Goal: Task Accomplishment & Management: Manage account settings

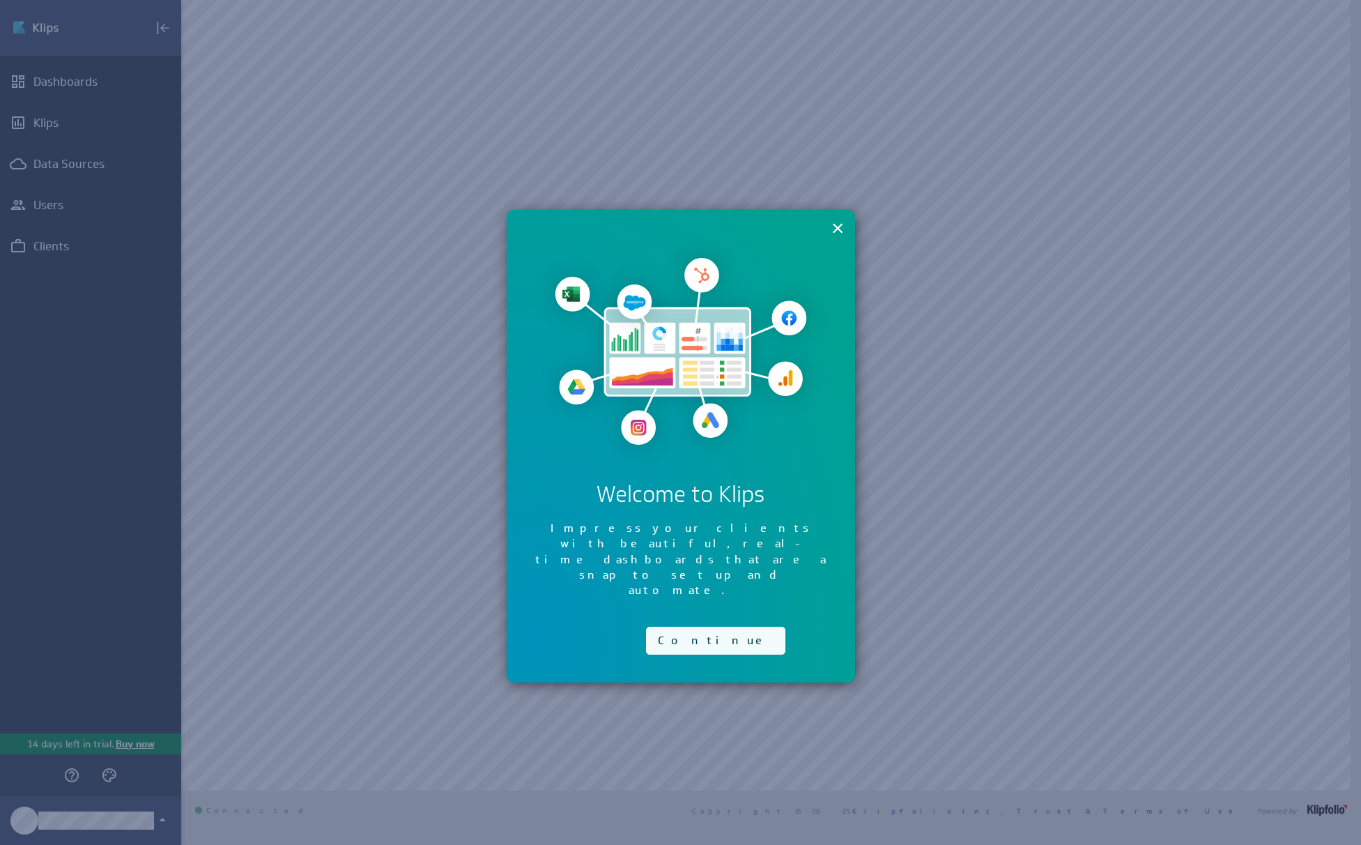
click at [687, 627] on button "Continue" at bounding box center [715, 641] width 139 height 28
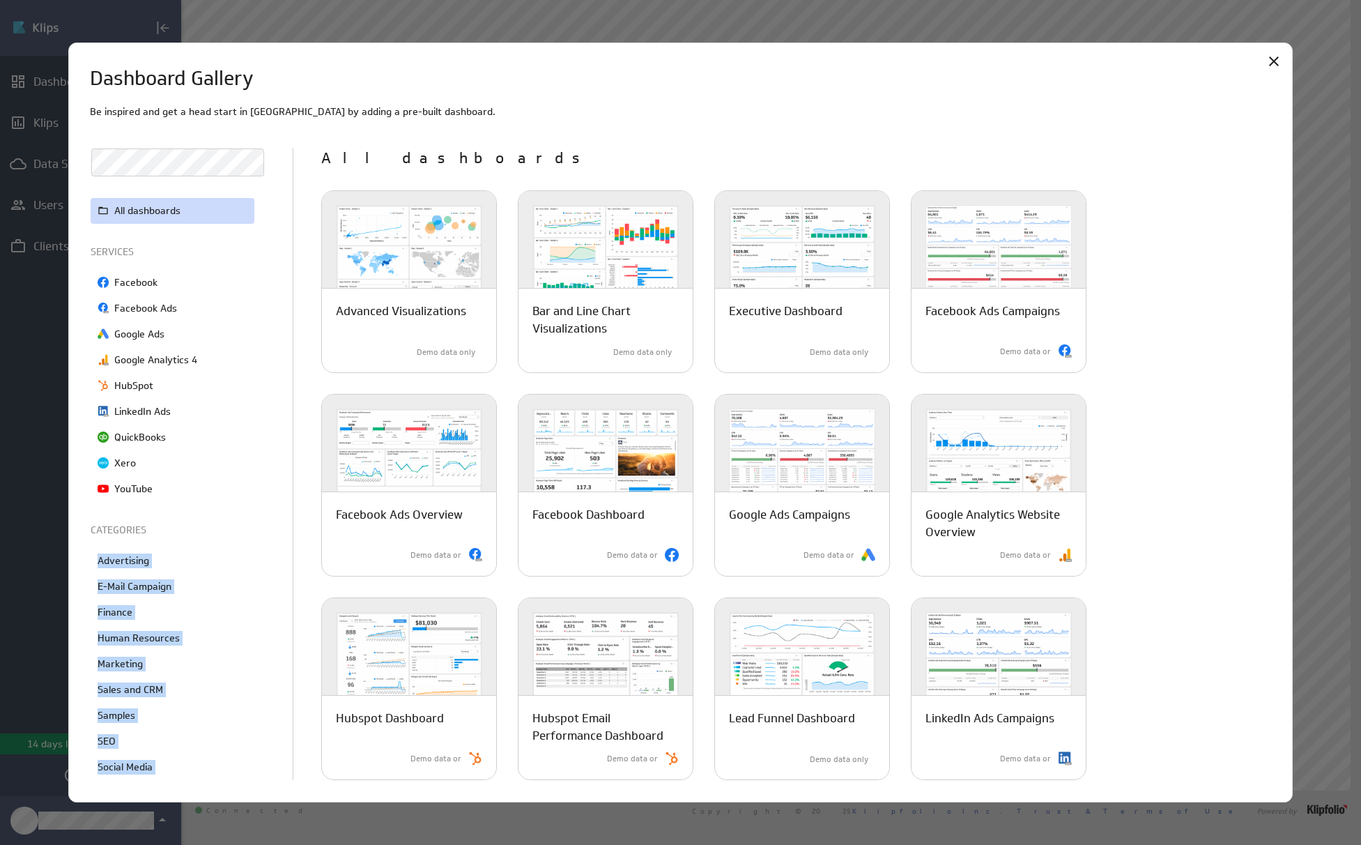
scroll to position [25, 0]
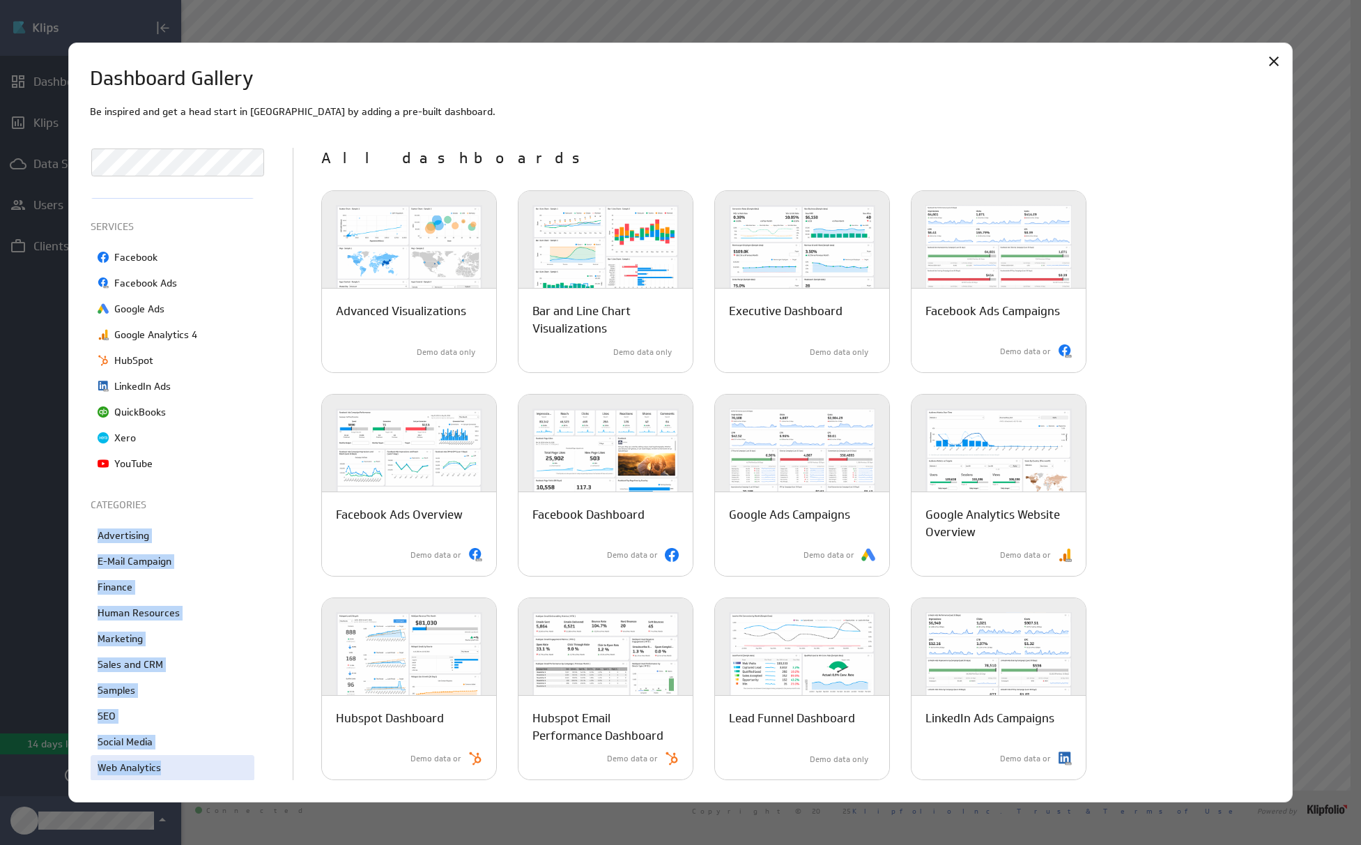
drag, startPoint x: 95, startPoint y: 559, endPoint x: 182, endPoint y: 780, distance: 237.5
click at [182, 780] on div "Dashboard Gallery Be inspired and get a head start in Klips by adding a pre-bui…" at bounding box center [681, 423] width 1226 height 761
copy div "Advertising E-Mail Campaign Finance Human Resources Marketing Sales and CRM Sam…"
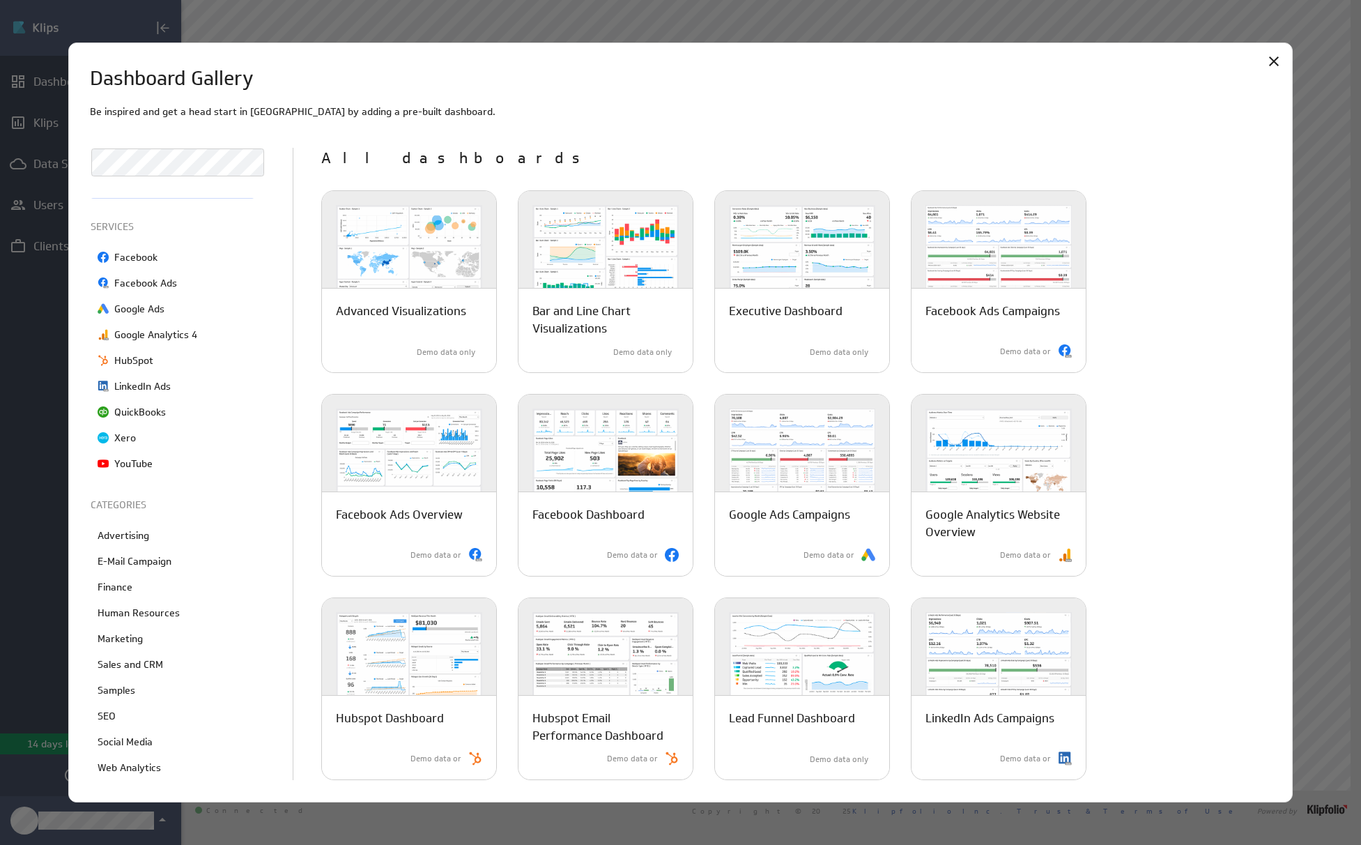
click at [1180, 229] on div "Advanced Visualizations A collection of advanced visualizations and user-input …" at bounding box center [796, 688] width 950 height 997
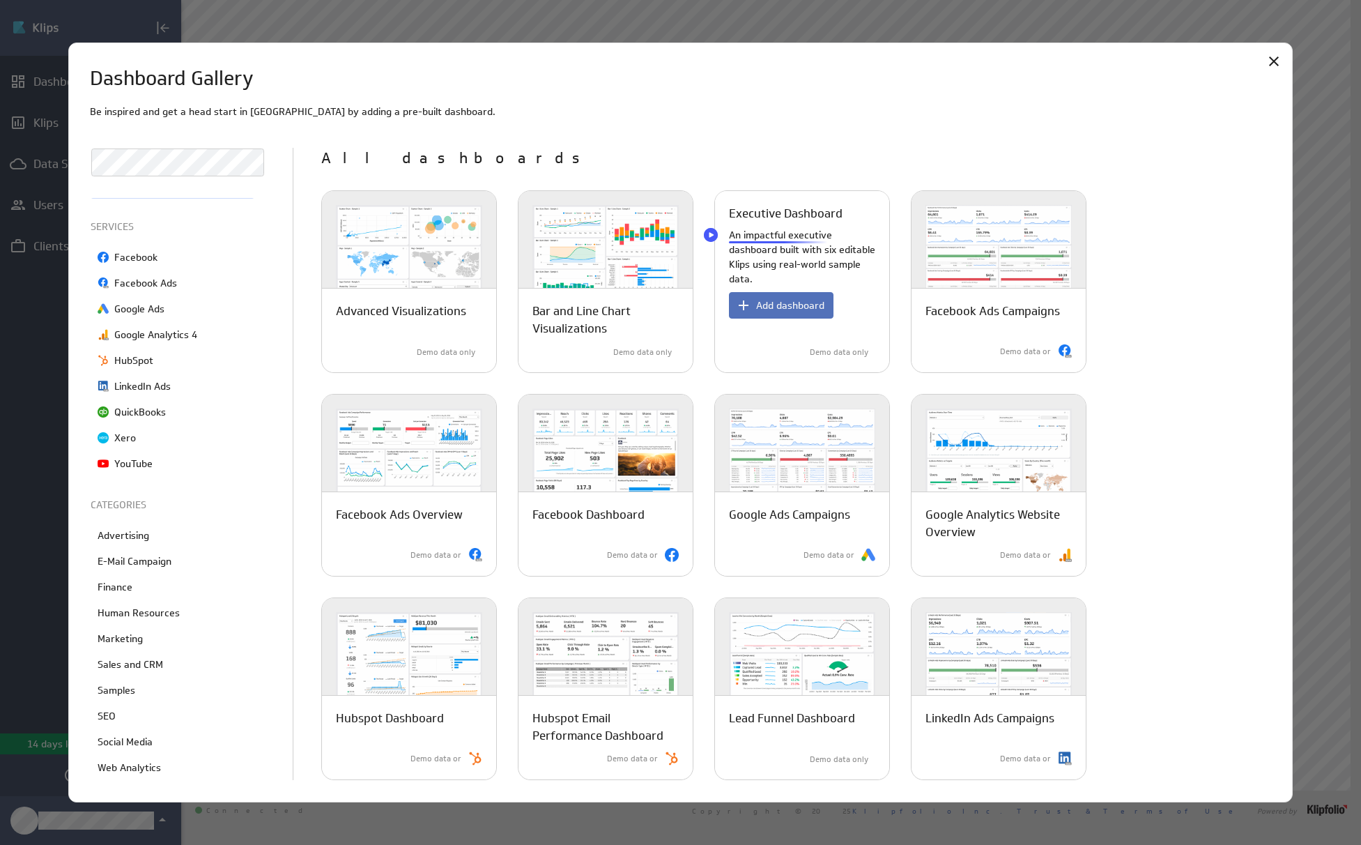
click at [773, 207] on p "Executive Dashboard" at bounding box center [786, 213] width 114 height 17
click at [757, 208] on p "Executive Dashboard" at bounding box center [786, 213] width 114 height 17
click at [763, 243] on p "An impactful executive dashboard built with six editable Klips using real-world…" at bounding box center [802, 257] width 146 height 59
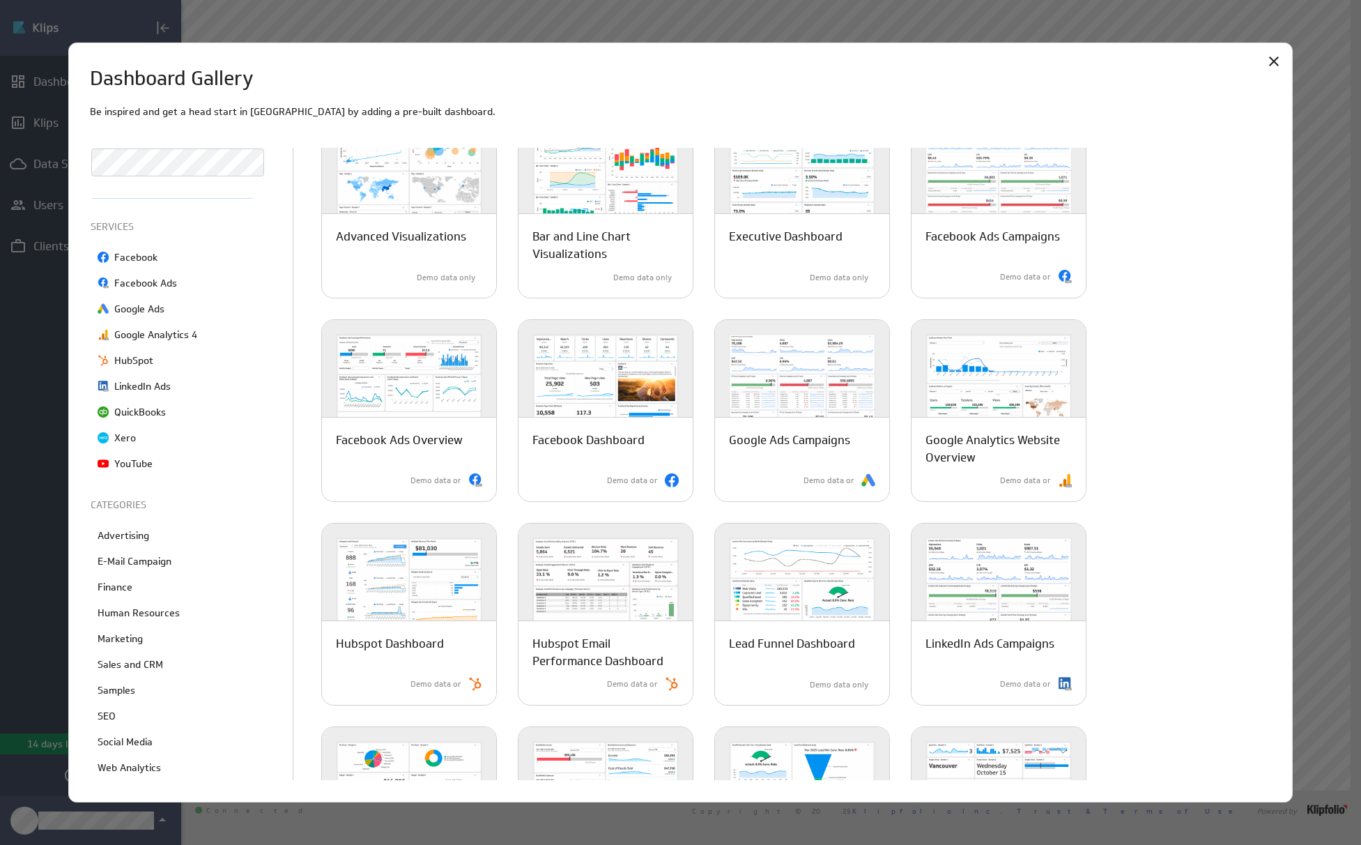
scroll to position [89, 0]
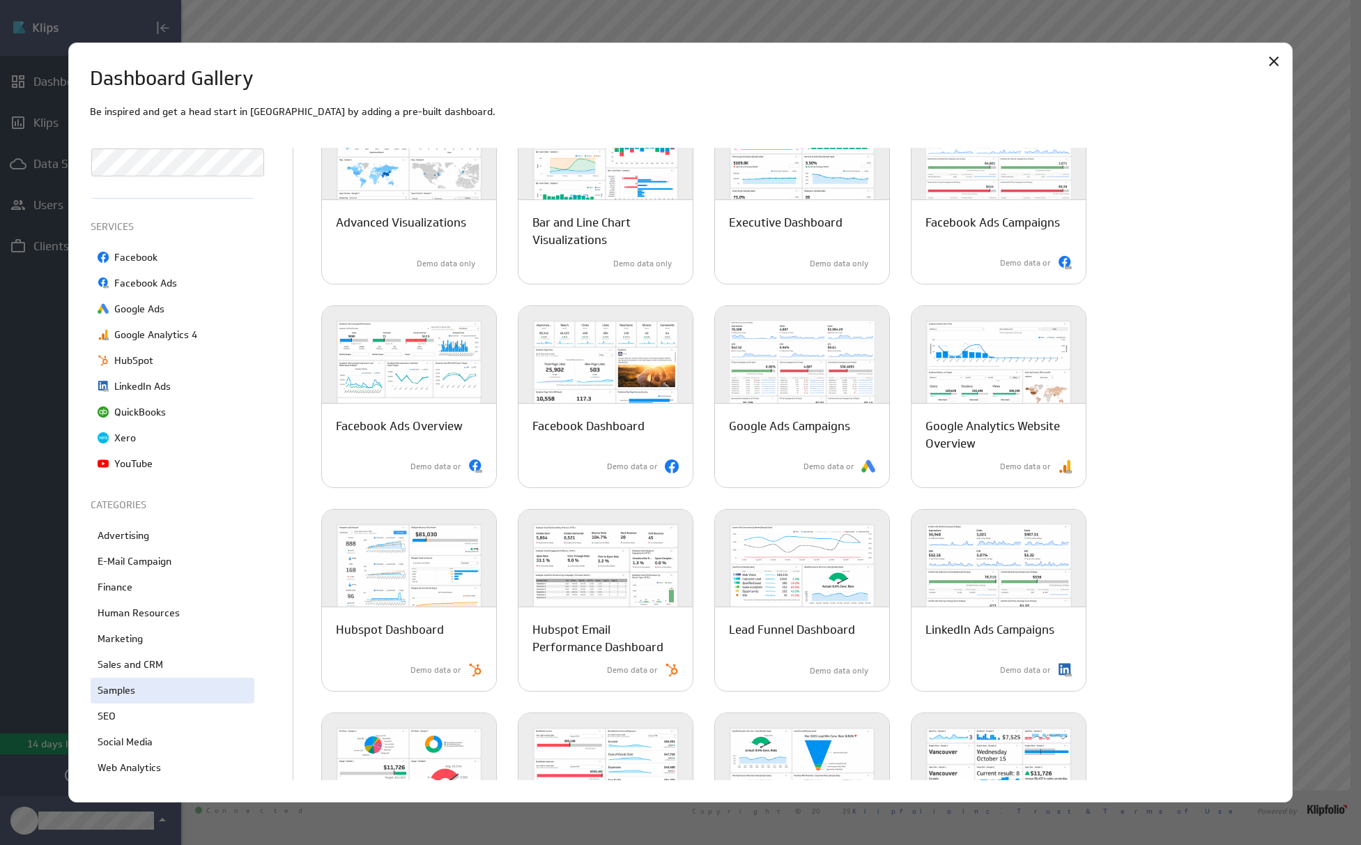
click at [116, 694] on p "Samples" at bounding box center [117, 690] width 38 height 15
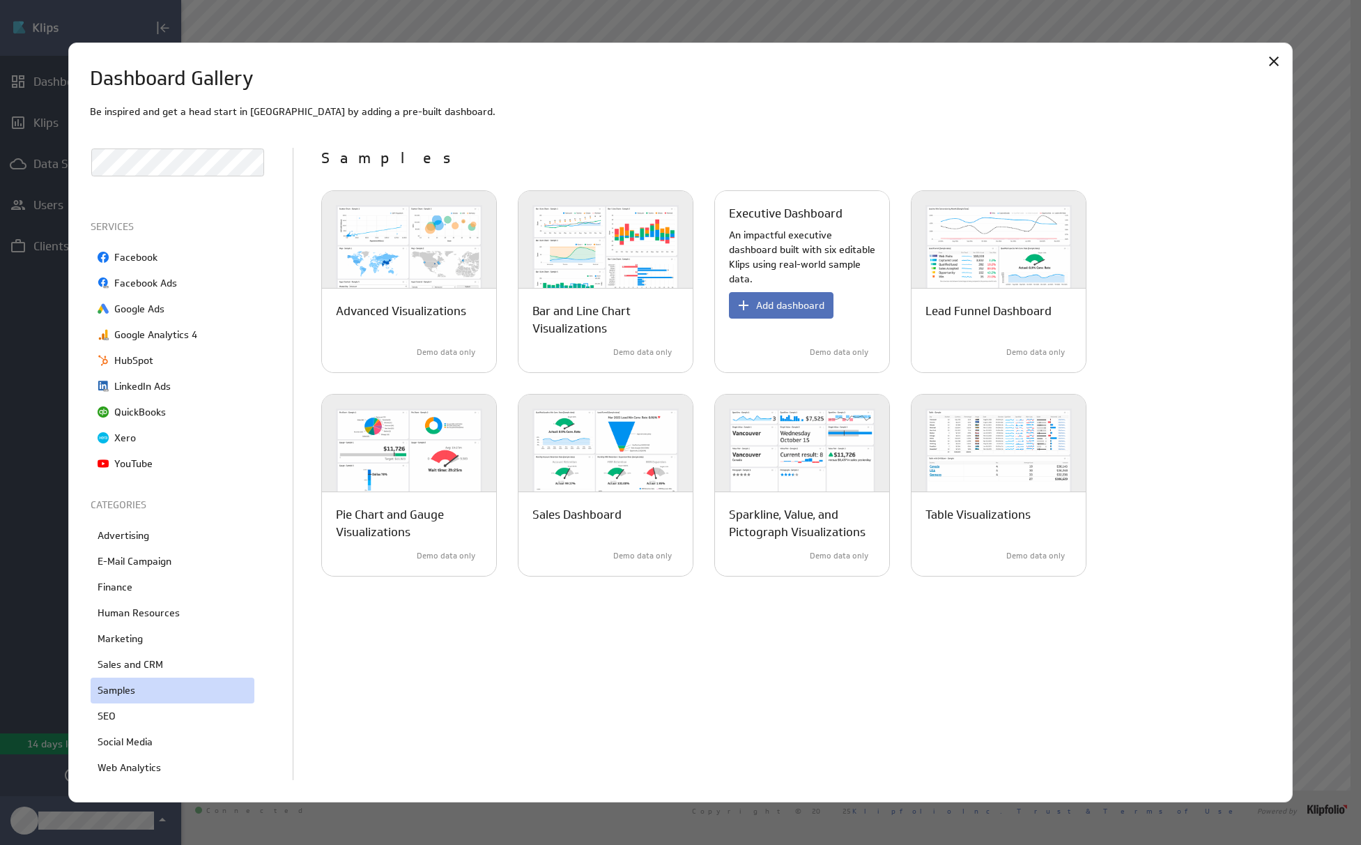
click at [835, 241] on p "An impactful executive dashboard built with six editable Klips using real-world…" at bounding box center [802, 257] width 146 height 59
drag, startPoint x: 775, startPoint y: 190, endPoint x: 764, endPoint y: 218, distance: 29.4
click at [770, 202] on div "Executive Dashboard An impactful executive dashboard built with six editable Kl…" at bounding box center [802, 281] width 174 height 181
click at [765, 216] on p "Executive Dashboard" at bounding box center [786, 213] width 114 height 17
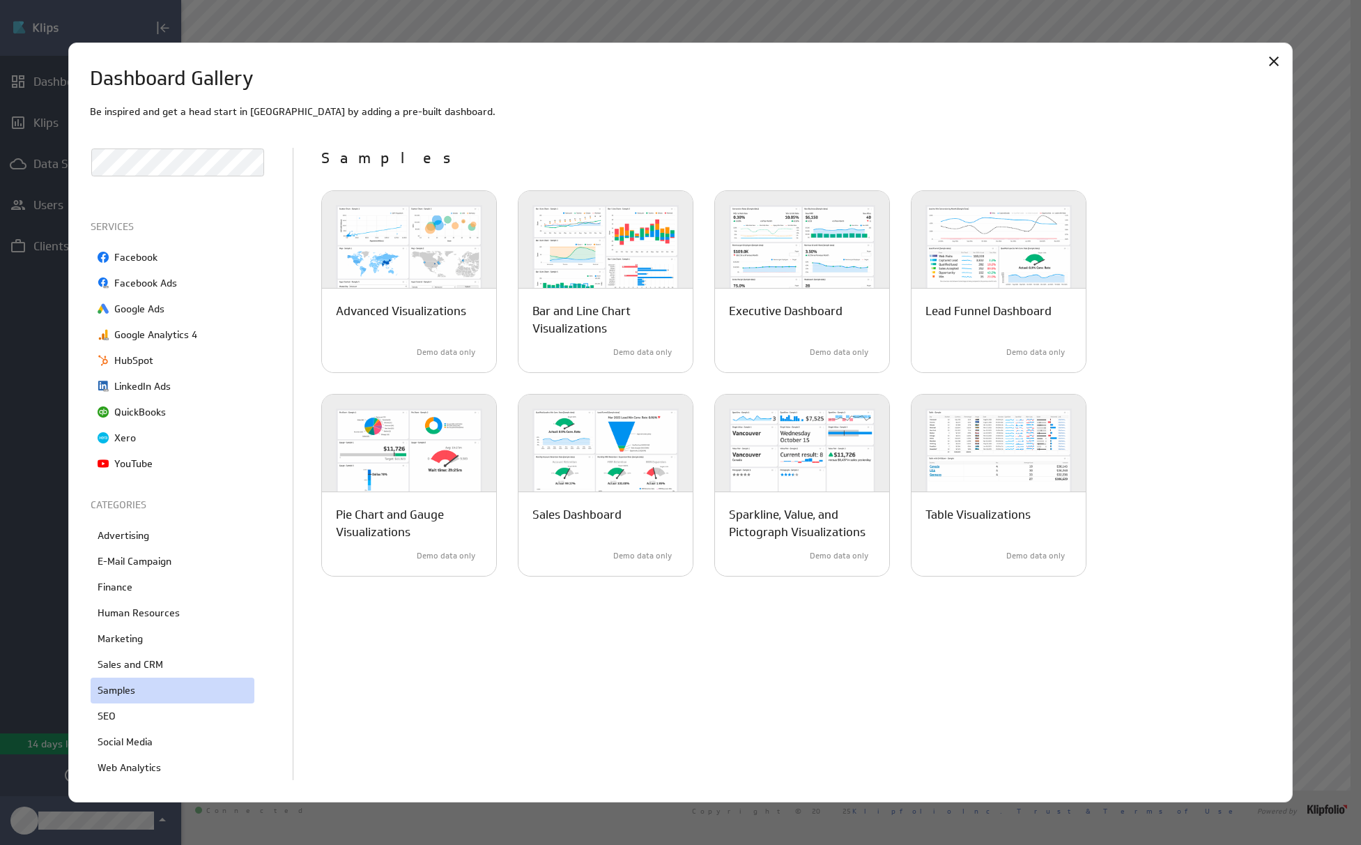
click at [1204, 328] on div "Advanced Visualizations A collection of advanced visualizations and user-input …" at bounding box center [796, 383] width 950 height 386
click at [153, 535] on div "Advertising" at bounding box center [173, 536] width 164 height 26
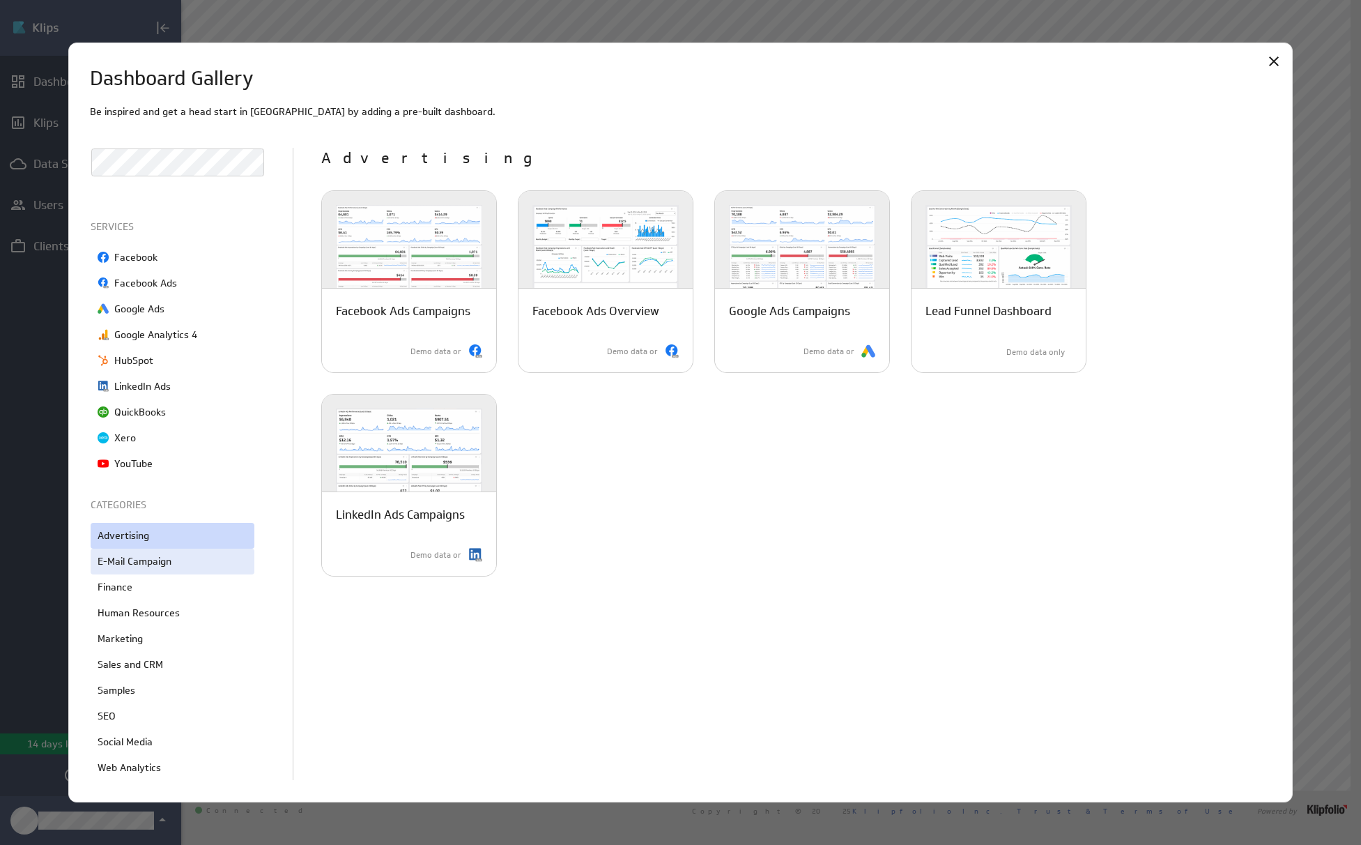
click at [148, 561] on p "E-Mail Campaign" at bounding box center [135, 561] width 74 height 15
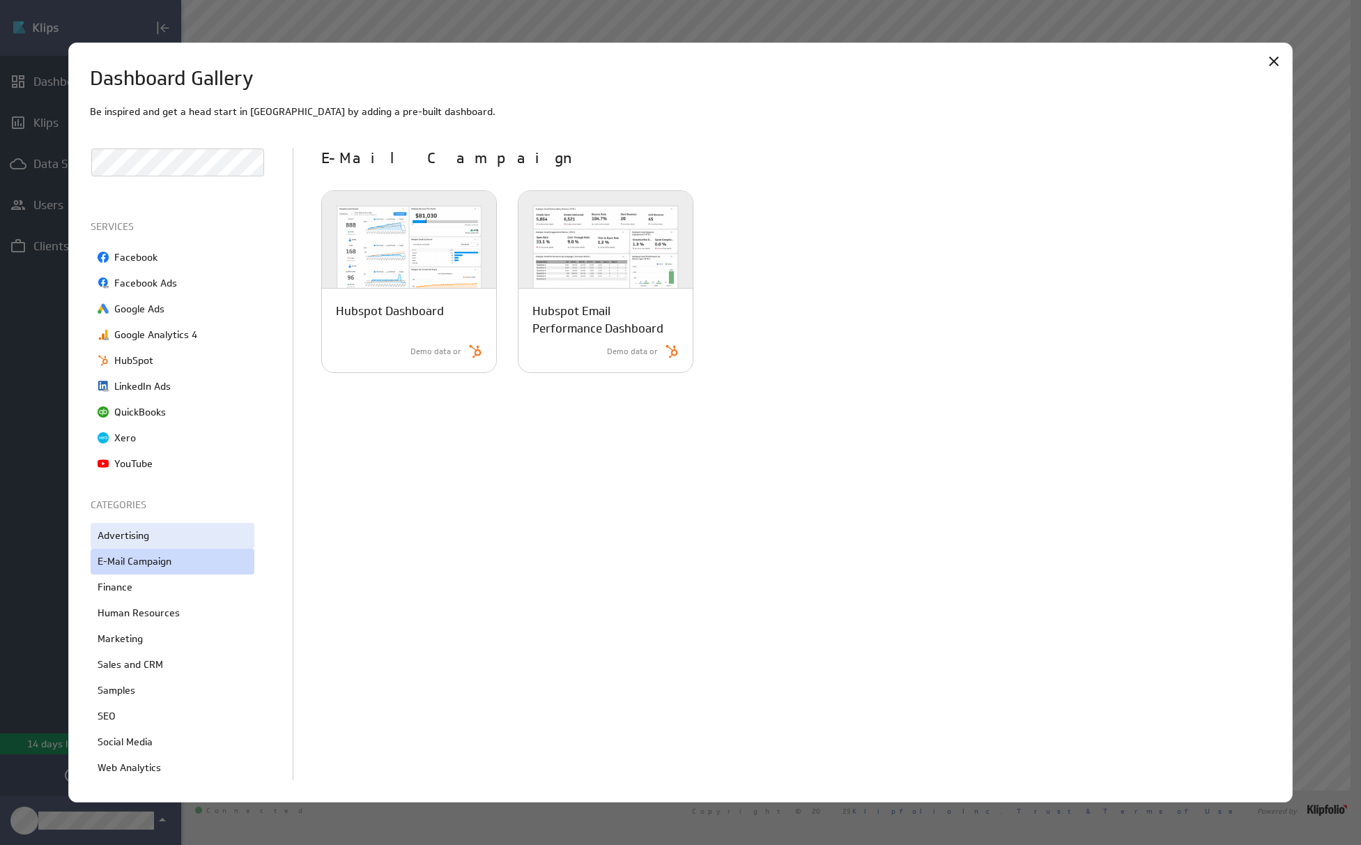
click at [150, 538] on div "Advertising" at bounding box center [173, 536] width 164 height 26
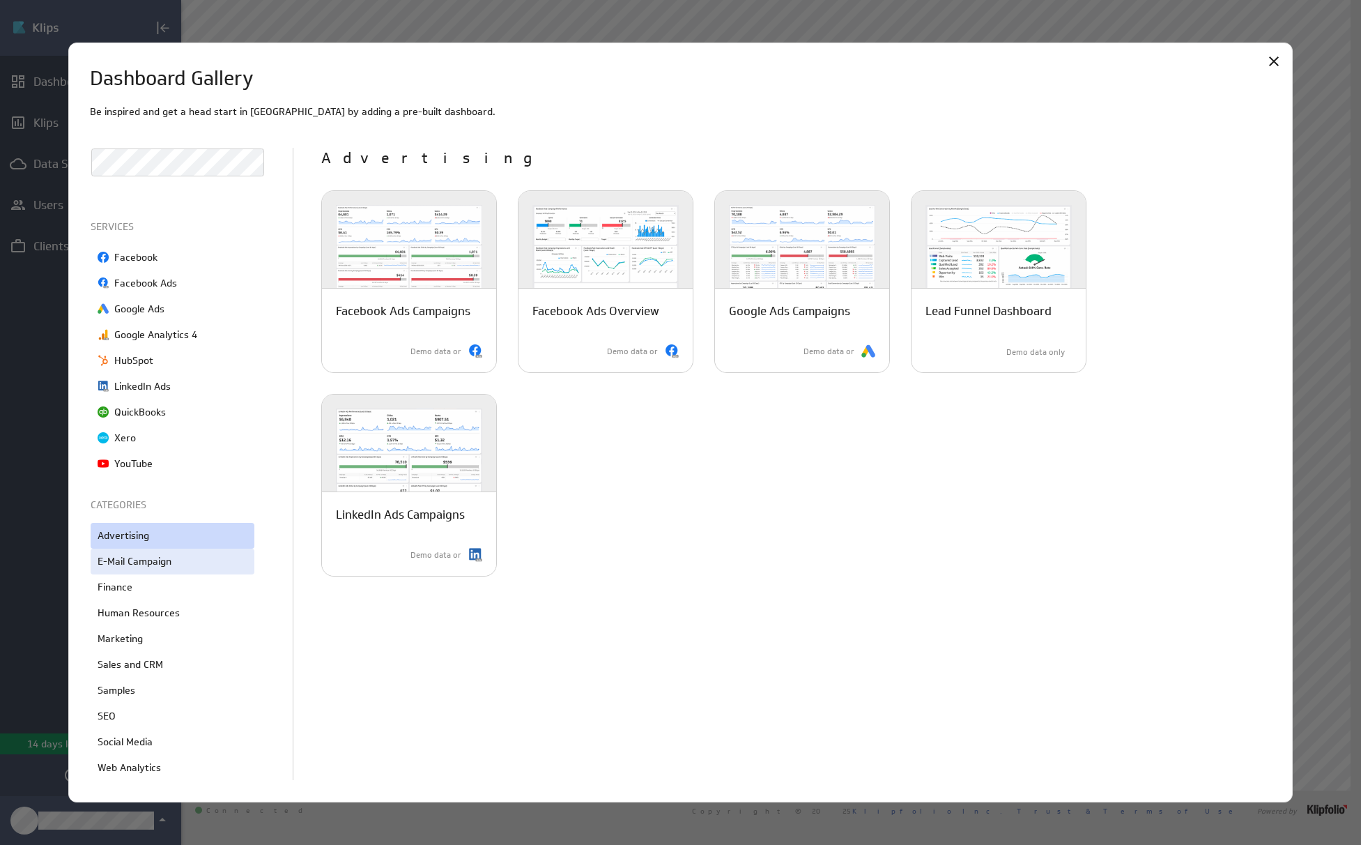
click at [121, 563] on p "E-Mail Campaign" at bounding box center [135, 561] width 74 height 15
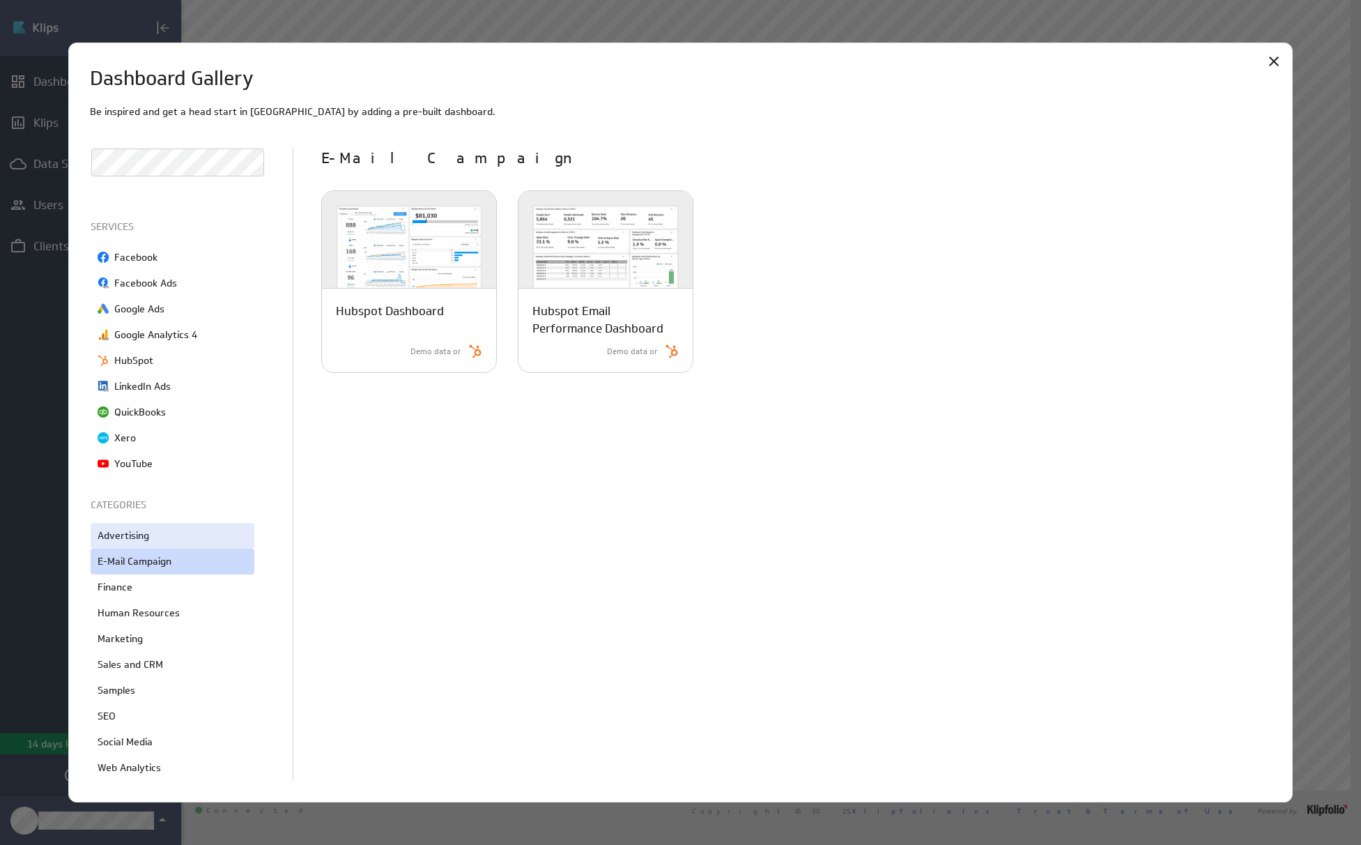
click at [147, 541] on p "Advertising" at bounding box center [124, 535] width 52 height 15
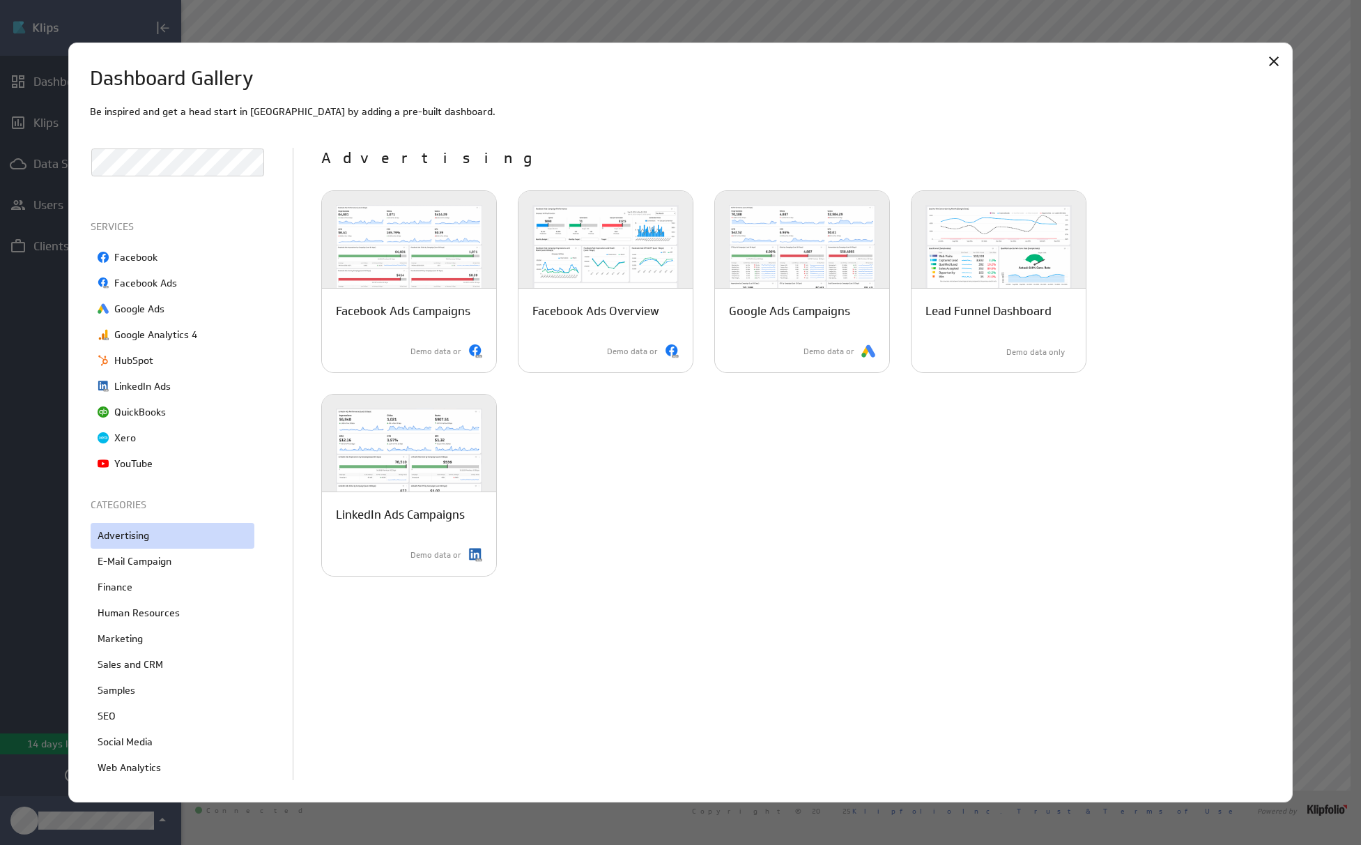
click at [689, 618] on div "Advertising Facebook Ads Campaigns Monitor all your Facebook ad campaigns over …" at bounding box center [796, 464] width 950 height 633
drag, startPoint x: 457, startPoint y: 113, endPoint x: 425, endPoint y: 127, distance: 35.0
click at [457, 114] on p "Be inspired and get a head start in Klips by adding a pre-built dashboard." at bounding box center [681, 112] width 1182 height 15
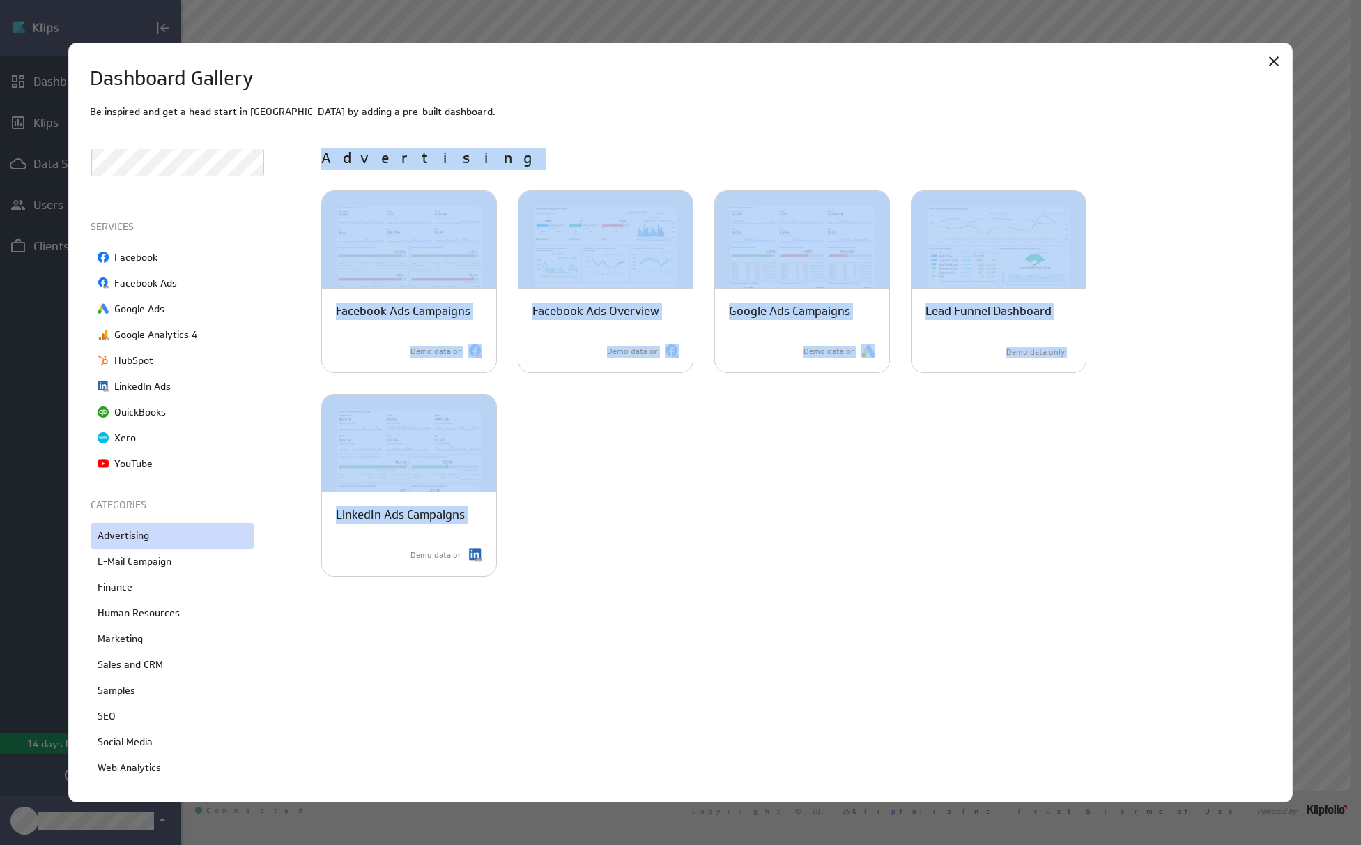
drag, startPoint x: 353, startPoint y: 192, endPoint x: 589, endPoint y: 577, distance: 451.2
click at [595, 580] on div "Be inspired and get a head start in Klips by adding a pre-built dashboard. All …" at bounding box center [681, 443] width 1182 height 677
copy div "Advertising Facebook Ads Campaigns Monitor all your Facebook ad campaigns over …"
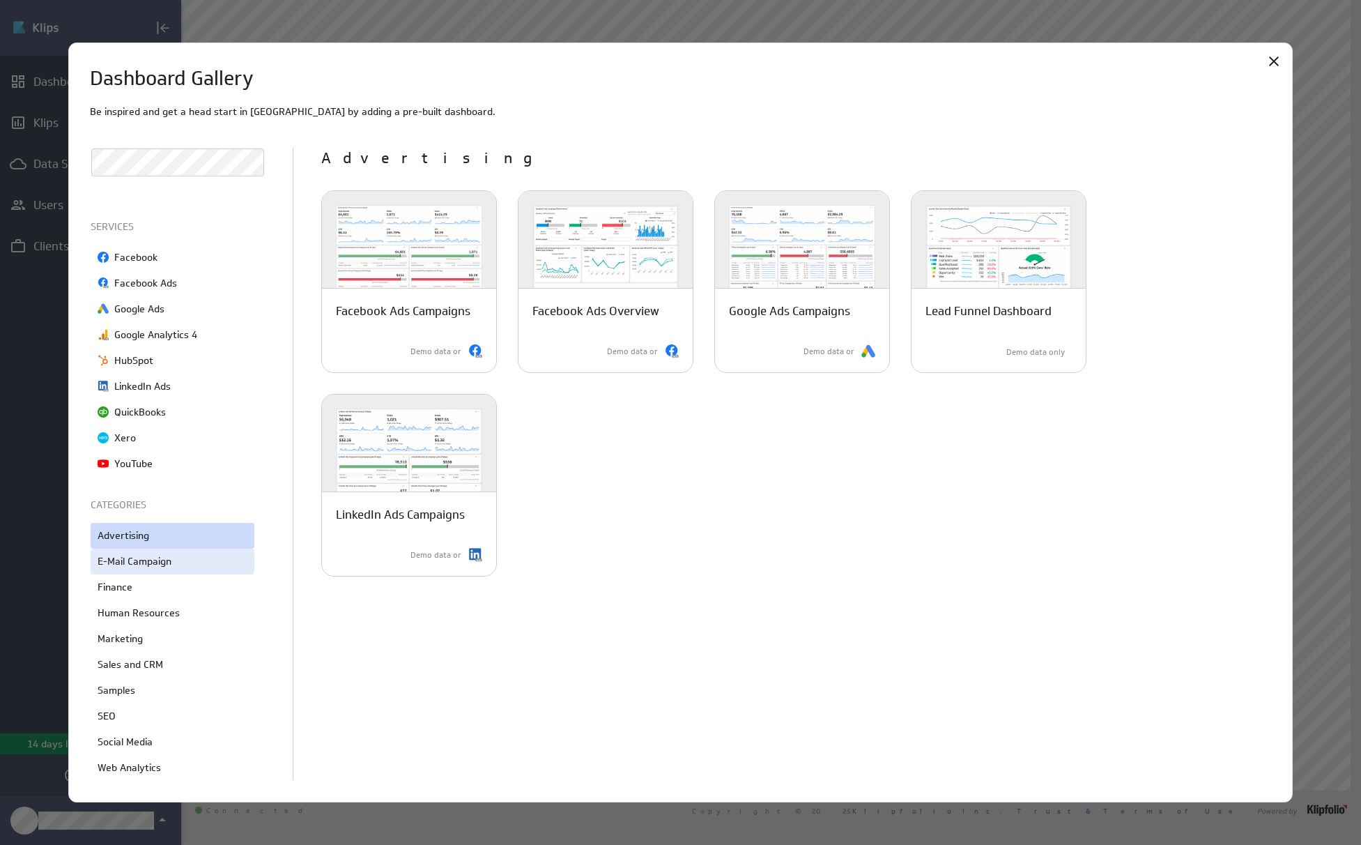
click at [197, 567] on div "E-Mail Campaign" at bounding box center [173, 562] width 164 height 26
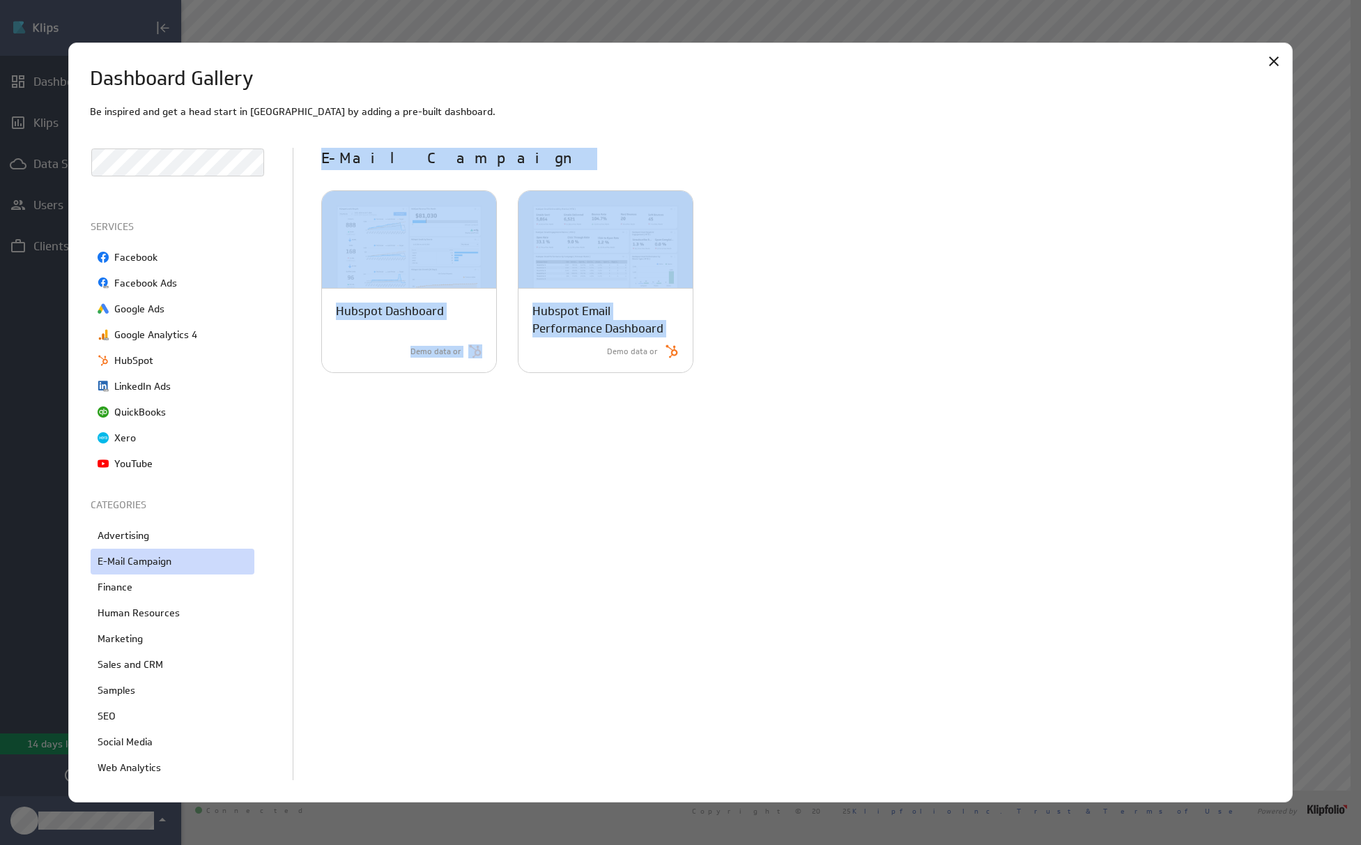
drag, startPoint x: 323, startPoint y: 139, endPoint x: 712, endPoint y: 369, distance: 451.3
click at [712, 369] on div "Be inspired and get a head start in Klips by adding a pre-built dashboard. All …" at bounding box center [681, 443] width 1182 height 677
copy div "E-Mail Campaign Hubspot Dashboard Understand the current state of your Hubspot …"
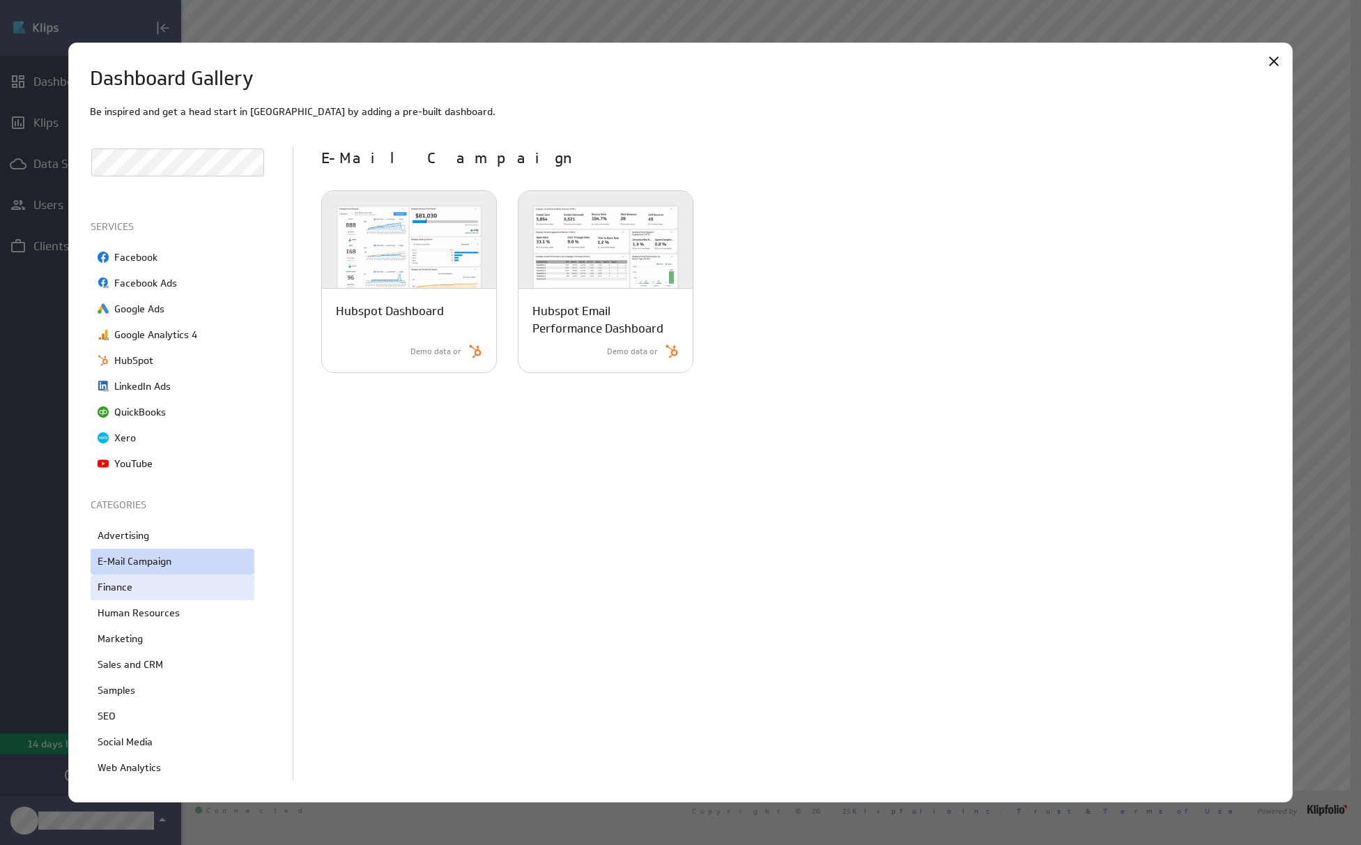
click at [206, 593] on div "Finance" at bounding box center [173, 587] width 164 height 26
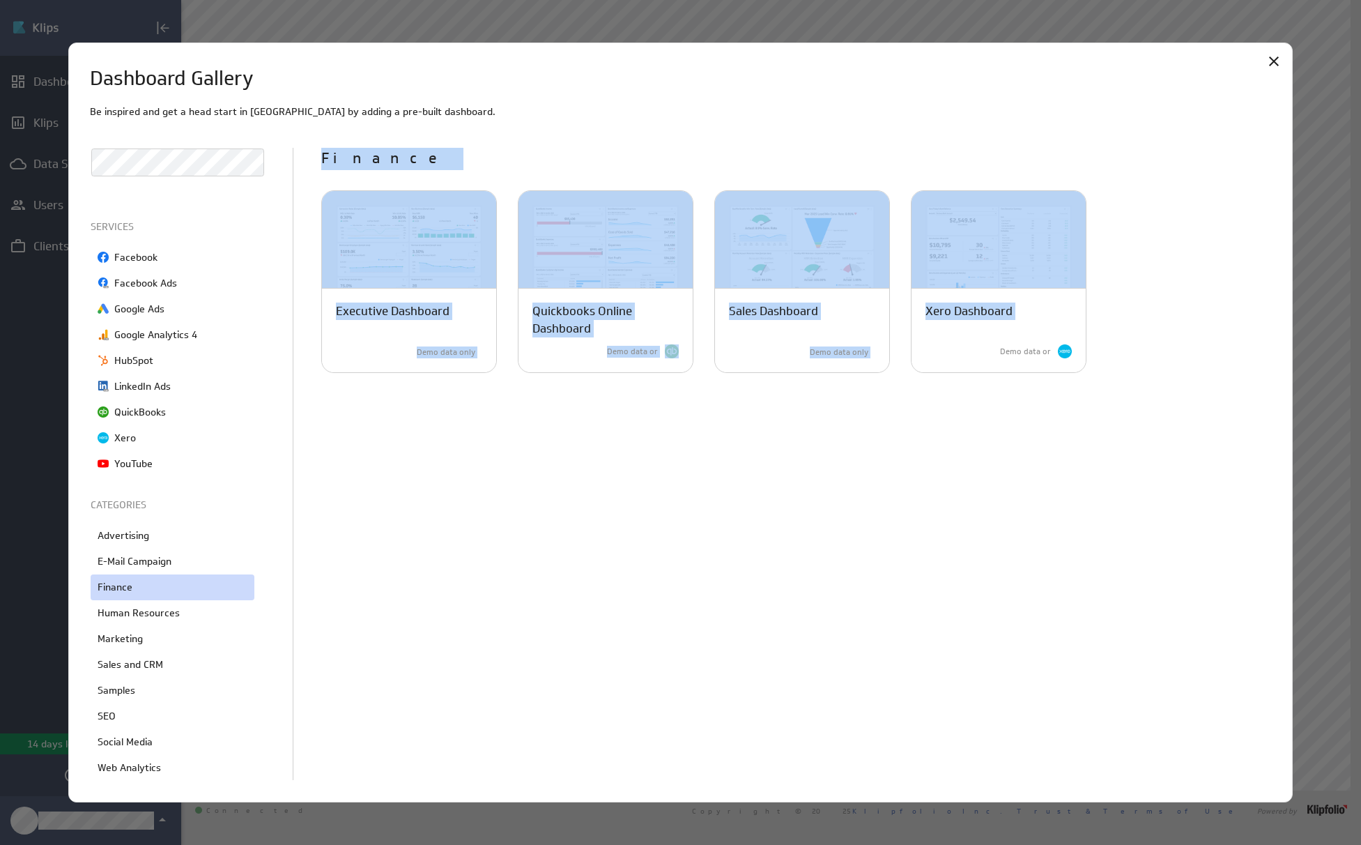
drag, startPoint x: 323, startPoint y: 142, endPoint x: 1274, endPoint y: 465, distance: 1003.7
click at [1274, 465] on div "Dashboard Gallery Be inspired and get a head start in Klips by adding a pre-bui…" at bounding box center [681, 423] width 1226 height 761
copy div "Finance Executive Dashboard An impactful executive dashboard built with six edi…"
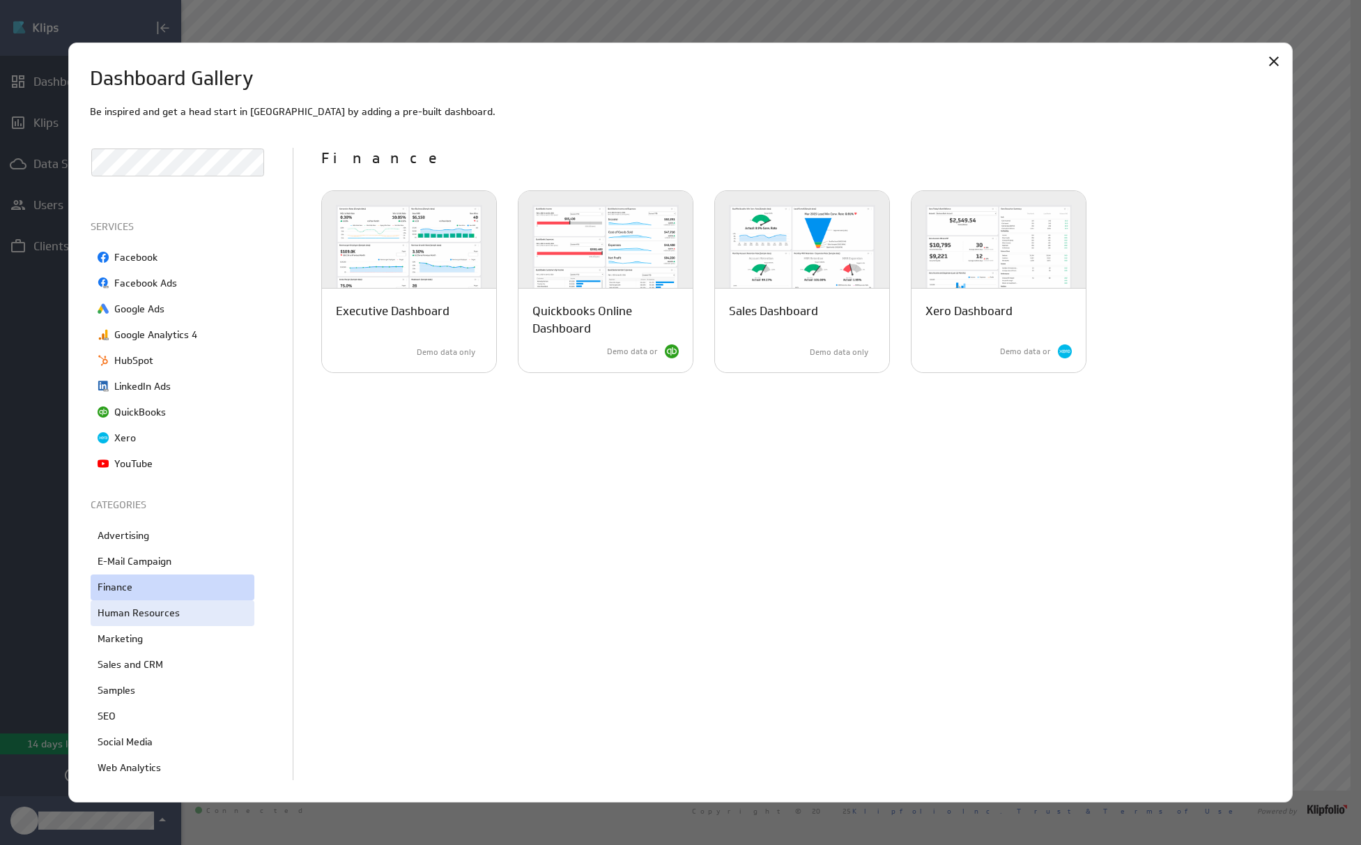
click at [205, 614] on div "Human Resources" at bounding box center [173, 613] width 164 height 26
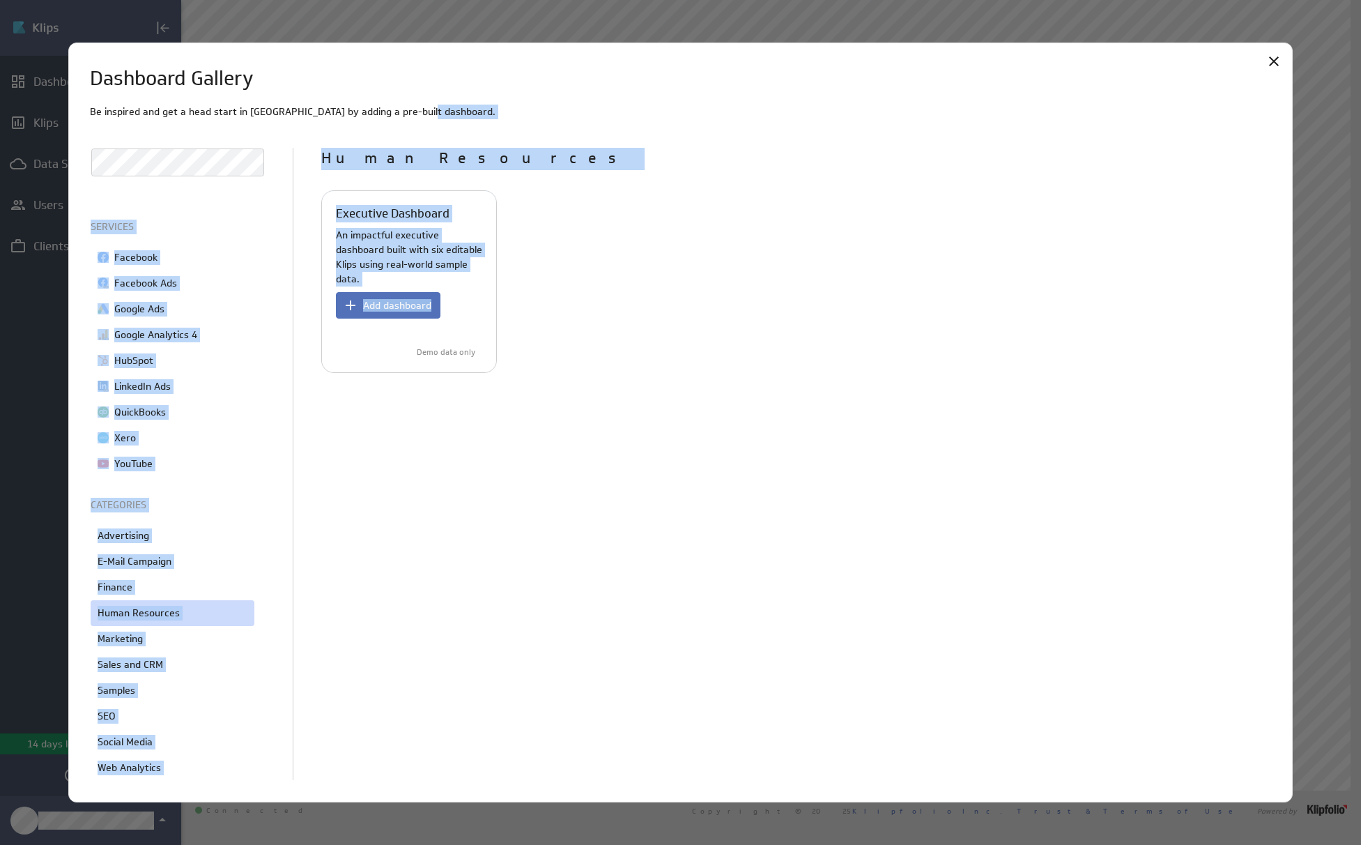
drag, startPoint x: 322, startPoint y: 142, endPoint x: 462, endPoint y: 333, distance: 237.5
click at [457, 328] on div "Be inspired and get a head start in Klips by adding a pre-built dashboard. All …" at bounding box center [681, 443] width 1182 height 677
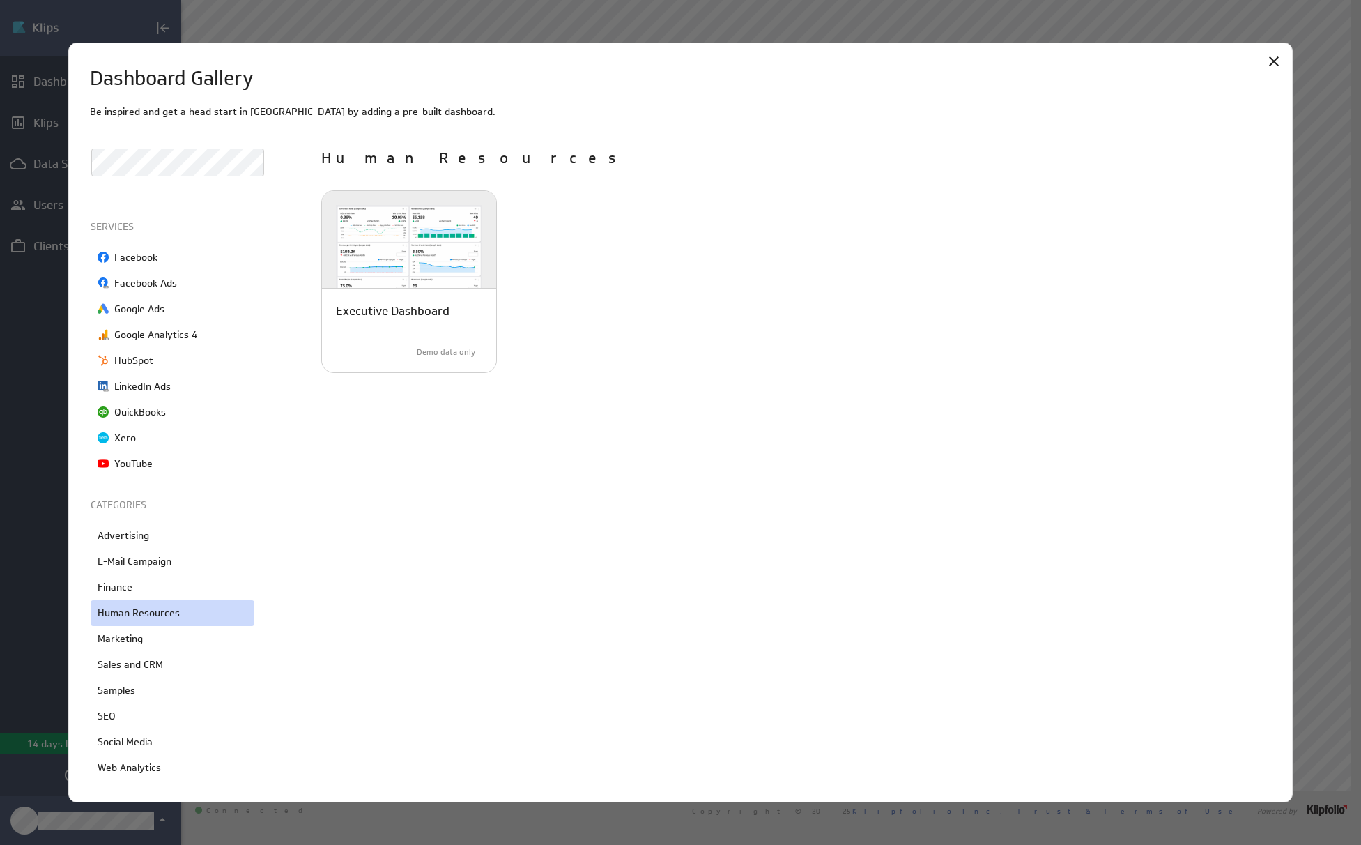
drag, startPoint x: 514, startPoint y: 486, endPoint x: 524, endPoint y: 457, distance: 30.0
click at [517, 484] on div "Human Resources Executive Dashboard An impactful executive dashboard built with…" at bounding box center [796, 464] width 950 height 633
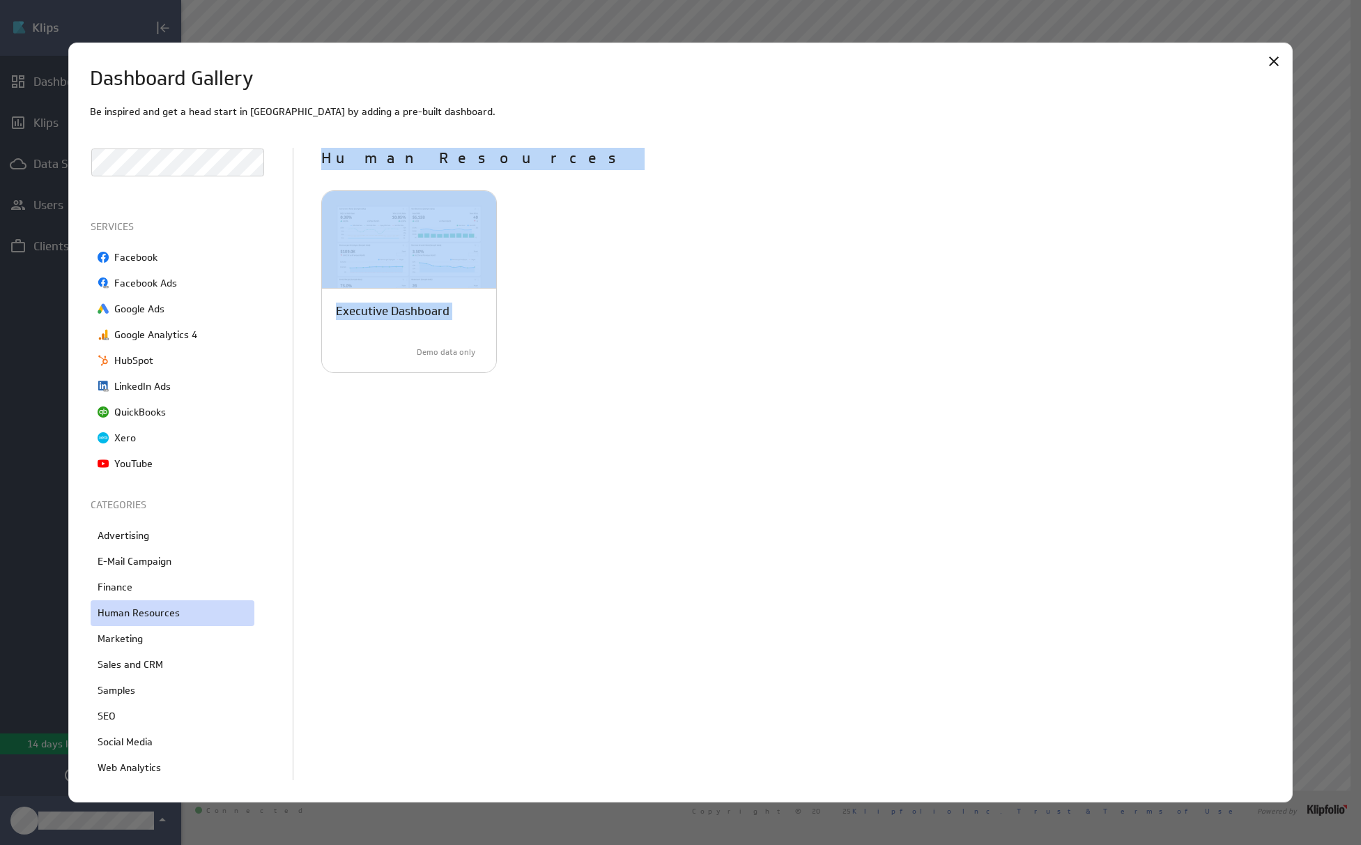
drag, startPoint x: 542, startPoint y: 447, endPoint x: 248, endPoint y: 224, distance: 369.2
click at [319, 155] on div "All dashboards SERVICES Facebook Facebook Ads Google Ads Google Analytics 4 Hub…" at bounding box center [681, 464] width 1181 height 633
copy div "Human Resources Executive Dashboard An impactful executive dashboard built with…"
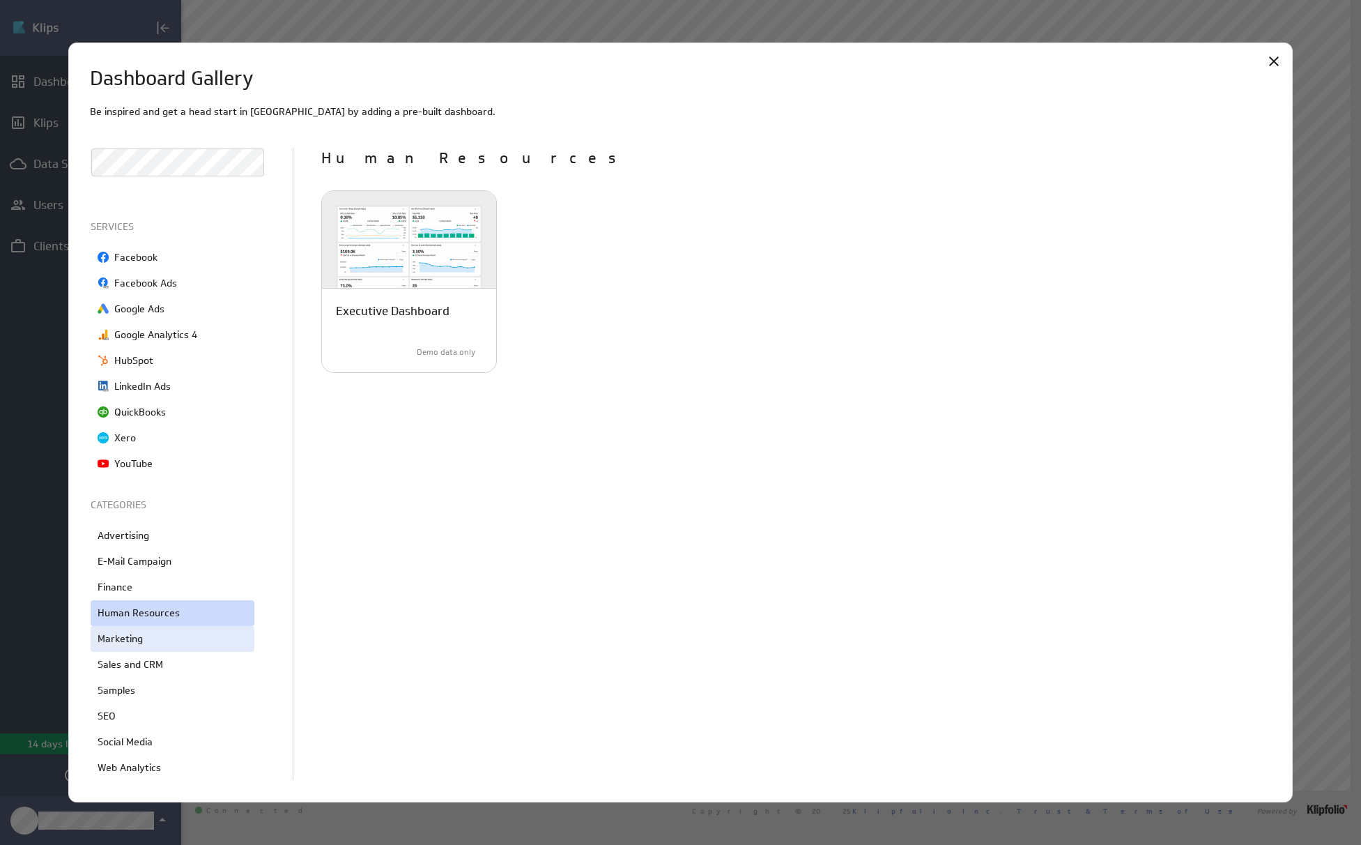
click at [151, 644] on div "Marketing" at bounding box center [173, 639] width 164 height 26
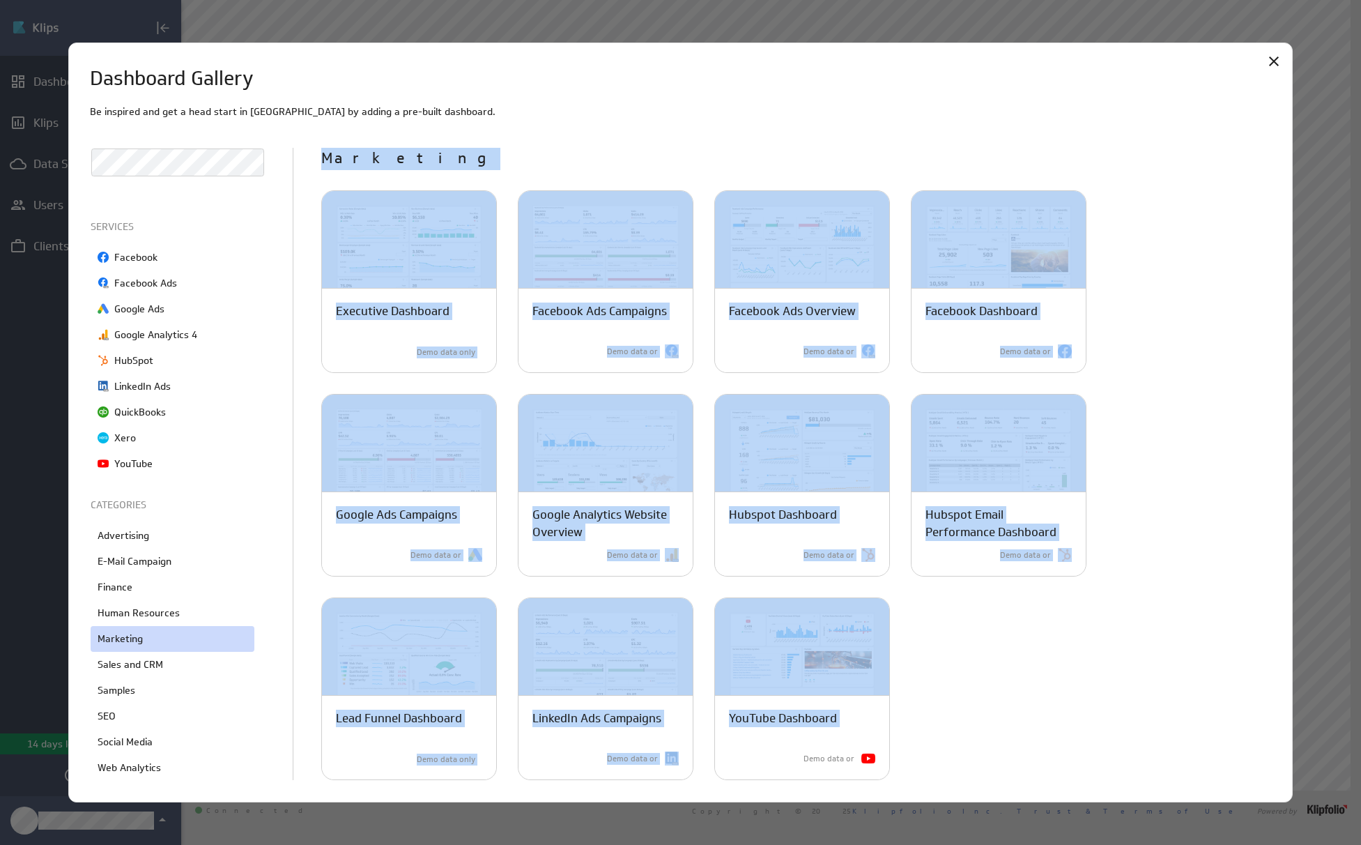
drag, startPoint x: 325, startPoint y: 145, endPoint x: 911, endPoint y: 765, distance: 853.6
click at [911, 765] on div "Be inspired and get a head start in Klips by adding a pre-built dashboard. All …" at bounding box center [681, 443] width 1182 height 677
copy div "Marketing Executive Dashboard An impactful executive dashboard built with six e…"
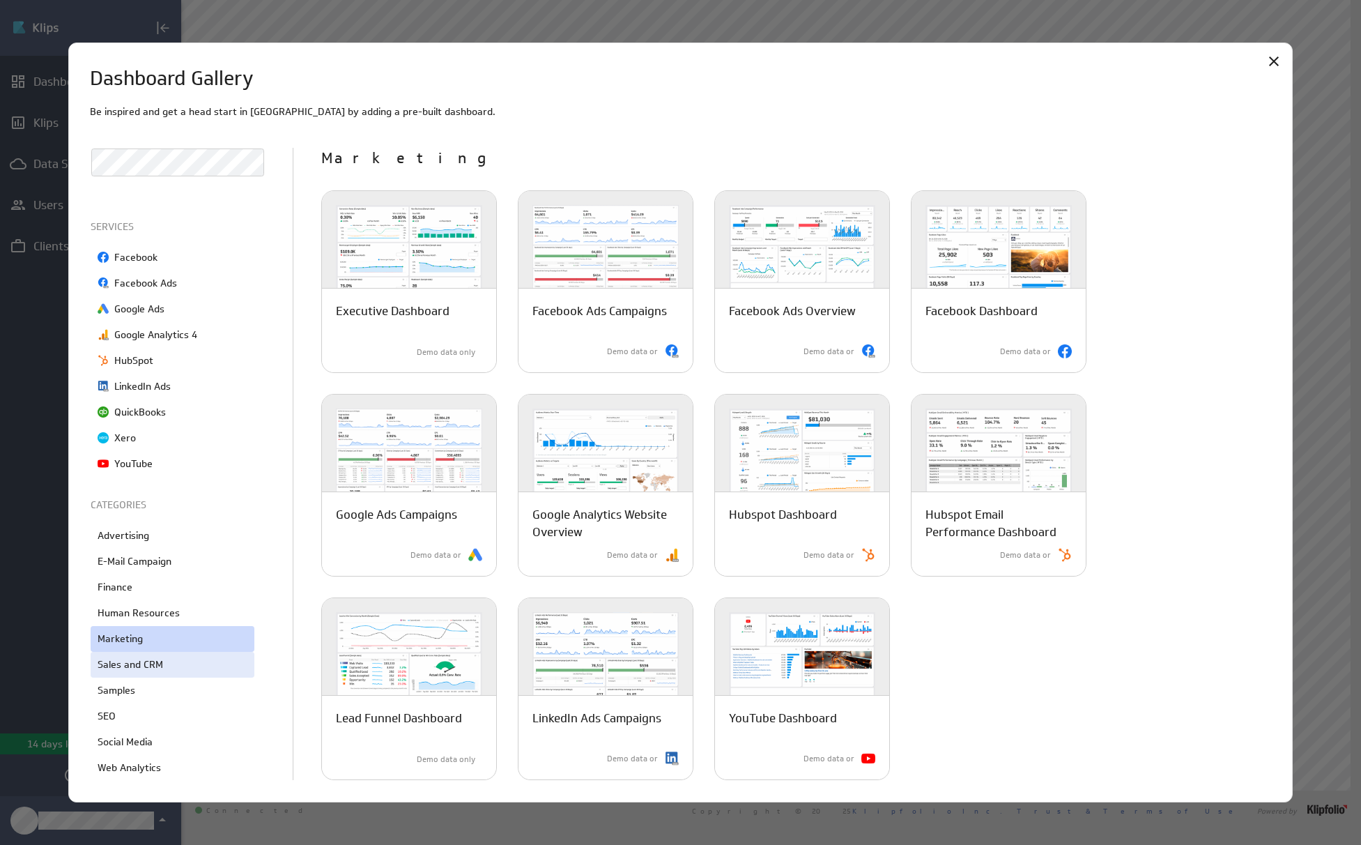
drag, startPoint x: 163, startPoint y: 665, endPoint x: 172, endPoint y: 653, distance: 14.9
click at [164, 664] on div "Sales and CRM" at bounding box center [173, 665] width 164 height 26
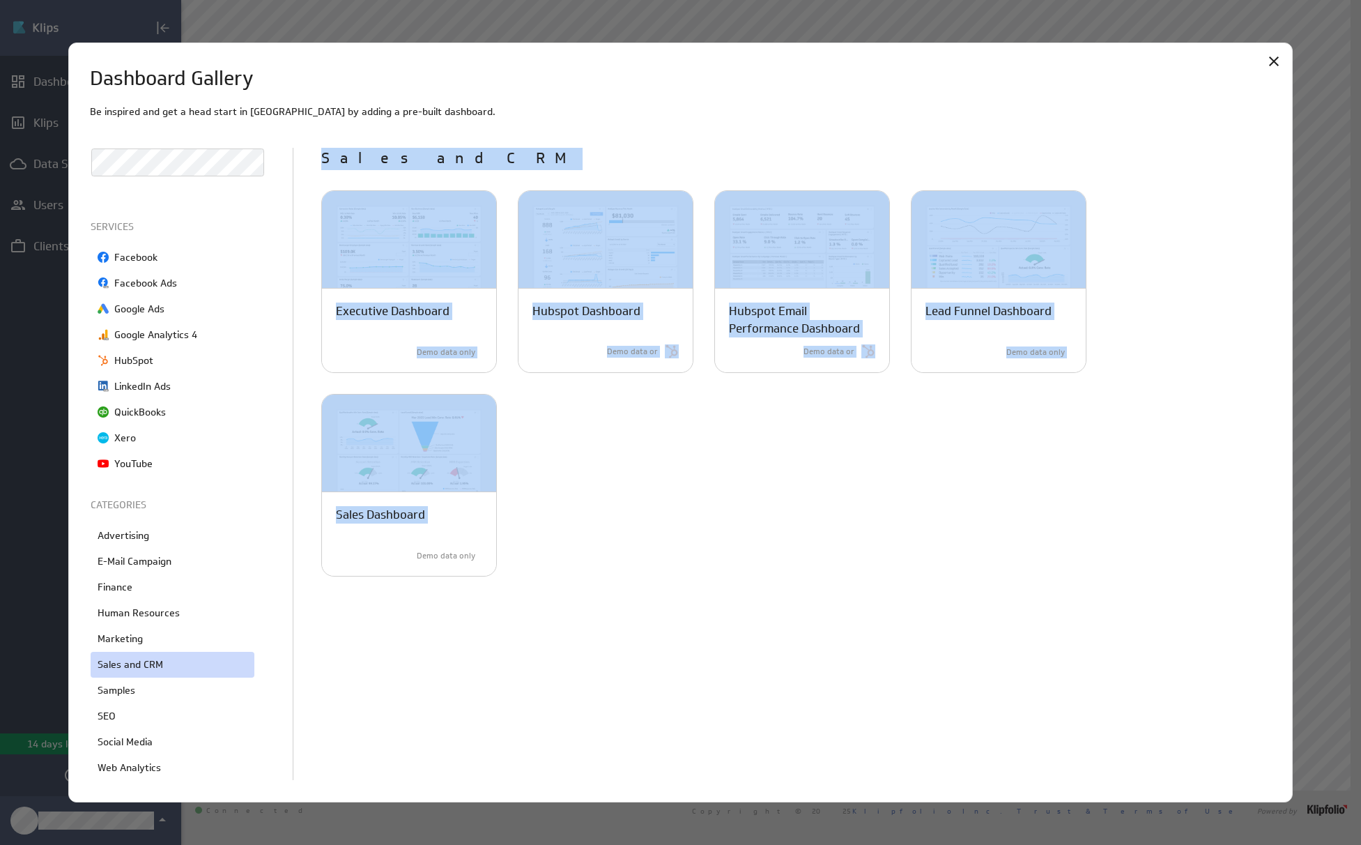
drag, startPoint x: 317, startPoint y: 144, endPoint x: 514, endPoint y: 591, distance: 488.5
click at [514, 591] on div "Be inspired and get a head start in Klips by adding a pre-built dashboard. All …" at bounding box center [681, 443] width 1182 height 677
copy div "Sales and CRM Executive Dashboard An impactful executive dashboard built with s…"
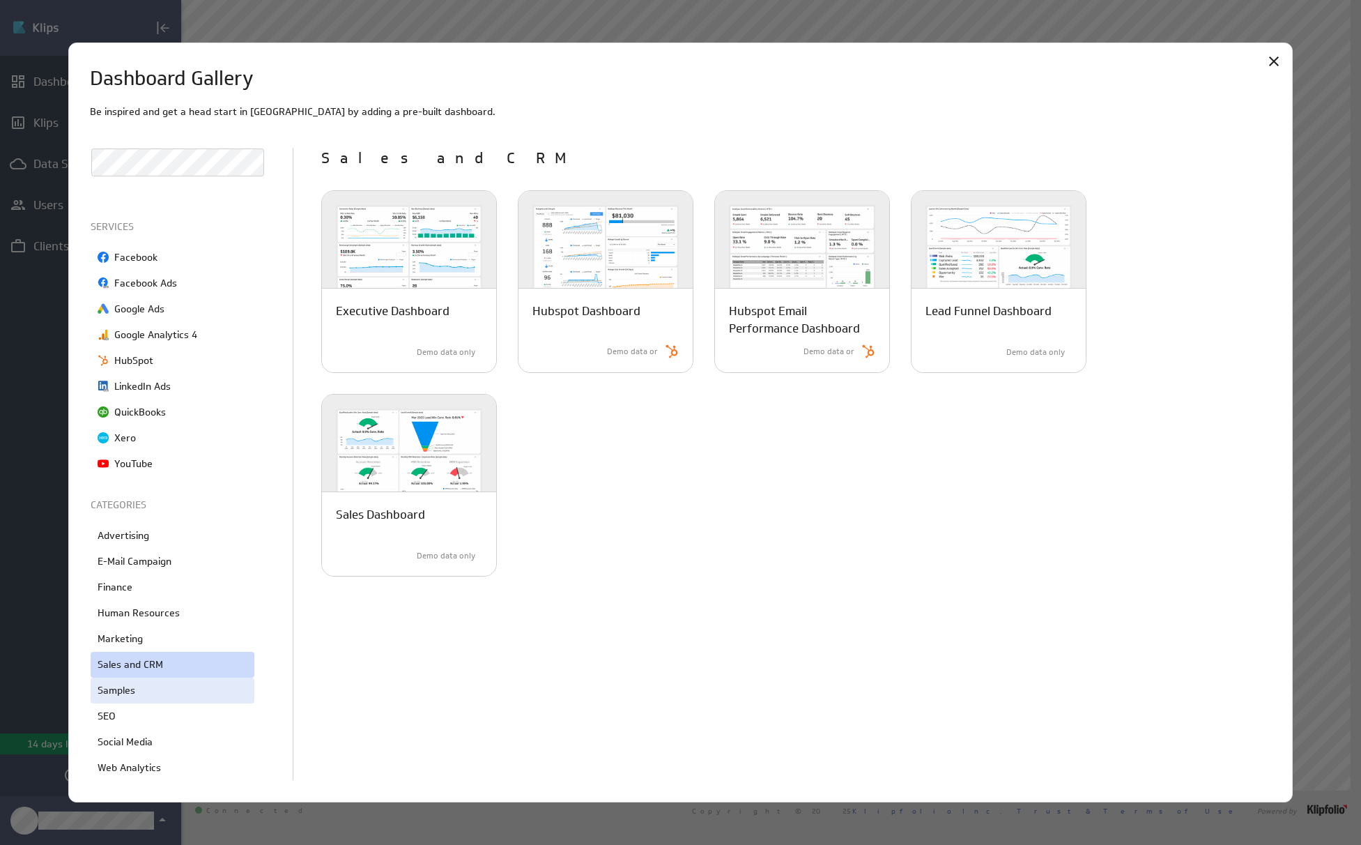
click at [154, 685] on div "Samples" at bounding box center [173, 691] width 164 height 26
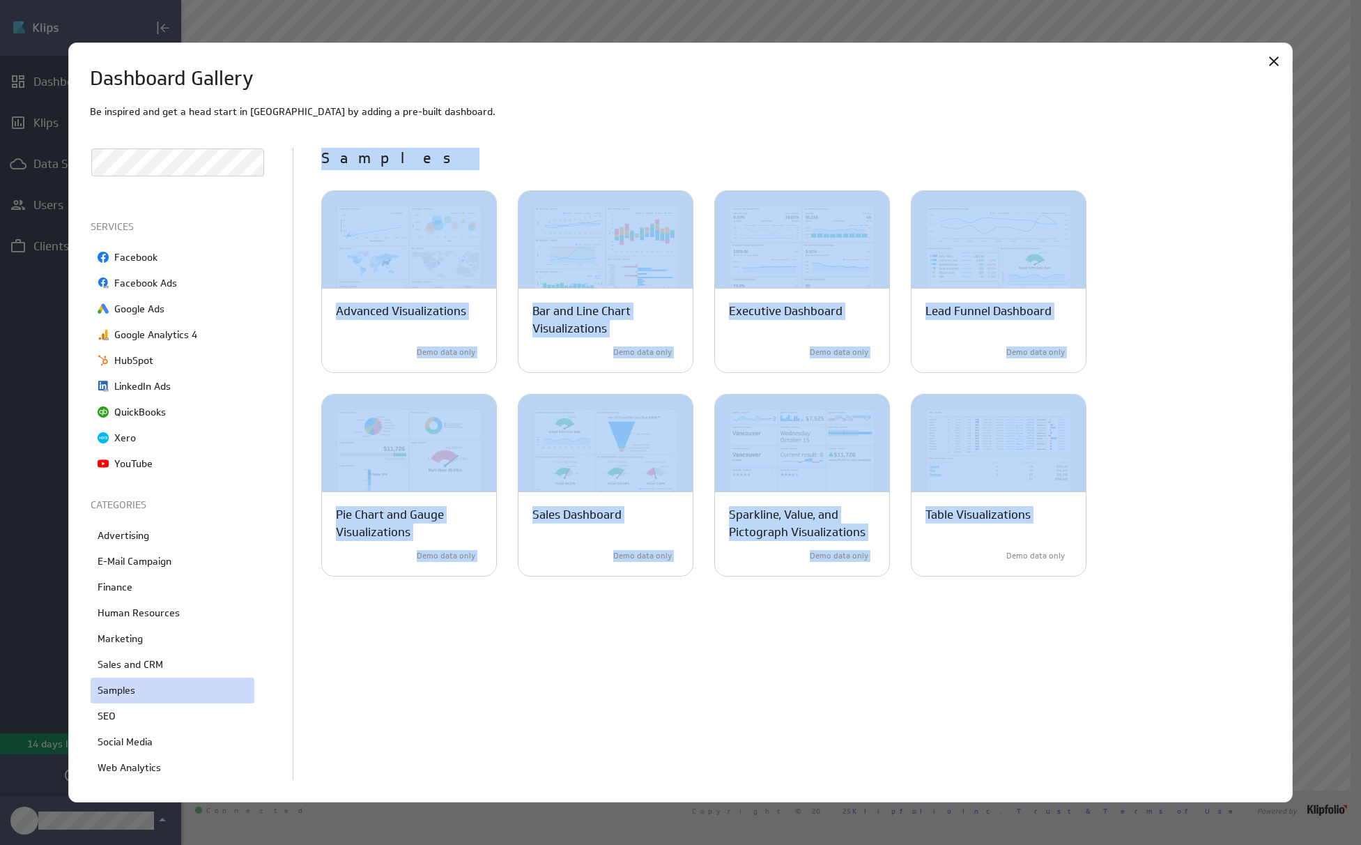
drag, startPoint x: 316, startPoint y: 144, endPoint x: 1138, endPoint y: 579, distance: 929.6
click at [1138, 579] on div "Be inspired and get a head start in Klips by adding a pre-built dashboard. All …" at bounding box center [681, 443] width 1182 height 677
copy div "Samples Advanced Visualizations A collection of advanced visualizations and use…"
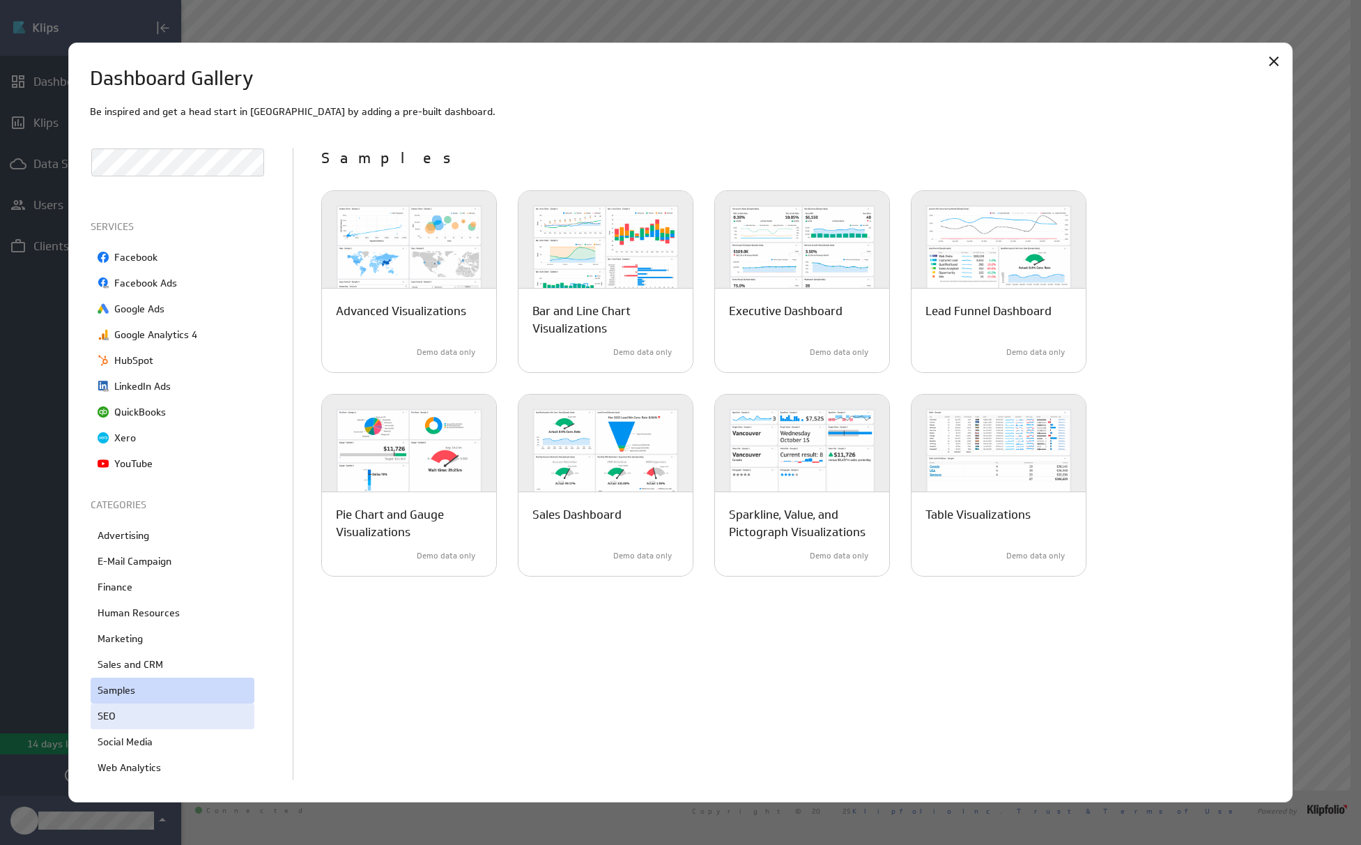
click at [122, 716] on div "SEO" at bounding box center [173, 716] width 164 height 26
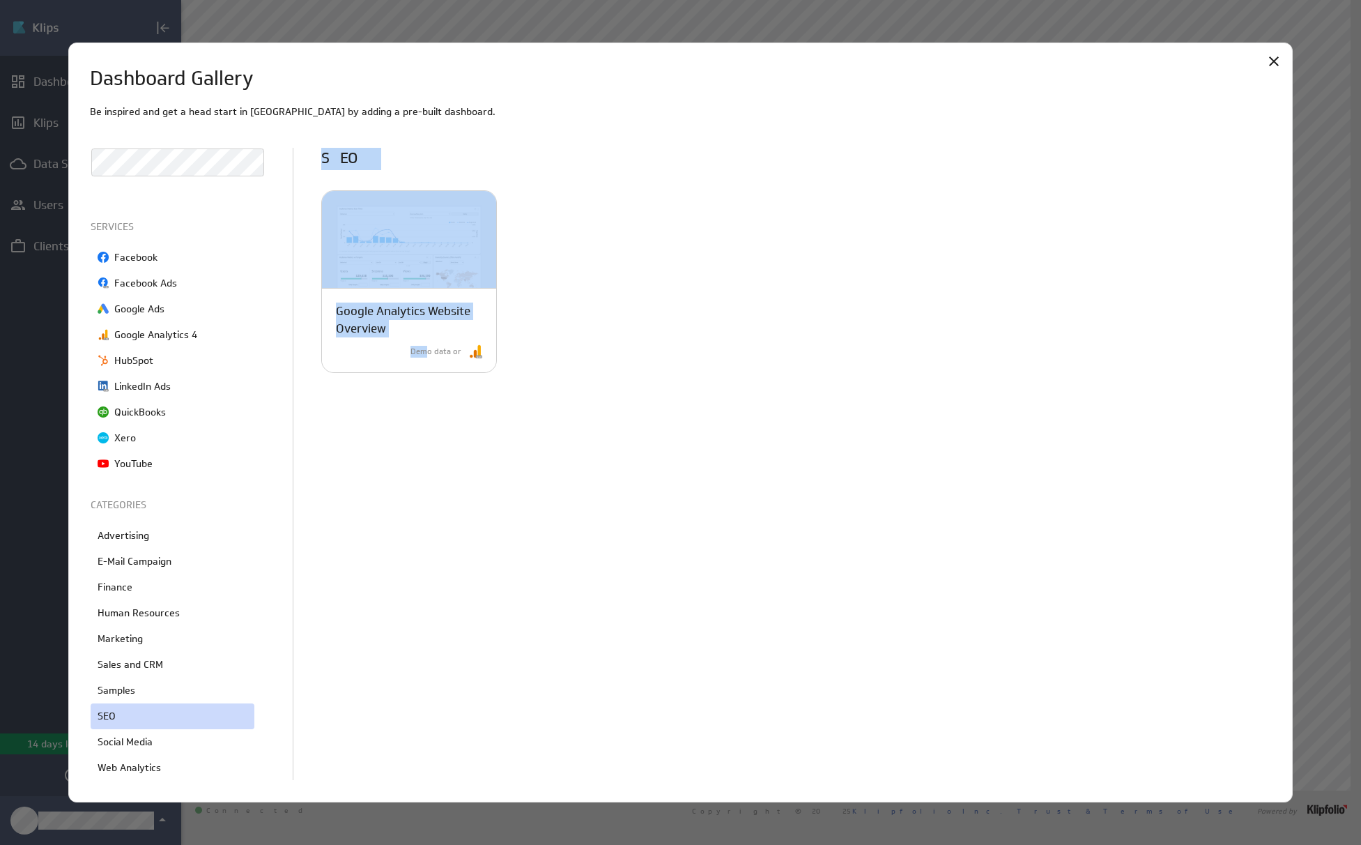
drag, startPoint x: 314, startPoint y: 137, endPoint x: 395, endPoint y: 374, distance: 251.3
click at [427, 357] on div "Be inspired and get a head start in Klips by adding a pre-built dashboard. All …" at bounding box center [681, 443] width 1182 height 677
copy div "SEO Google Analytics Website Overview Monitor key audience and channel metrics …"
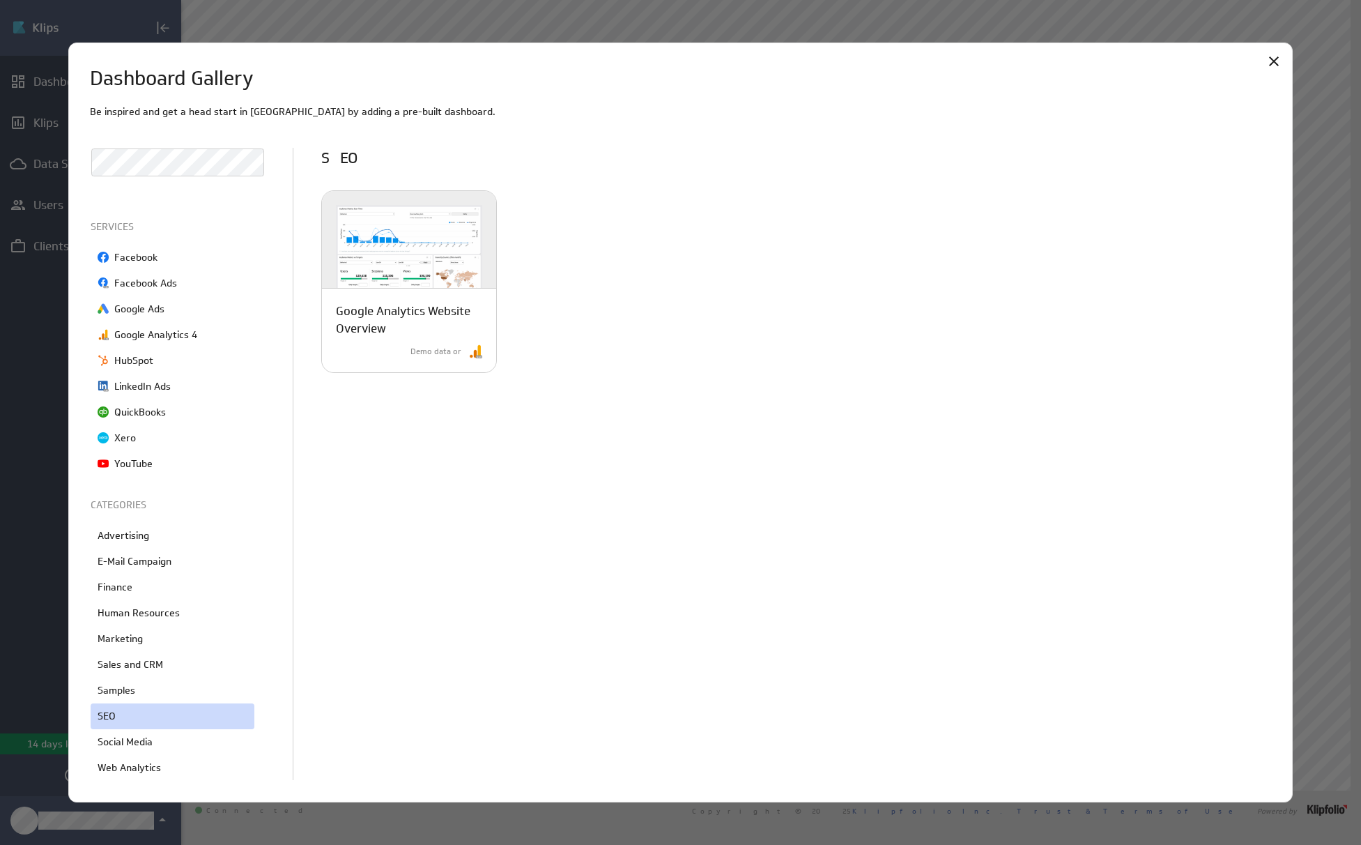
click at [450, 511] on div "SEO Google Analytics Website Overview Monitor key audience and channel metrics …" at bounding box center [796, 464] width 950 height 633
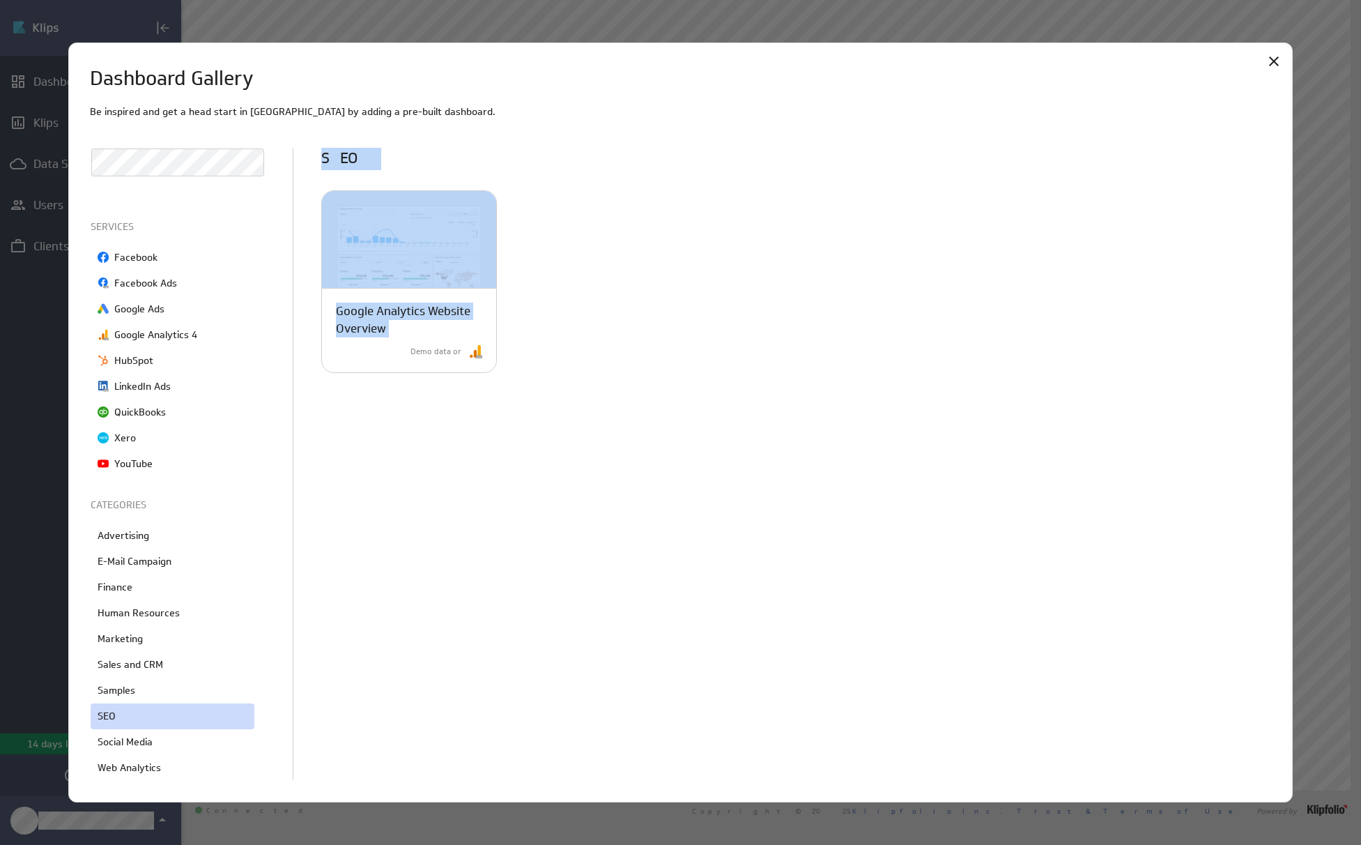
drag, startPoint x: 314, startPoint y: 139, endPoint x: 584, endPoint y: 571, distance: 509.3
click at [584, 571] on div "Be inspired and get a head start in Klips by adding a pre-built dashboard. All …" at bounding box center [681, 443] width 1182 height 677
copy div "SEO Google Analytics Website Overview Monitor key audience and channel metrics …"
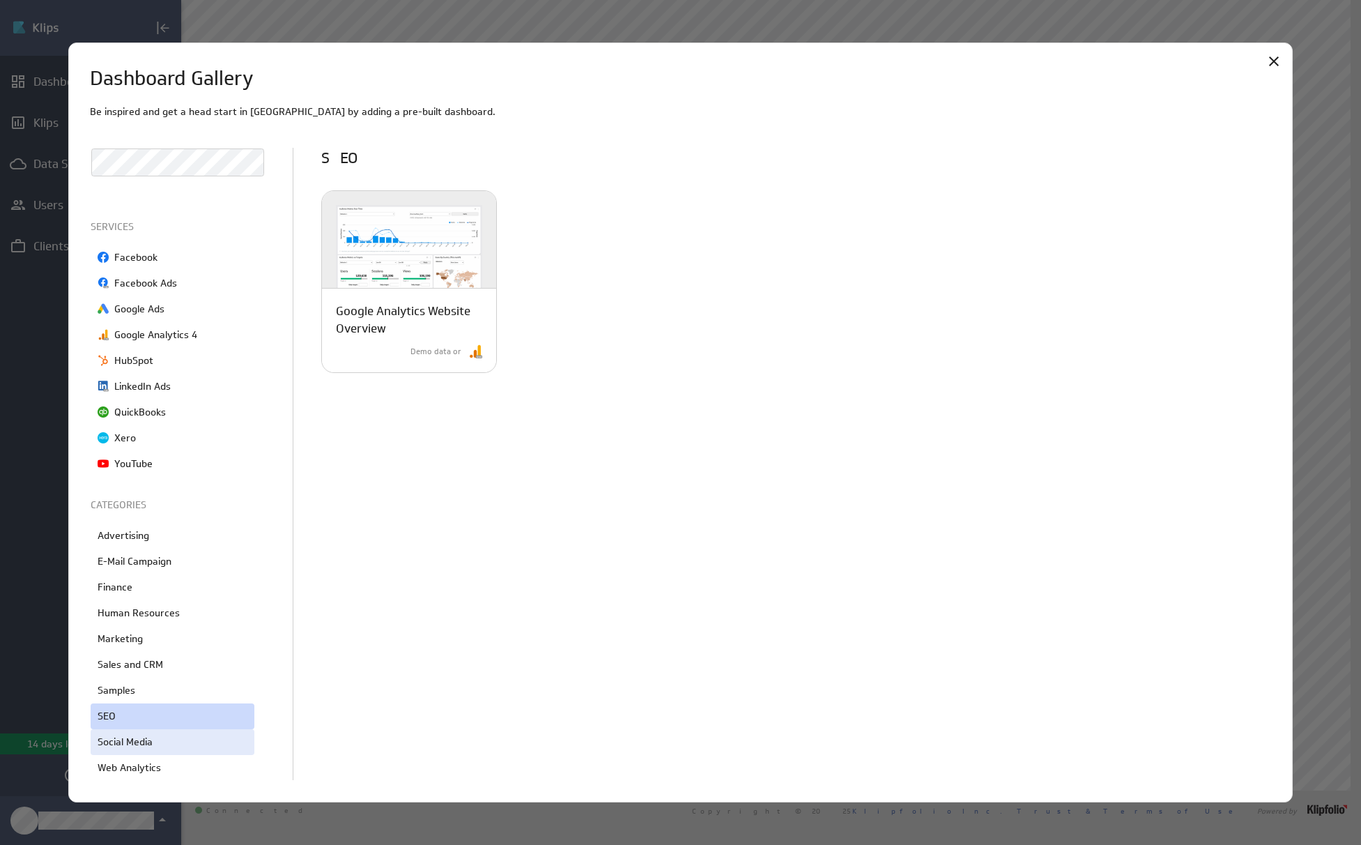
click at [138, 738] on p "Social Media" at bounding box center [125, 742] width 55 height 15
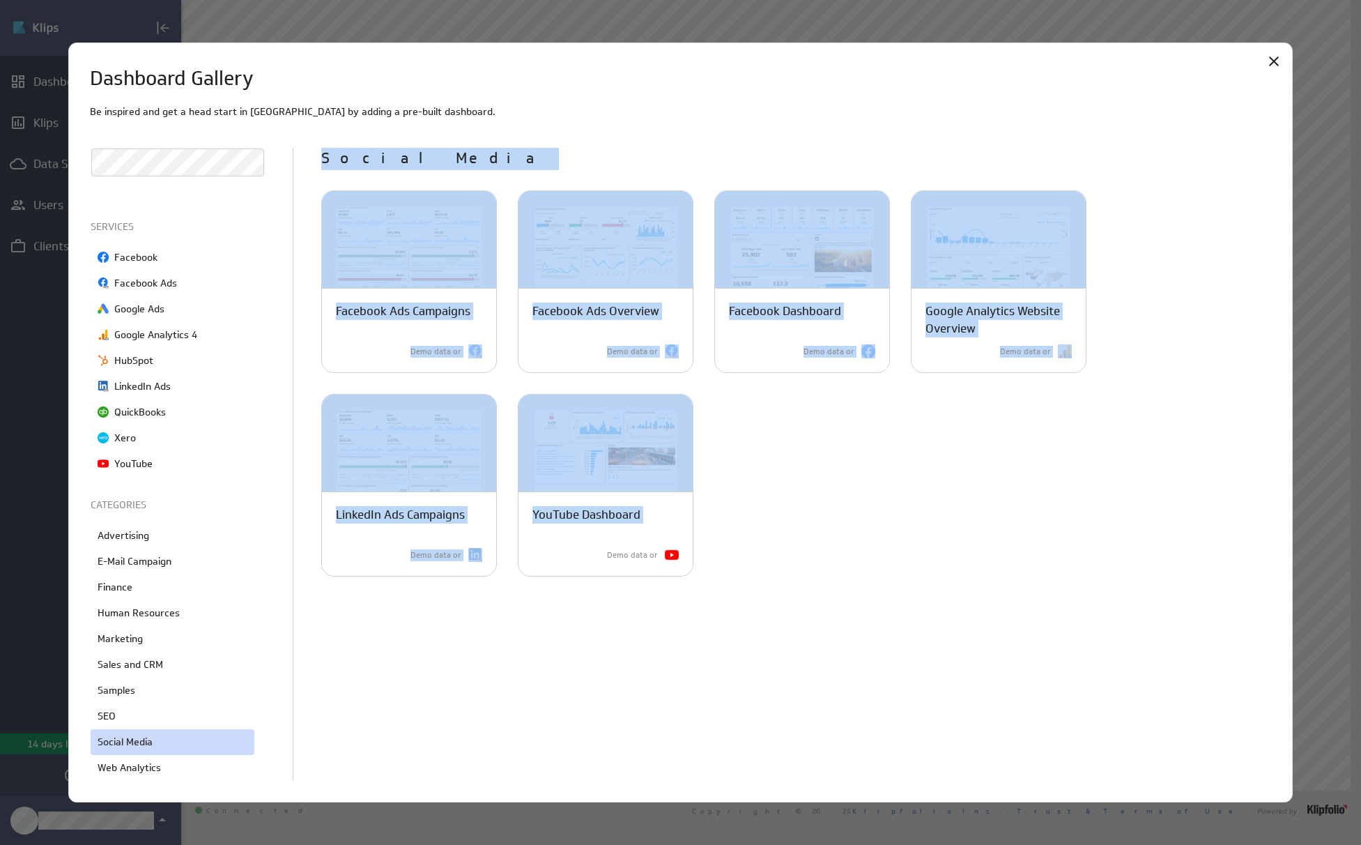
drag, startPoint x: 318, startPoint y: 146, endPoint x: 799, endPoint y: 648, distance: 695.2
click at [799, 648] on div "Be inspired and get a head start in Klips by adding a pre-built dashboard. All …" at bounding box center [681, 443] width 1182 height 677
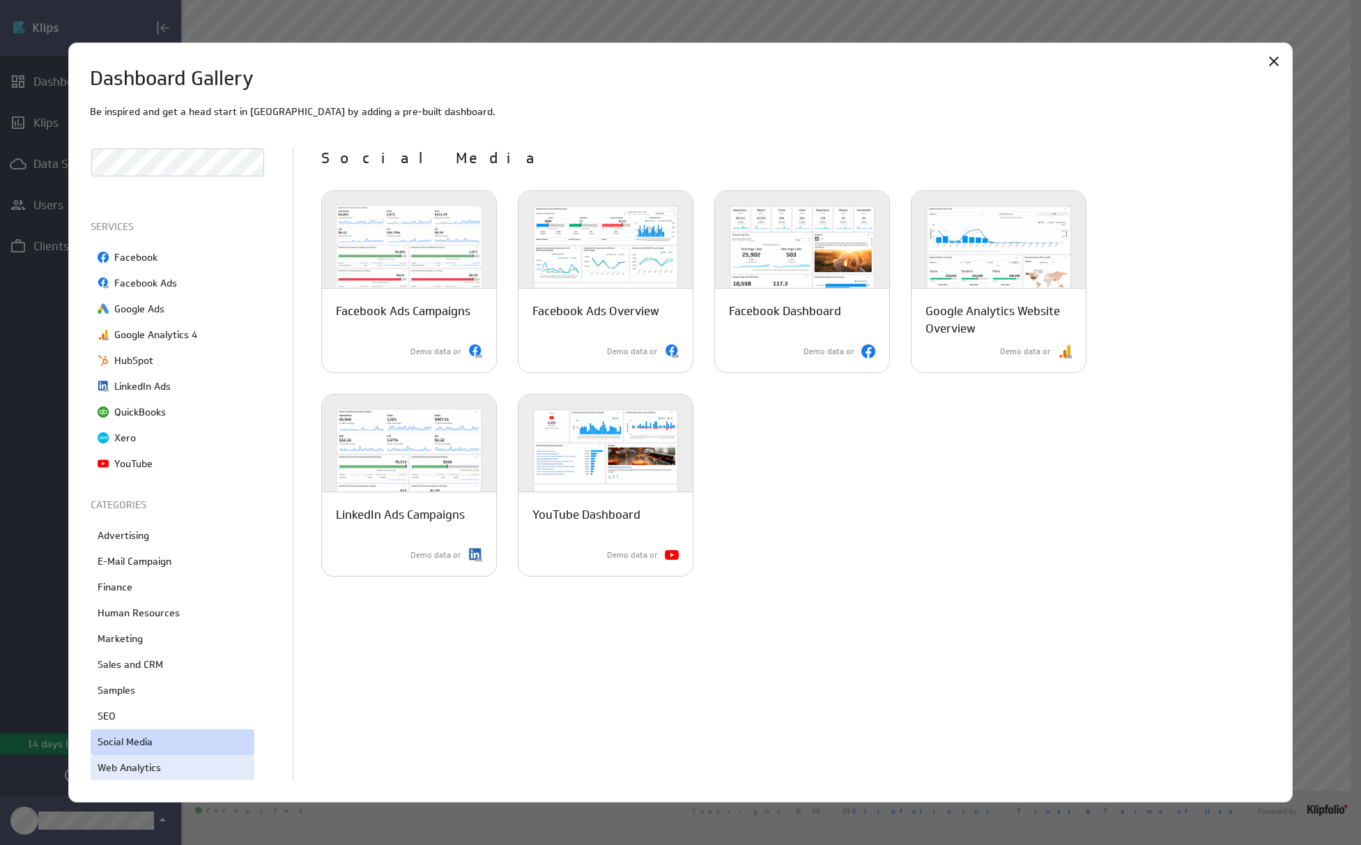
click at [171, 762] on div "Web Analytics" at bounding box center [173, 768] width 164 height 26
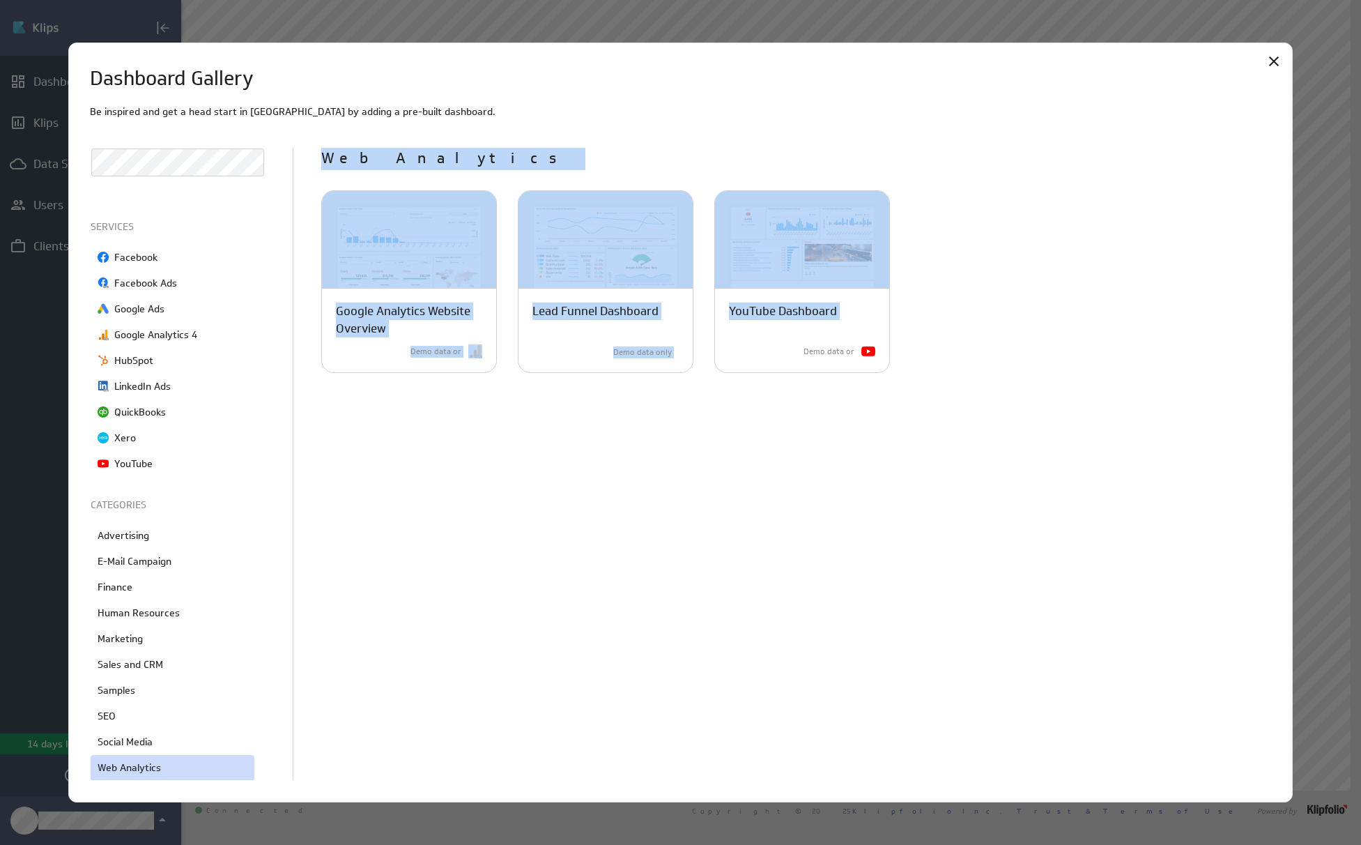
drag, startPoint x: 346, startPoint y: 148, endPoint x: 657, endPoint y: 492, distance: 464.0
click at [901, 399] on div "Be inspired and get a head start in Klips by adding a pre-built dashboard. All …" at bounding box center [681, 443] width 1182 height 677
click at [530, 561] on div "Web Analytics Google Analytics Website Overview Monitor key audience and channe…" at bounding box center [796, 464] width 950 height 633
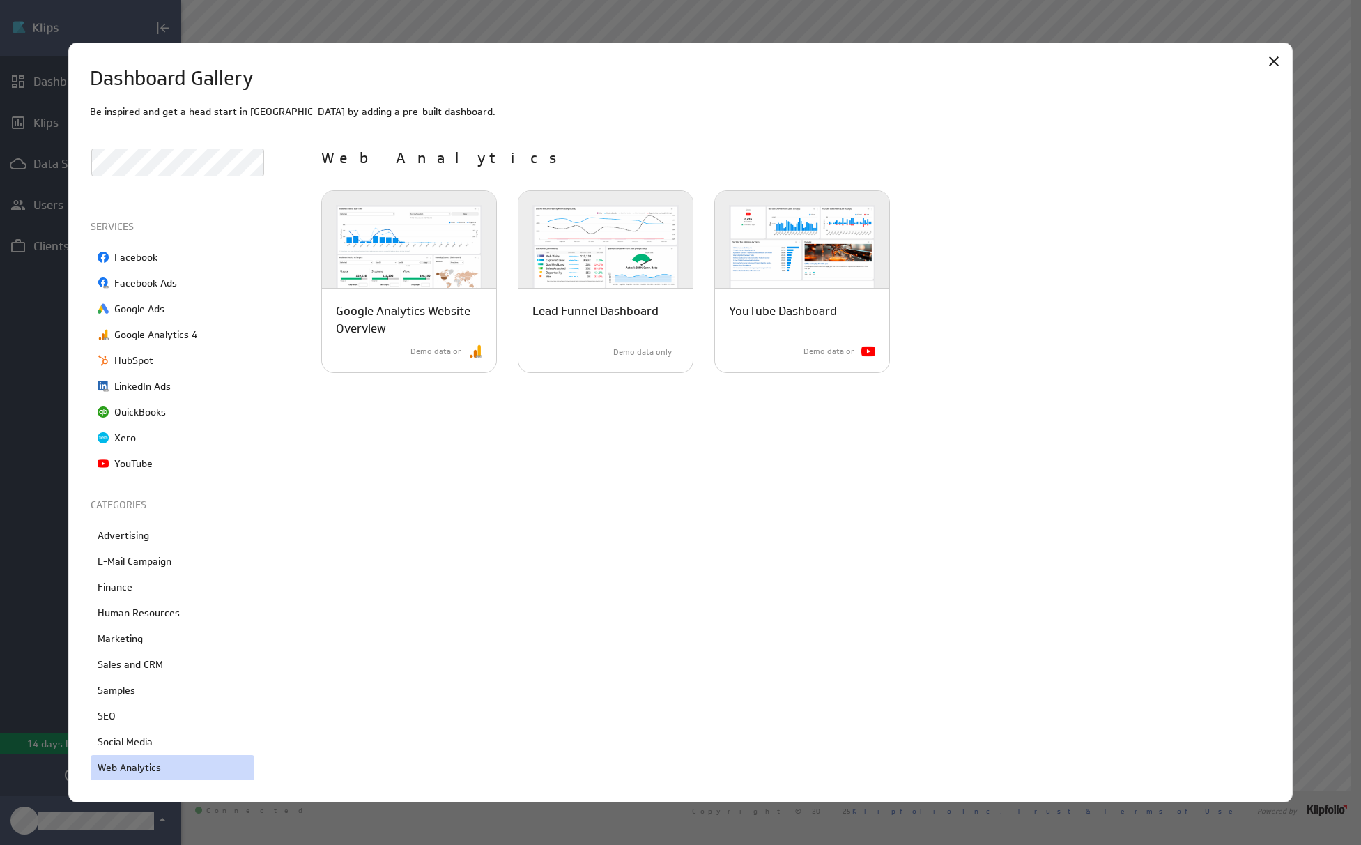
click at [530, 561] on div "Web Analytics Google Analytics Website Overview Monitor key audience and channe…" at bounding box center [796, 464] width 950 height 633
click at [146, 662] on p "Sales and CRM" at bounding box center [131, 664] width 66 height 15
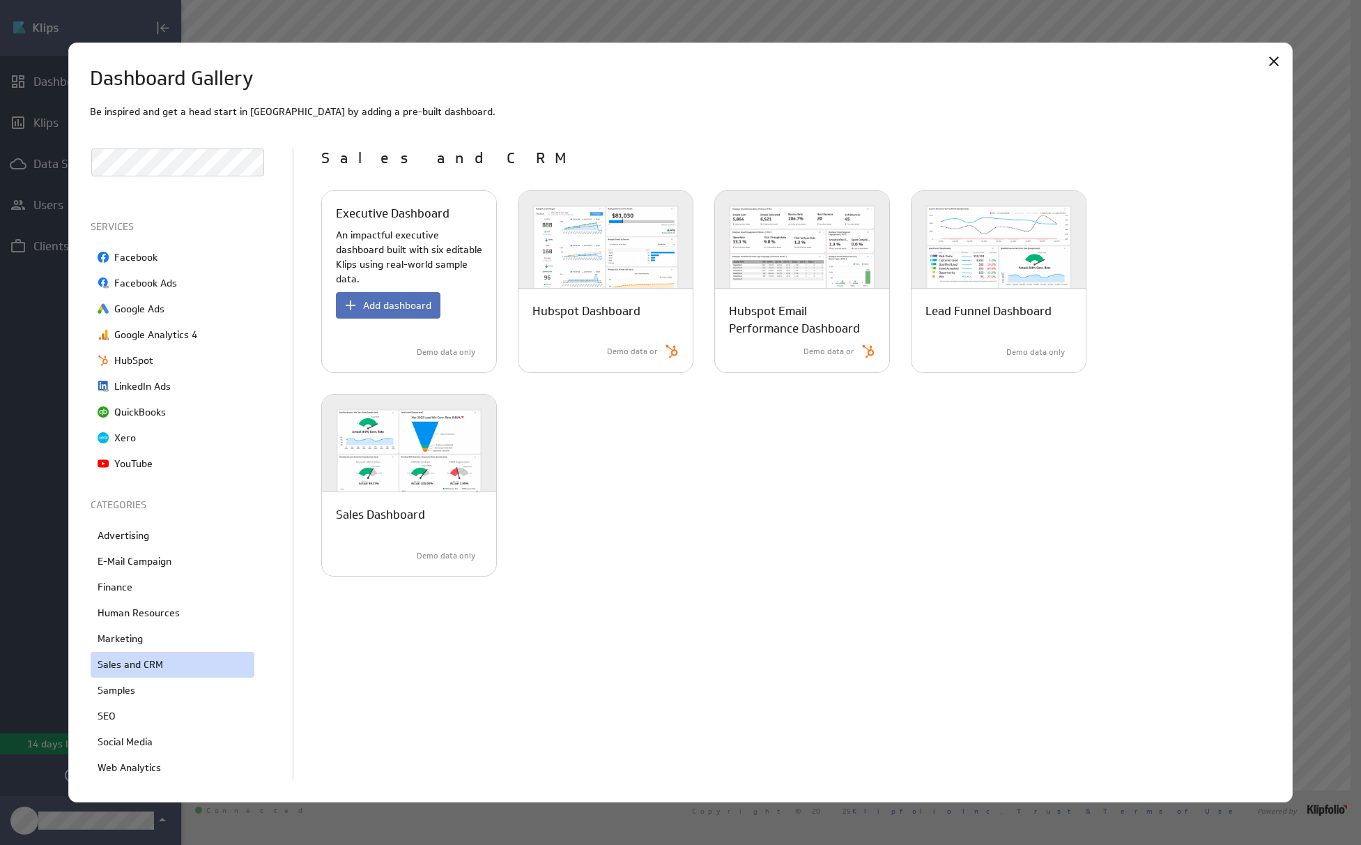
click at [397, 231] on p "An impactful executive dashboard built with six editable Klips using real-world…" at bounding box center [409, 257] width 146 height 59
click at [409, 303] on span "Add dashboard" at bounding box center [397, 305] width 68 height 13
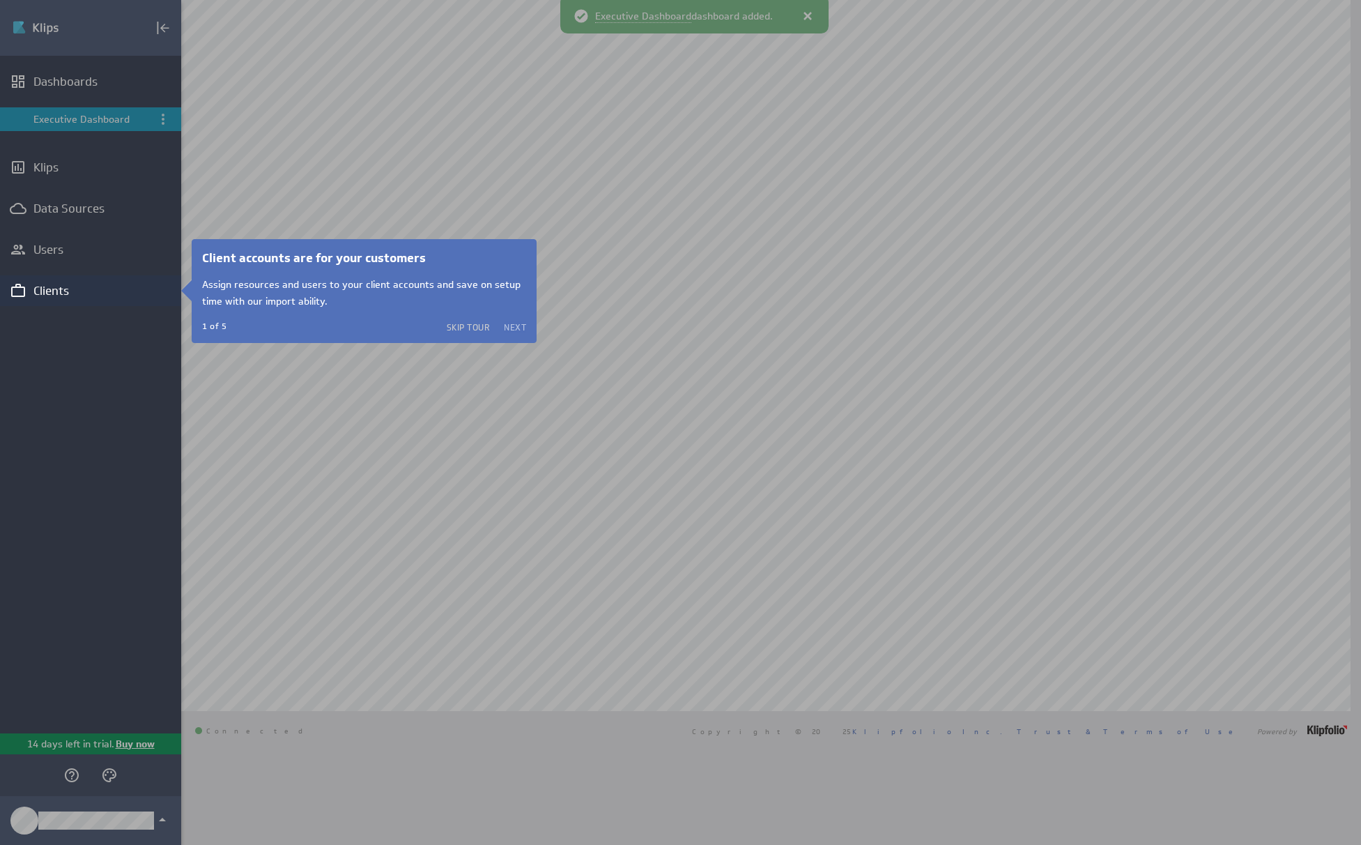
click at [524, 325] on button "Next" at bounding box center [515, 326] width 22 height 11
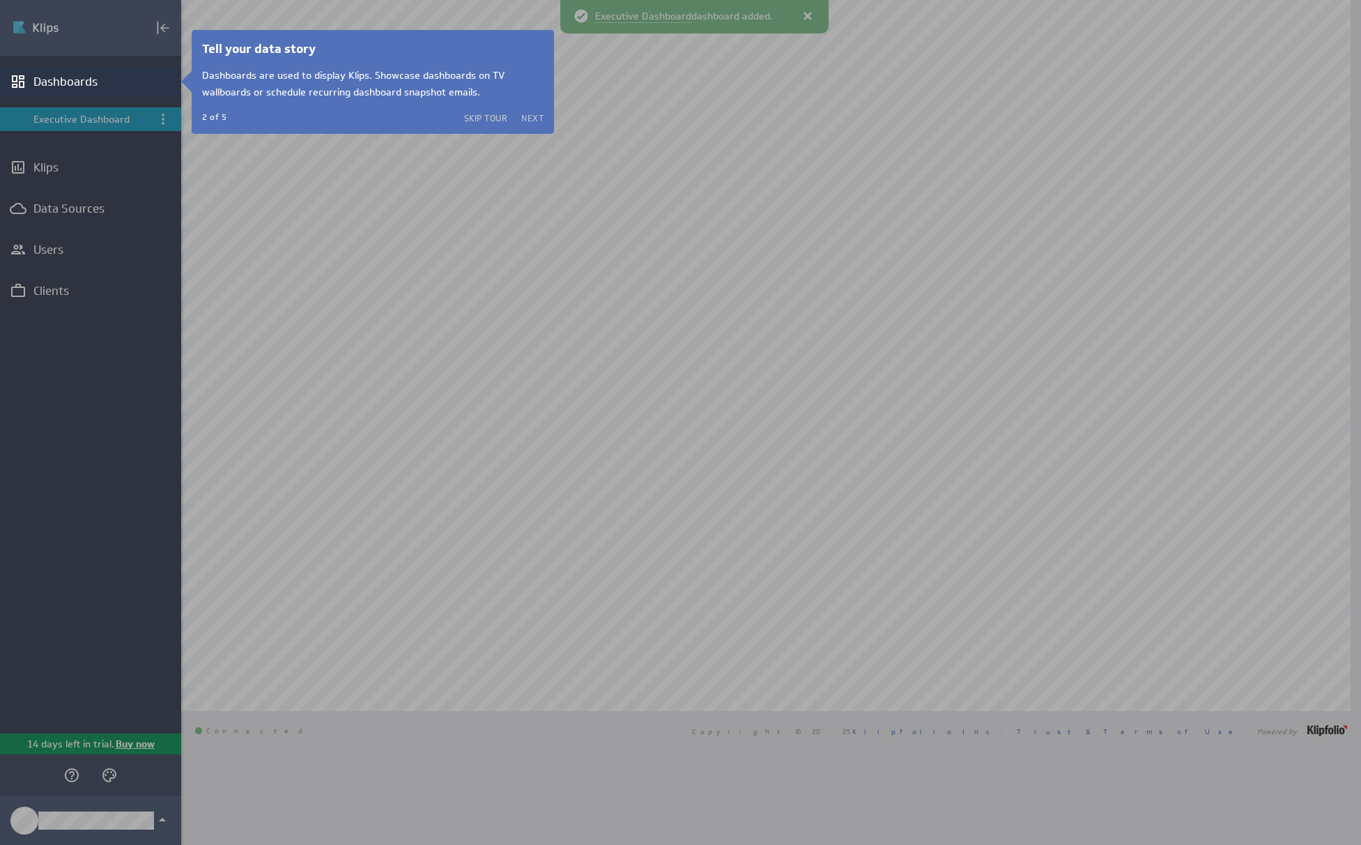
click at [534, 118] on button "Next" at bounding box center [532, 117] width 22 height 11
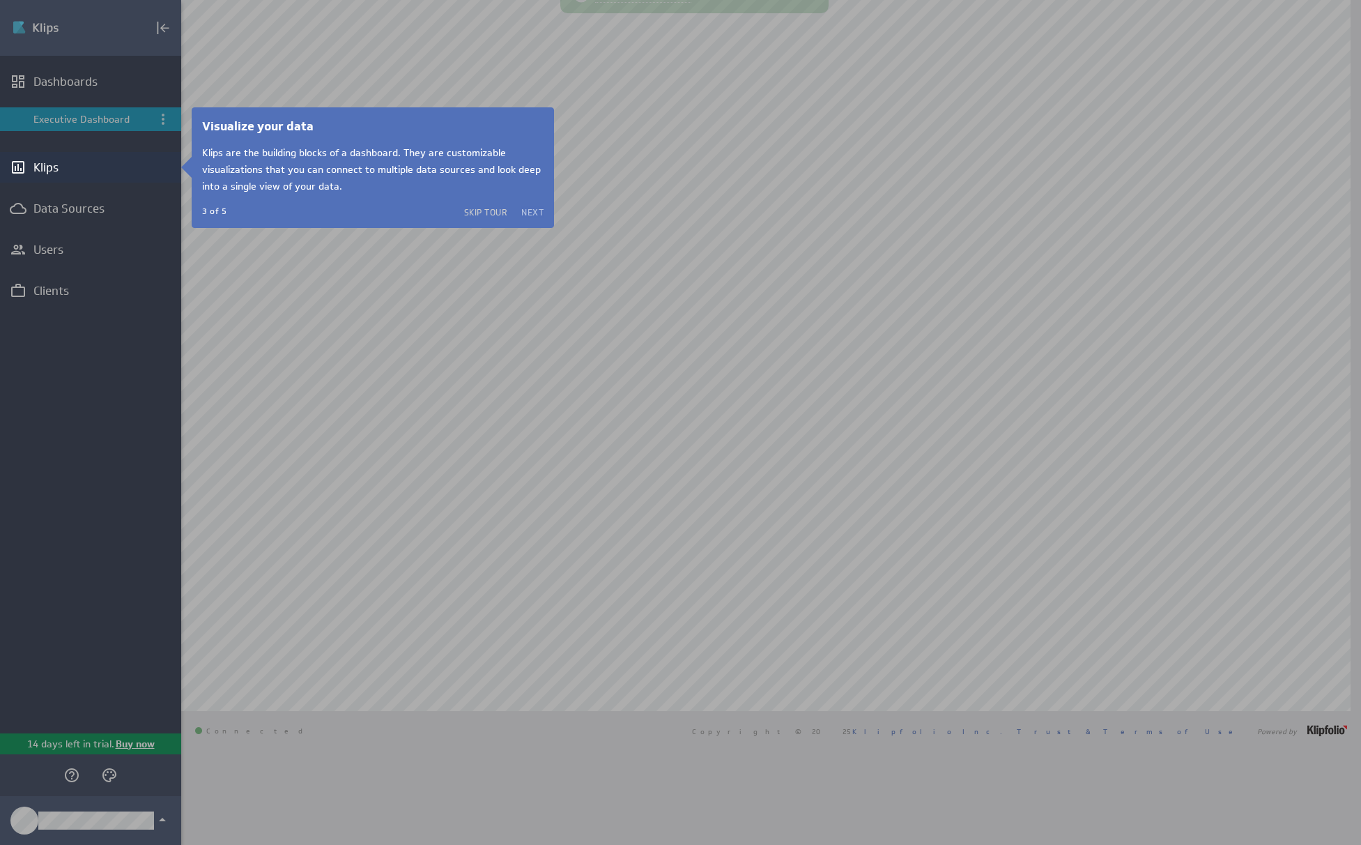
click at [533, 211] on button "Next" at bounding box center [532, 211] width 22 height 11
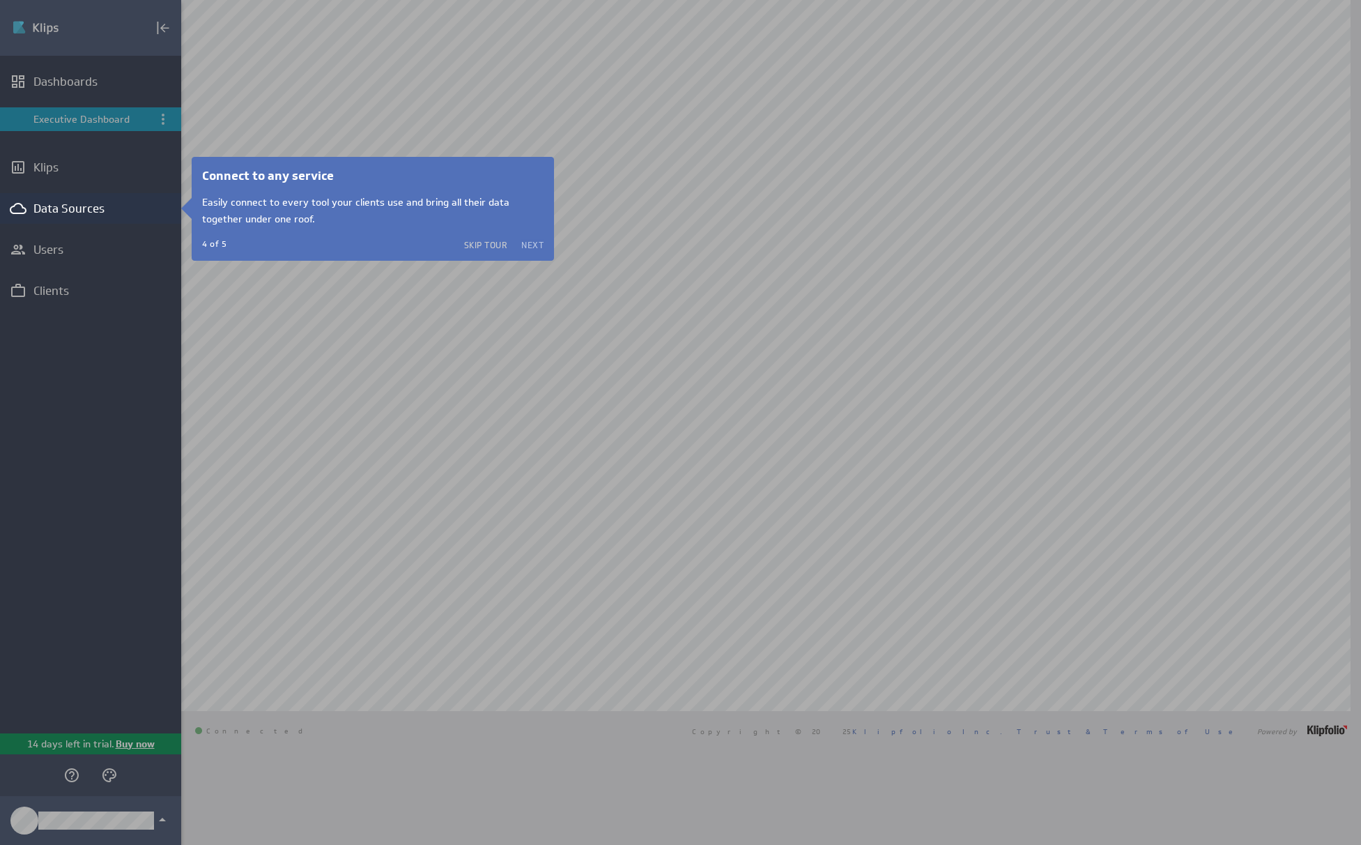
click at [533, 245] on button "Next" at bounding box center [532, 244] width 22 height 11
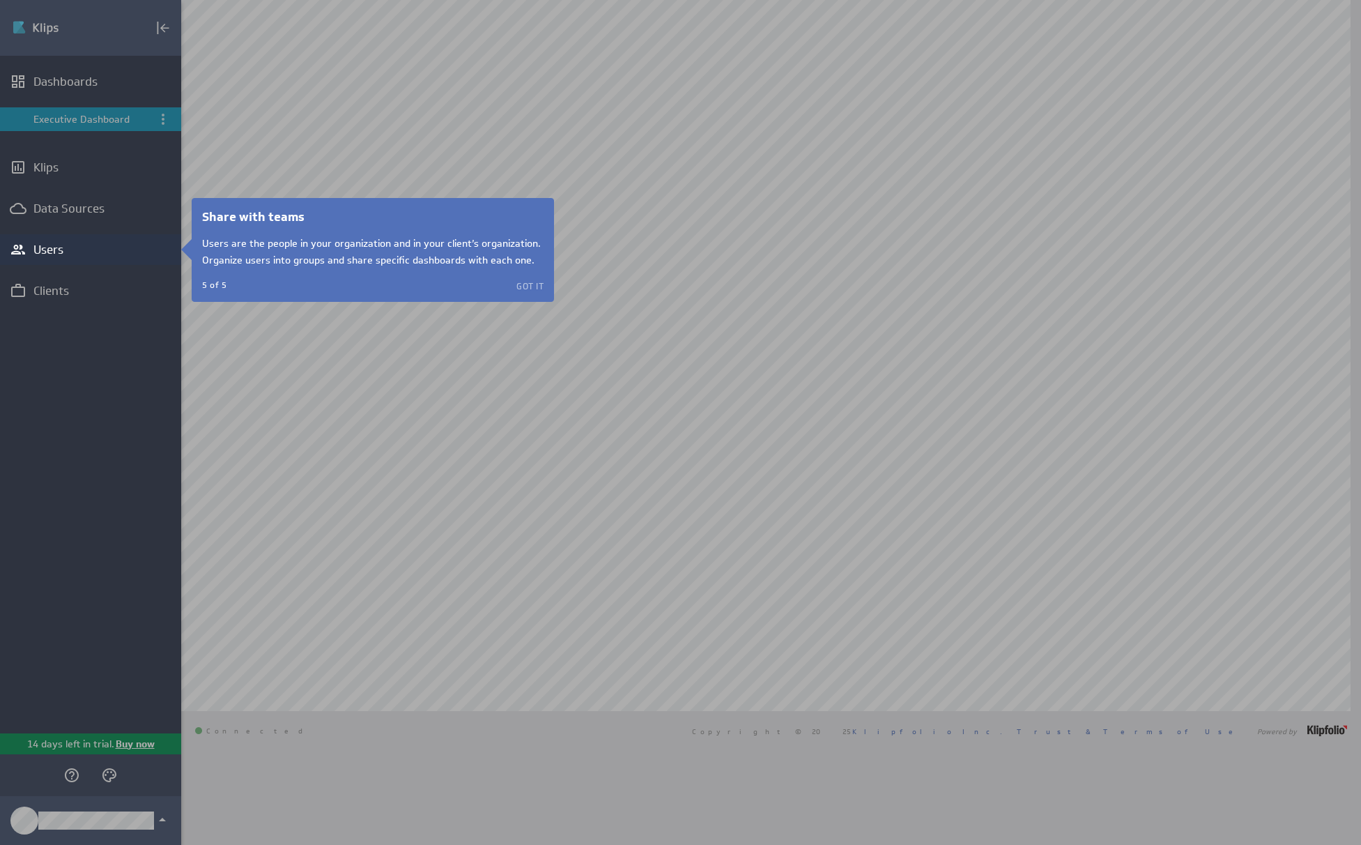
click at [538, 289] on button "Got it" at bounding box center [530, 285] width 27 height 11
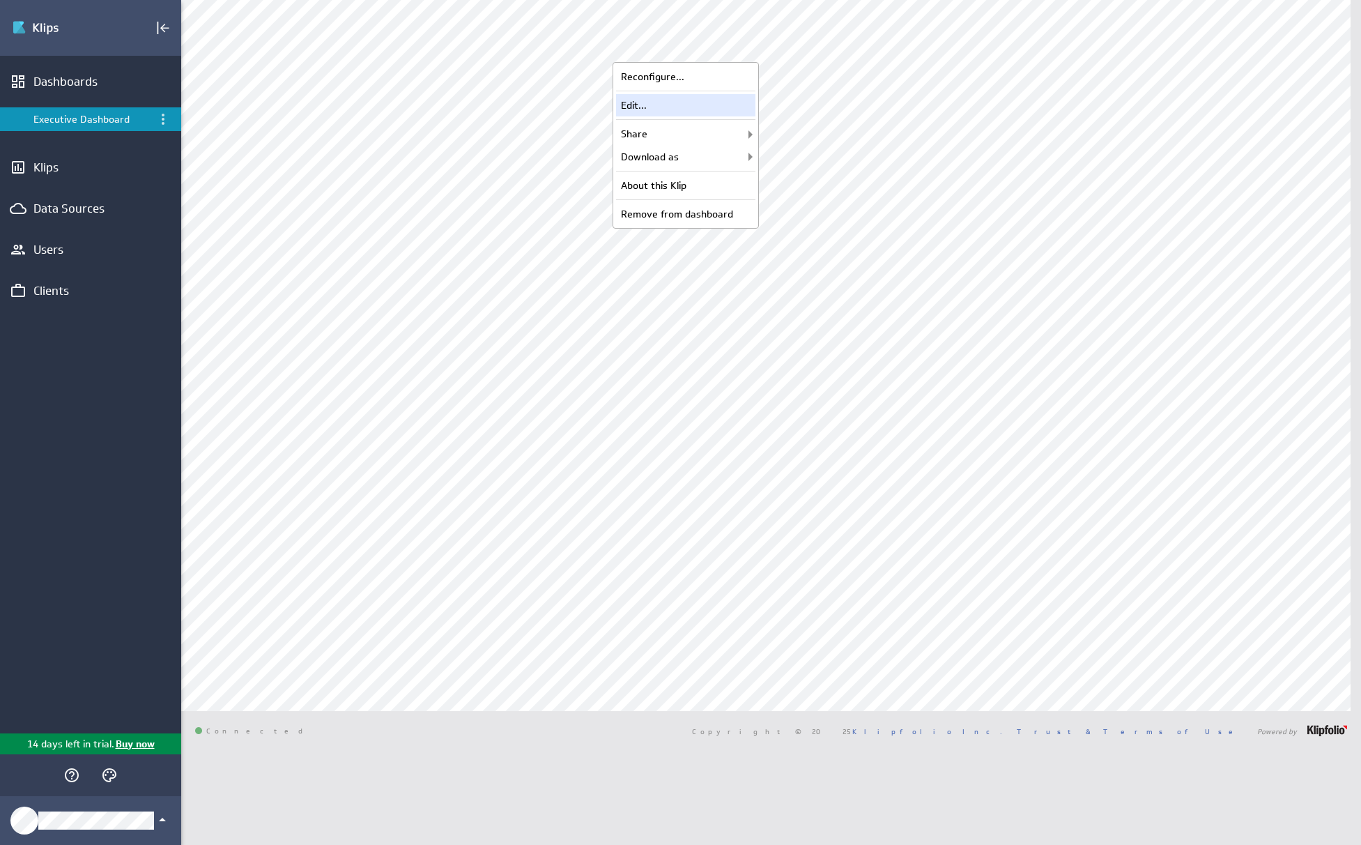
click at [711, 110] on div "Edit..." at bounding box center [685, 105] width 139 height 22
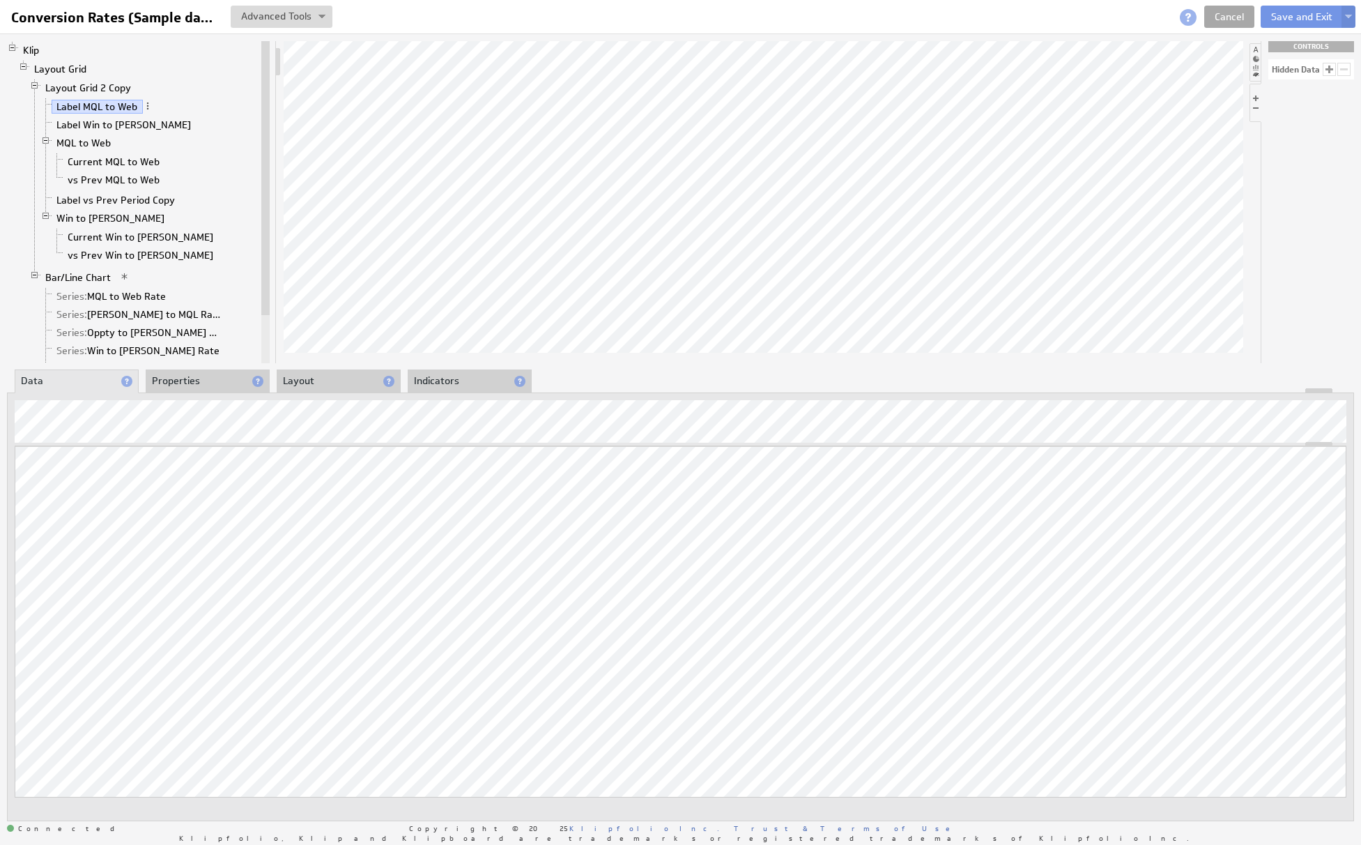
click at [1225, 19] on link "Cancel" at bounding box center [1230, 17] width 50 height 22
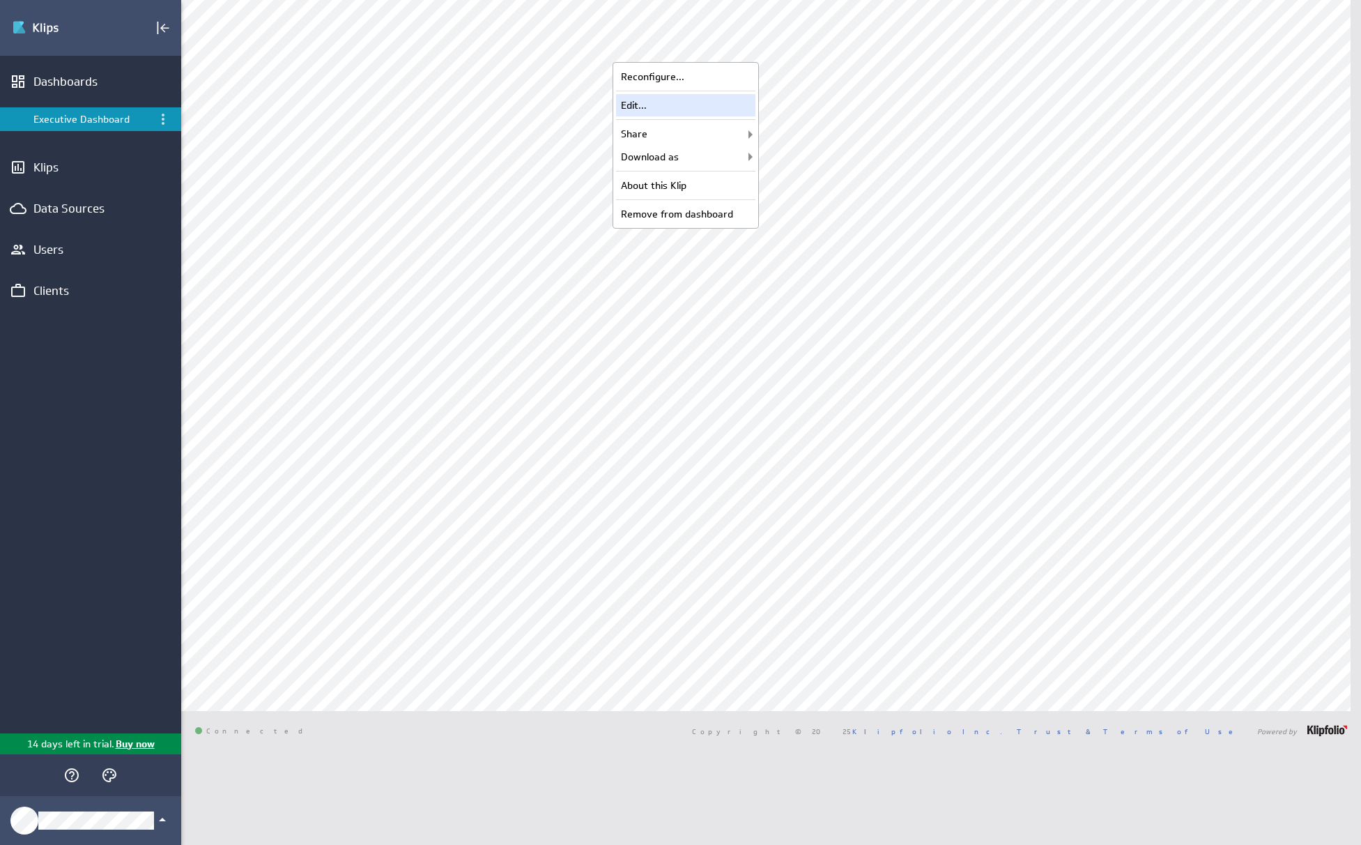
click at [678, 104] on div "Edit..." at bounding box center [685, 105] width 139 height 22
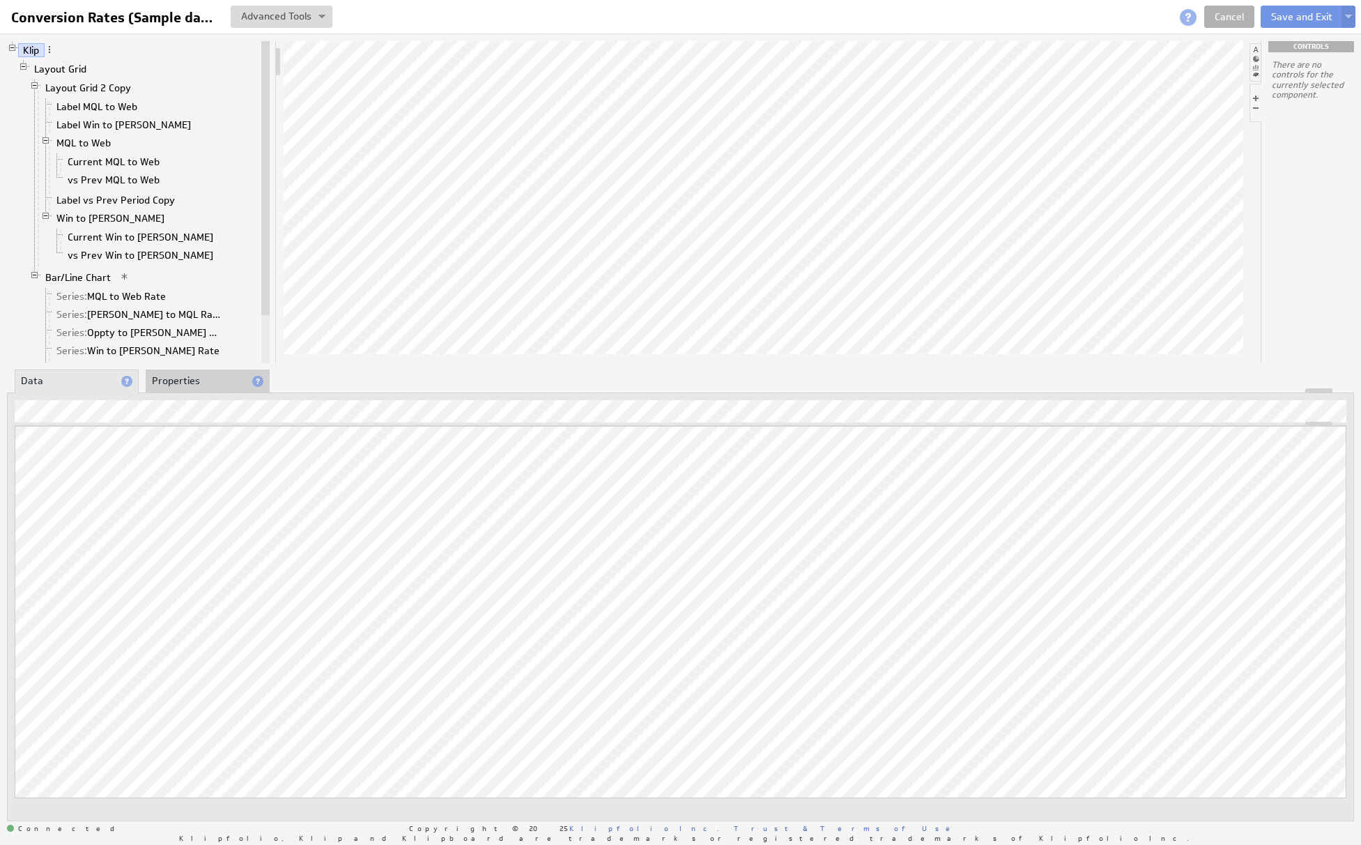
click at [198, 383] on li "Properties" at bounding box center [208, 381] width 124 height 24
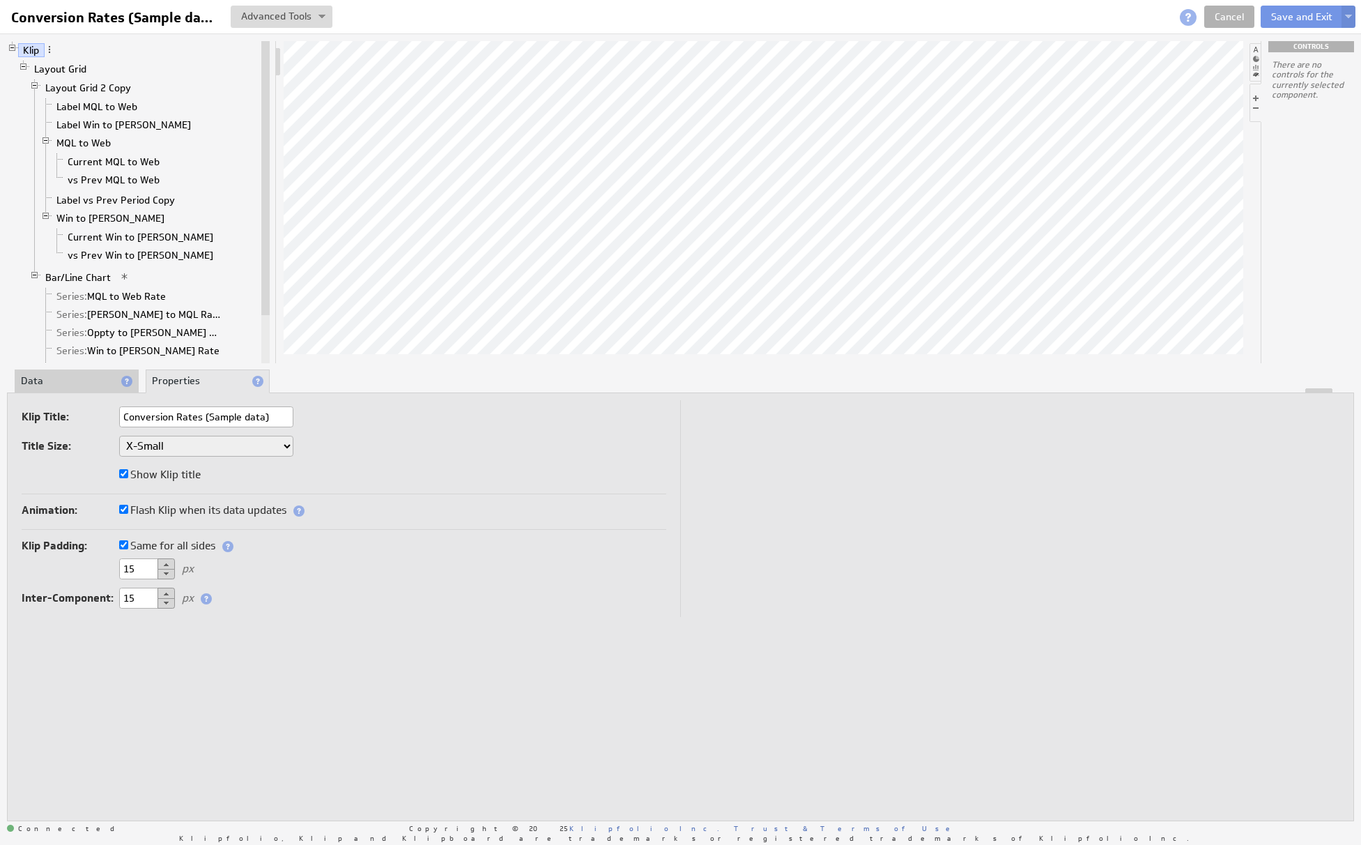
click at [182, 415] on input "Conversion Rates (Sample data)" at bounding box center [206, 416] width 174 height 21
type input "Ban the Box Progress"
click at [1292, 15] on button "Save and Exit" at bounding box center [1302, 17] width 82 height 22
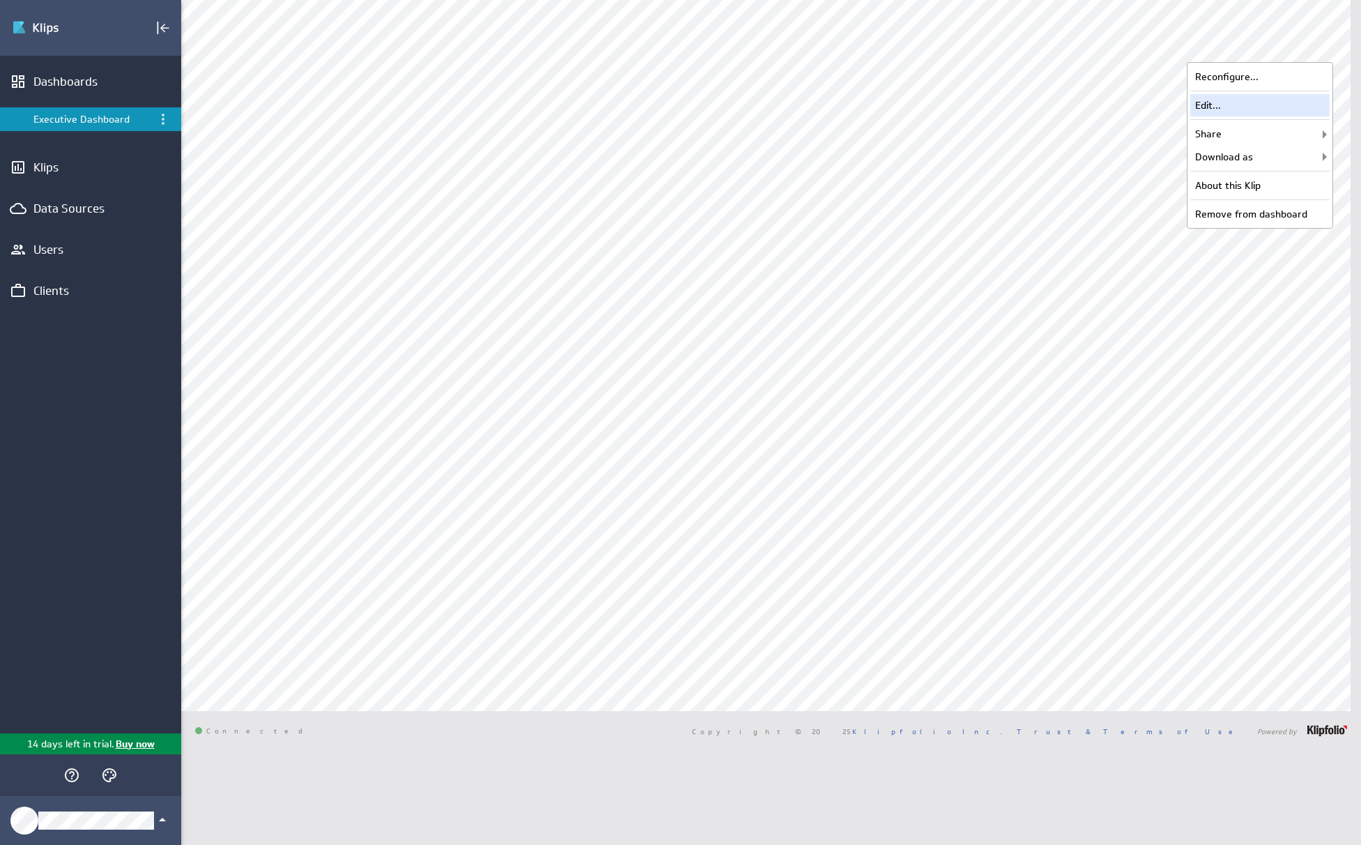
click at [1256, 102] on div "Edit..." at bounding box center [1260, 105] width 139 height 22
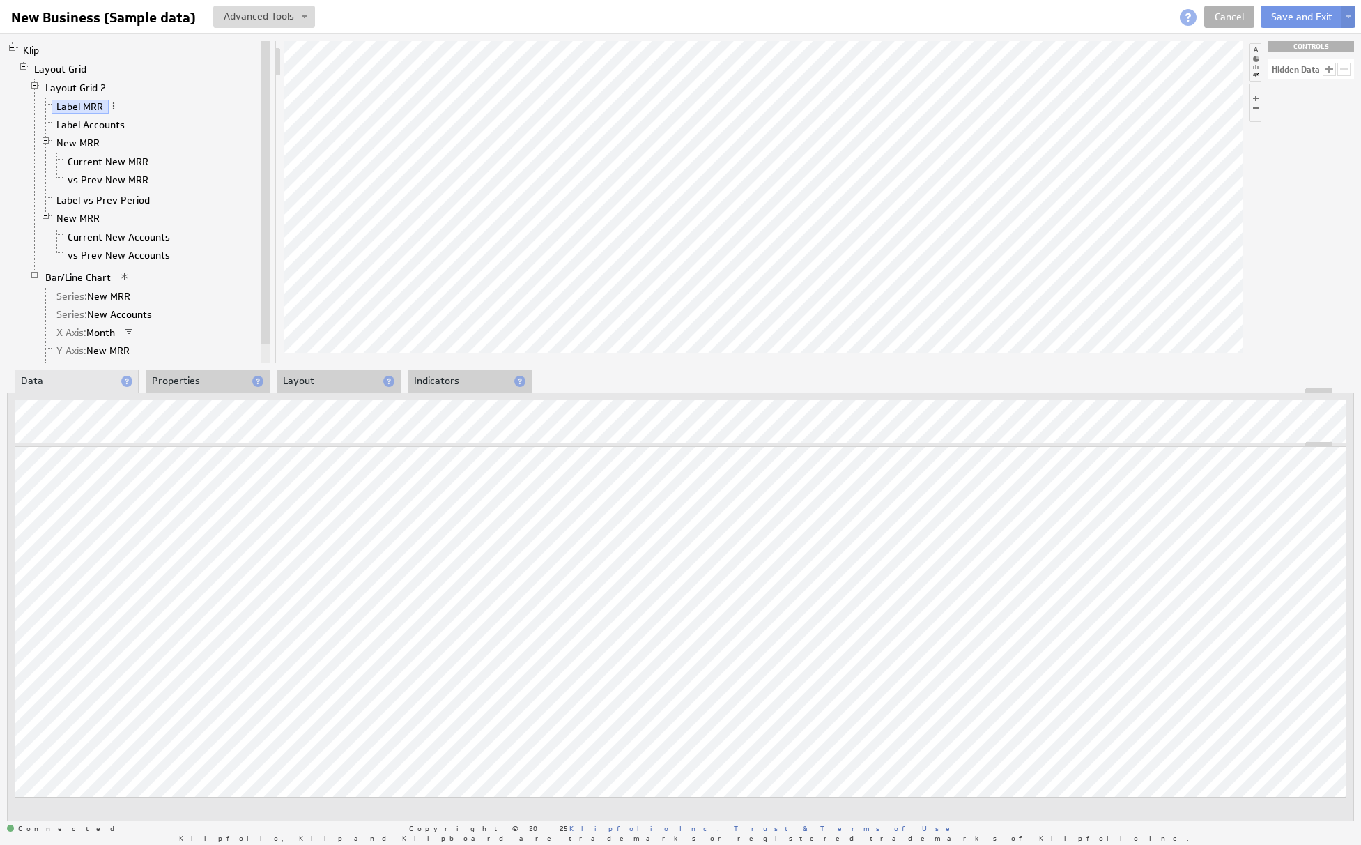
click at [207, 374] on li "Properties" at bounding box center [208, 381] width 124 height 24
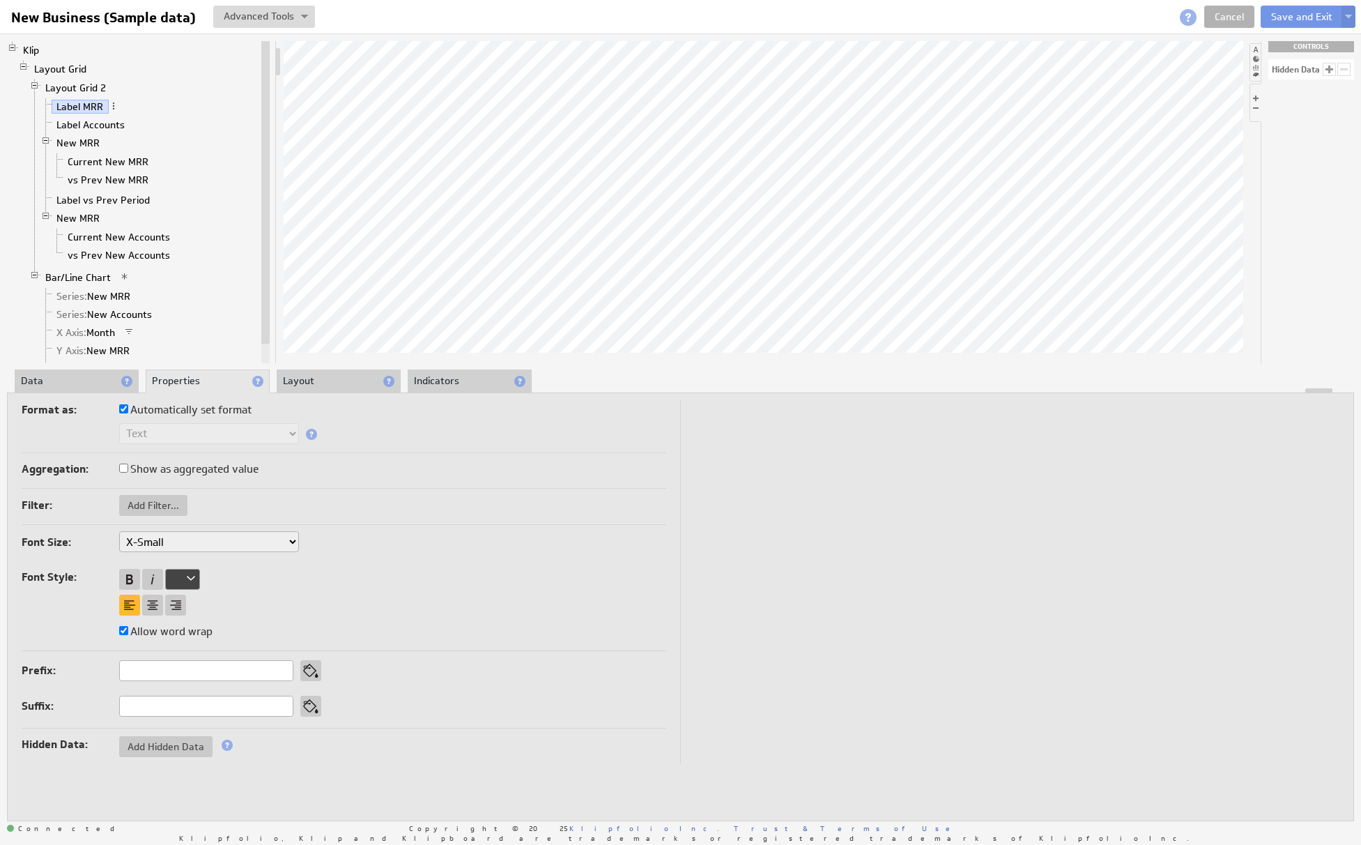
click at [65, 379] on li "Data" at bounding box center [77, 381] width 124 height 24
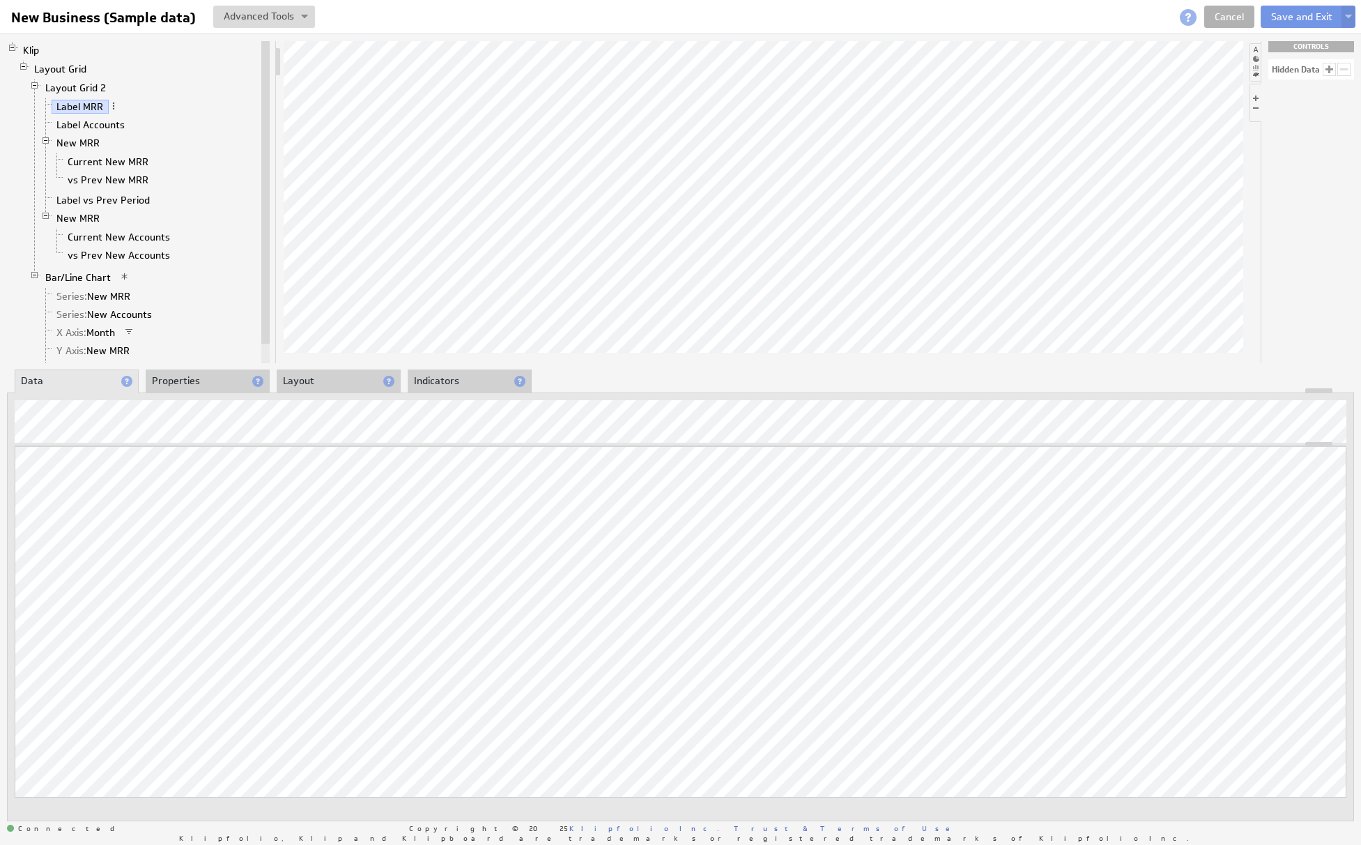
click at [205, 378] on li "Properties" at bounding box center [208, 381] width 124 height 24
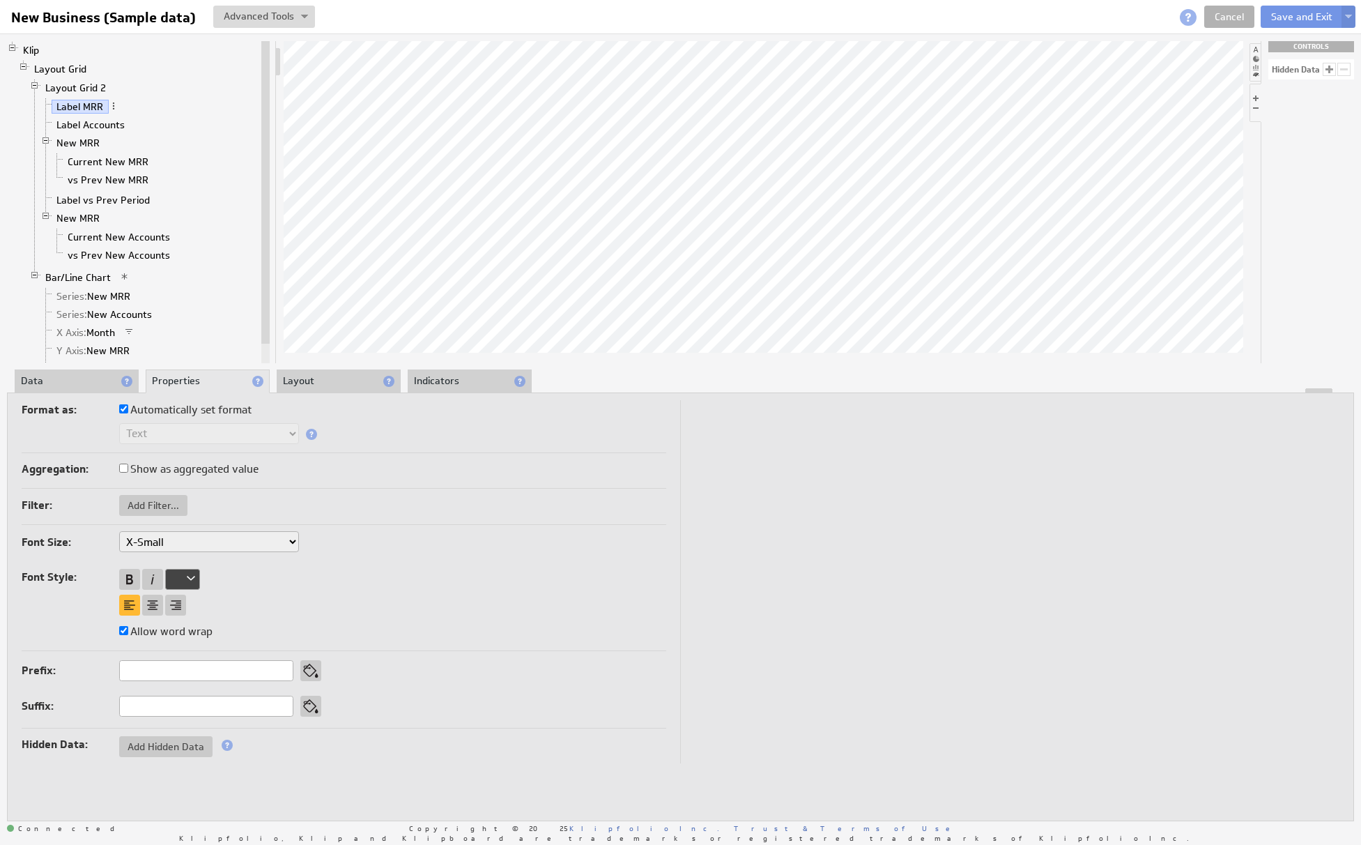
click at [310, 379] on li "Layout" at bounding box center [339, 381] width 124 height 24
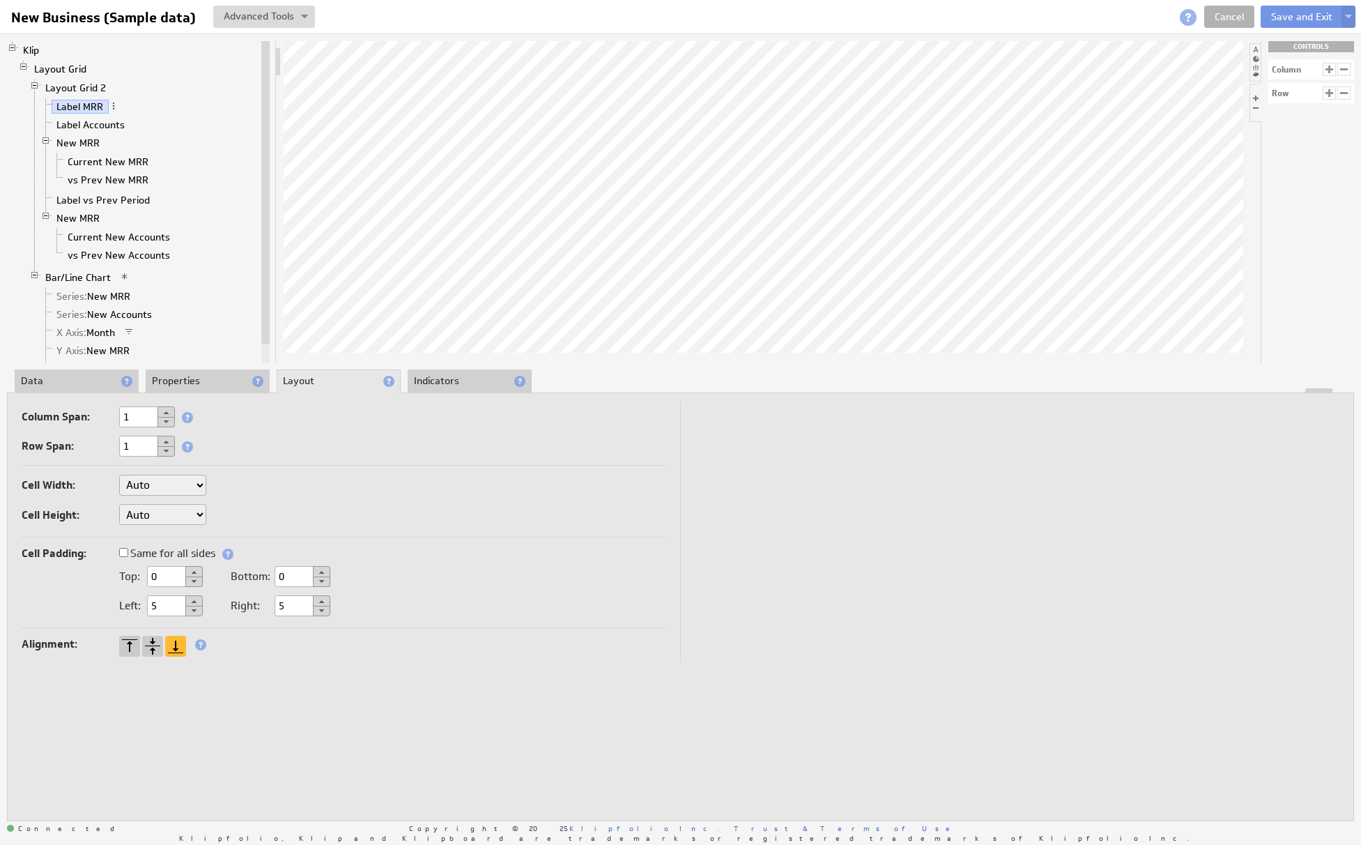
click at [446, 378] on li "Indicators" at bounding box center [470, 381] width 124 height 24
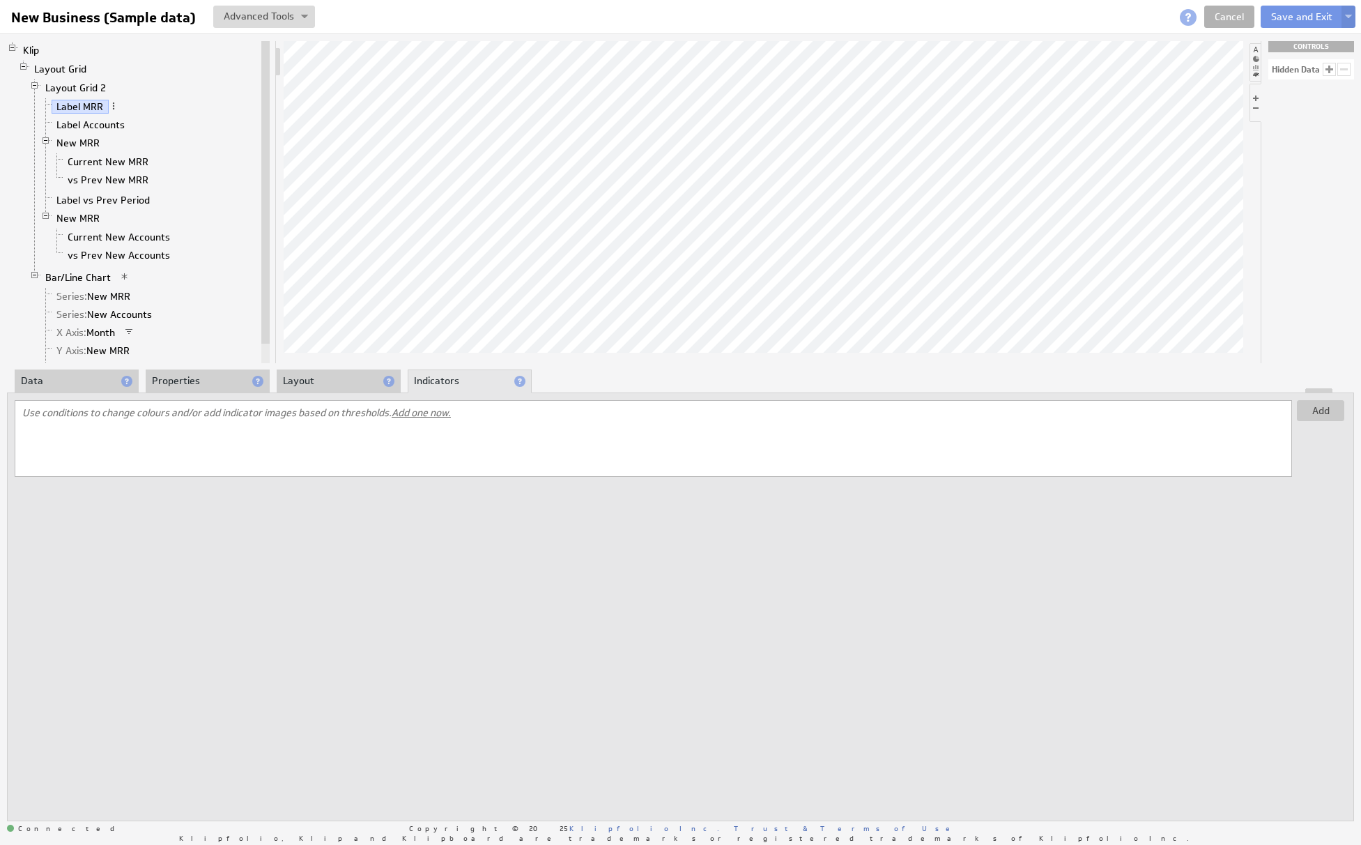
click at [197, 386] on li "Properties" at bounding box center [208, 381] width 124 height 24
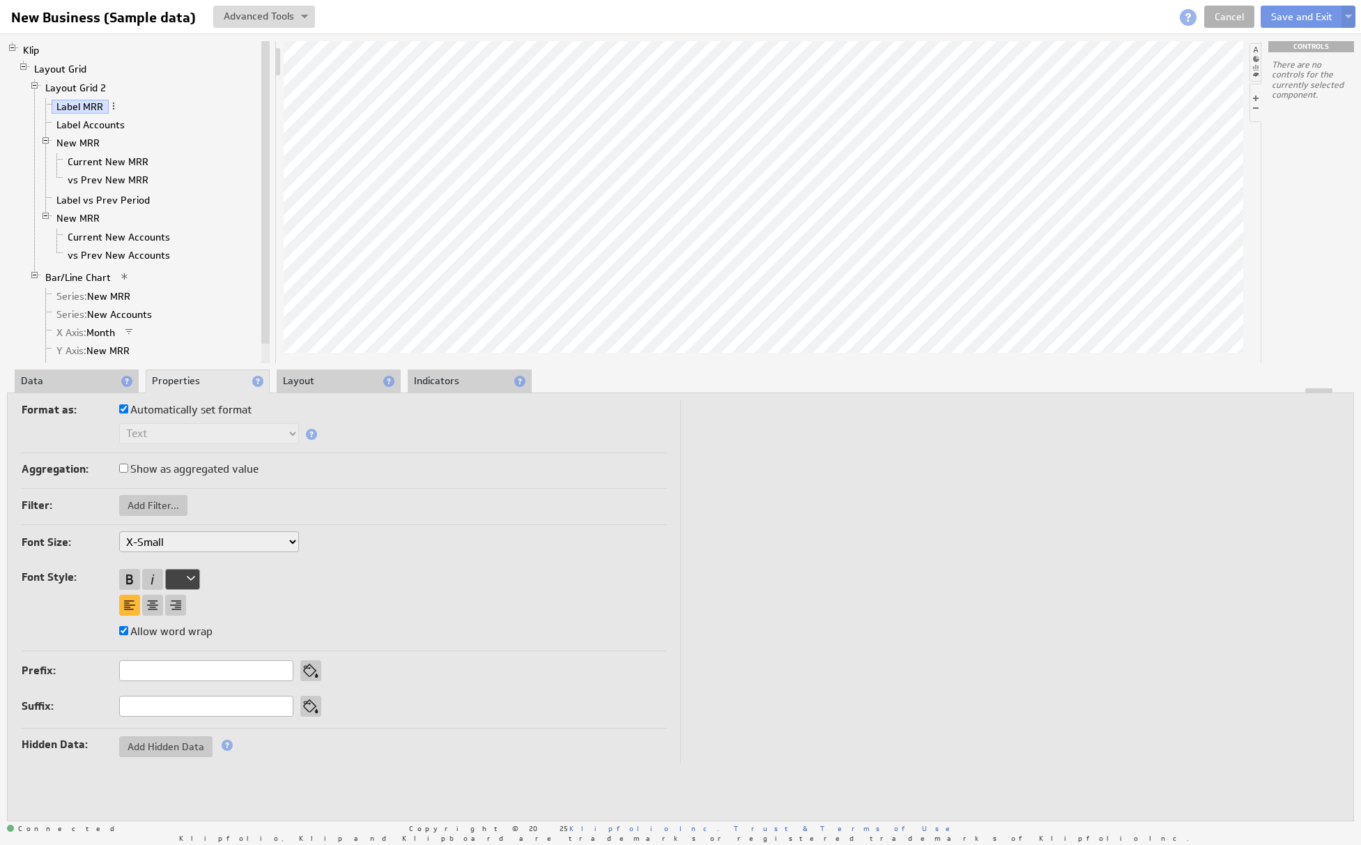
click at [63, 375] on li "Data" at bounding box center [77, 381] width 124 height 24
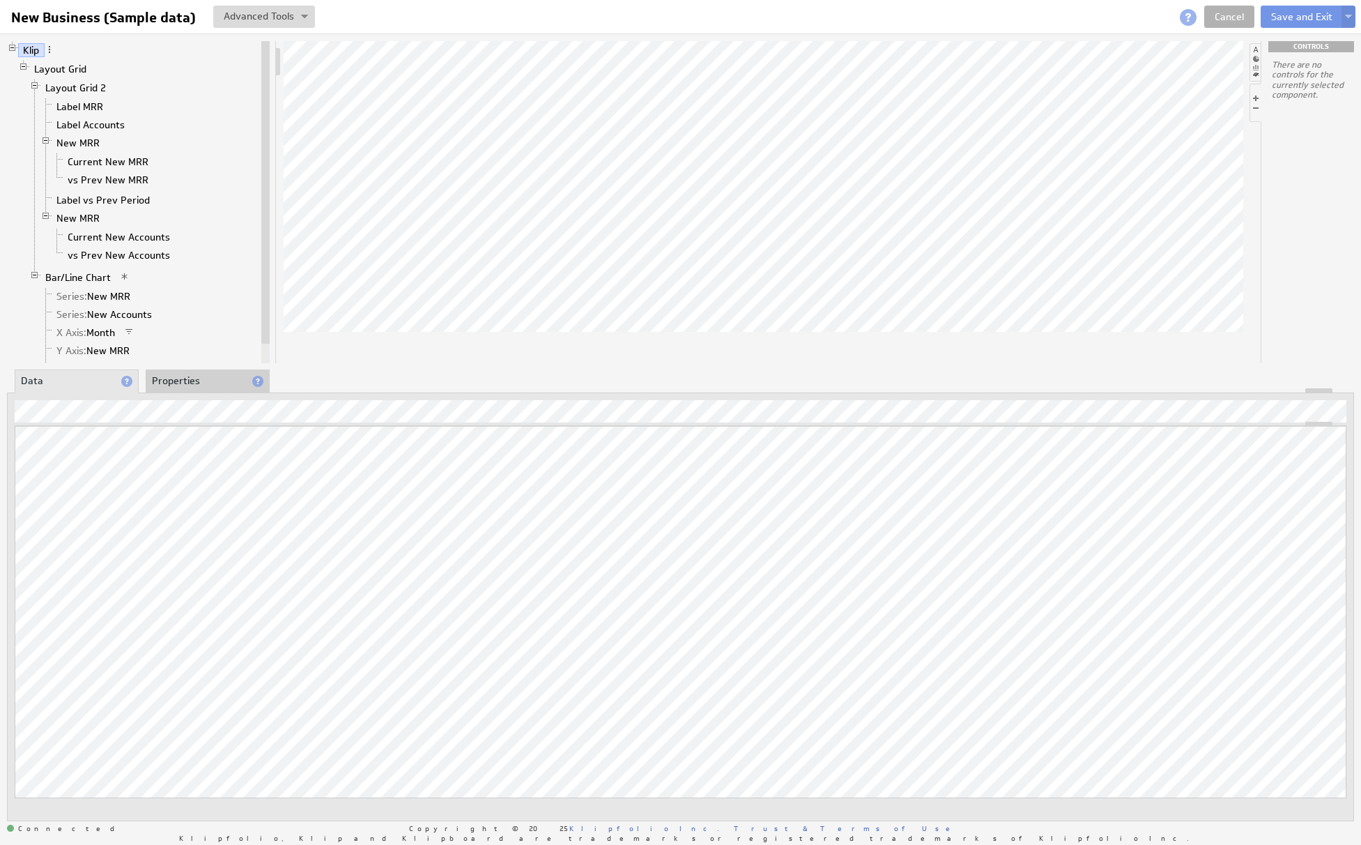
click at [207, 376] on li "Properties" at bounding box center [208, 381] width 124 height 24
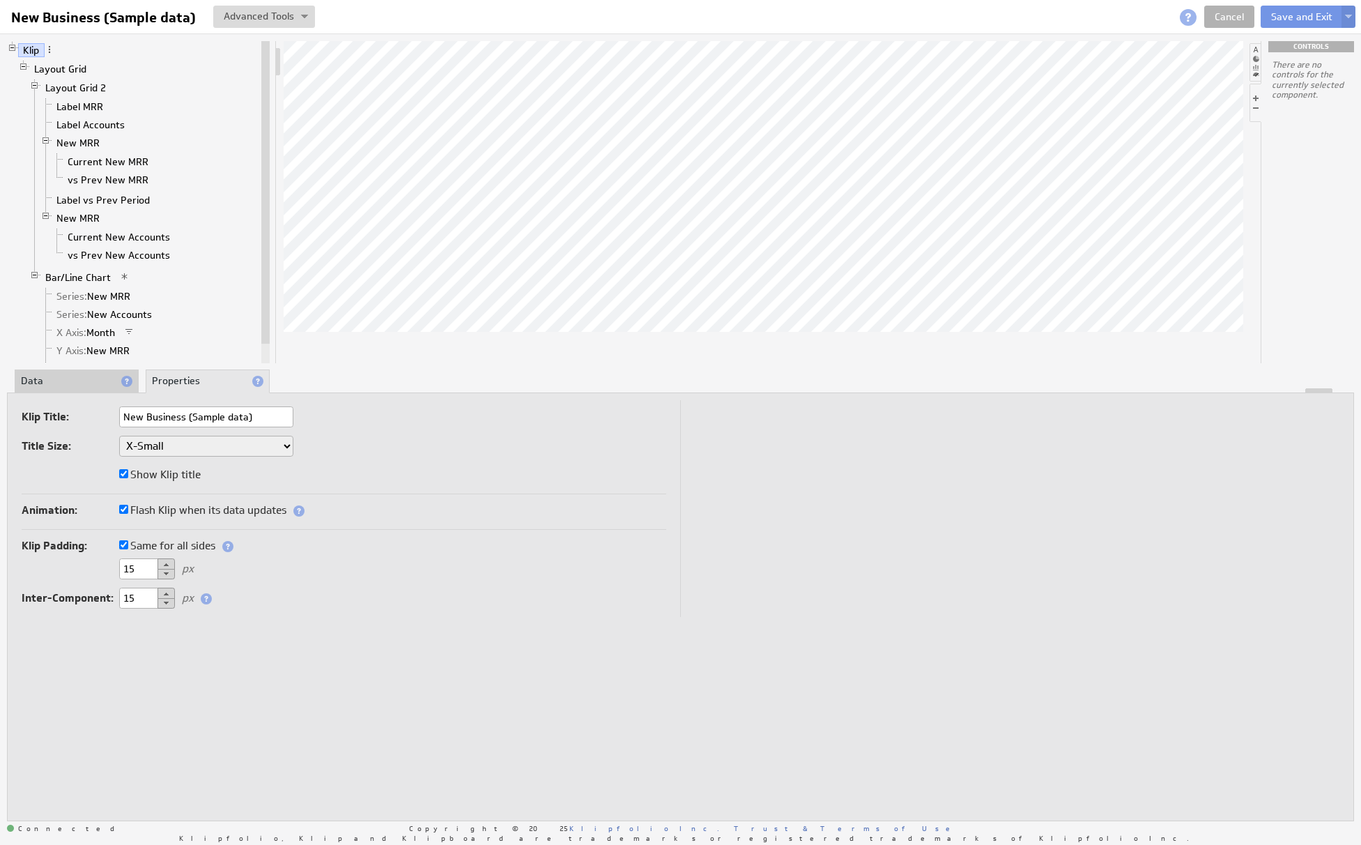
click at [195, 413] on input "New Business (Sample data)" at bounding box center [206, 416] width 174 height 21
type input "Civic Engagement Growth"
click at [1285, 13] on button "Save and Exit" at bounding box center [1302, 17] width 82 height 22
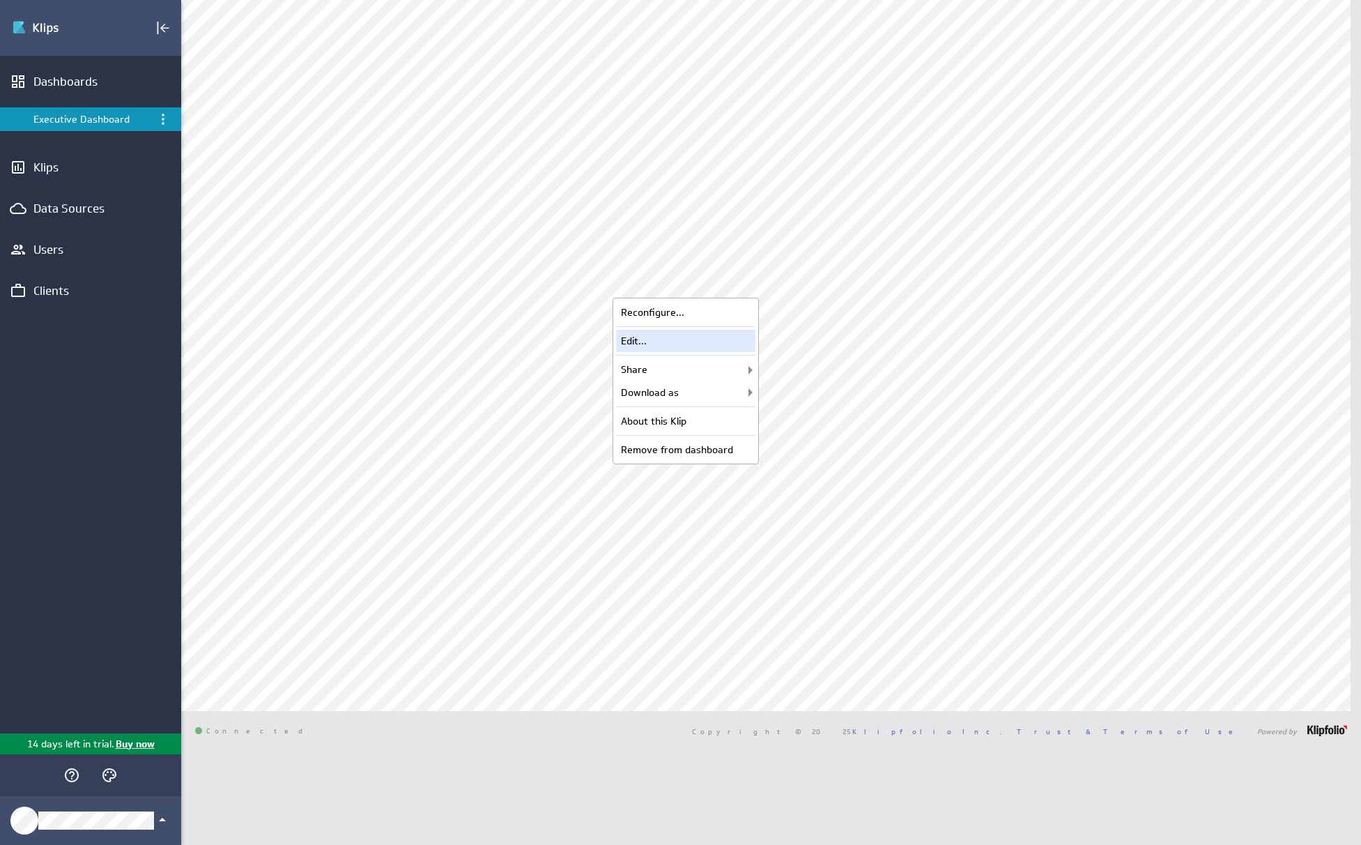
click at [682, 346] on div "Edit..." at bounding box center [685, 341] width 139 height 22
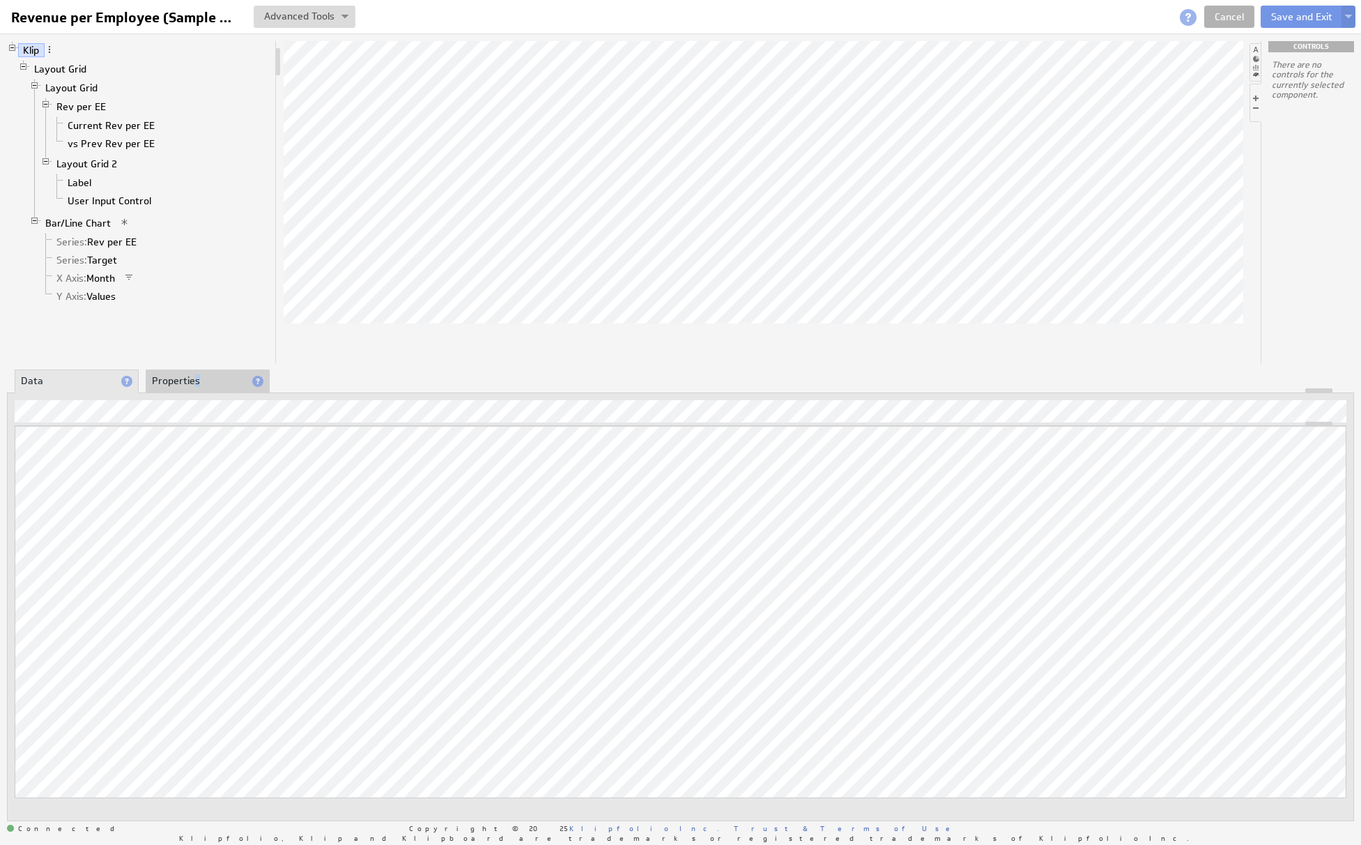
click at [197, 377] on li "Properties" at bounding box center [208, 381] width 124 height 24
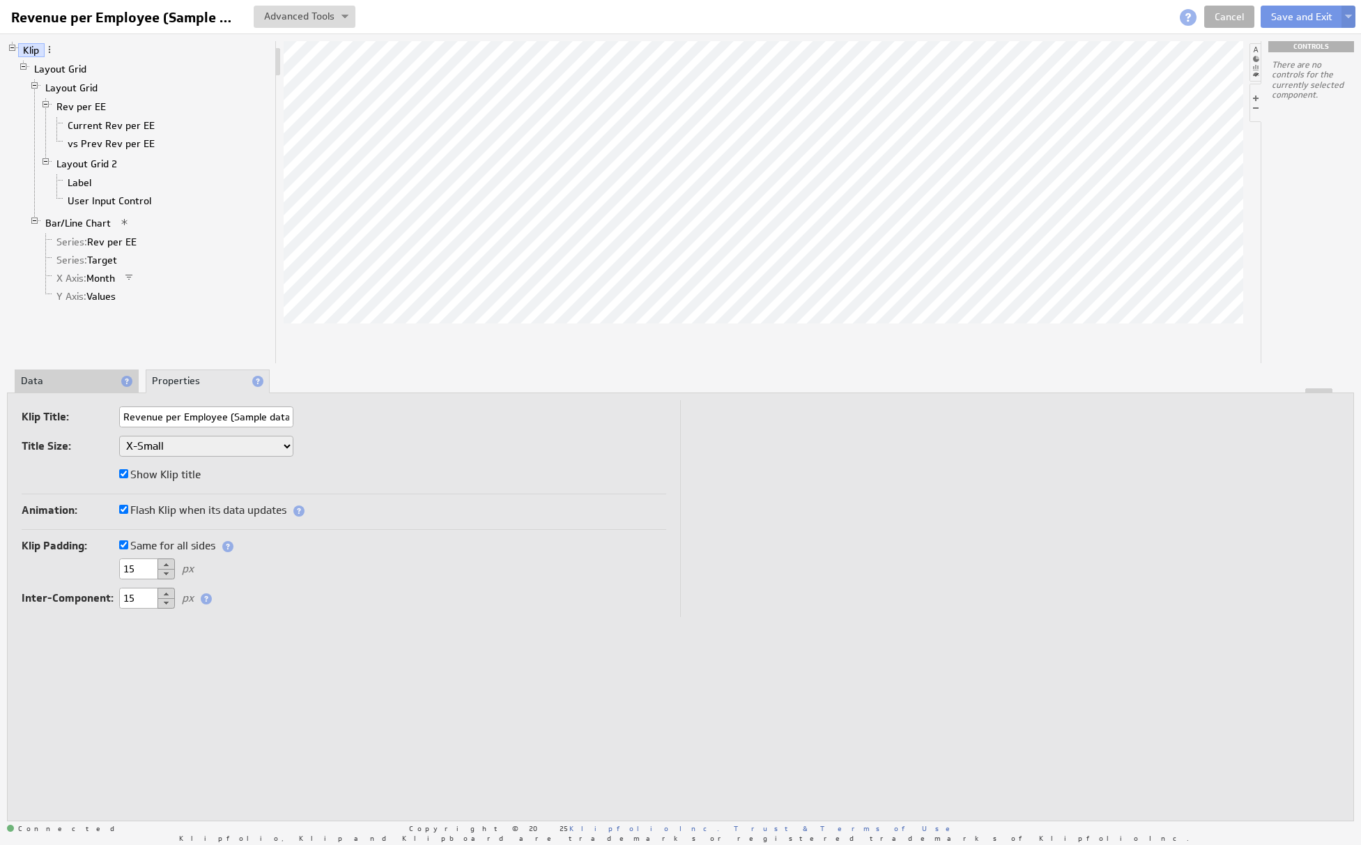
scroll to position [0, 1]
click at [185, 422] on input "Revenue per Employee (Sample data)" at bounding box center [206, 416] width 174 height 21
type input "Accountability Cases Addressed"
click at [1283, 18] on button "Save and Exit" at bounding box center [1302, 17] width 82 height 22
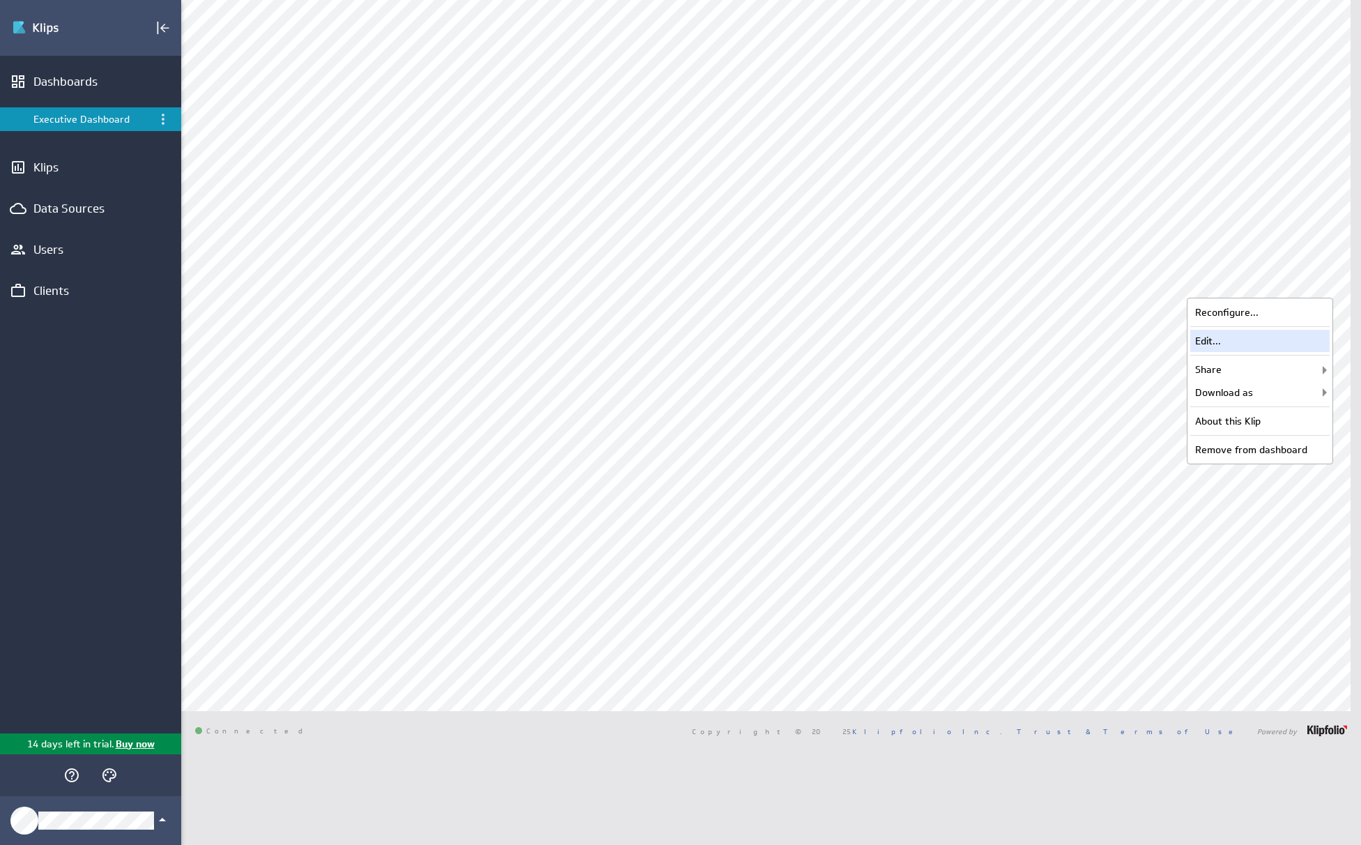
click at [1261, 337] on div "Edit..." at bounding box center [1260, 341] width 139 height 22
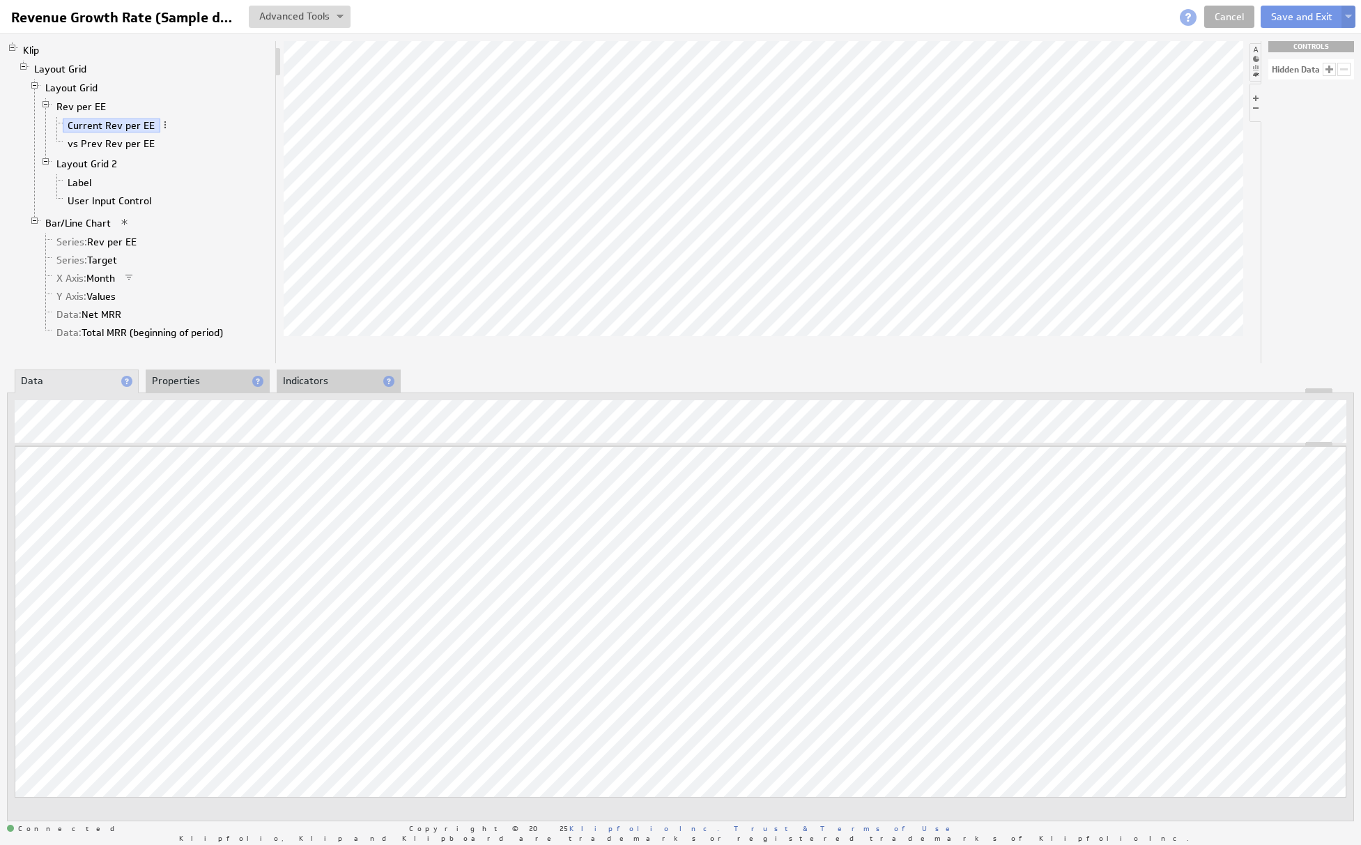
click at [197, 381] on li "Properties" at bounding box center [208, 381] width 124 height 24
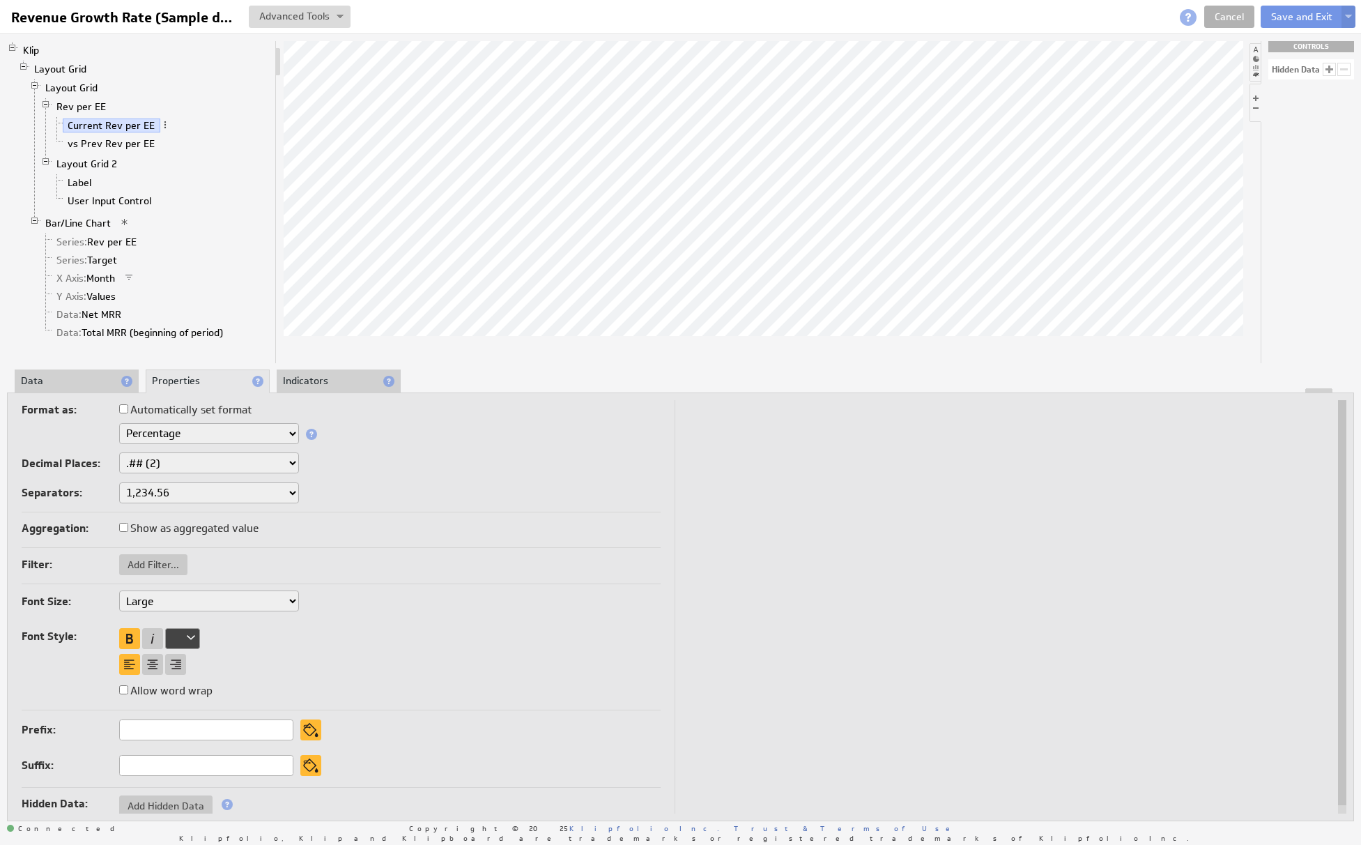
click at [180, 434] on select "Text Number Currency Percentage Image URL Date / Time Duration Mini Chart: Spar…" at bounding box center [209, 433] width 180 height 21
drag, startPoint x: 320, startPoint y: 382, endPoint x: 61, endPoint y: 380, distance: 258.6
click at [320, 382] on li "Indicators" at bounding box center [339, 381] width 124 height 24
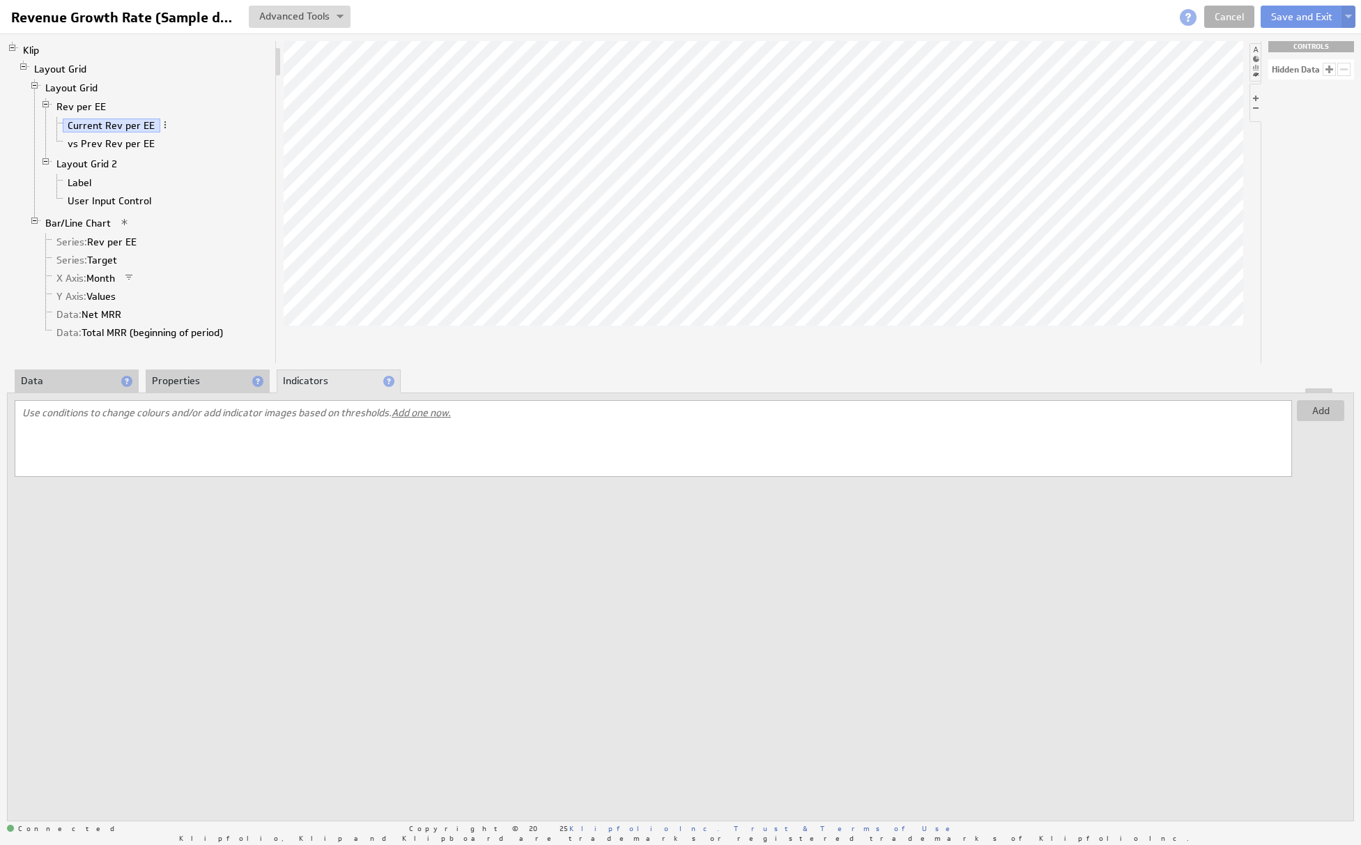
click at [61, 380] on li "Data" at bounding box center [77, 381] width 124 height 24
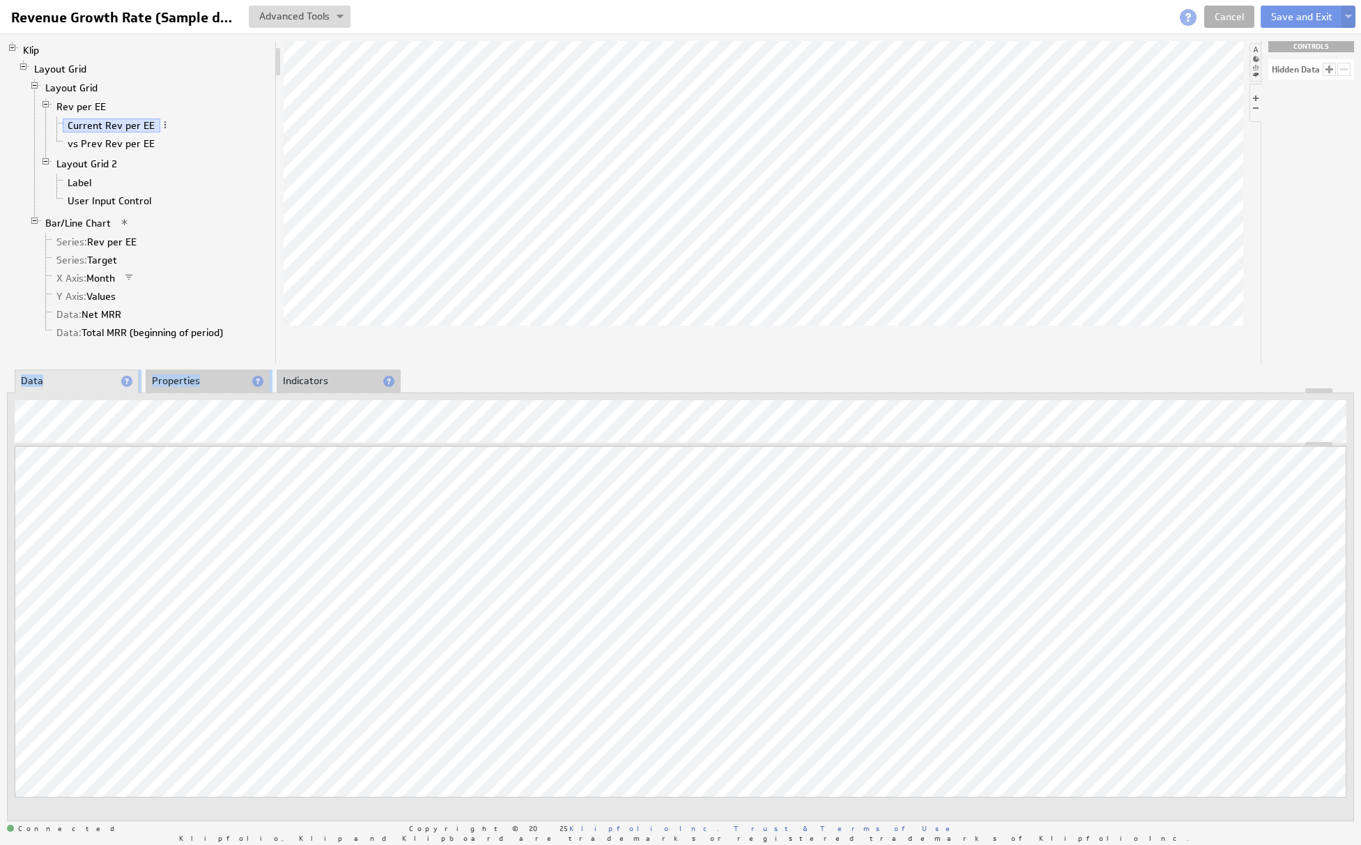
drag, startPoint x: 377, startPoint y: 367, endPoint x: 338, endPoint y: 379, distance: 40.6
click at [375, 369] on div "Klip Layout Grid Layout Grid Rev per EE Current Rev per EE vs Prev Rev per EE L…" at bounding box center [680, 430] width 1361 height 795
click at [337, 379] on li "Indicators" at bounding box center [339, 381] width 124 height 24
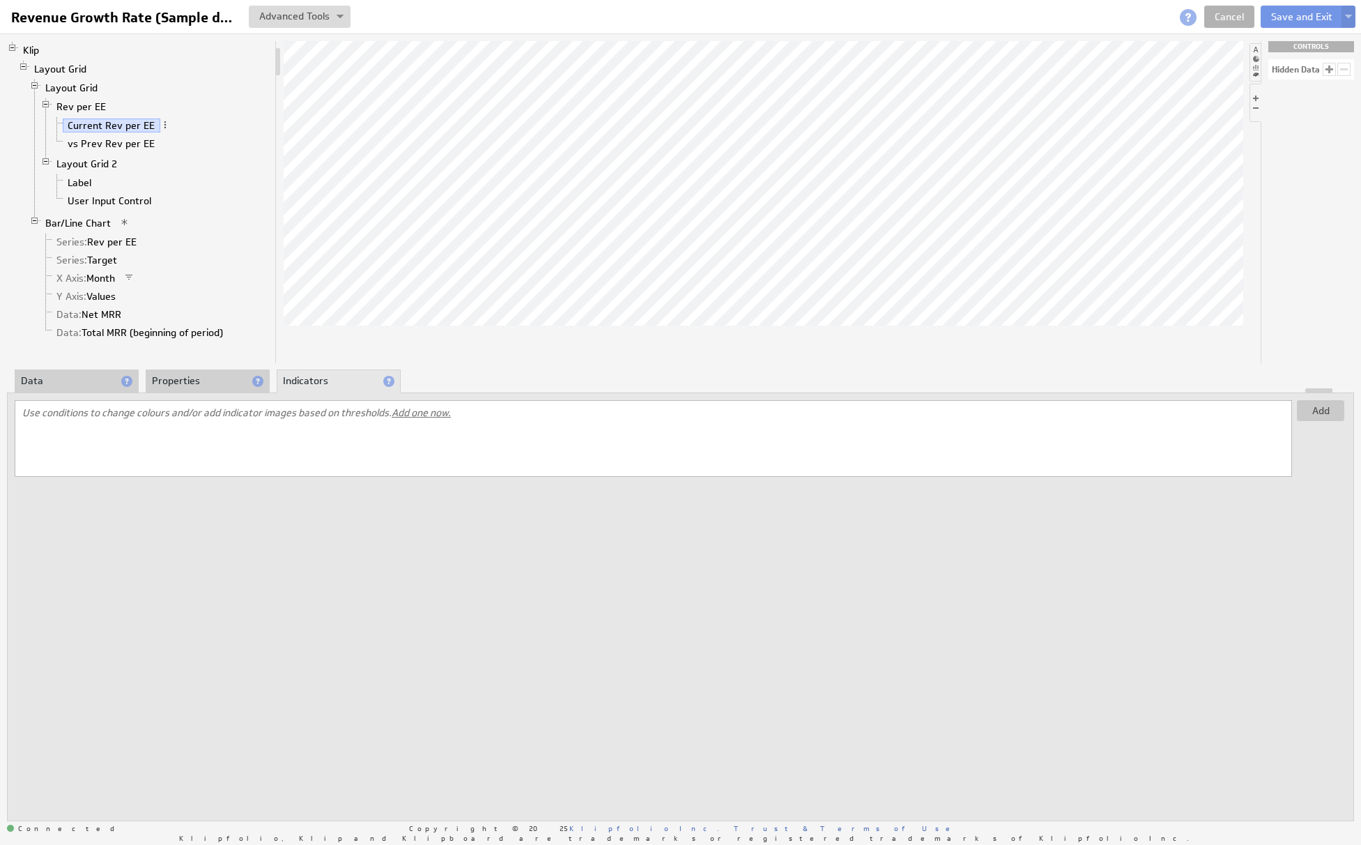
click at [146, 381] on li "Properties" at bounding box center [208, 381] width 124 height 24
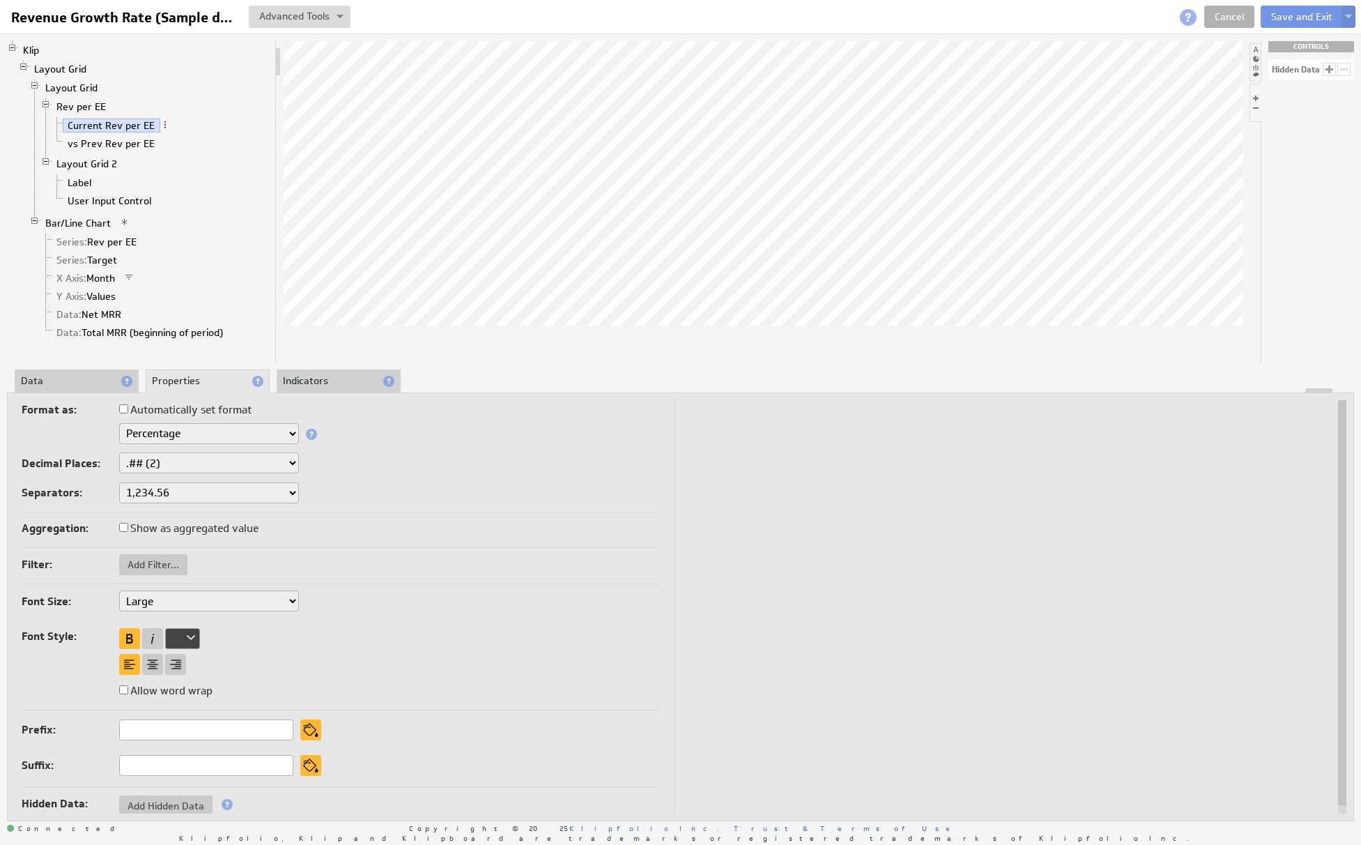
click at [79, 383] on li "Data" at bounding box center [77, 381] width 124 height 24
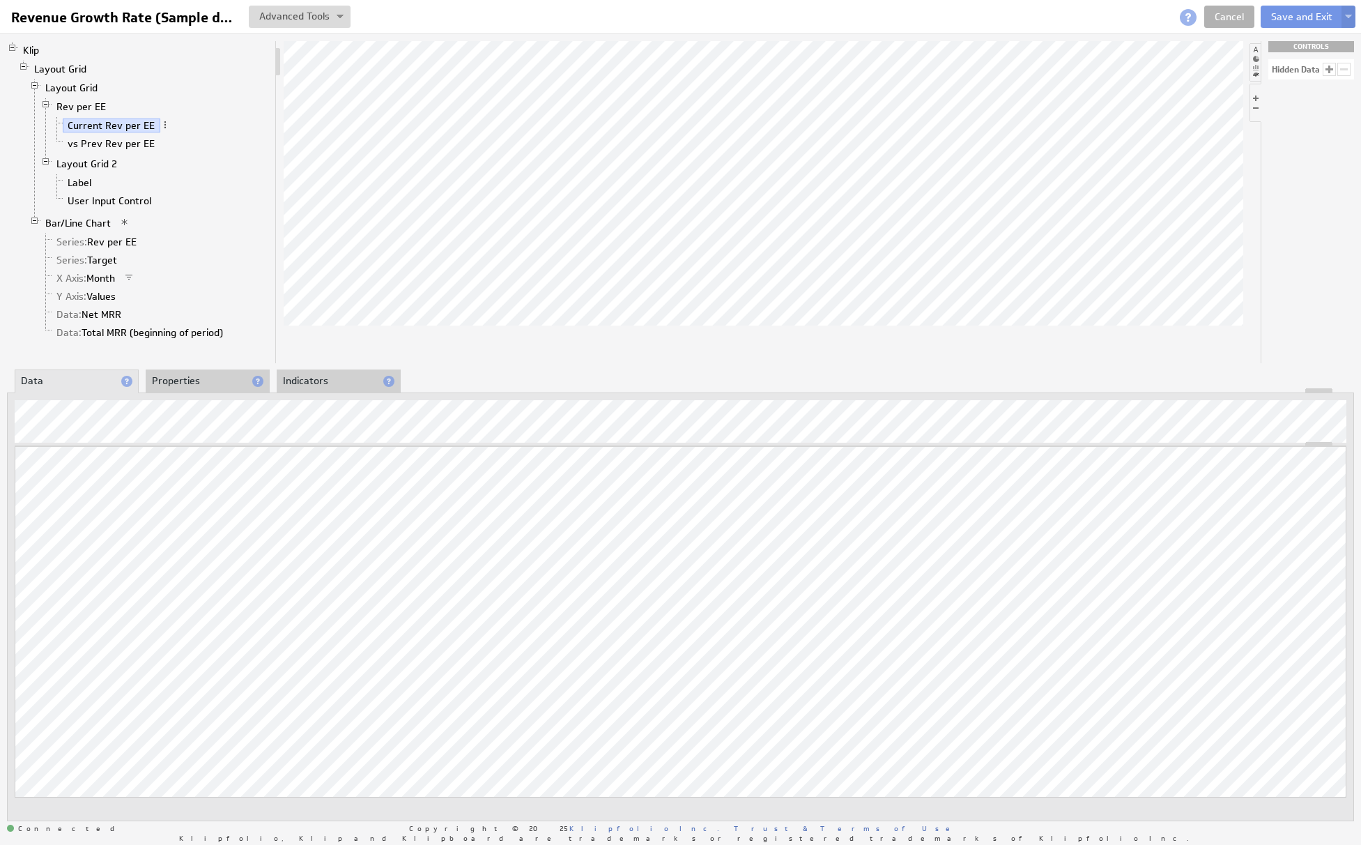
click at [208, 386] on li "Properties" at bounding box center [208, 381] width 124 height 24
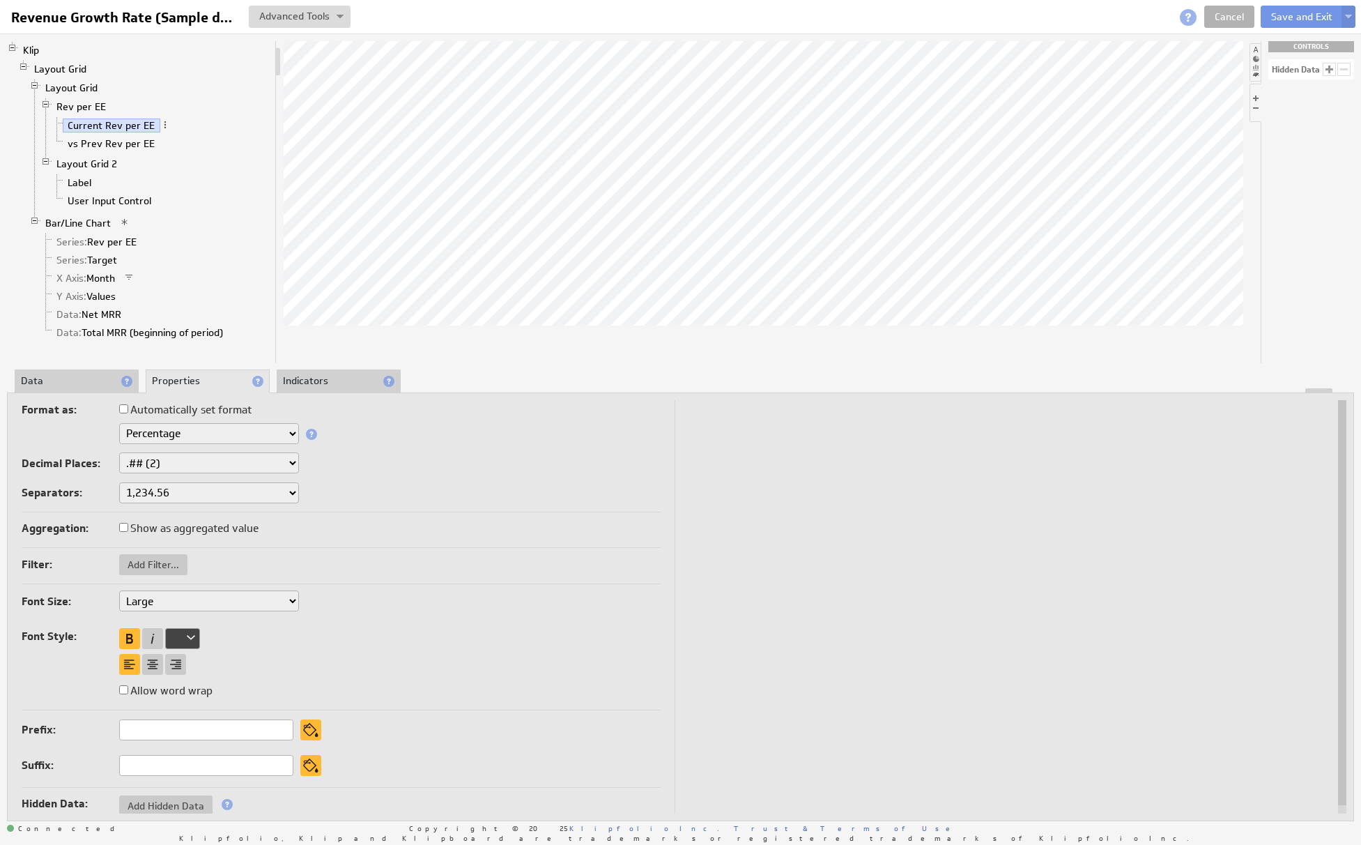
click at [317, 390] on div at bounding box center [681, 390] width 1346 height 5
click at [317, 385] on li "Indicators" at bounding box center [339, 381] width 124 height 24
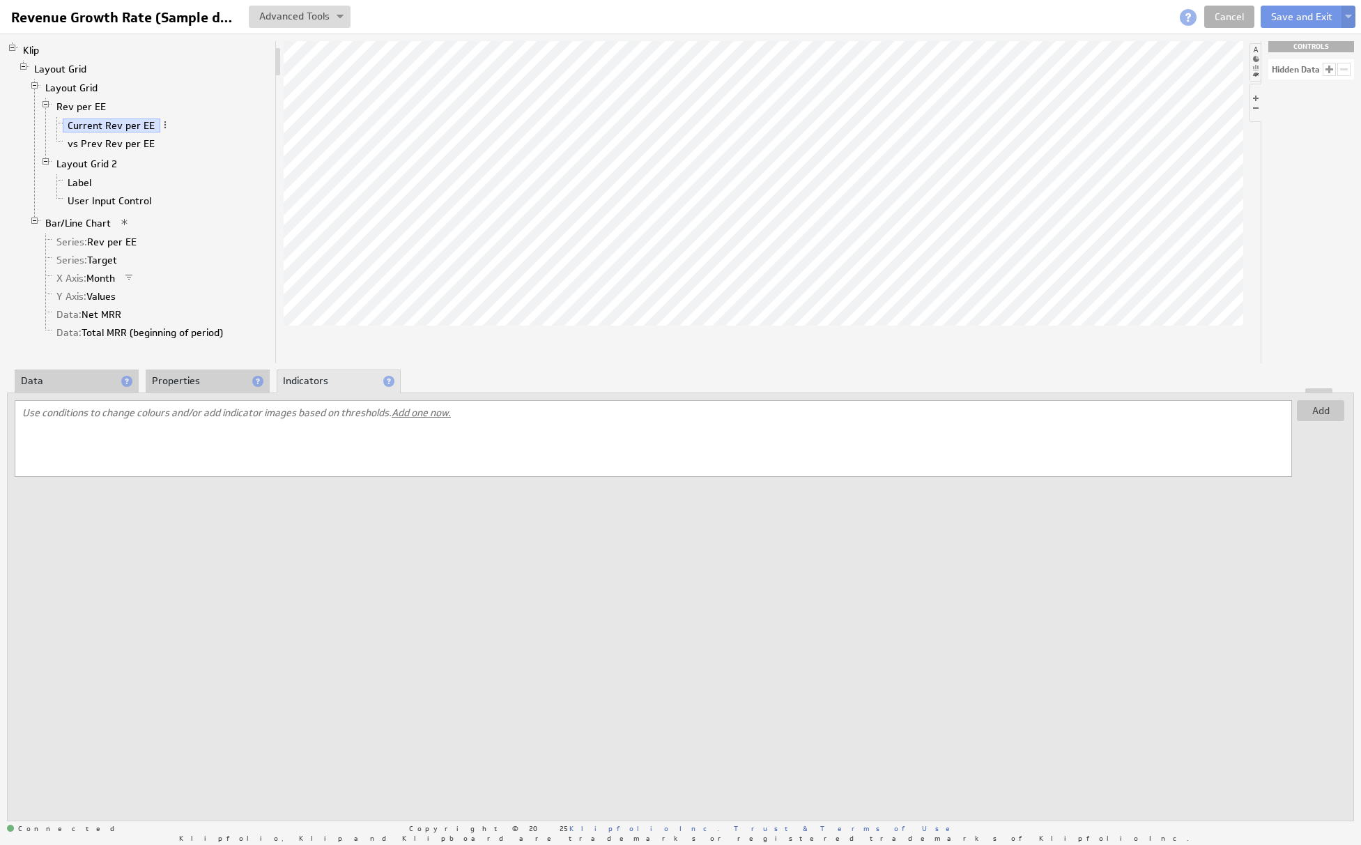
click at [107, 388] on div at bounding box center [681, 390] width 1346 height 5
click at [89, 379] on li "Data" at bounding box center [77, 381] width 124 height 24
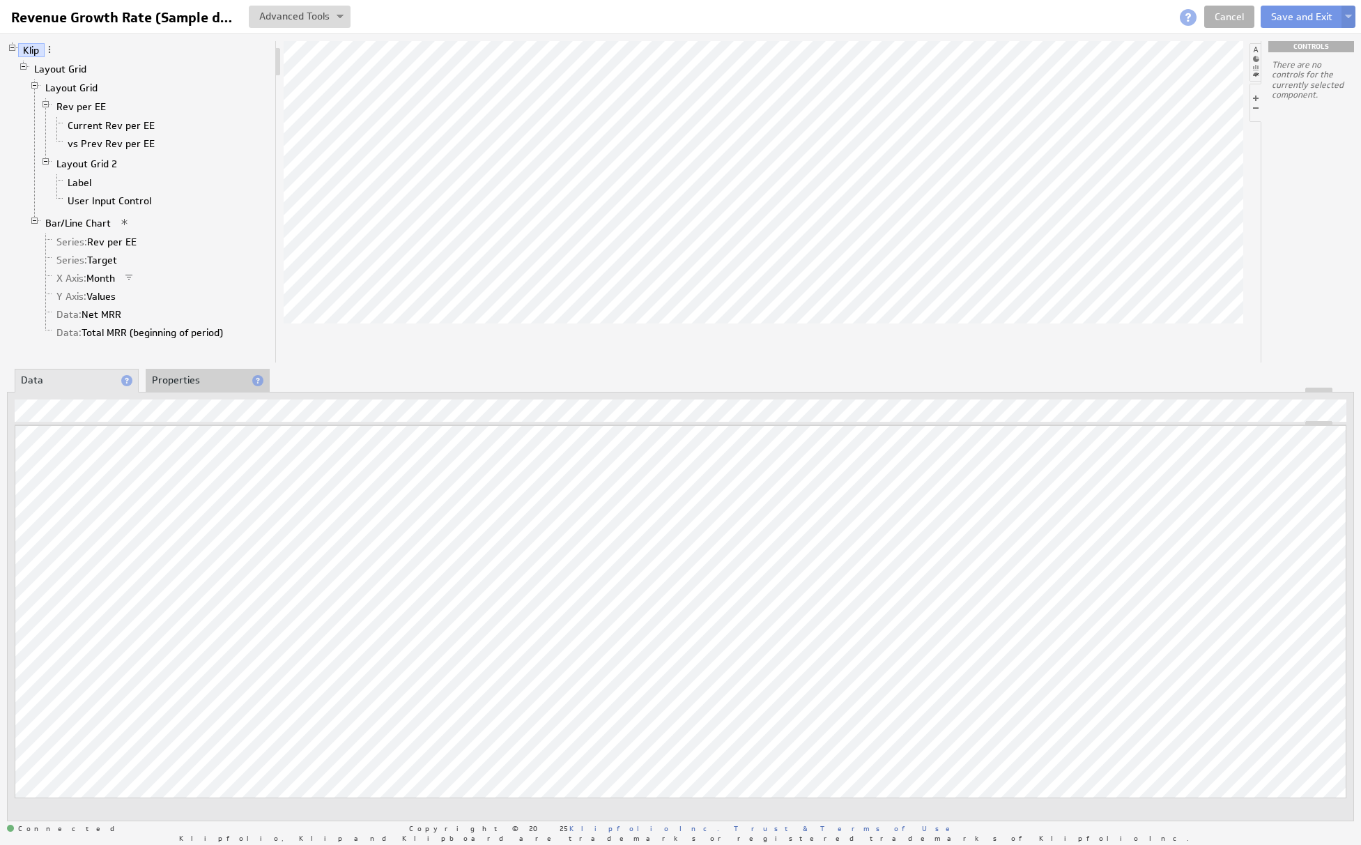
click at [190, 383] on li "Properties" at bounding box center [208, 381] width 124 height 24
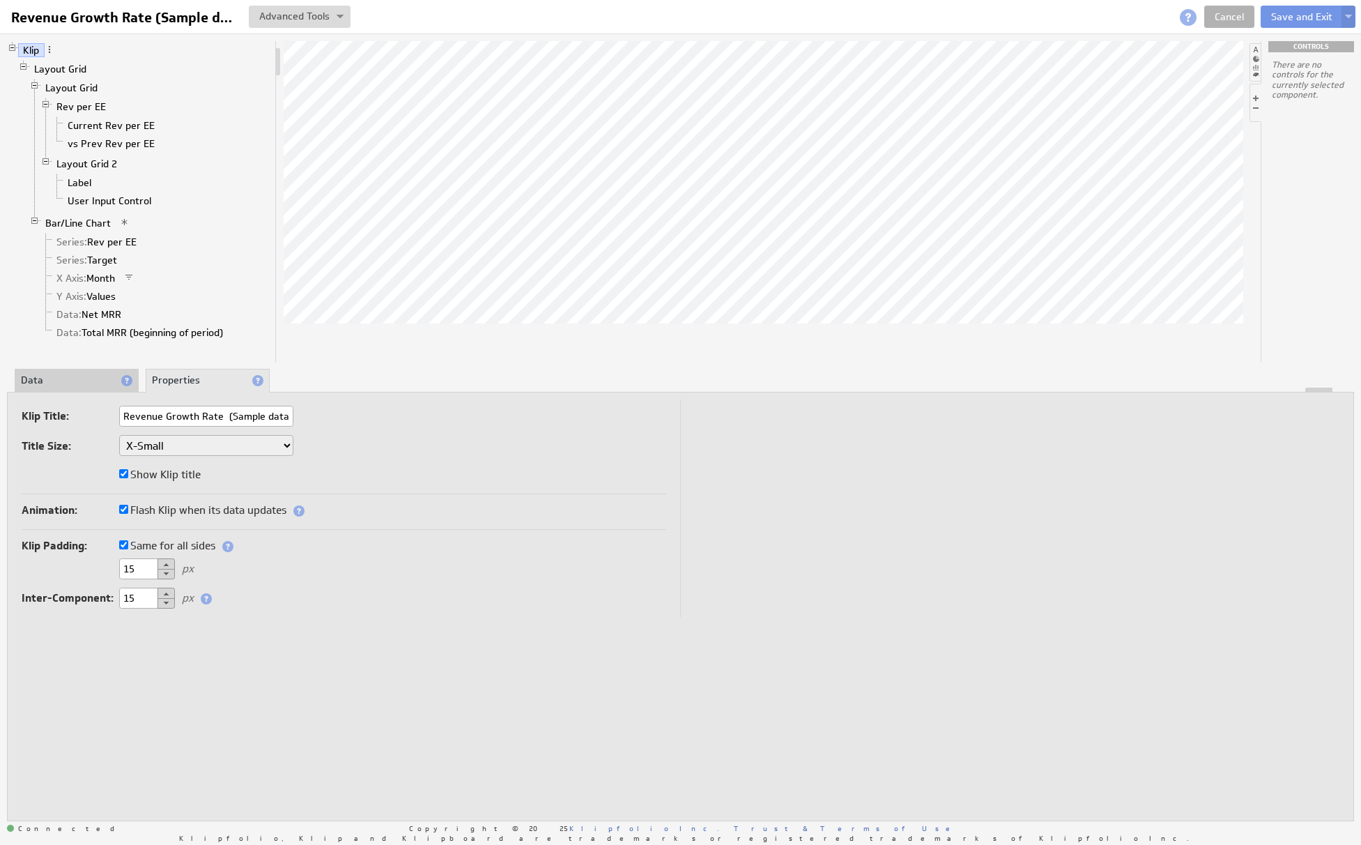
click at [176, 420] on input "Revenue Growth Rate (Sample data)" at bounding box center [206, 416] width 174 height 21
type input "Policy Wins / Milestones"
click at [1293, 12] on button "Save and Exit" at bounding box center [1302, 17] width 82 height 22
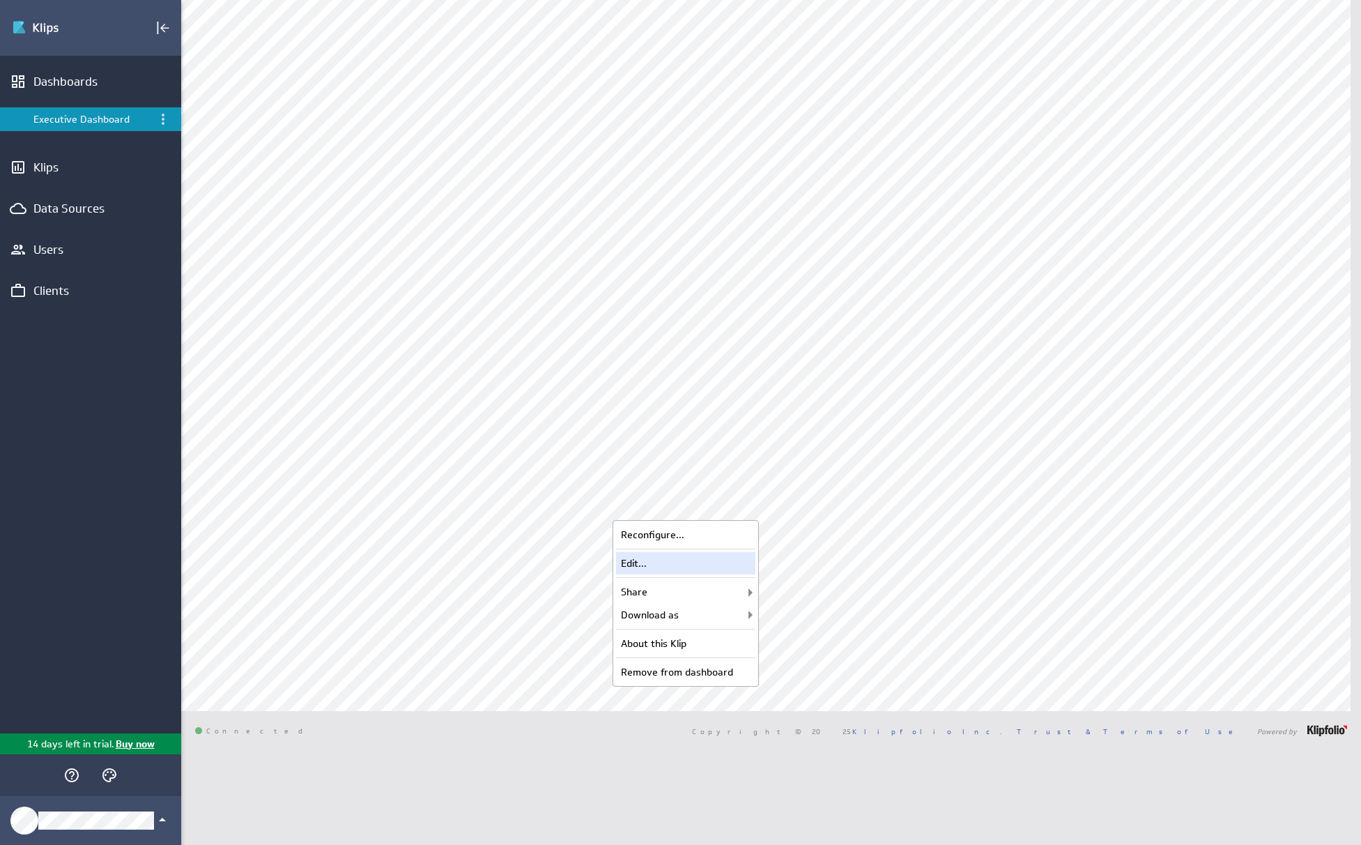
click at [697, 559] on div "Edit..." at bounding box center [685, 563] width 139 height 22
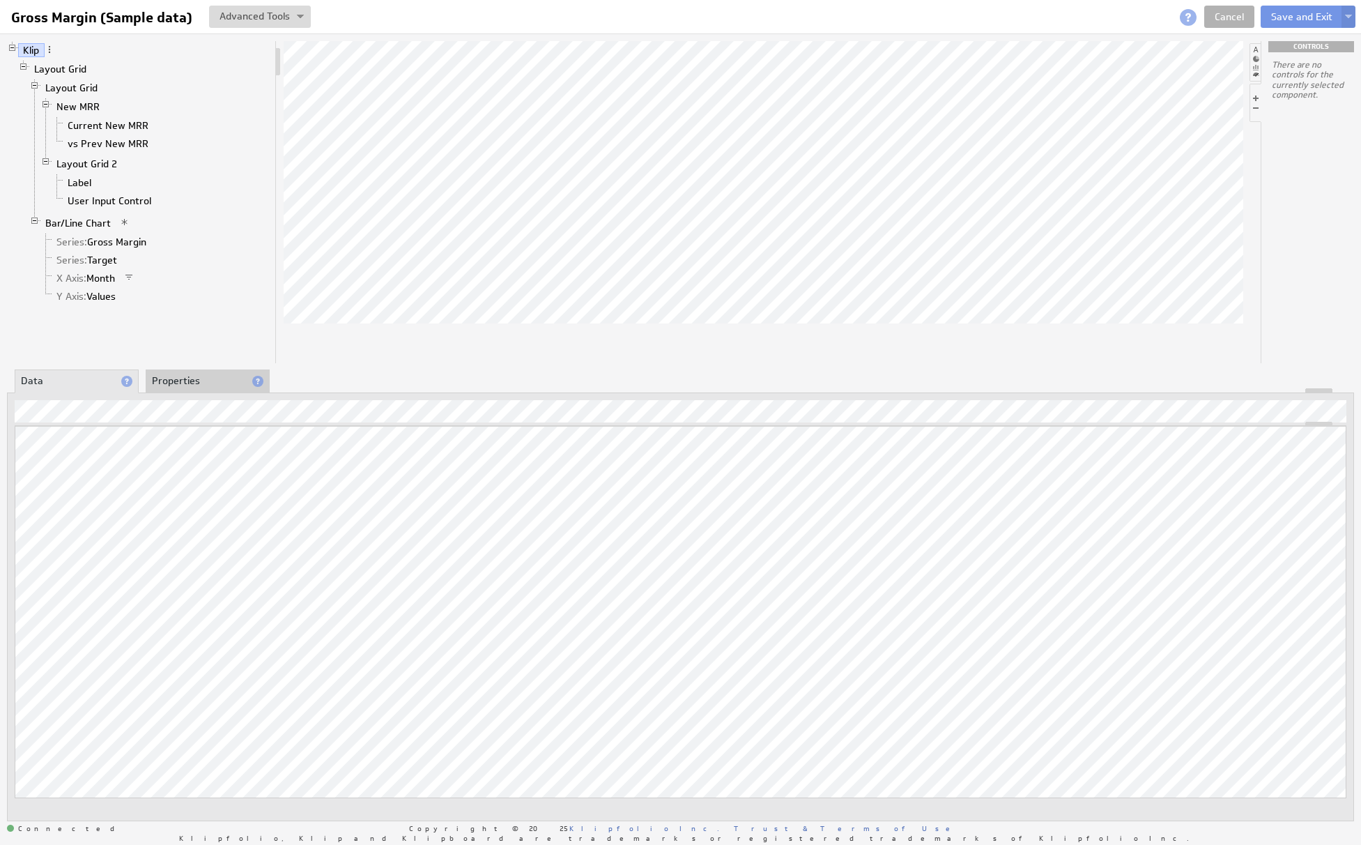
click at [196, 381] on li "Properties" at bounding box center [208, 381] width 124 height 24
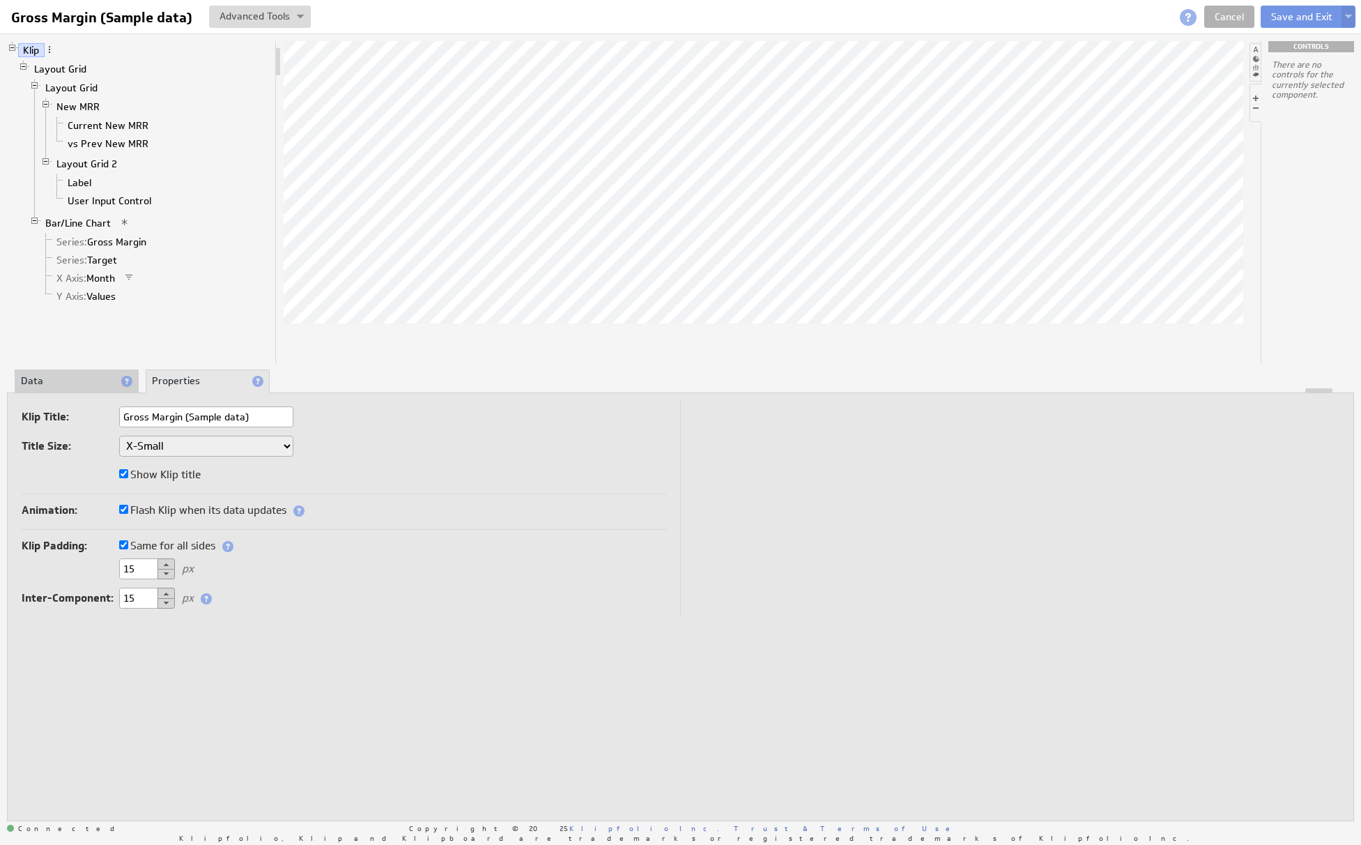
click at [194, 415] on input "Gross Margin (Sample data)" at bounding box center [206, 416] width 174 height 21
type input "Bail Reform Impact"
click at [1302, 7] on button "Save and Exit" at bounding box center [1302, 17] width 82 height 22
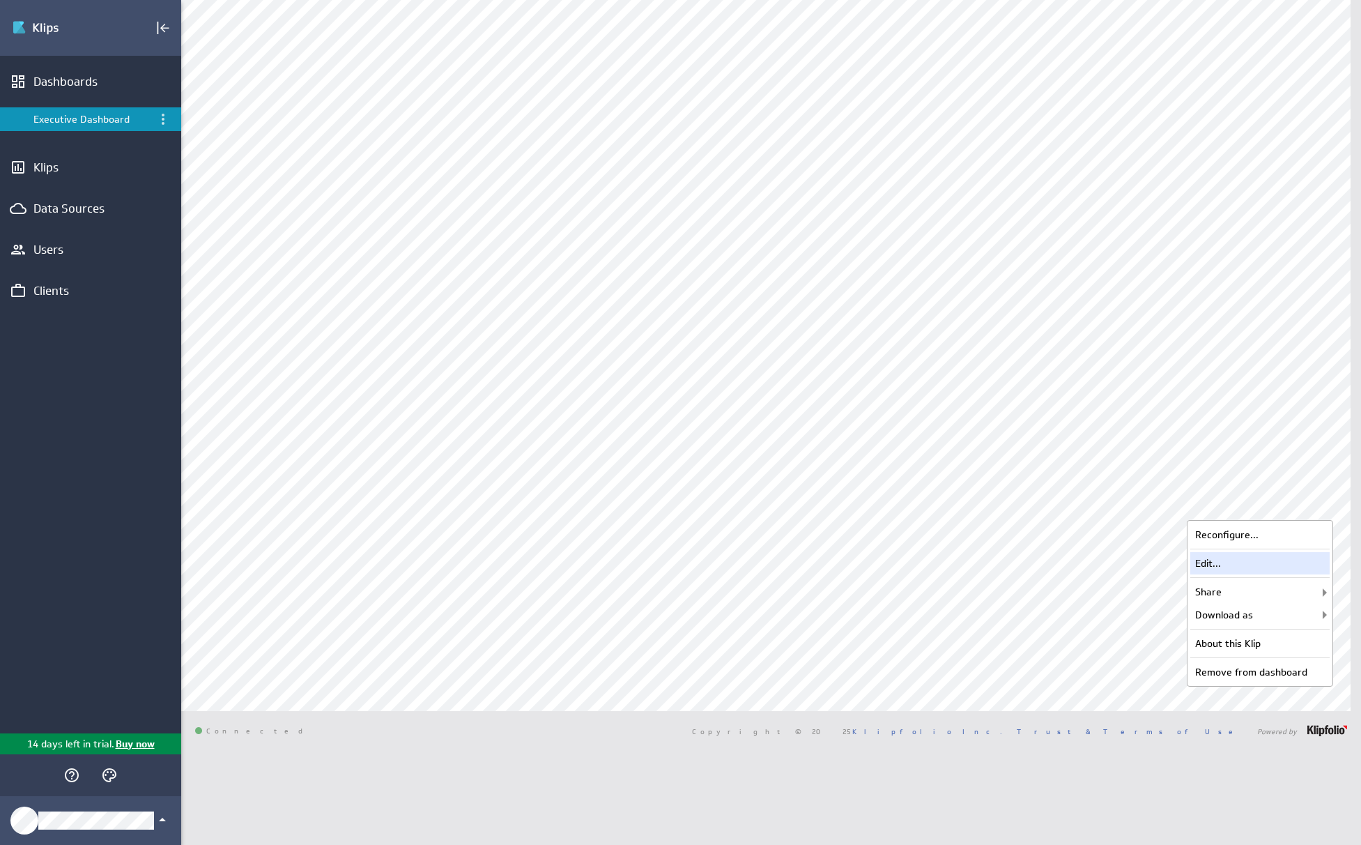
click at [1271, 560] on div "Edit..." at bounding box center [1260, 563] width 139 height 22
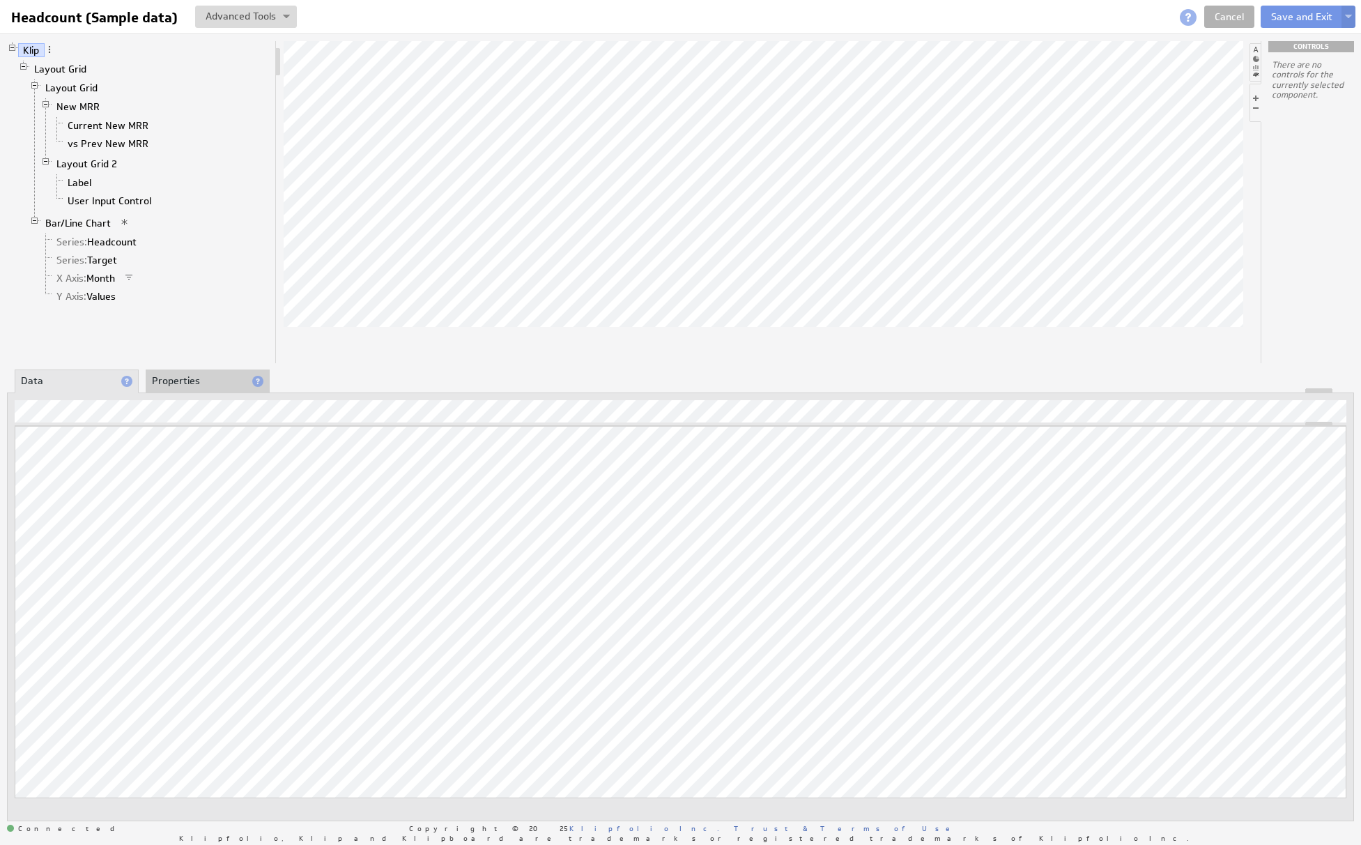
click at [167, 383] on li "Properties" at bounding box center [208, 381] width 124 height 24
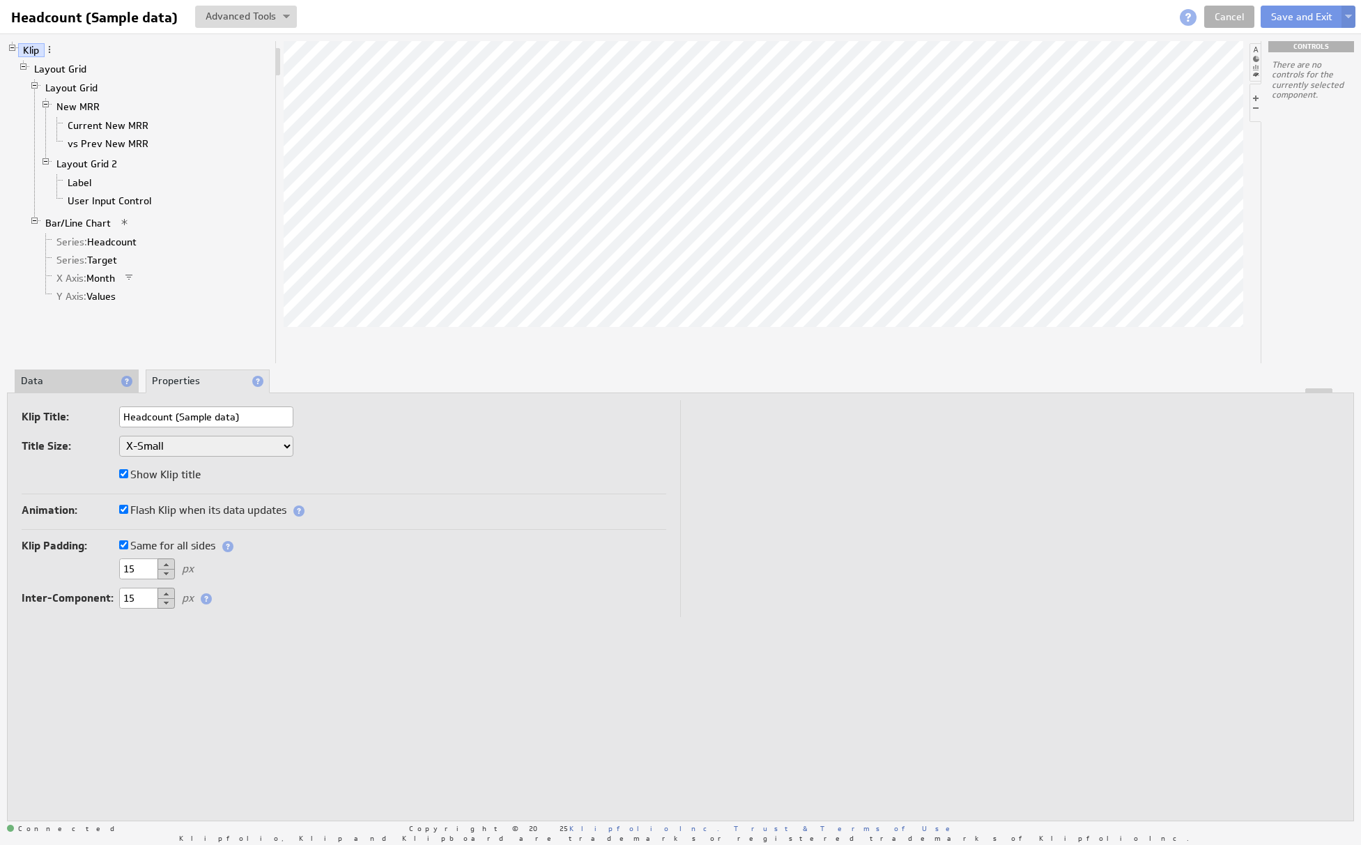
click at [212, 413] on input "Headcount (Sample data)" at bounding box center [206, 416] width 174 height 21
type input "Overall Reach"
click at [1275, 20] on button "Save and Exit" at bounding box center [1302, 17] width 82 height 22
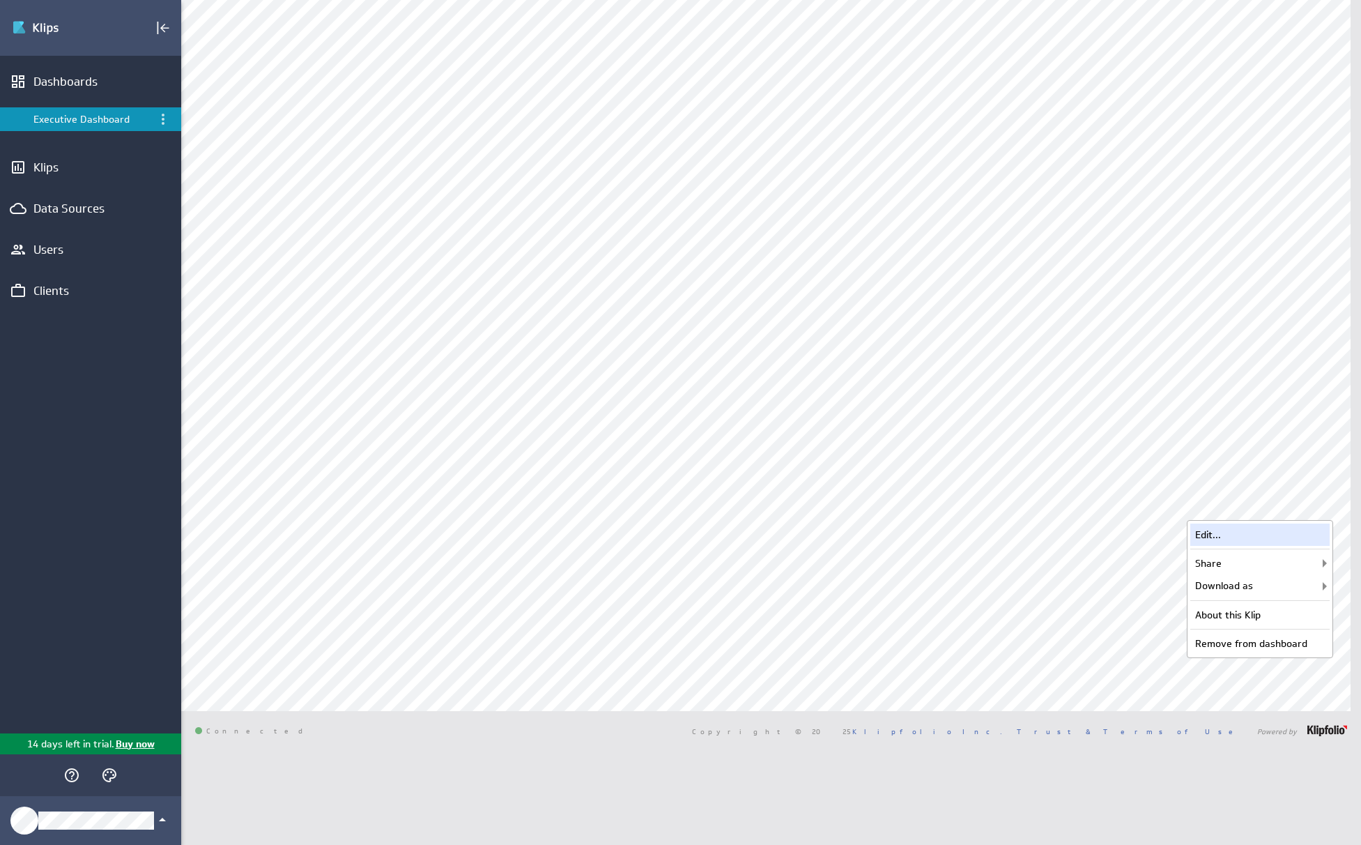
click at [1301, 542] on div "Edit..." at bounding box center [1260, 535] width 139 height 22
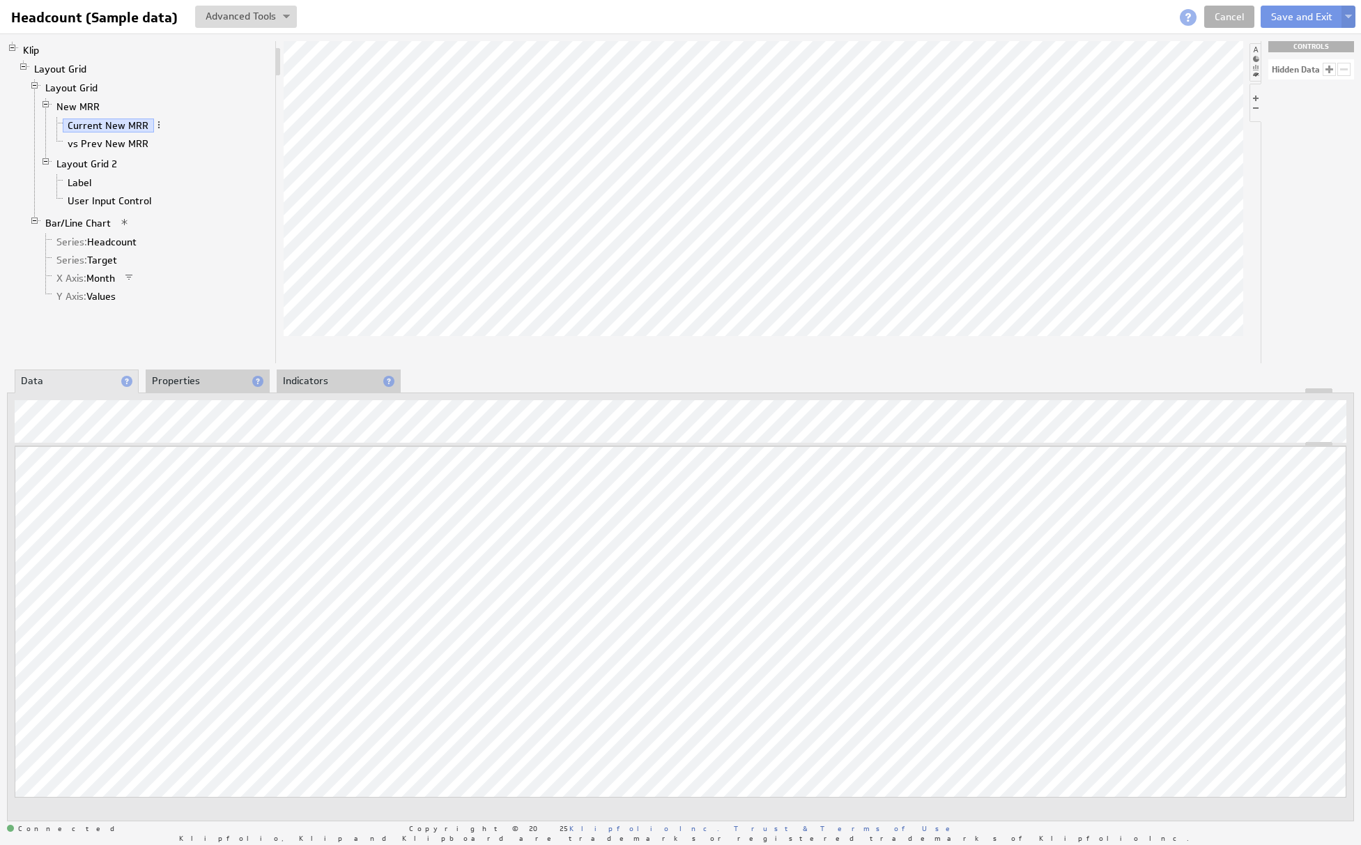
click at [305, 380] on li "Indicators" at bounding box center [339, 381] width 124 height 24
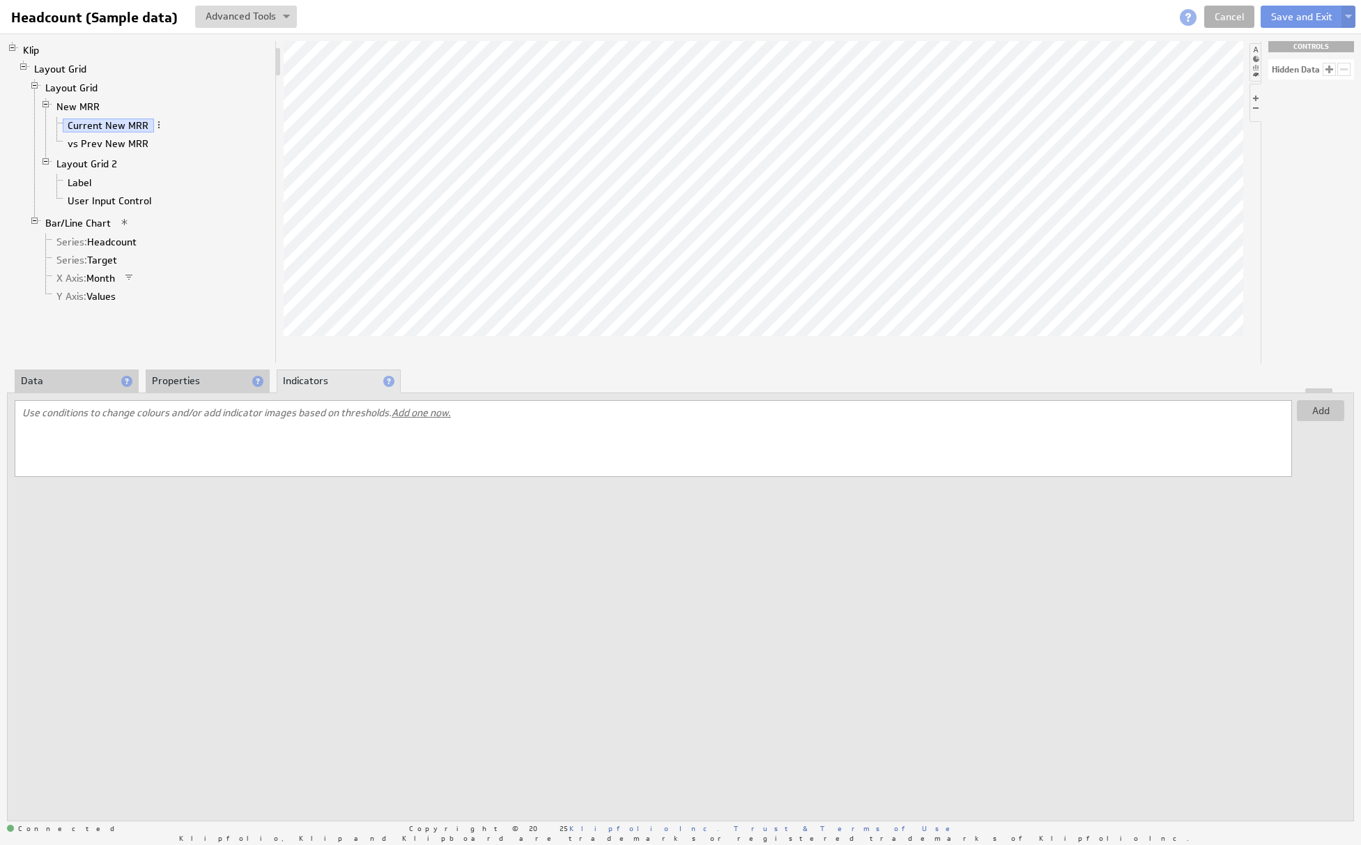
click at [208, 381] on li "Properties" at bounding box center [208, 381] width 124 height 24
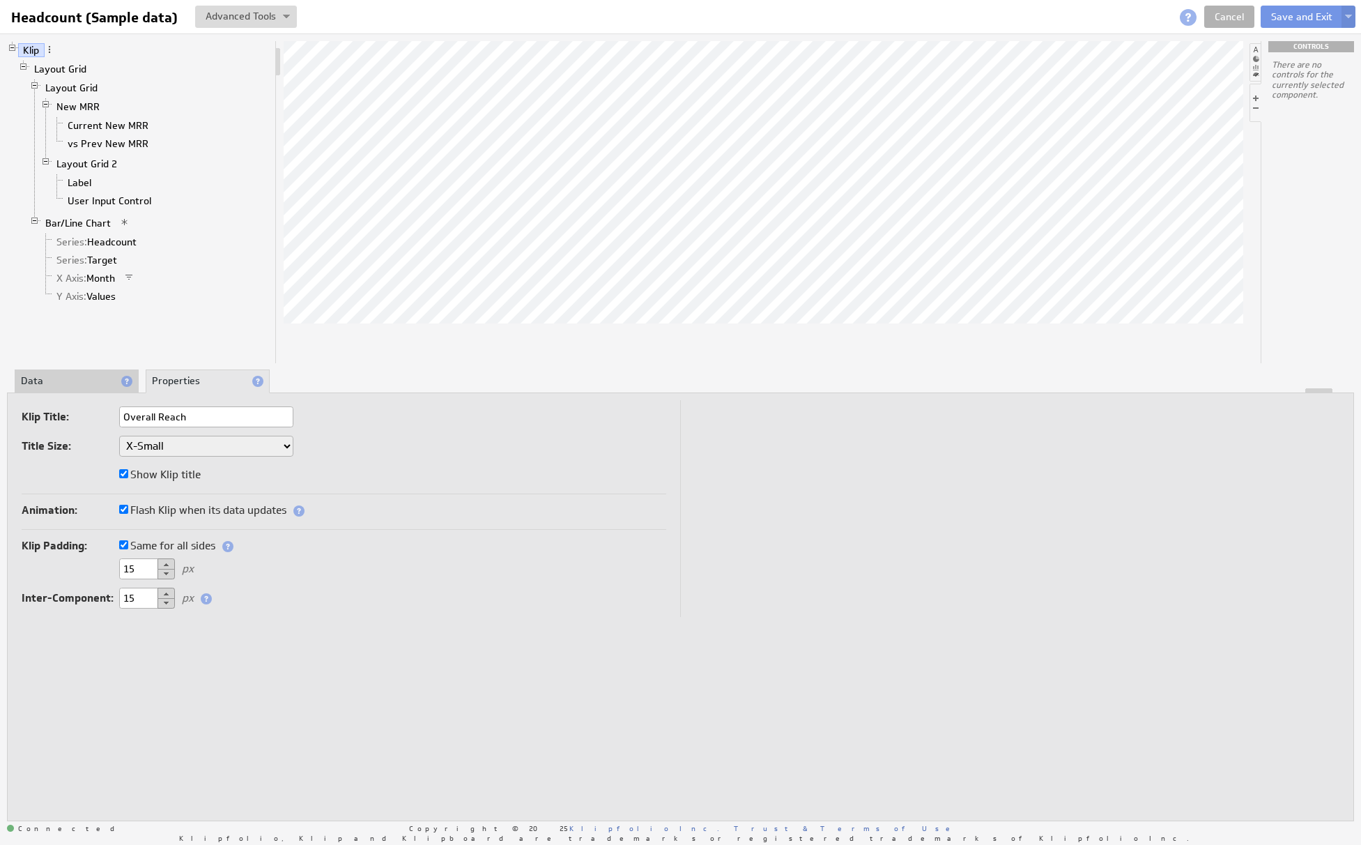
click at [147, 418] on input "Overall Reach" at bounding box center [206, 416] width 174 height 21
click at [162, 419] on input "Overall Reach" at bounding box center [206, 416] width 174 height 21
type input "Overall Member Outreach"
click at [183, 408] on input "Overall Member Outreach" at bounding box center [206, 416] width 174 height 21
click at [1271, 161] on div "There are no controls for the currently selected component." at bounding box center [1308, 211] width 93 height 304
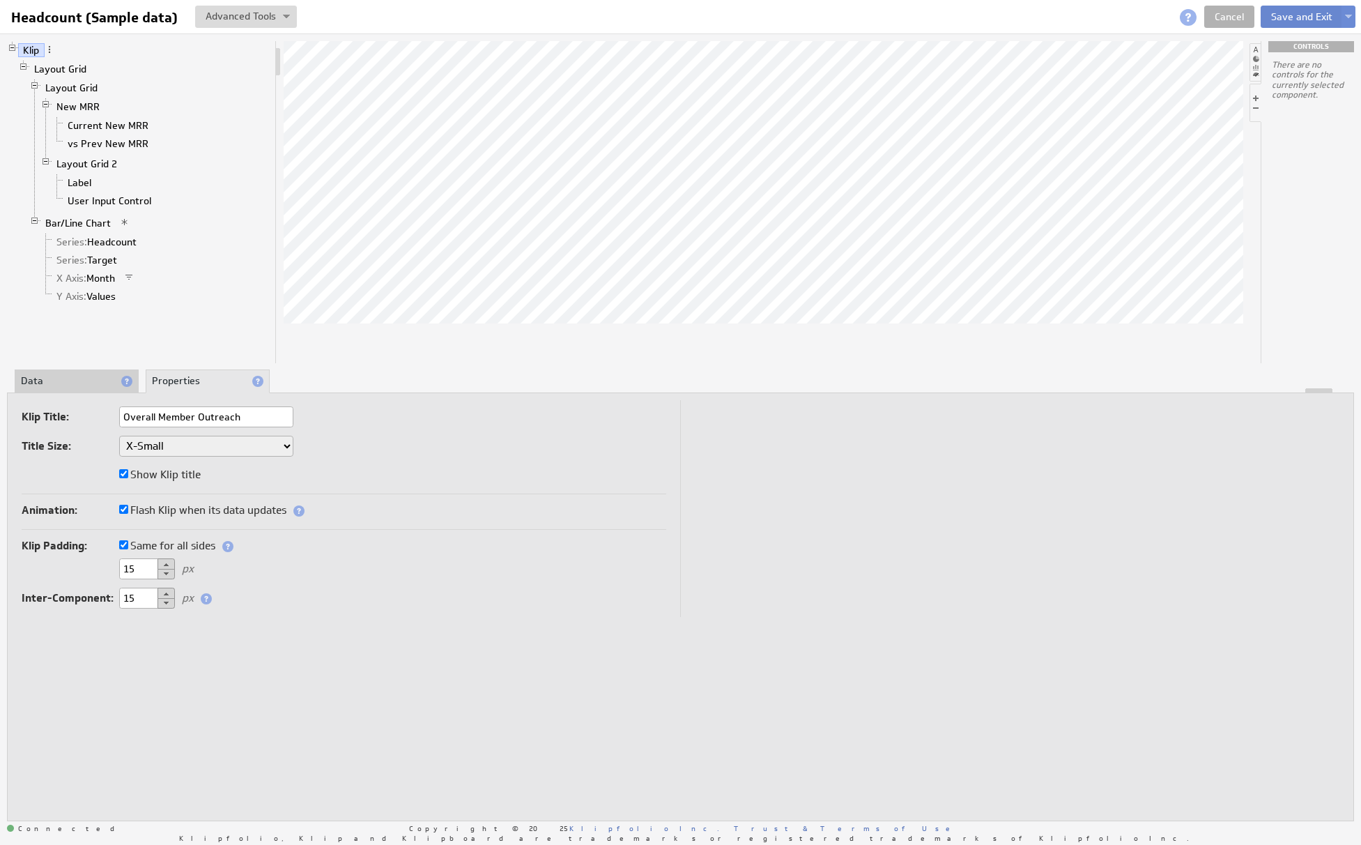
click at [1304, 24] on button "Save and Exit" at bounding box center [1302, 17] width 82 height 22
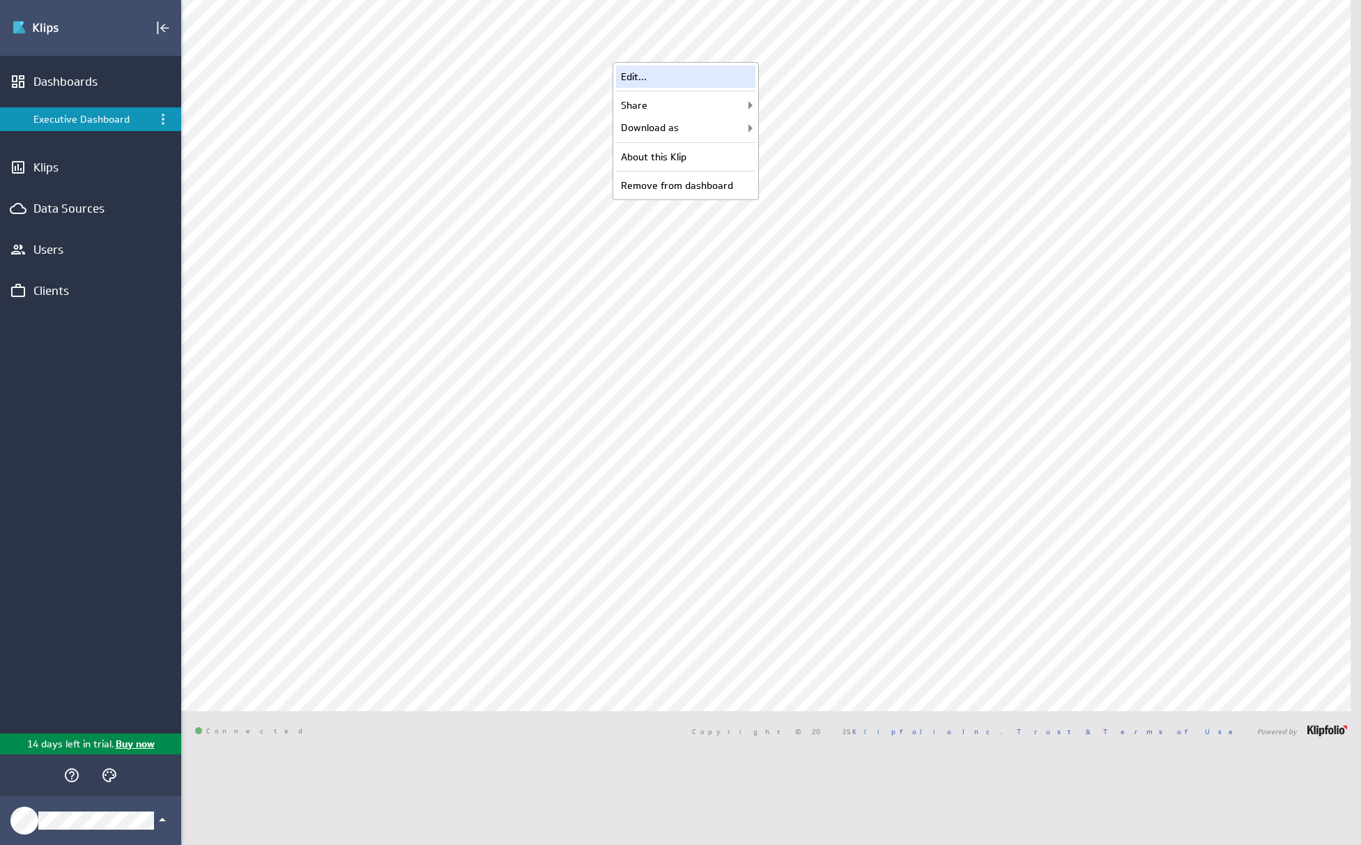
click at [724, 84] on div "Edit..." at bounding box center [685, 77] width 139 height 22
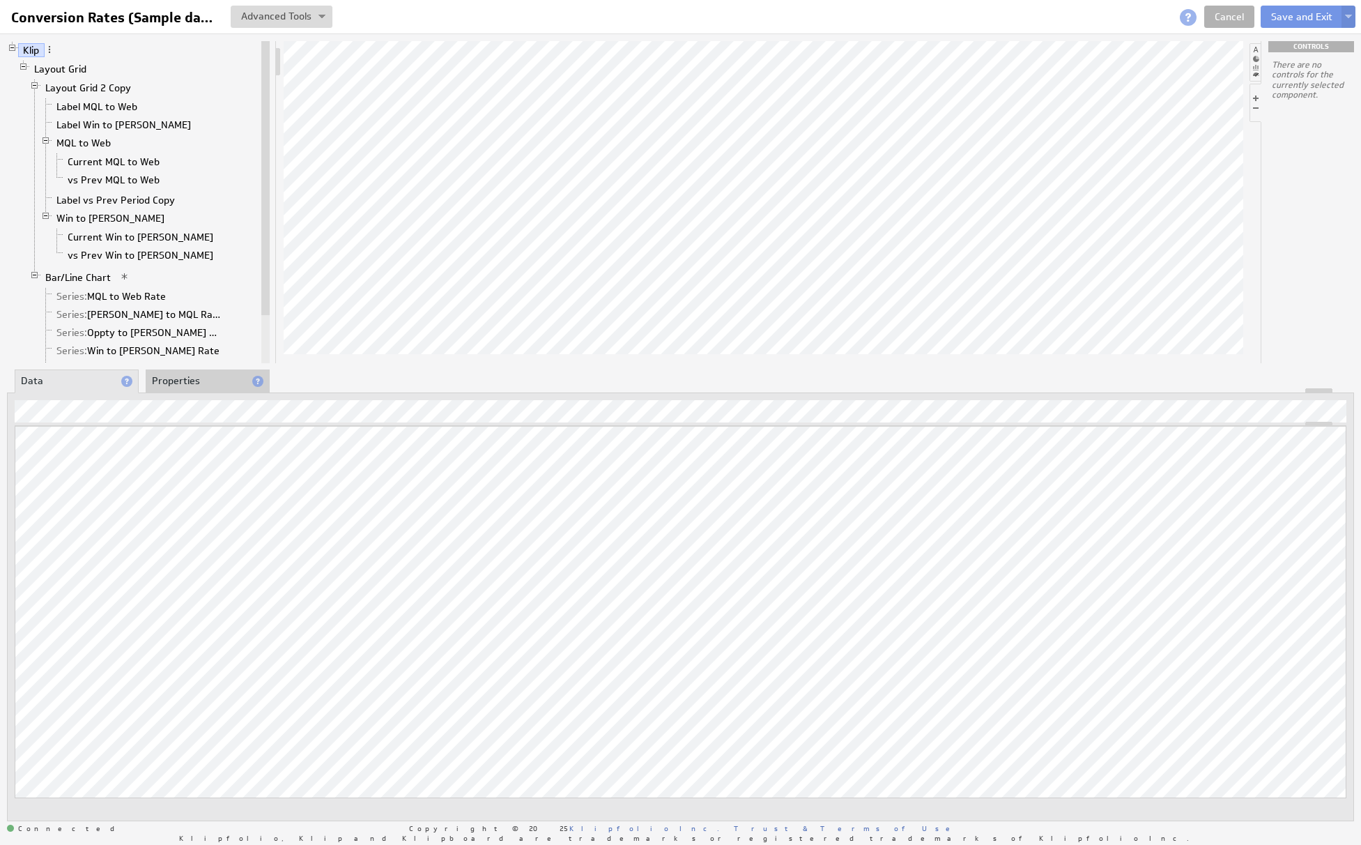
click at [181, 378] on li "Properties" at bounding box center [208, 381] width 124 height 24
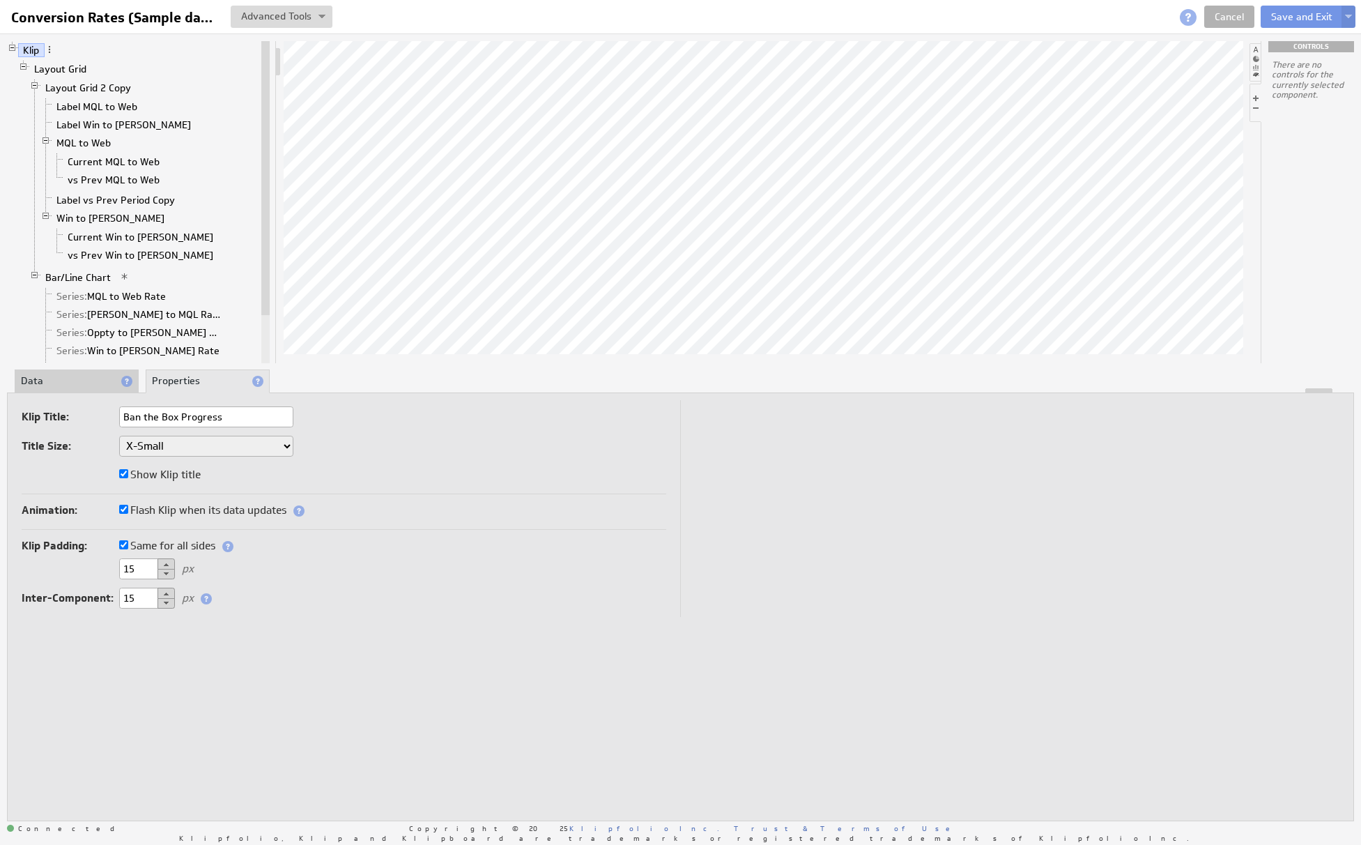
click at [234, 418] on input "Ban the Box Progress" at bounding box center [206, 416] width 174 height 21
type input "Ban the Box Progress"
click at [1234, 10] on link "Cancel" at bounding box center [1230, 17] width 50 height 22
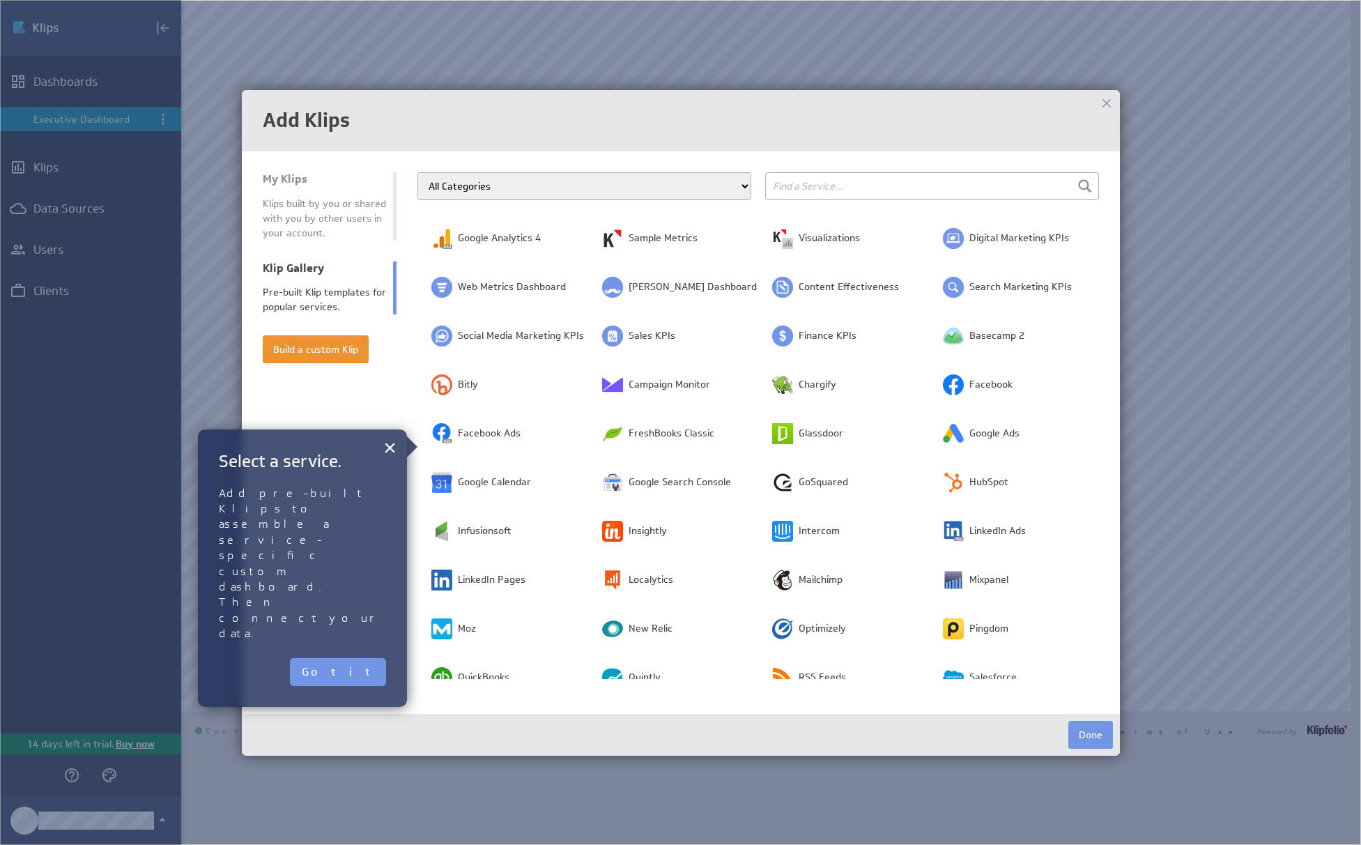
click at [1101, 98] on div at bounding box center [1107, 103] width 21 height 21
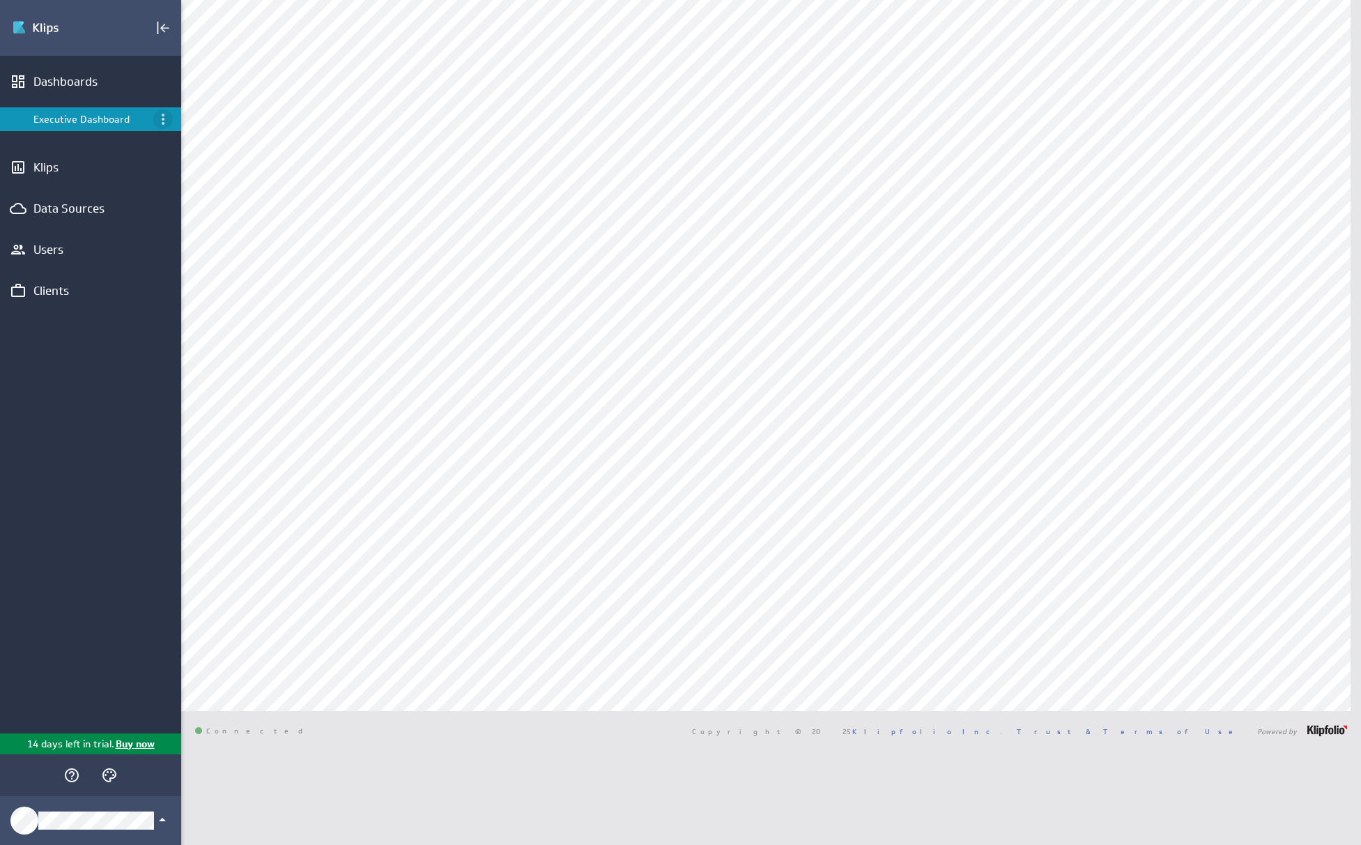
click at [165, 116] on icon "Menu" at bounding box center [163, 119] width 17 height 17
click at [96, 125] on div at bounding box center [680, 422] width 1361 height 845
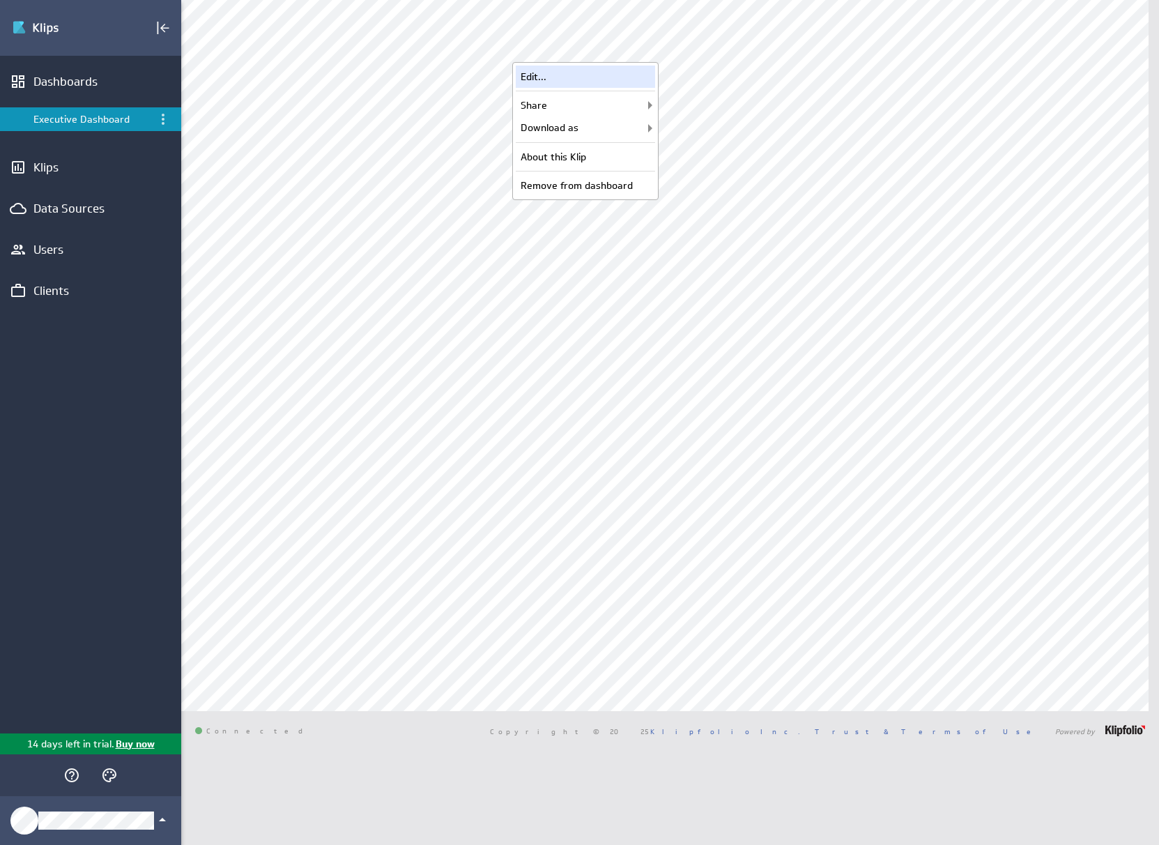
click at [629, 81] on div "Edit..." at bounding box center [585, 77] width 139 height 22
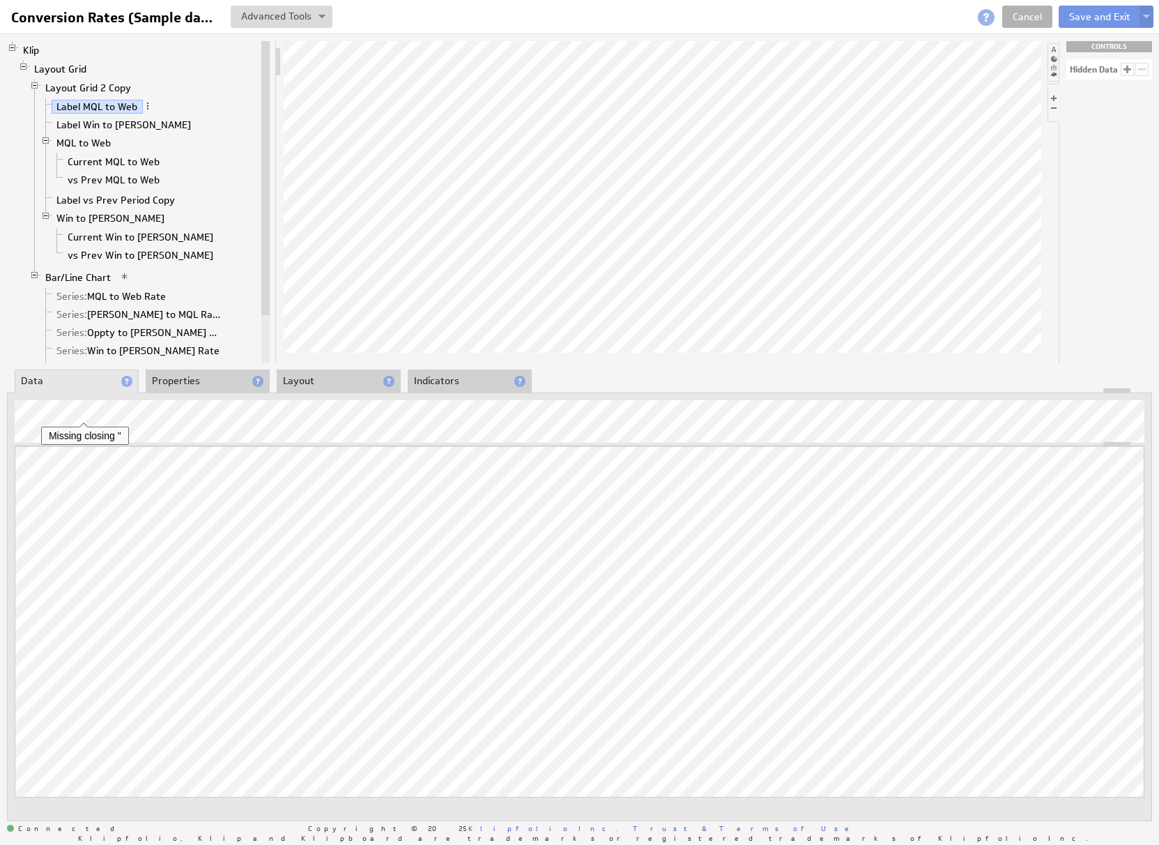
click at [200, 376] on li "Properties" at bounding box center [208, 381] width 124 height 24
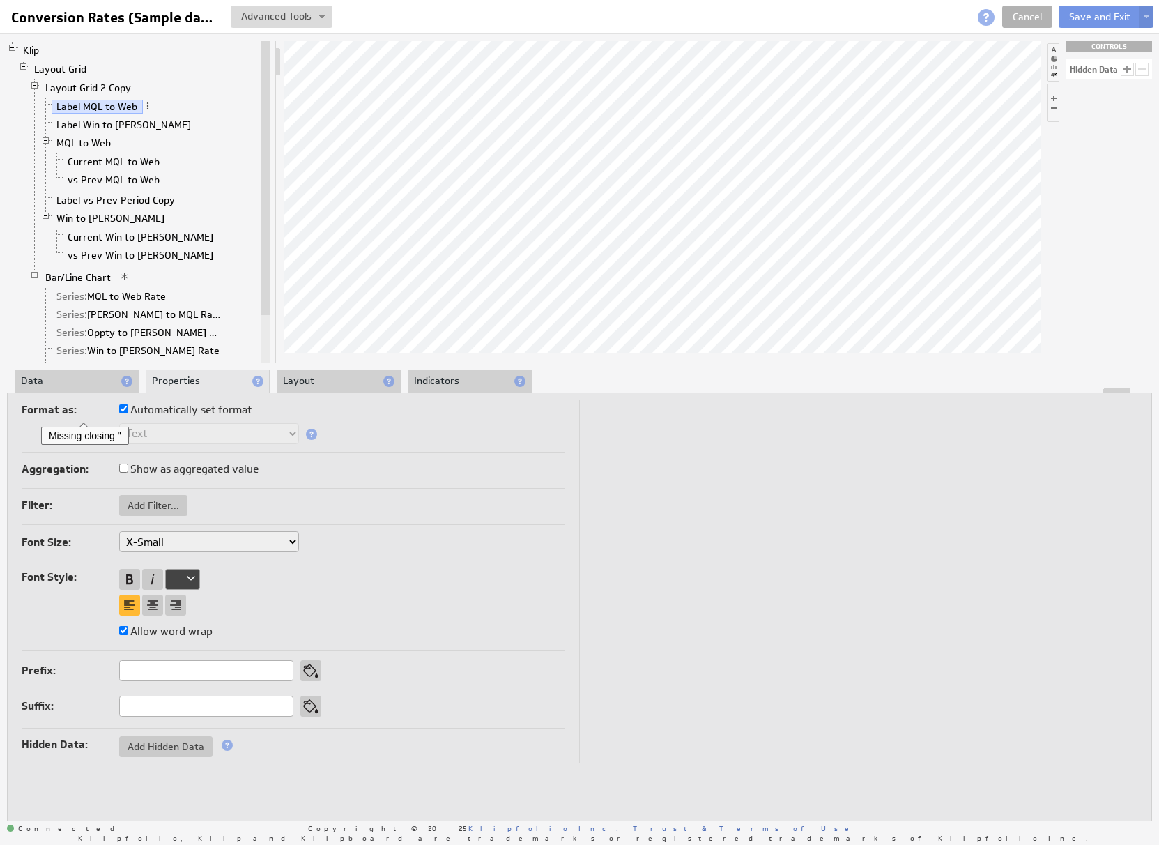
click at [411, 450] on div "Format as: Automatically set format Text Number Currency Percentage Image URL D…" at bounding box center [294, 427] width 544 height 54
click at [329, 388] on div at bounding box center [580, 390] width 1144 height 5
click at [336, 378] on li "Layout" at bounding box center [339, 381] width 124 height 24
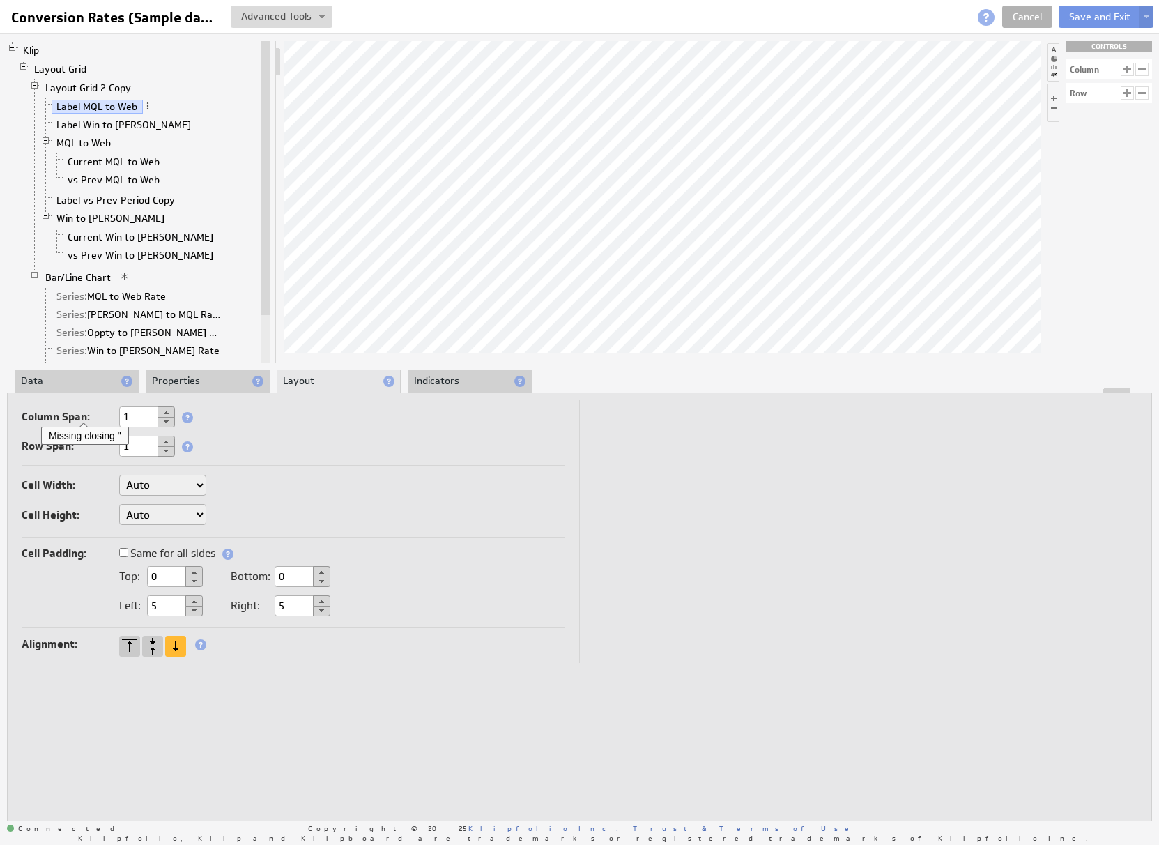
click at [460, 383] on li "Indicators" at bounding box center [470, 381] width 124 height 24
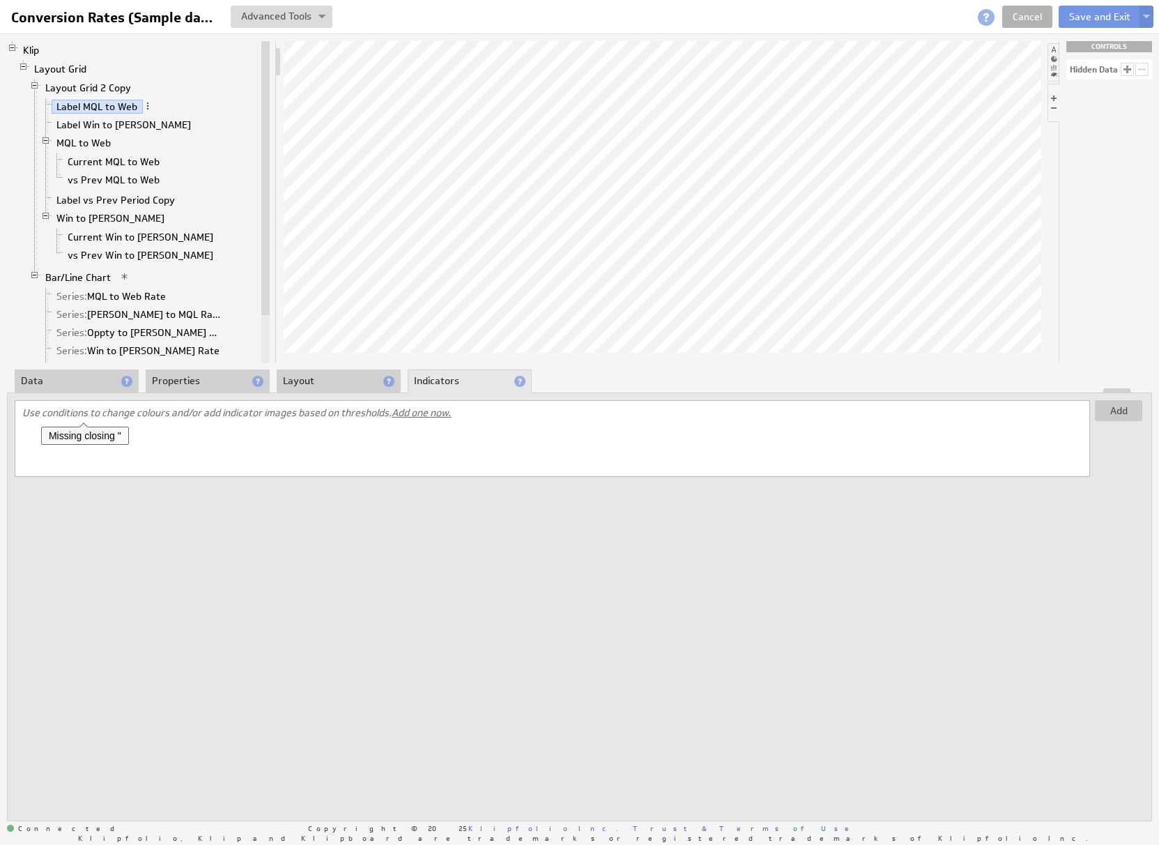
click at [172, 377] on li "Properties" at bounding box center [208, 381] width 124 height 24
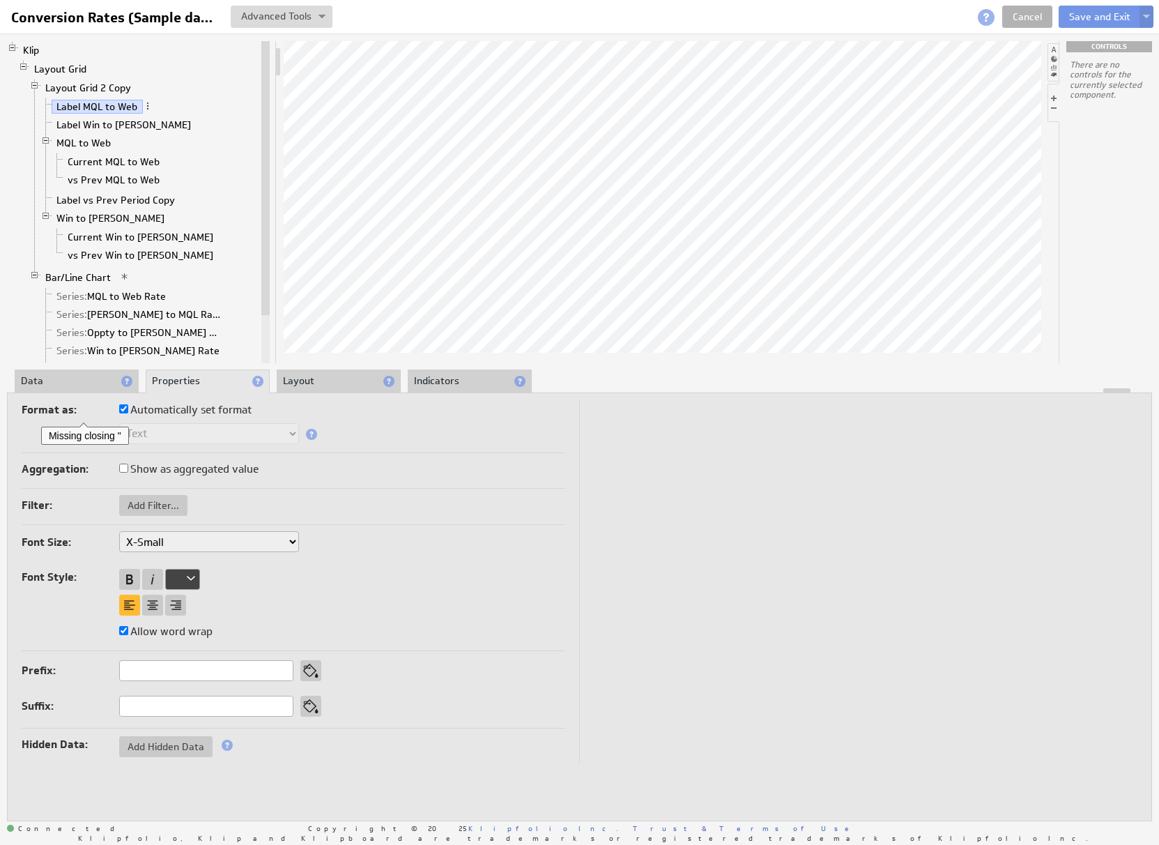
click at [78, 386] on li "Data" at bounding box center [77, 381] width 124 height 24
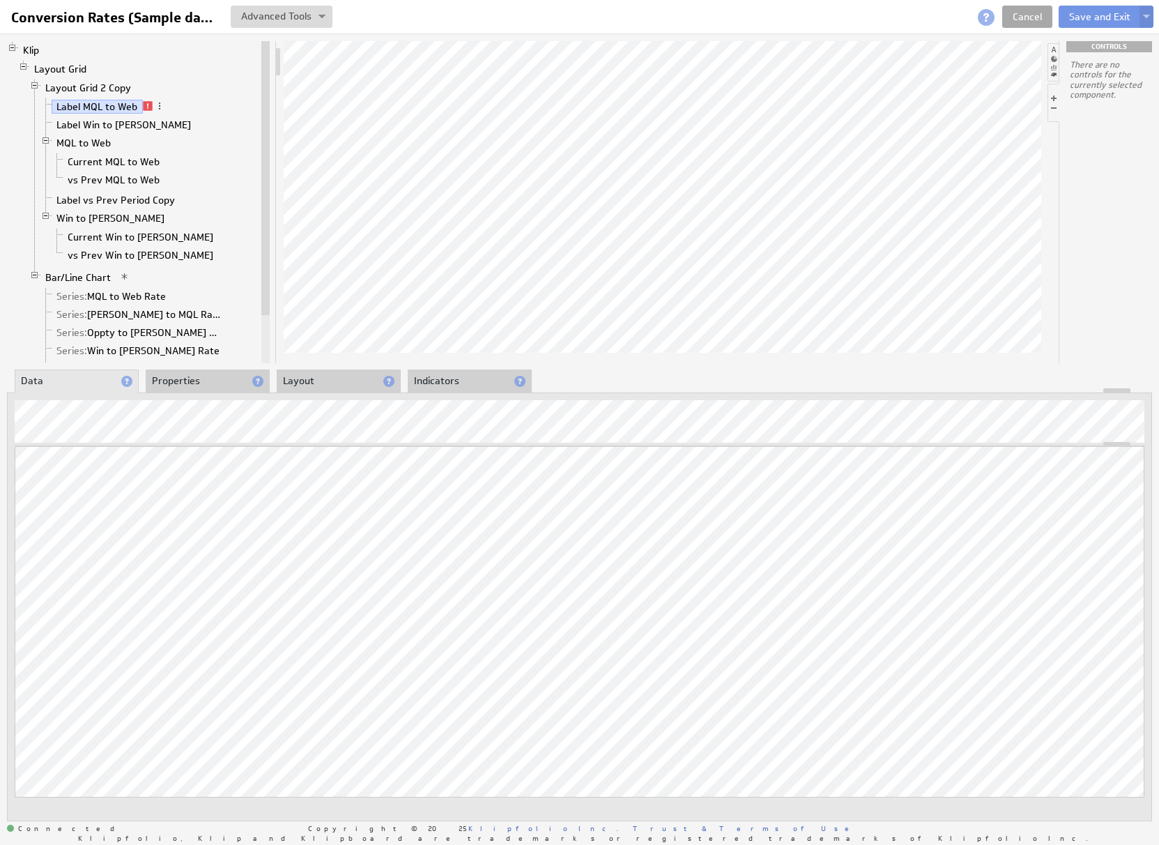
click at [1013, 13] on link "Cancel" at bounding box center [1027, 17] width 50 height 22
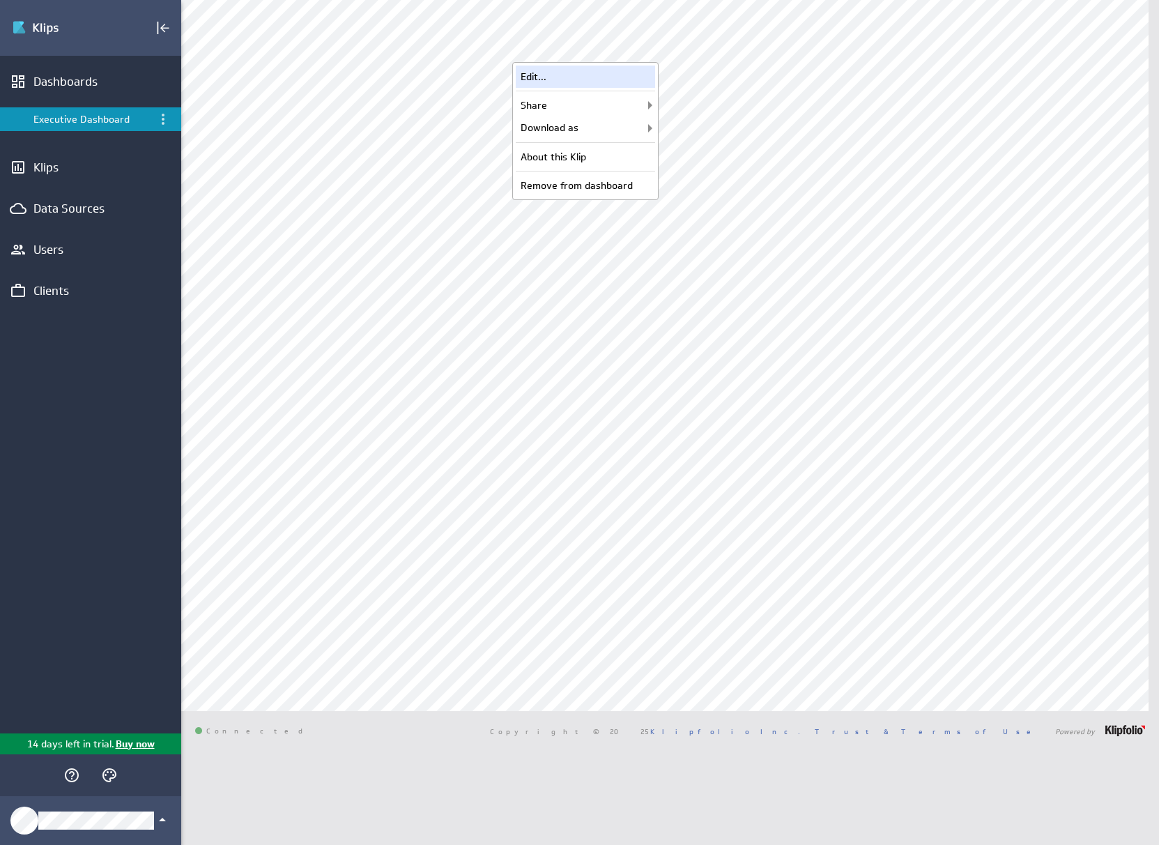
click at [616, 82] on div "Edit..." at bounding box center [585, 77] width 139 height 22
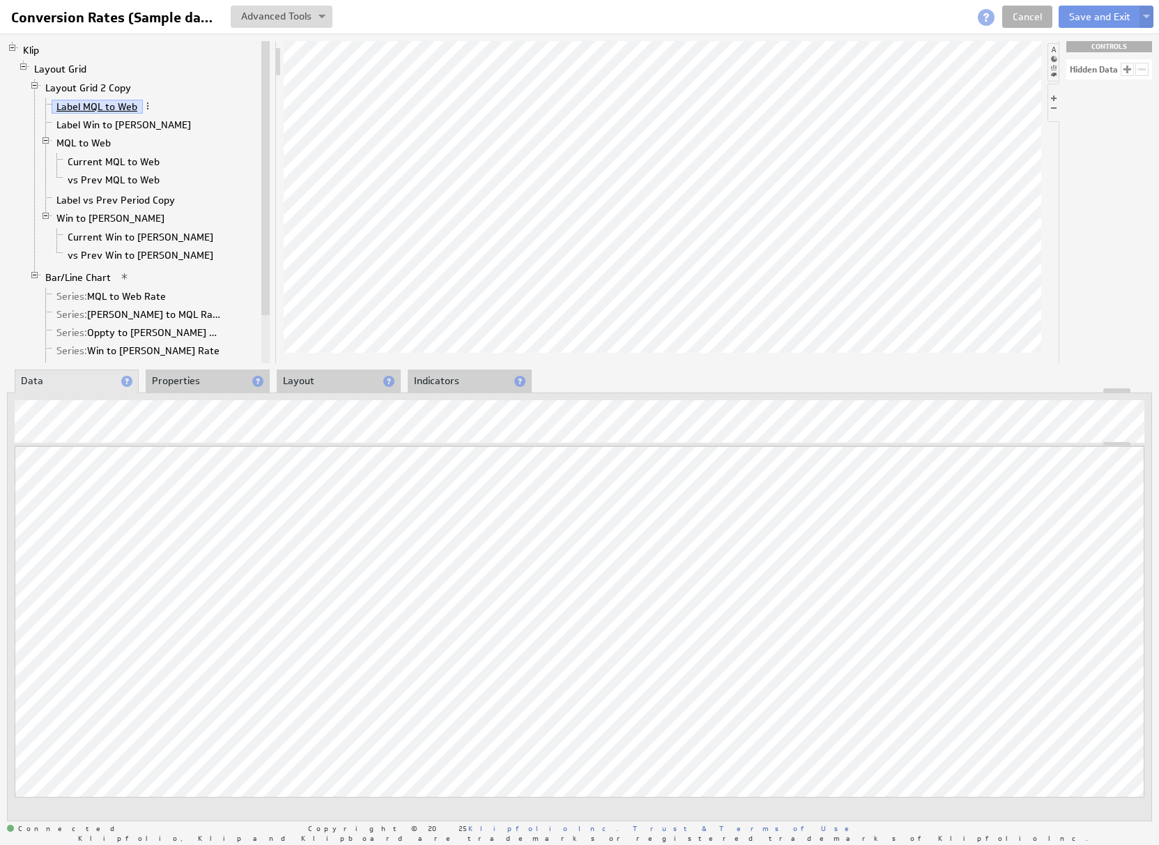
click at [107, 109] on link "Label MQL to Web" at bounding box center [97, 107] width 91 height 14
click at [145, 105] on span at bounding box center [148, 106] width 10 height 10
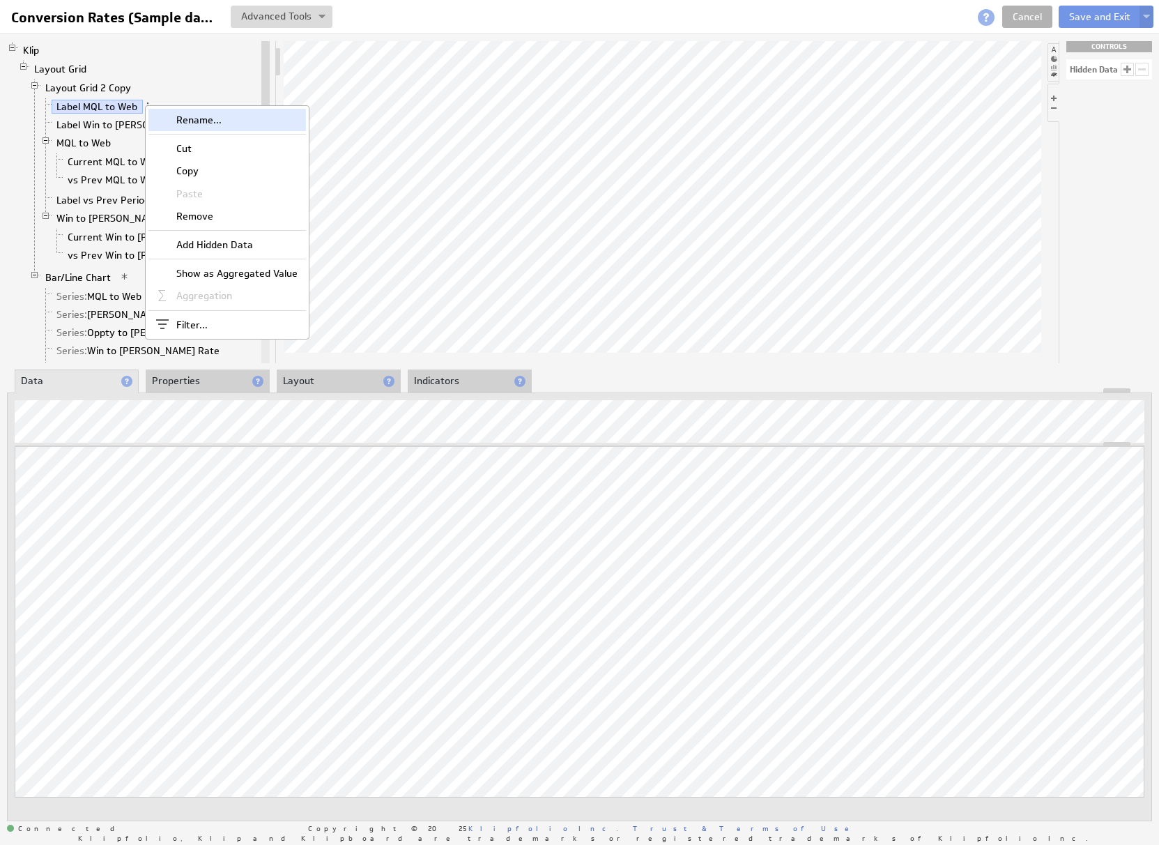
click at [169, 119] on div "Rename..." at bounding box center [227, 120] width 158 height 22
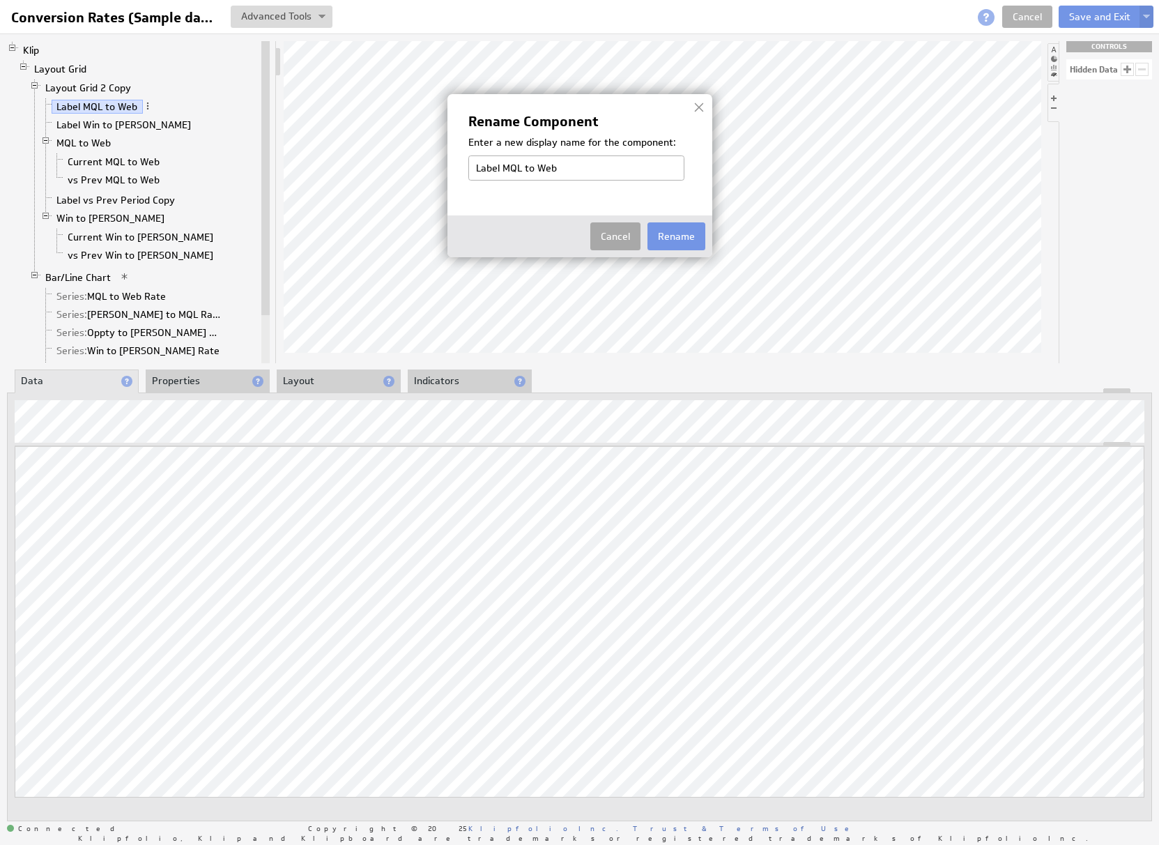
click at [623, 244] on button "Cancel" at bounding box center [615, 236] width 50 height 28
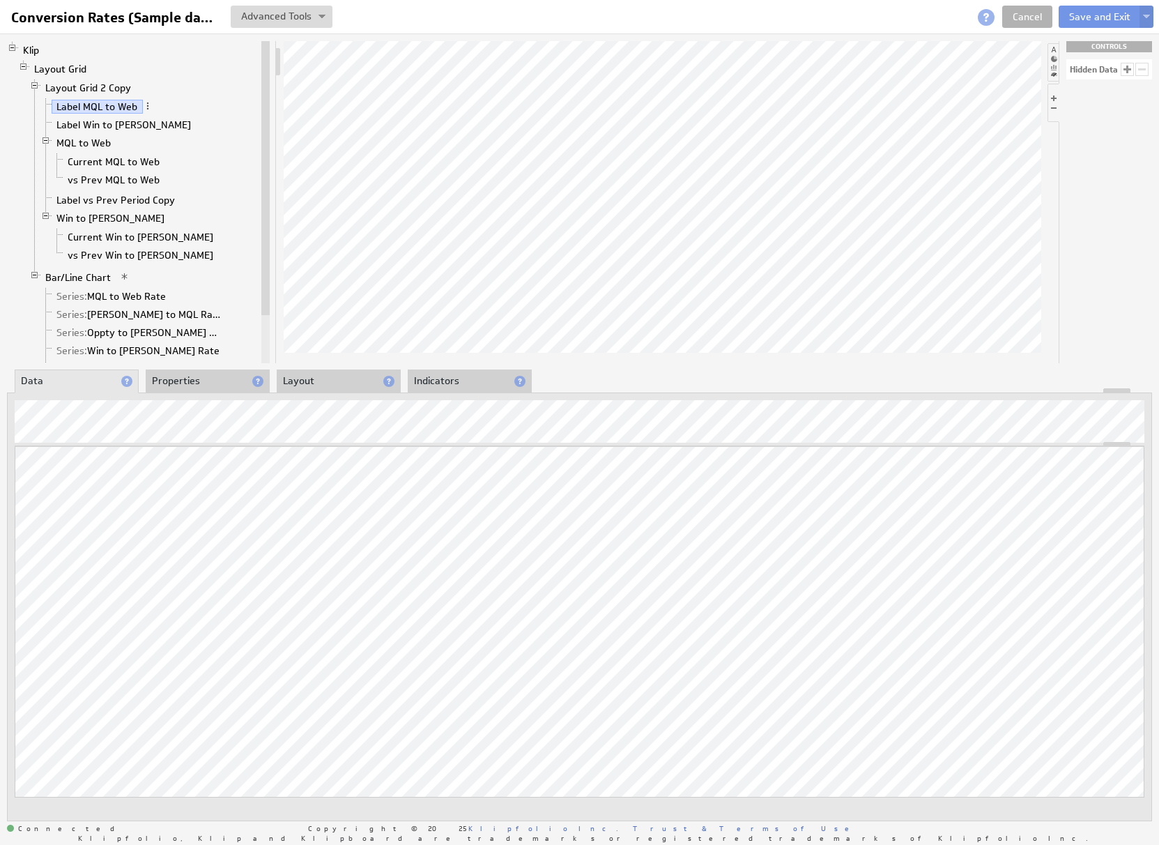
click at [193, 383] on li "Properties" at bounding box center [208, 381] width 124 height 24
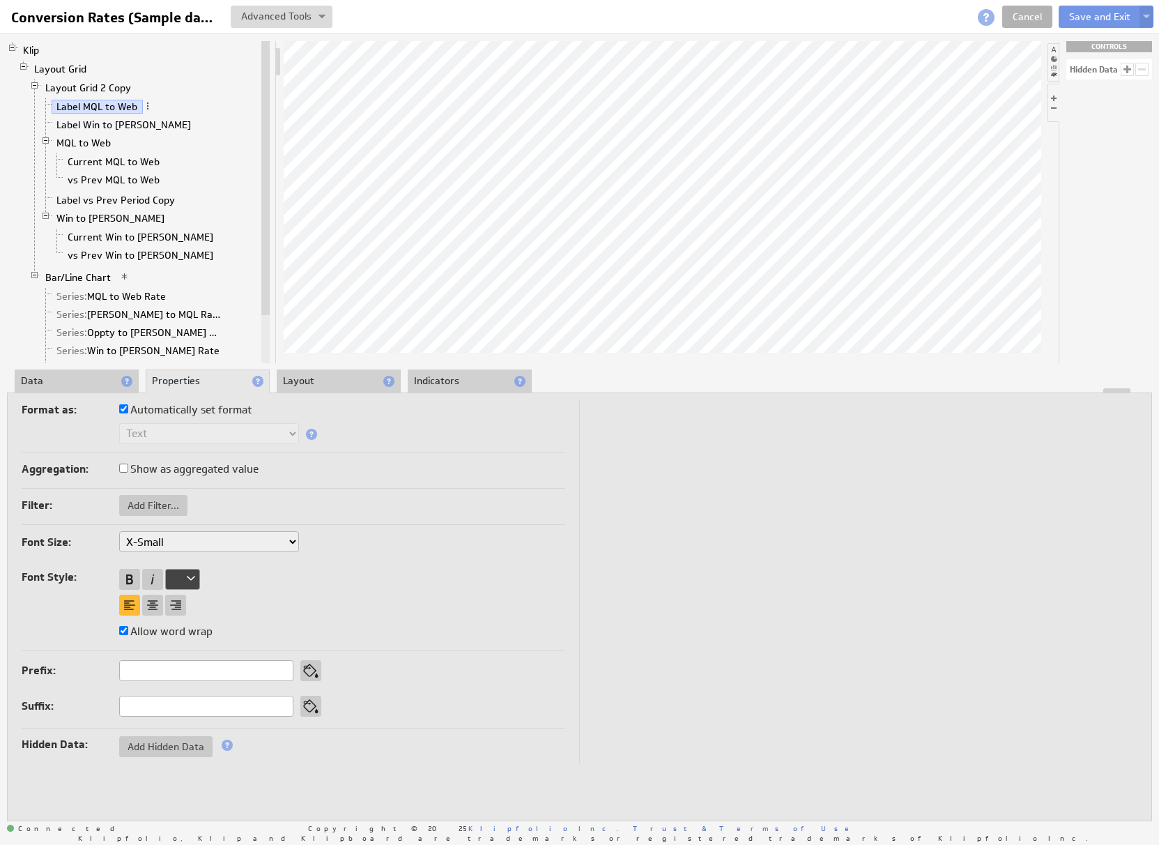
click at [304, 386] on li "Layout" at bounding box center [339, 381] width 124 height 24
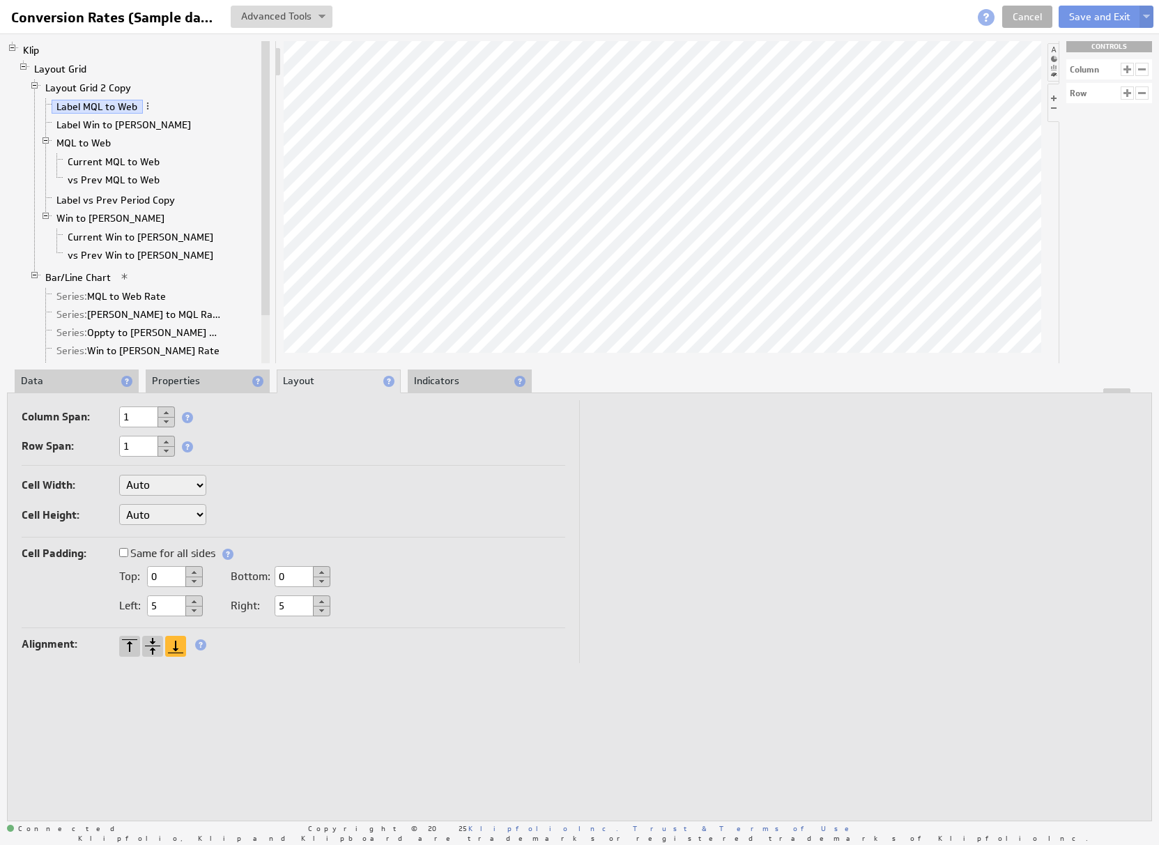
click at [474, 380] on li "Indicators" at bounding box center [470, 381] width 124 height 24
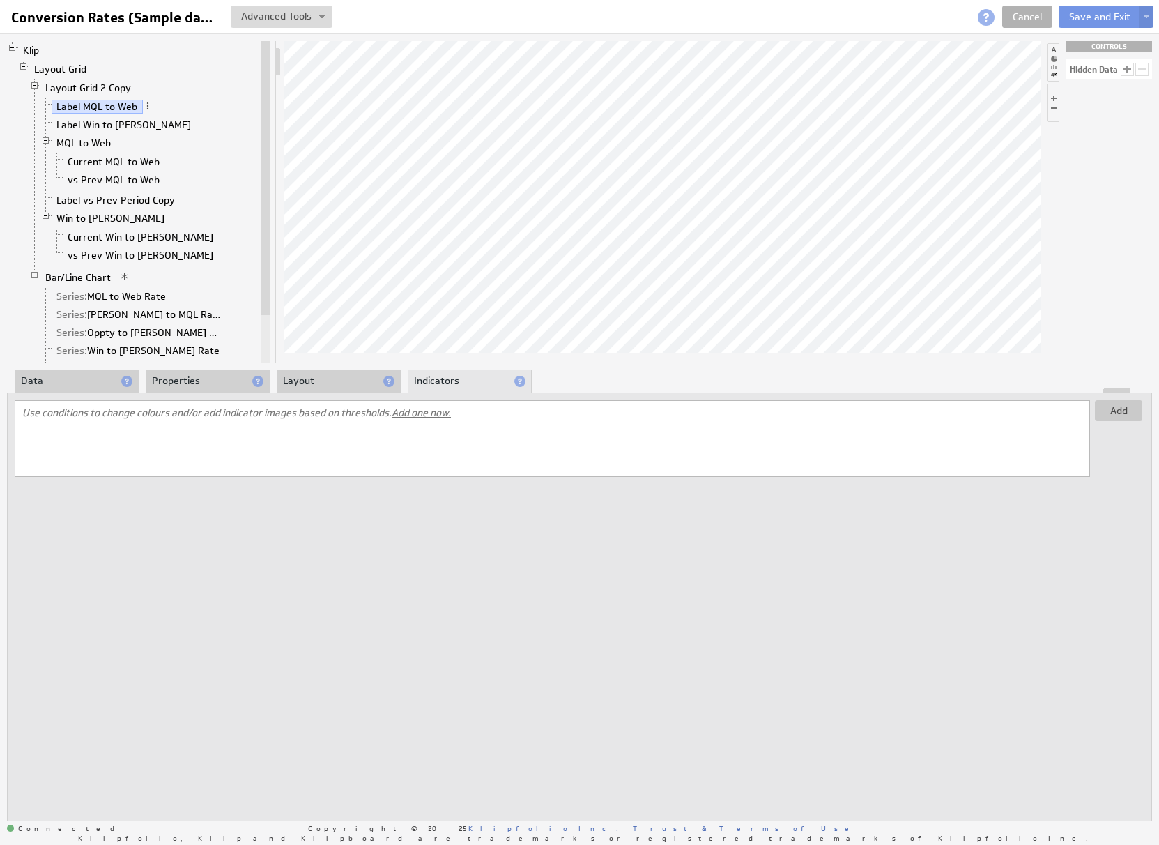
click at [363, 375] on li "Layout" at bounding box center [339, 381] width 124 height 24
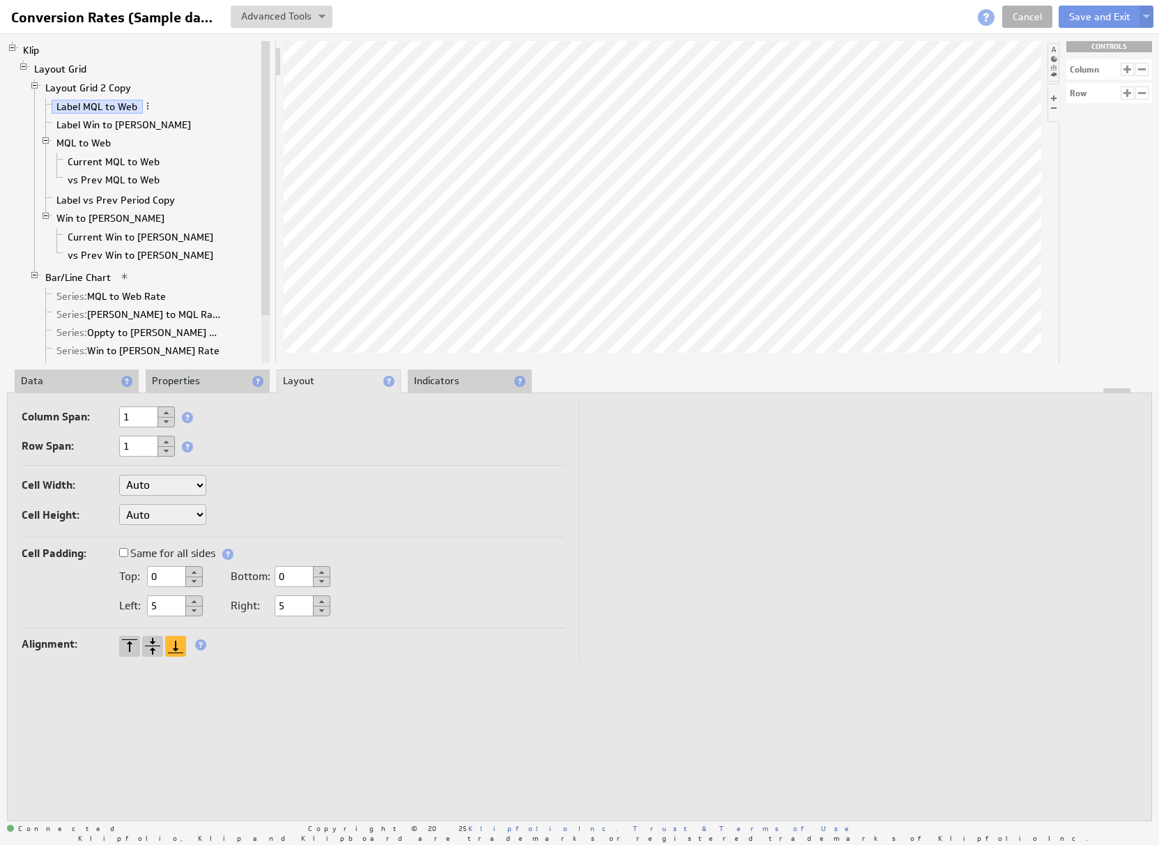
drag, startPoint x: 209, startPoint y: 379, endPoint x: 188, endPoint y: 381, distance: 21.0
click at [209, 379] on li "Properties" at bounding box center [208, 381] width 124 height 24
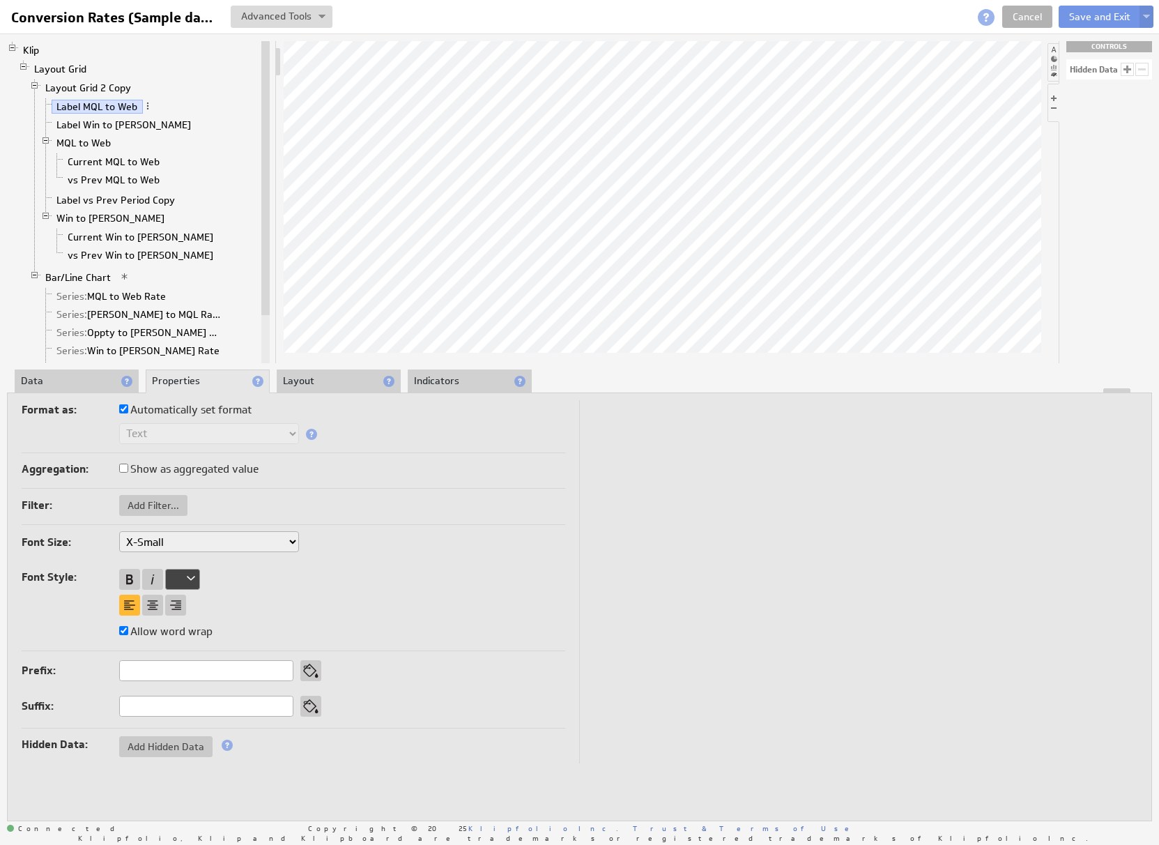
click at [83, 379] on li "Data" at bounding box center [77, 381] width 124 height 24
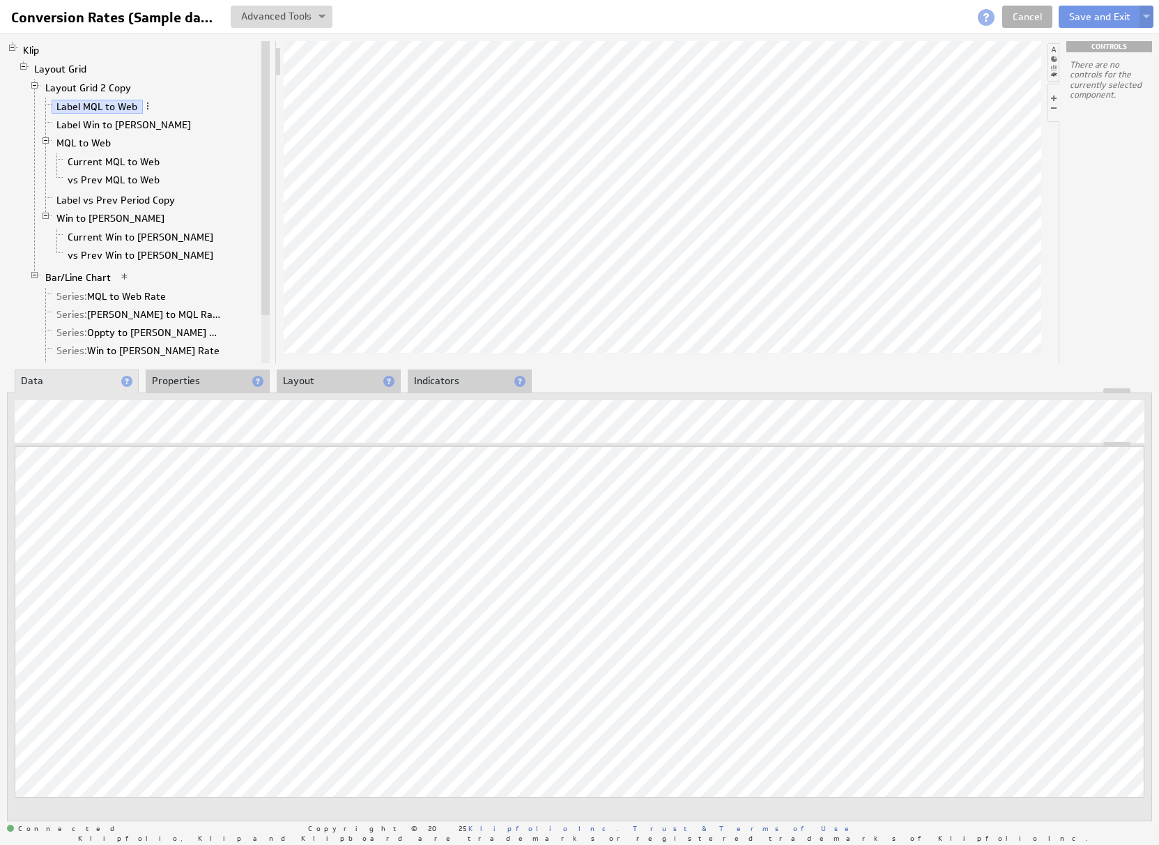
click at [134, 384] on li "Data" at bounding box center [77, 381] width 124 height 24
click at [188, 383] on li "Properties" at bounding box center [208, 381] width 124 height 24
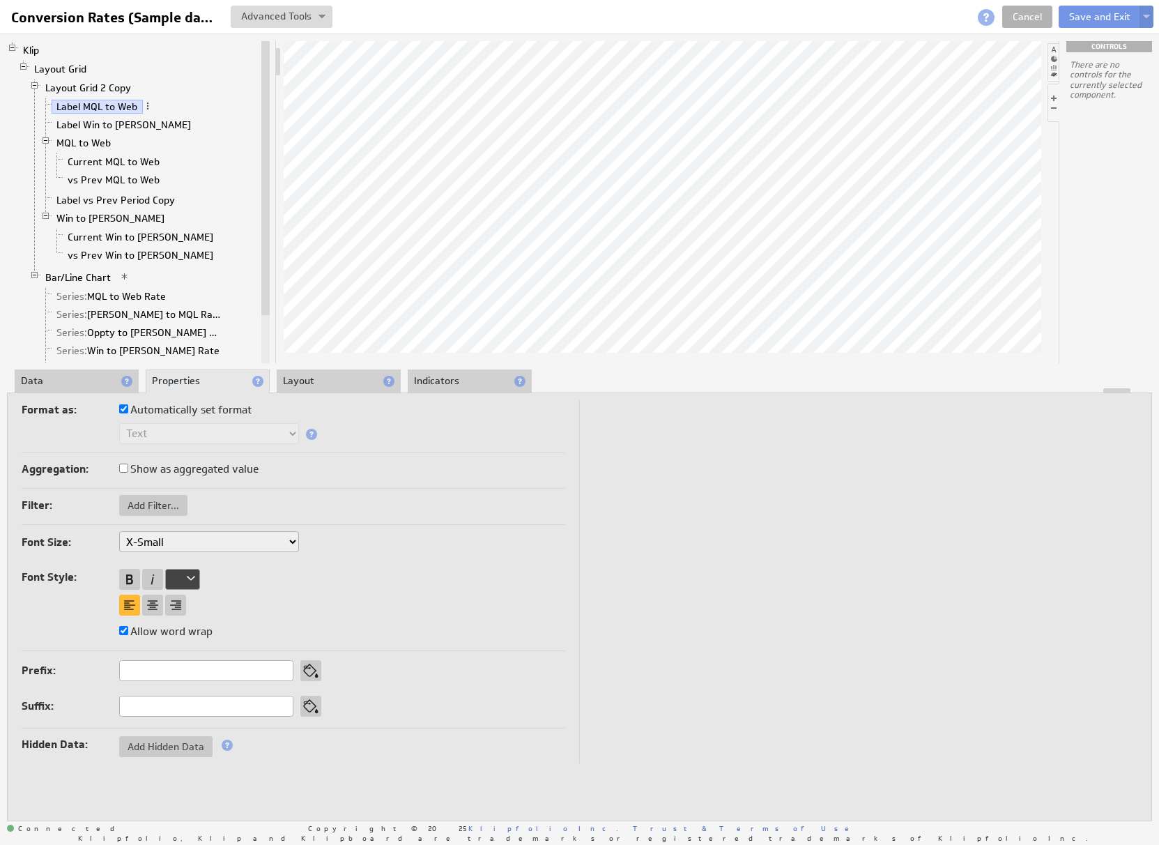
click at [335, 381] on li "Layout" at bounding box center [339, 381] width 124 height 24
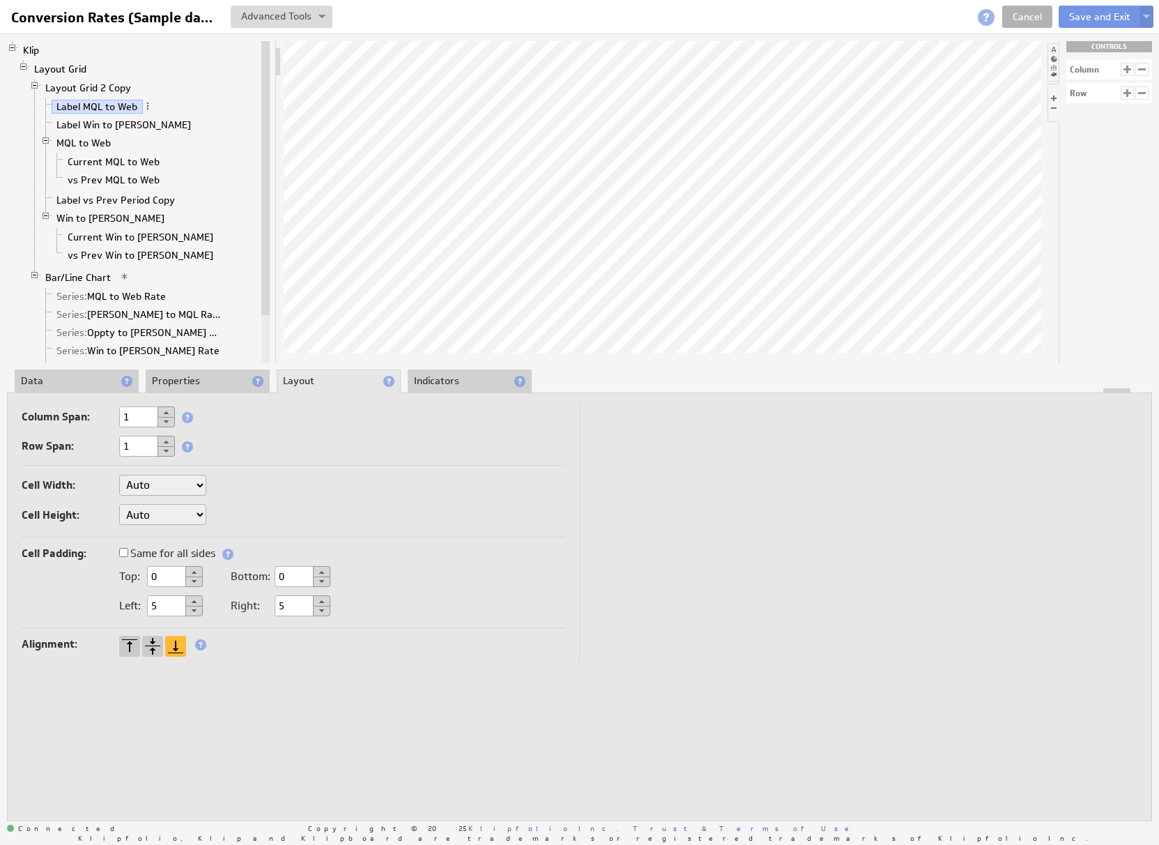
click at [448, 386] on li "Indicators" at bounding box center [470, 381] width 124 height 24
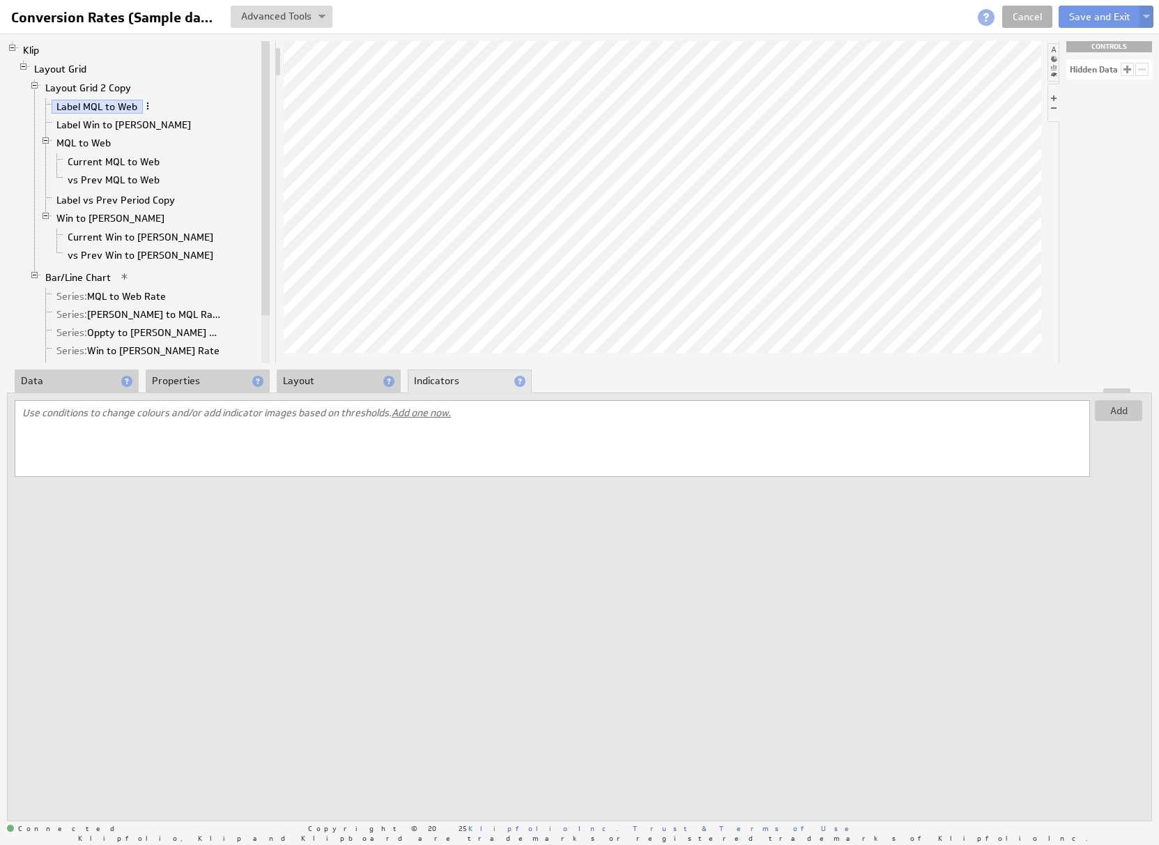
click at [146, 102] on span at bounding box center [148, 106] width 10 height 10
click at [1014, 14] on link "Cancel" at bounding box center [1027, 17] width 50 height 22
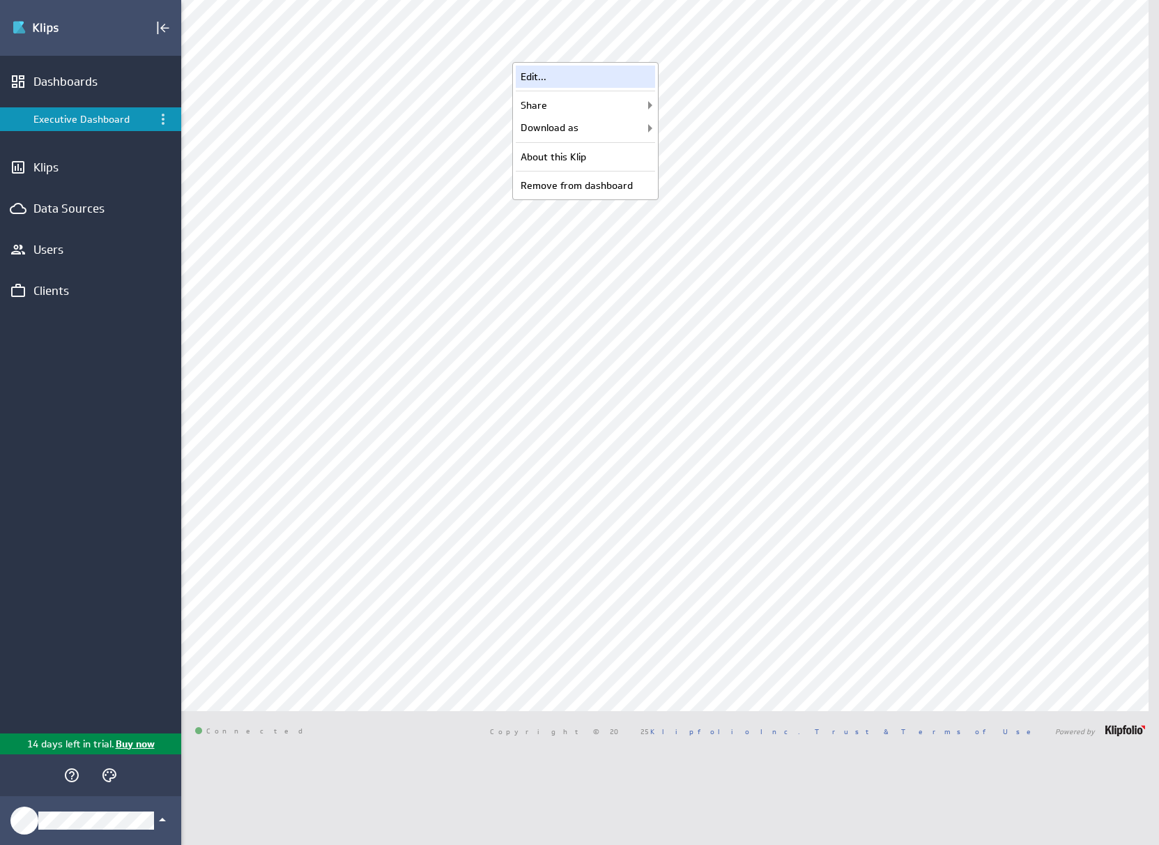
click at [598, 79] on div "Edit..." at bounding box center [585, 77] width 139 height 22
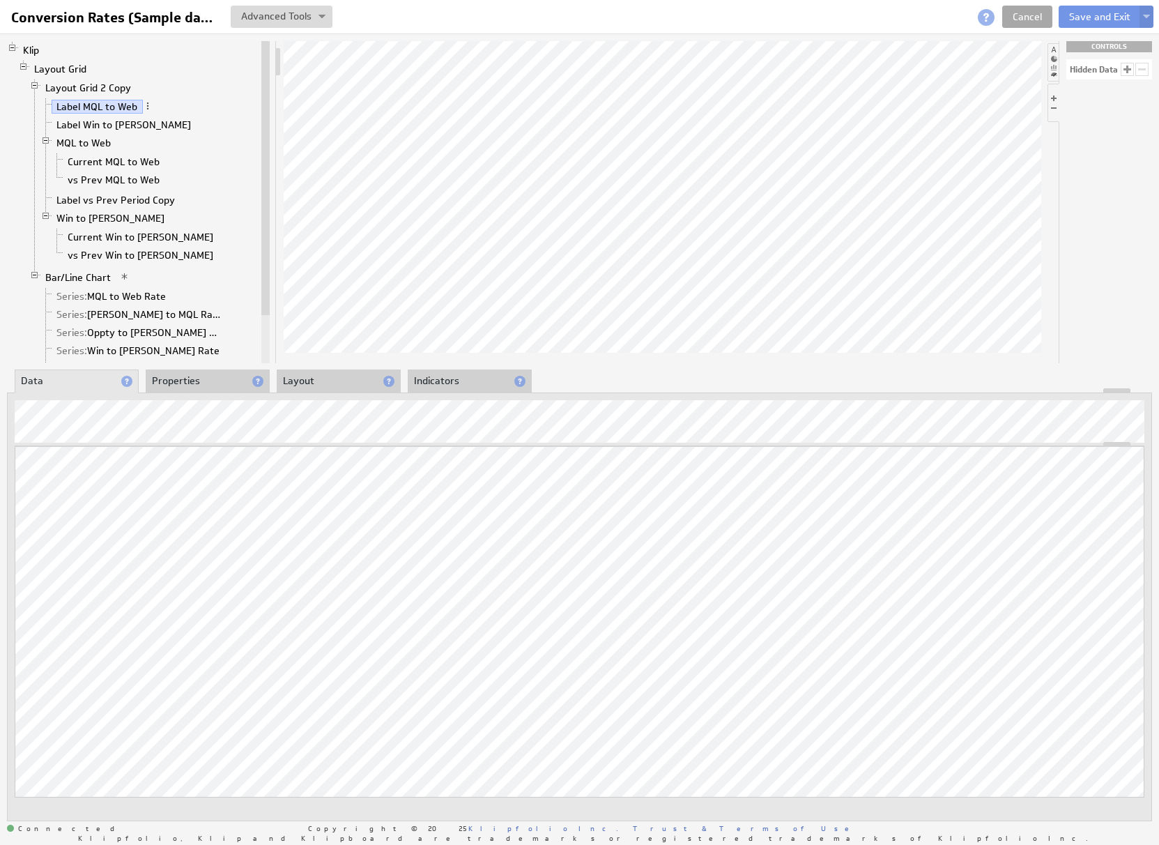
click at [1021, 16] on link "Cancel" at bounding box center [1027, 17] width 50 height 22
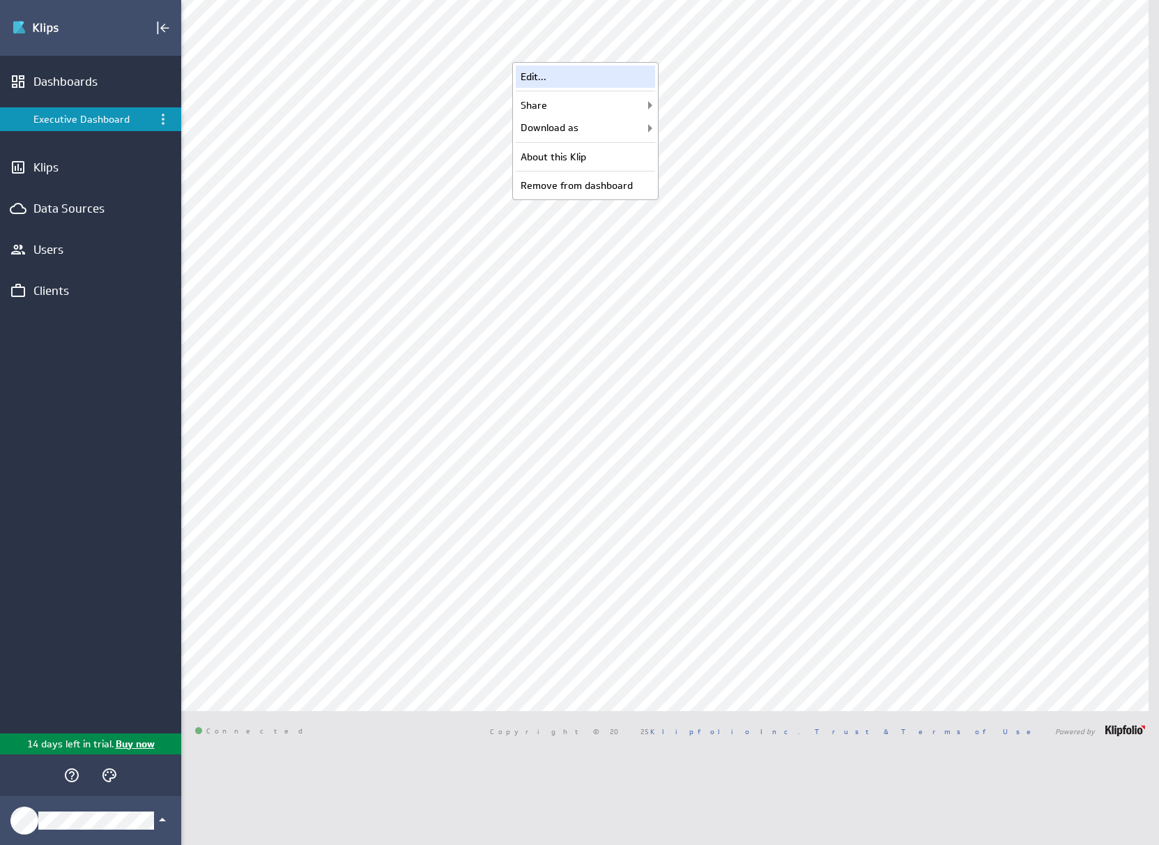
click at [630, 81] on div "Edit..." at bounding box center [585, 77] width 139 height 22
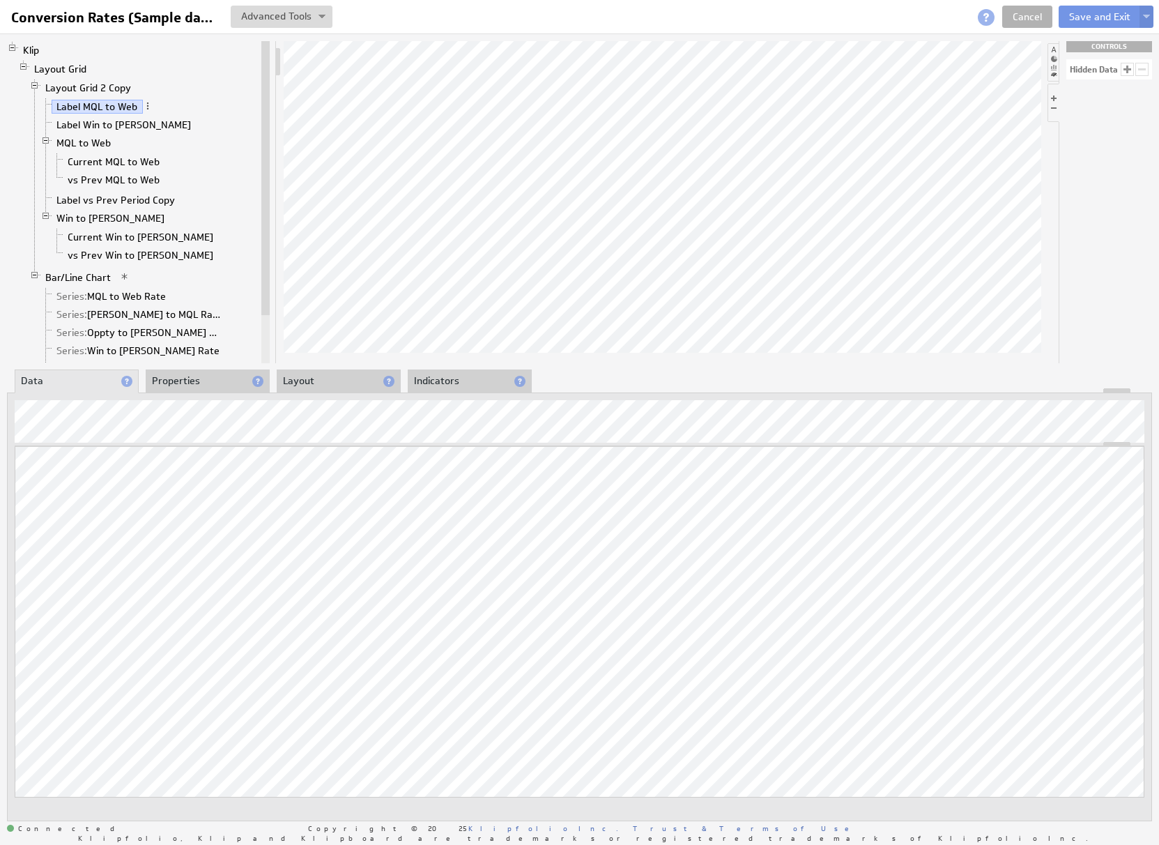
click at [197, 375] on li "Properties" at bounding box center [208, 381] width 124 height 24
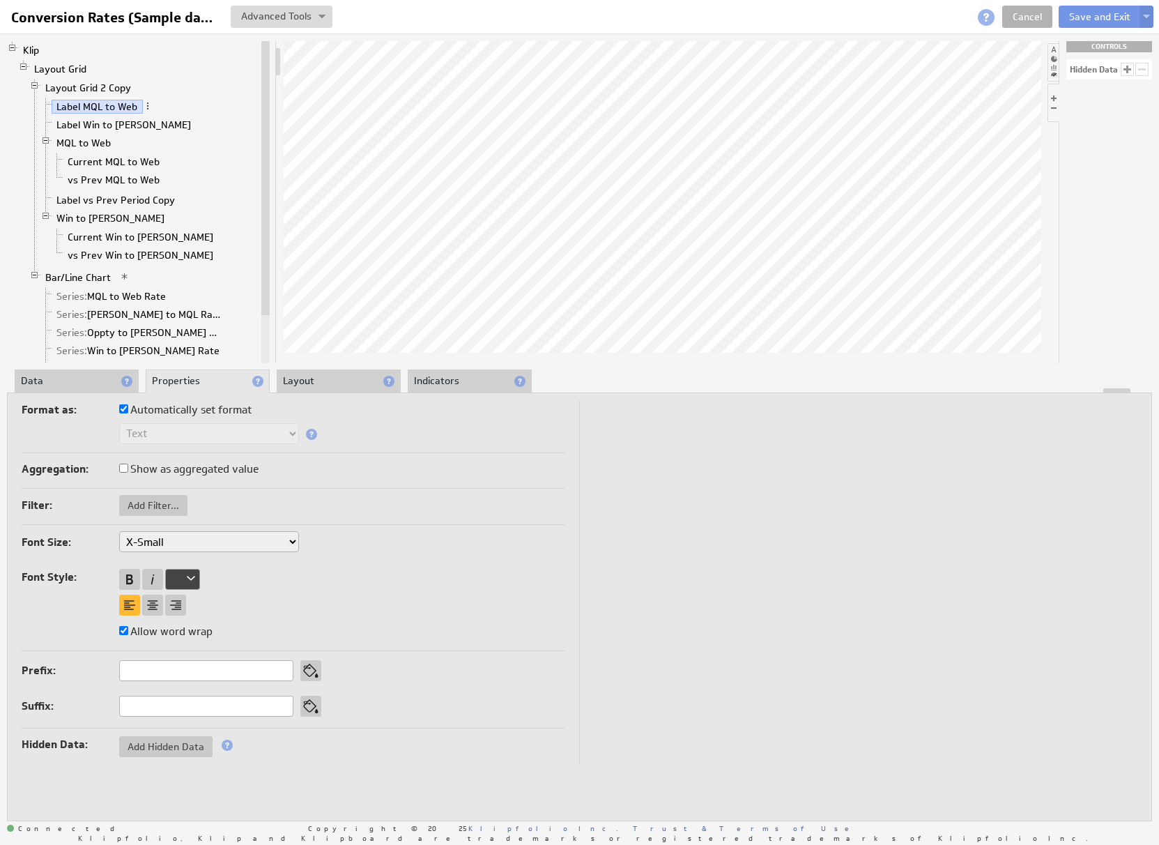
click at [344, 388] on div at bounding box center [580, 390] width 1144 height 5
click at [327, 382] on li "Layout" at bounding box center [339, 381] width 124 height 24
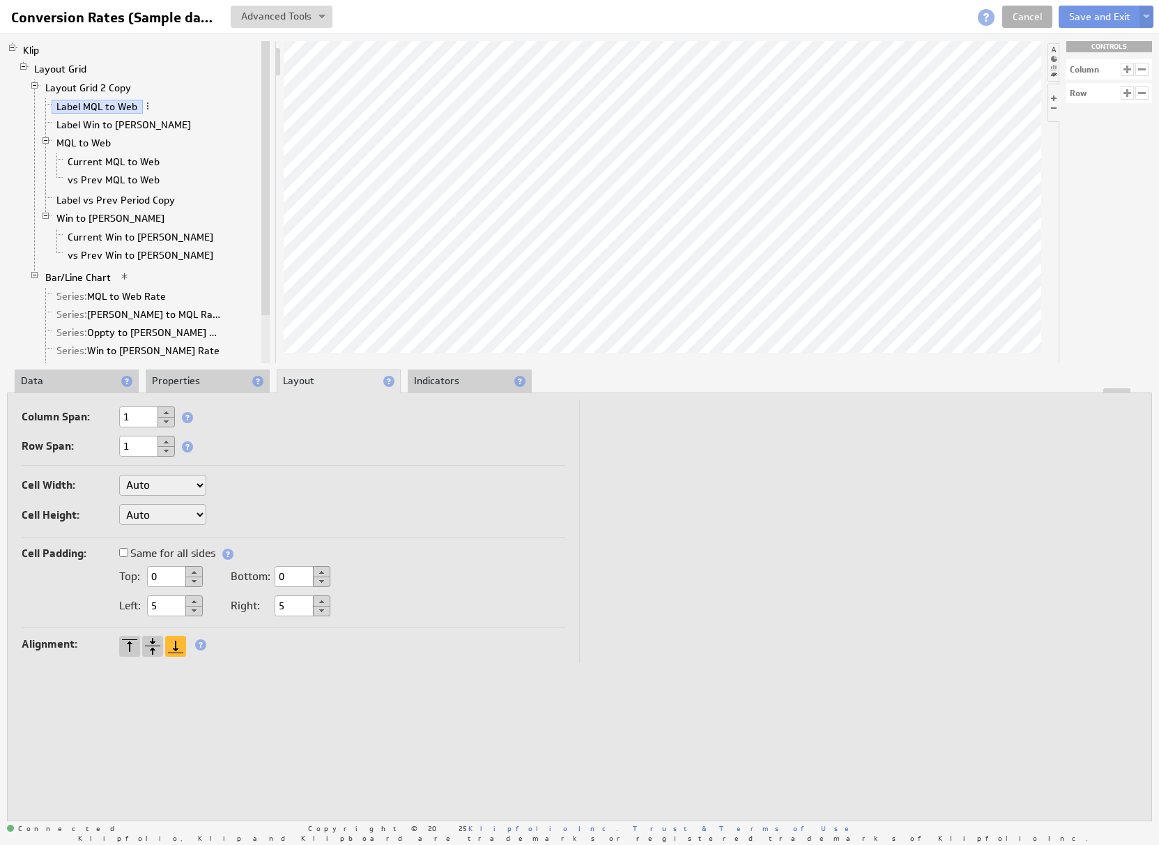
click at [430, 378] on li "Indicators" at bounding box center [470, 381] width 124 height 24
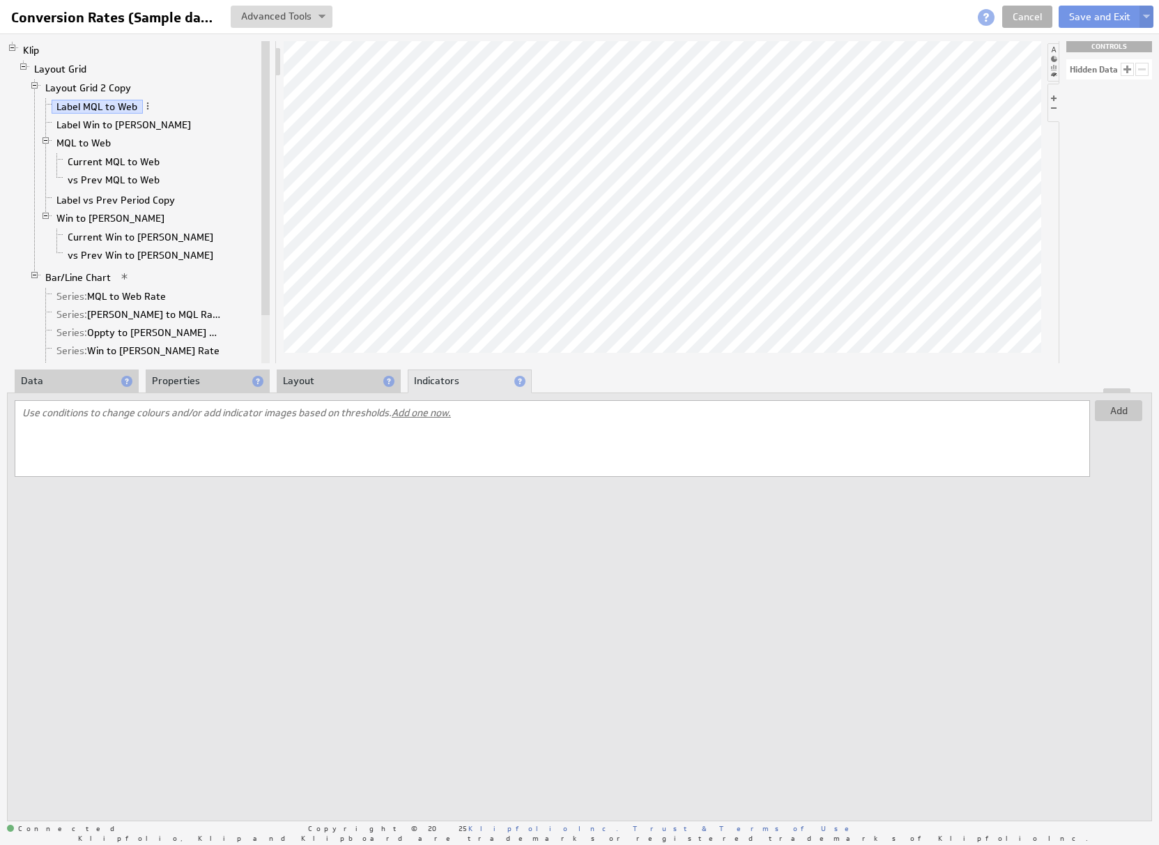
drag, startPoint x: 192, startPoint y: 384, endPoint x: 115, endPoint y: 386, distance: 76.7
click at [191, 385] on li "Properties" at bounding box center [208, 381] width 124 height 24
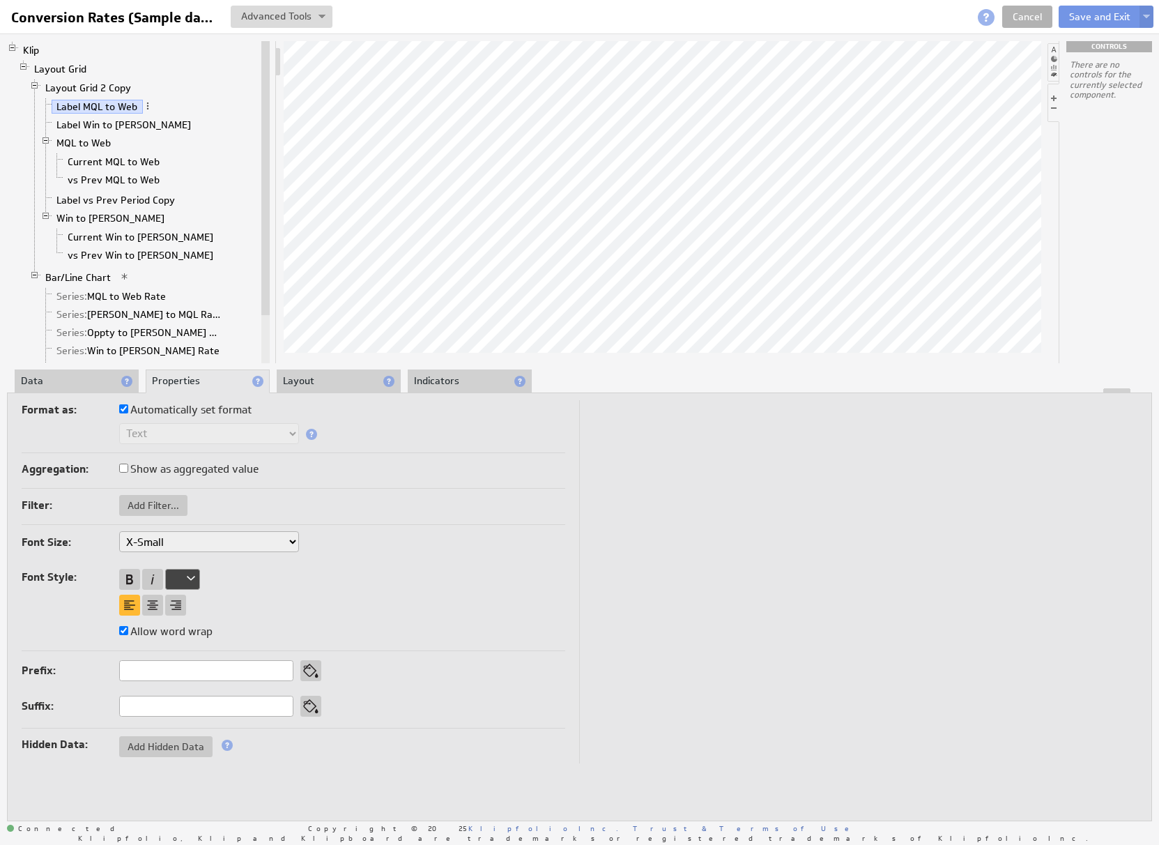
click at [109, 385] on li "Data" at bounding box center [77, 381] width 124 height 24
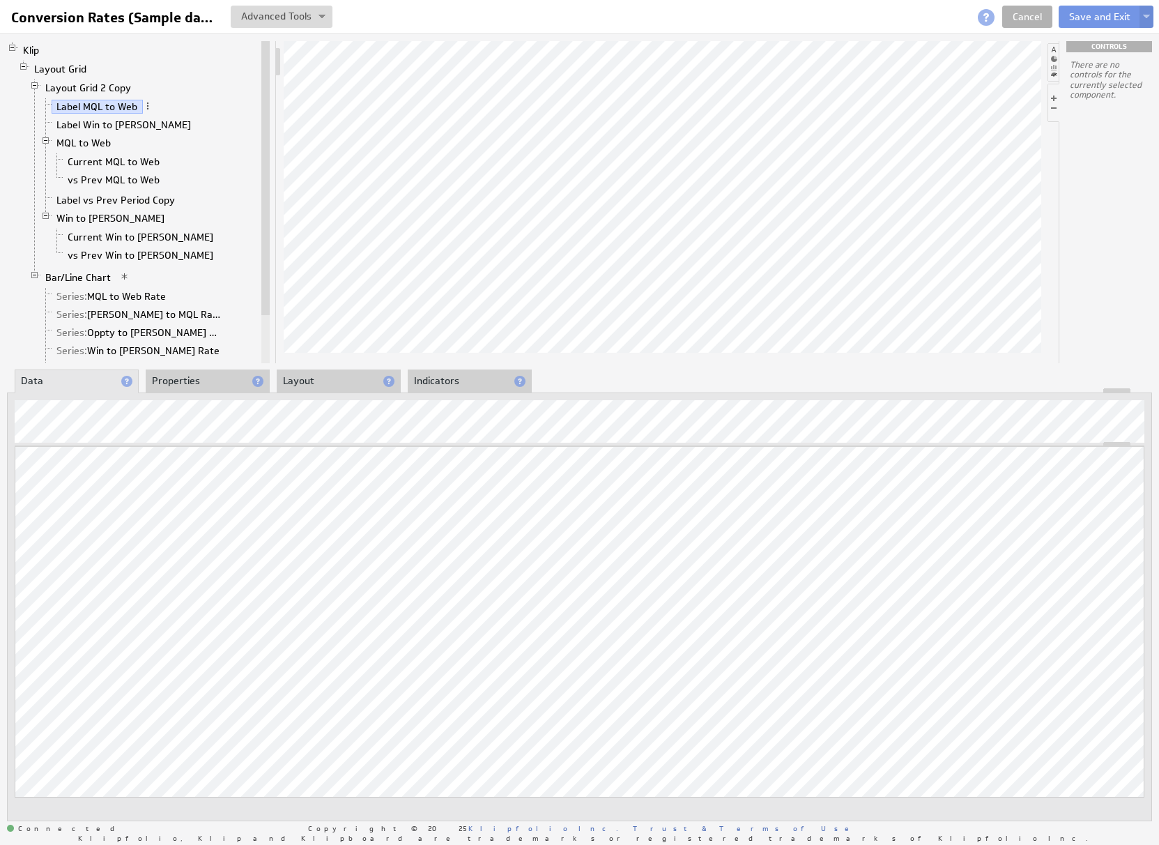
click at [197, 379] on li "Properties" at bounding box center [208, 381] width 124 height 24
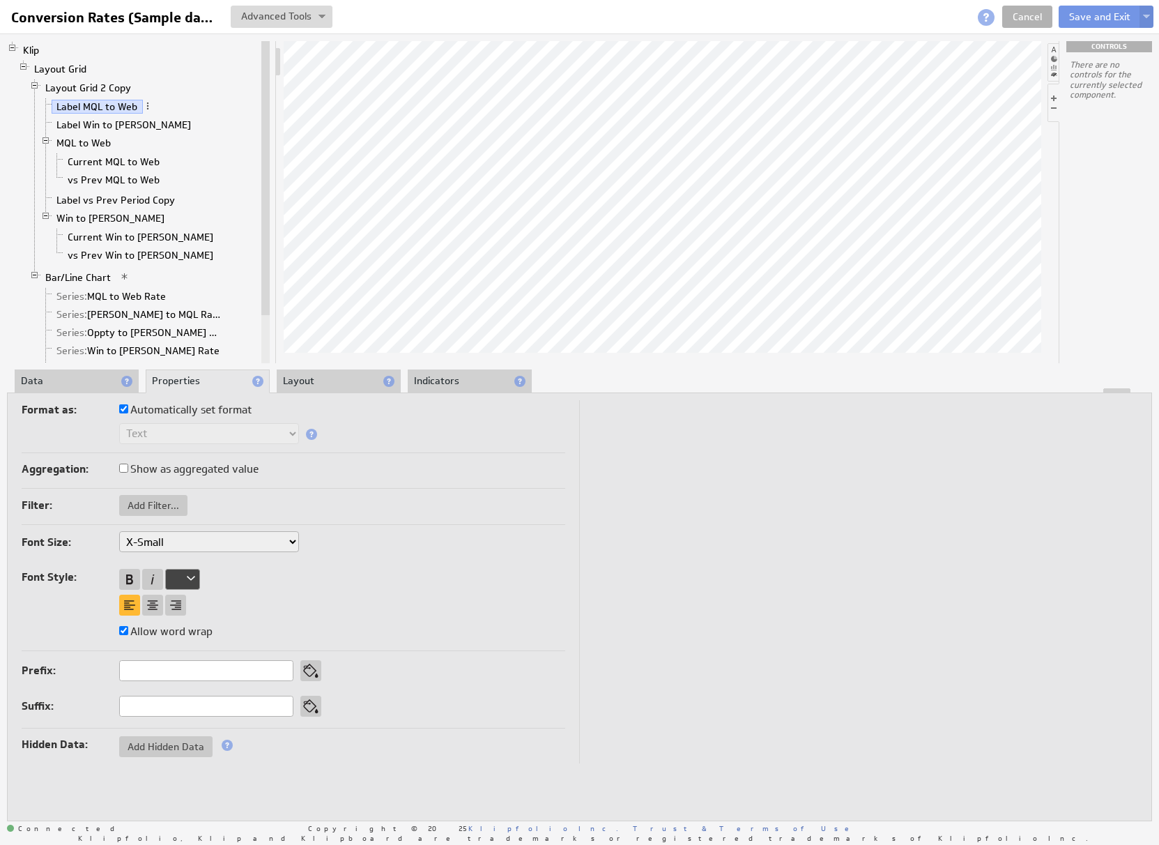
click at [321, 378] on li "Layout" at bounding box center [339, 381] width 124 height 24
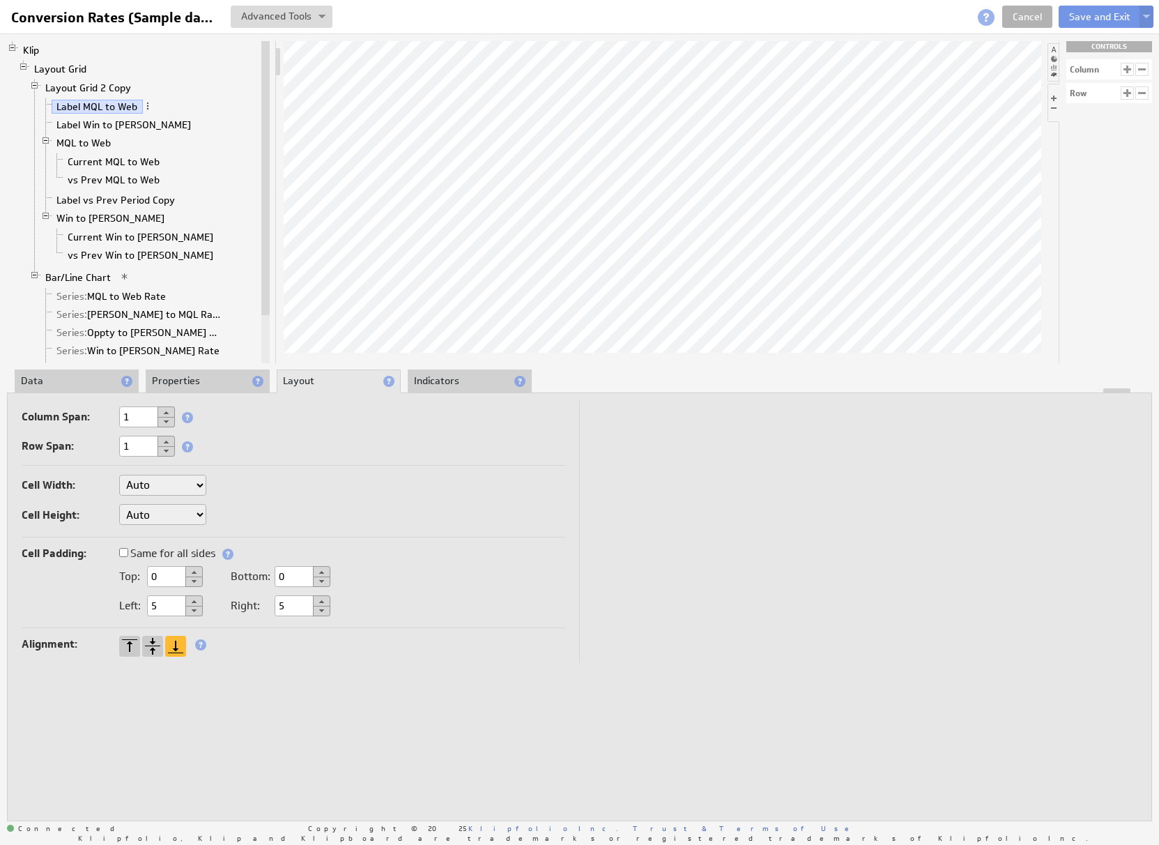
click at [434, 375] on li "Indicators" at bounding box center [470, 381] width 124 height 24
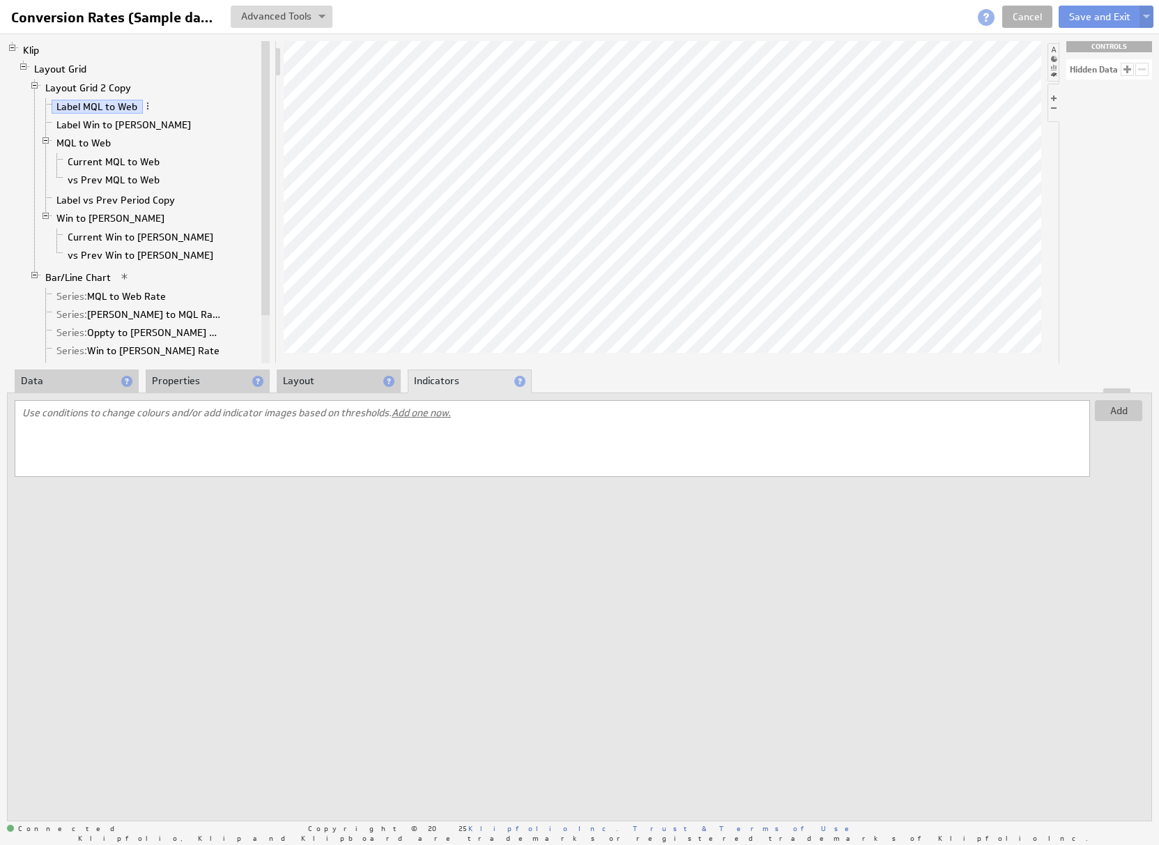
click at [194, 384] on li "Properties" at bounding box center [208, 381] width 124 height 24
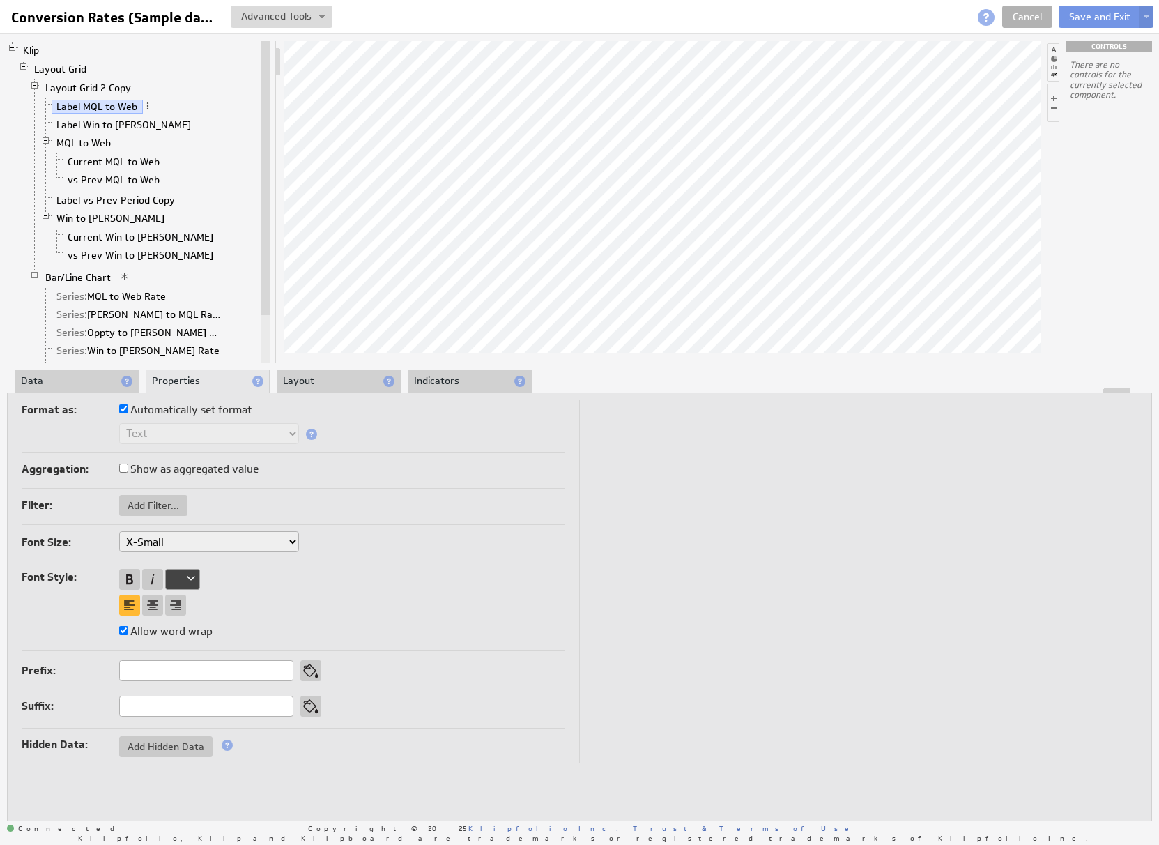
click at [85, 388] on div at bounding box center [580, 390] width 1144 height 5
click at [77, 381] on li "Data" at bounding box center [77, 381] width 124 height 24
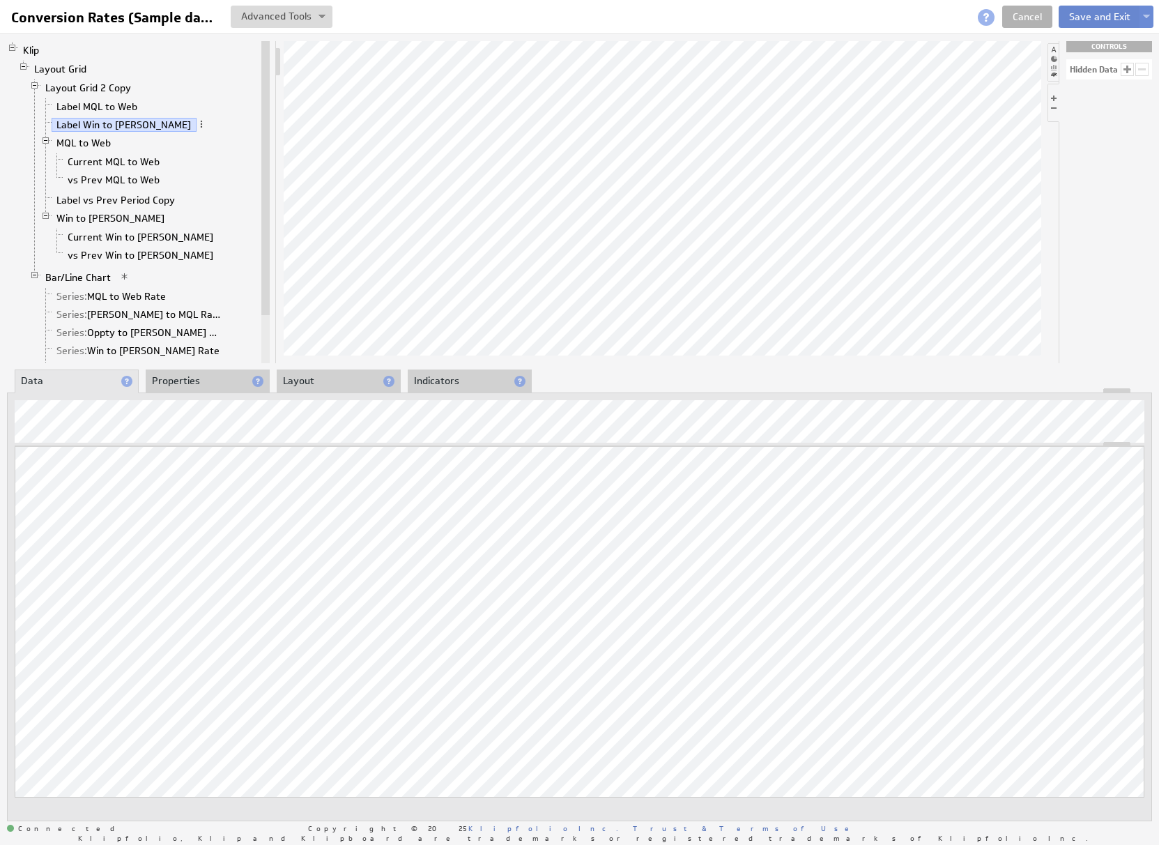
click at [1095, 15] on button "Save and Exit" at bounding box center [1100, 17] width 82 height 22
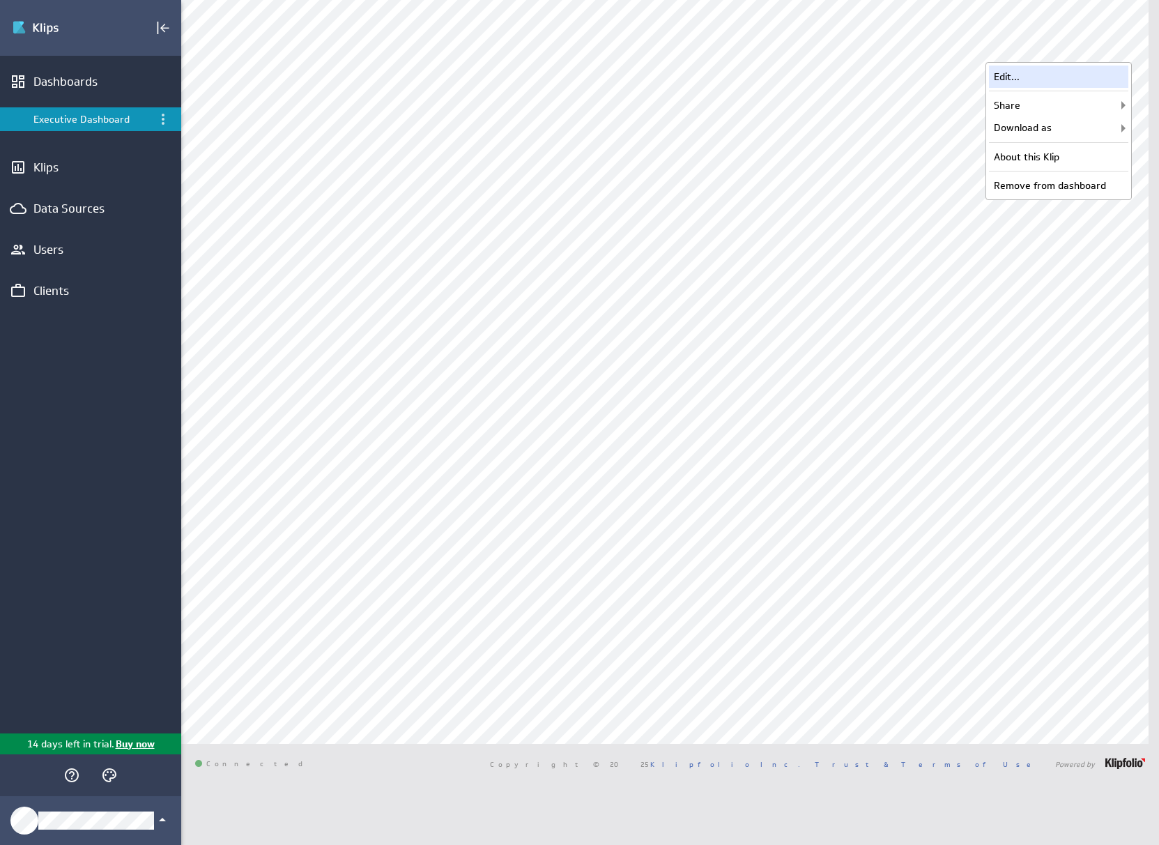
click at [1081, 68] on div "Edit..." at bounding box center [1058, 77] width 139 height 22
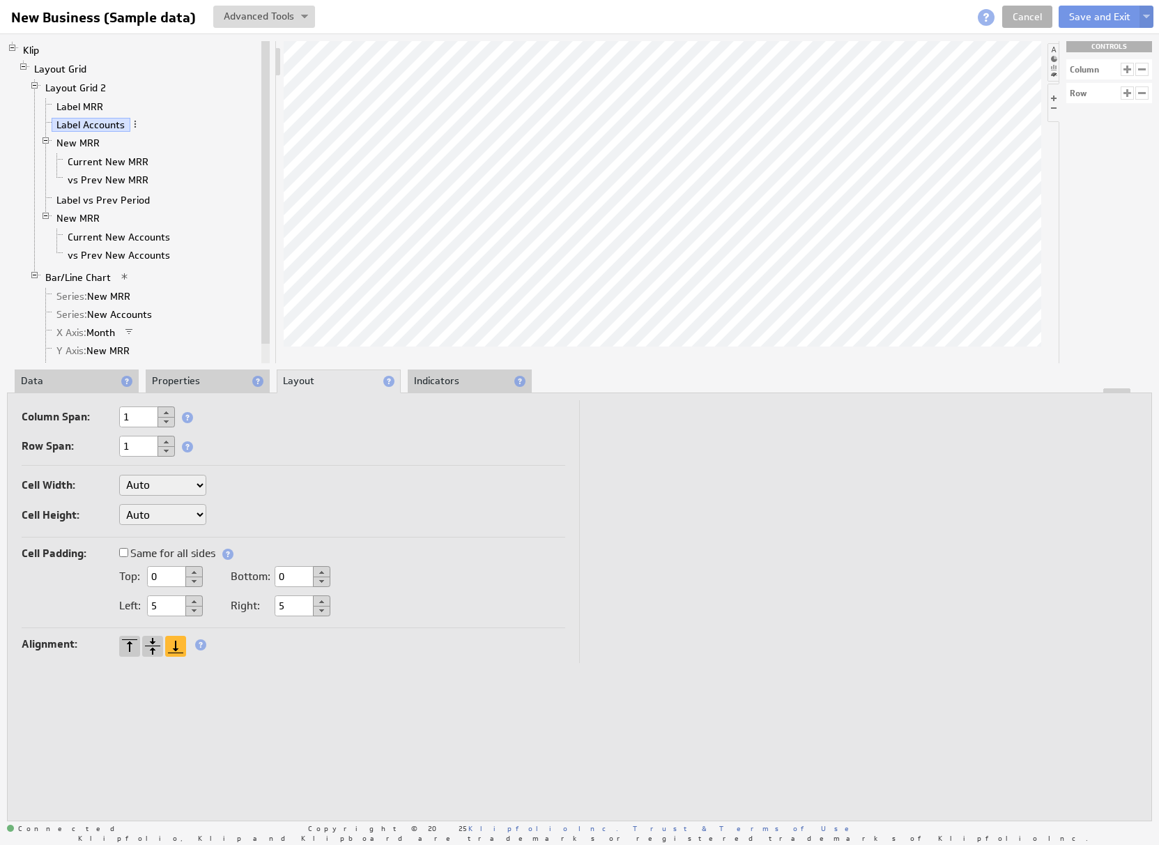
click at [77, 380] on li "Data" at bounding box center [77, 381] width 124 height 24
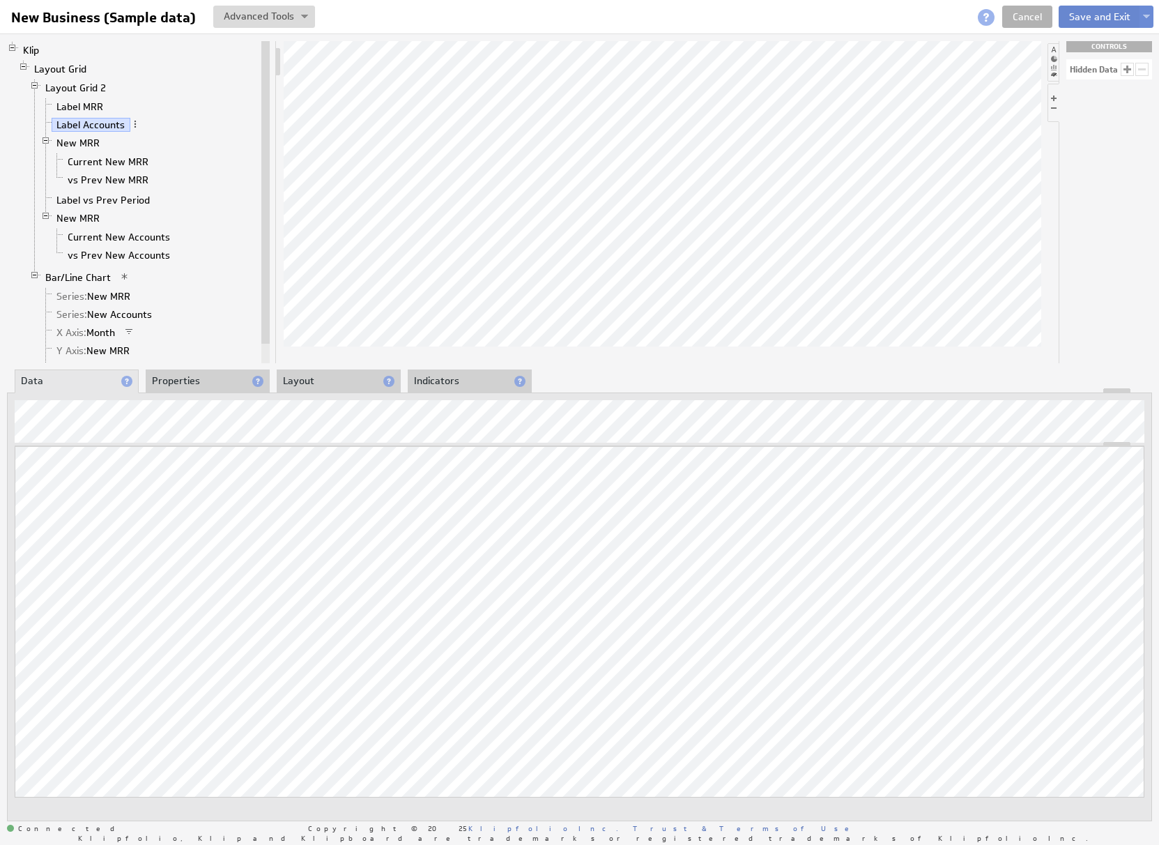
click at [1075, 12] on button "Save and Exit" at bounding box center [1100, 17] width 82 height 22
